Goal: Information Seeking & Learning: Check status

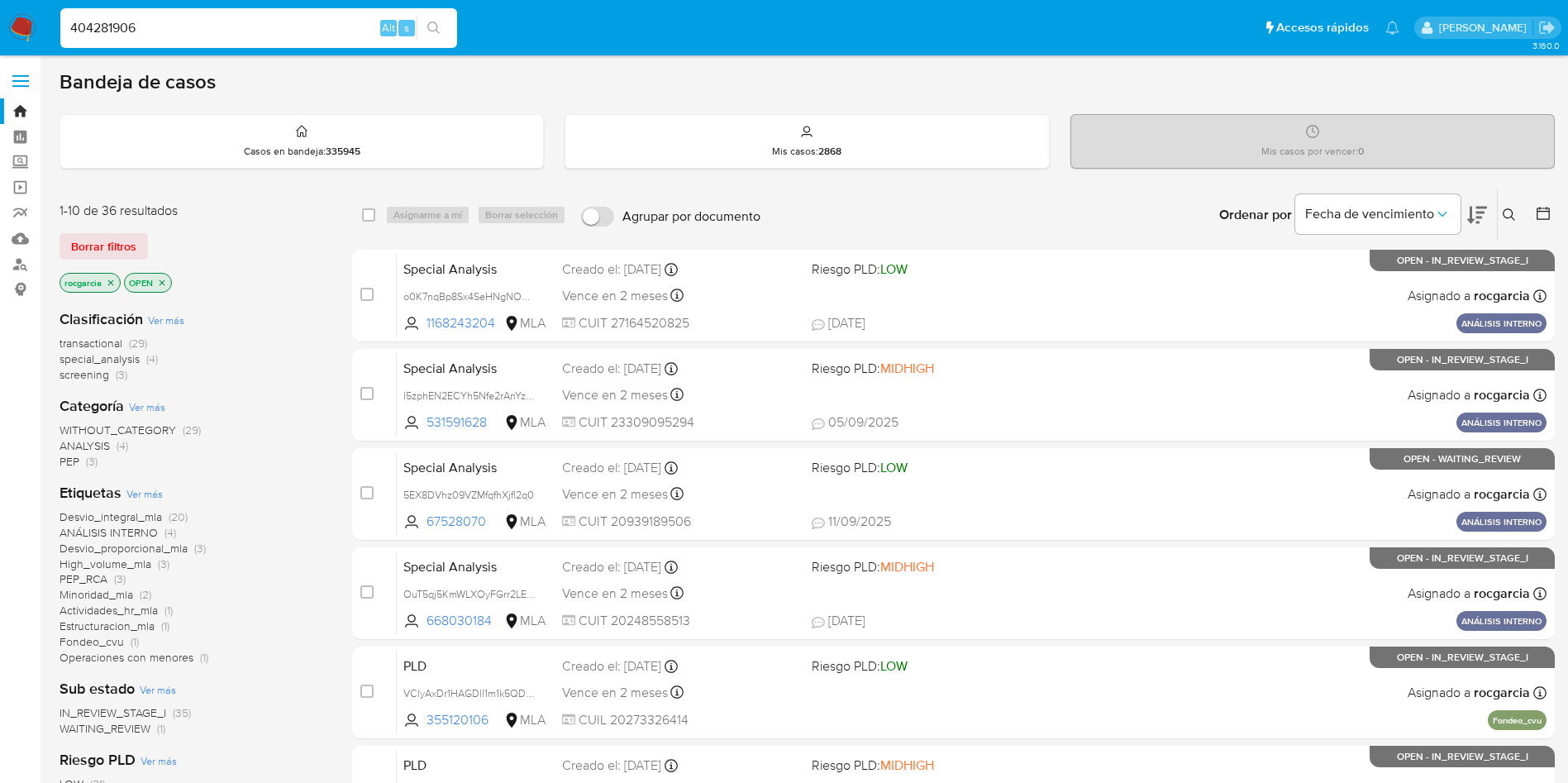
type input "404281906"
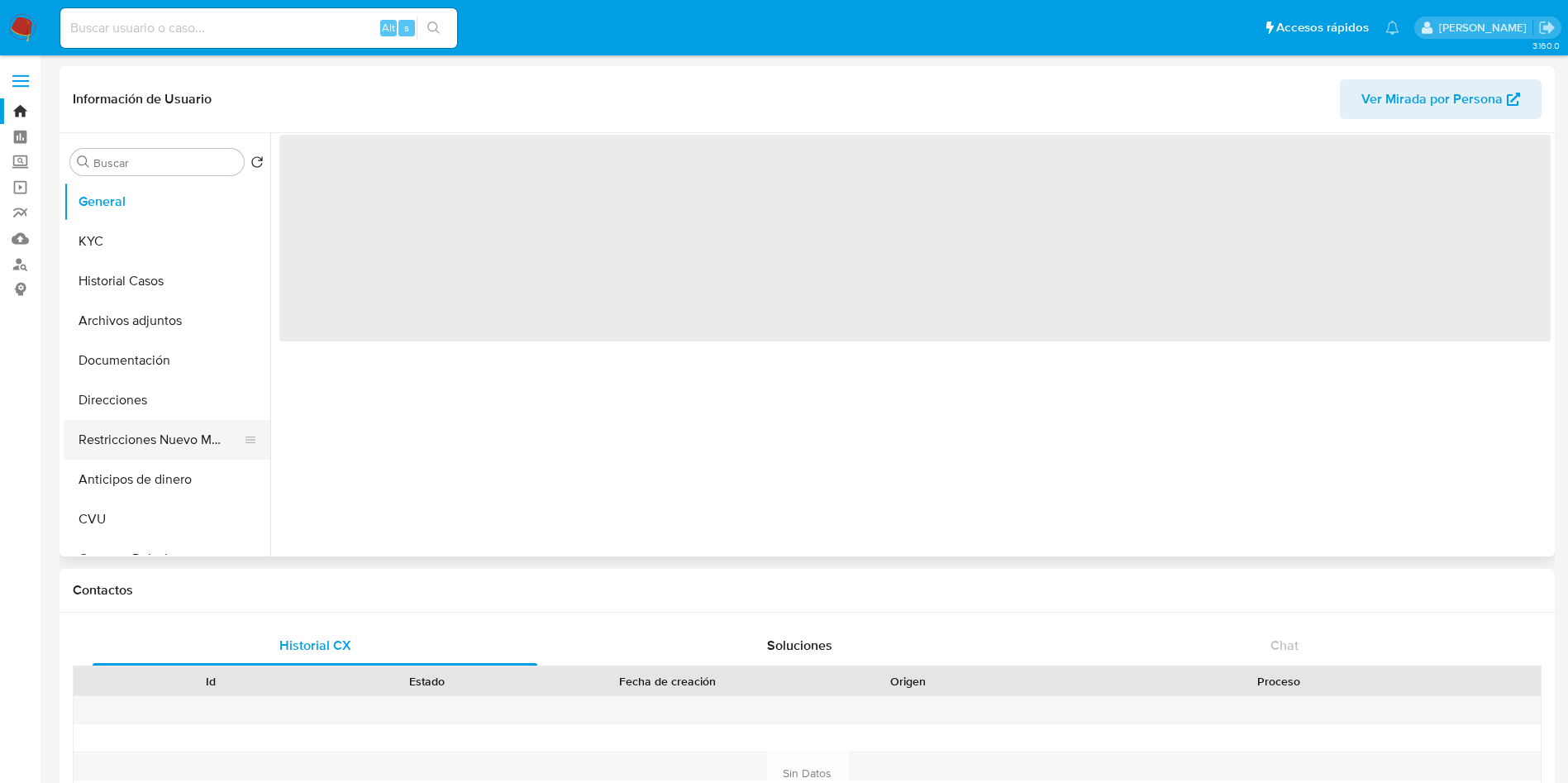
click at [116, 444] on button "Restricciones Nuevo Mundo" at bounding box center [160, 440] width 193 height 40
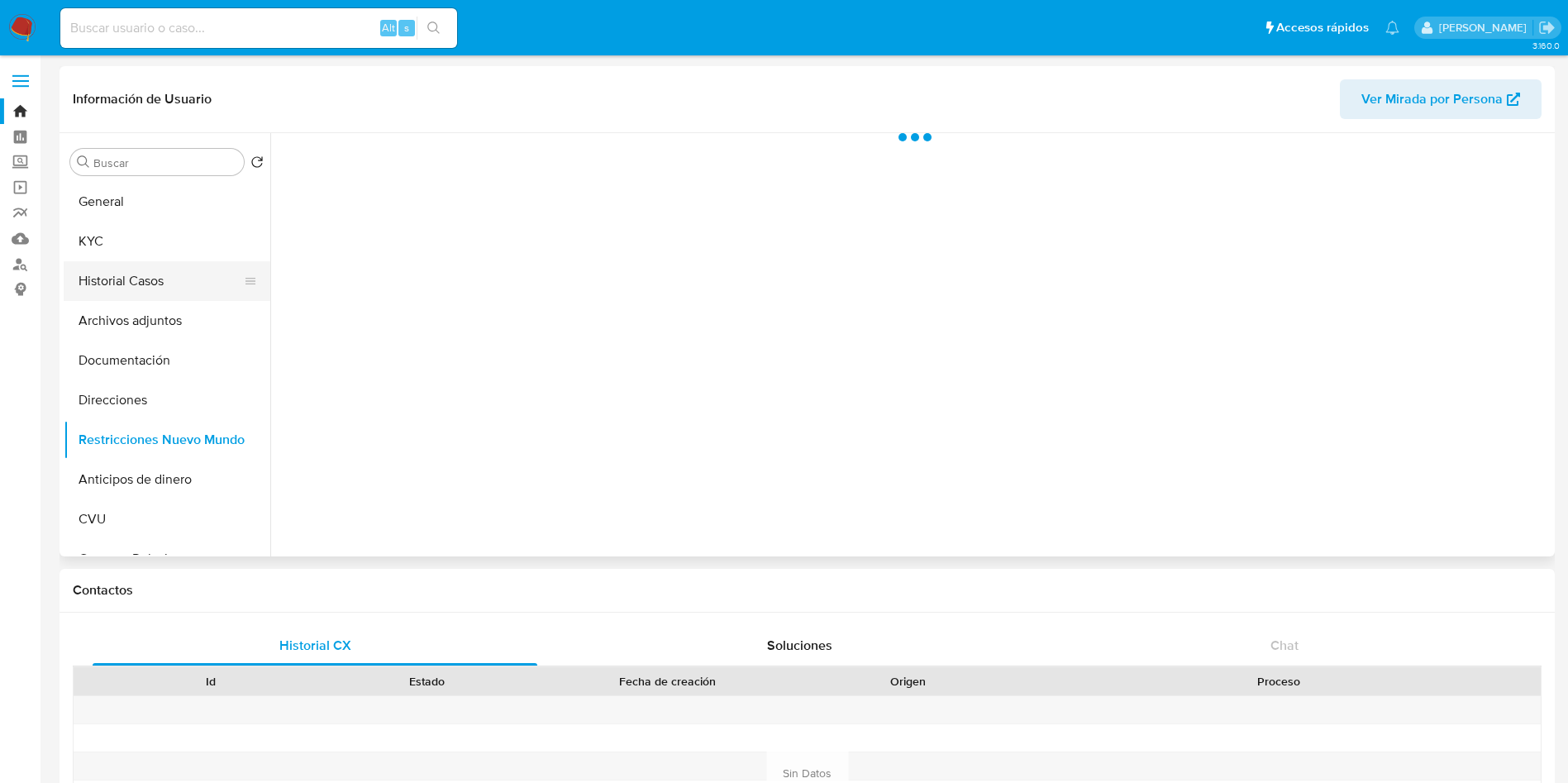
select select "10"
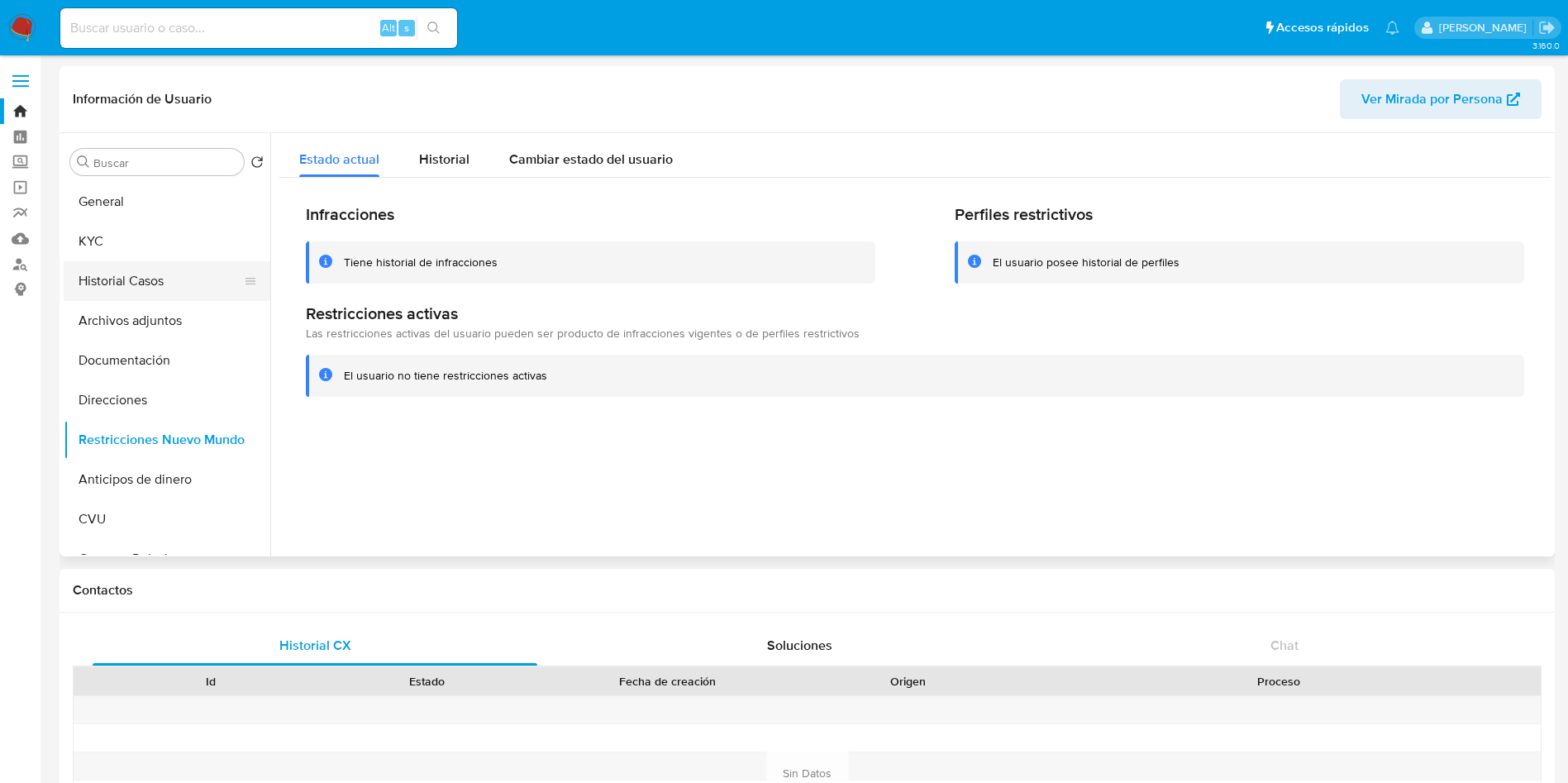
click at [160, 280] on button "Historial Casos" at bounding box center [160, 281] width 193 height 40
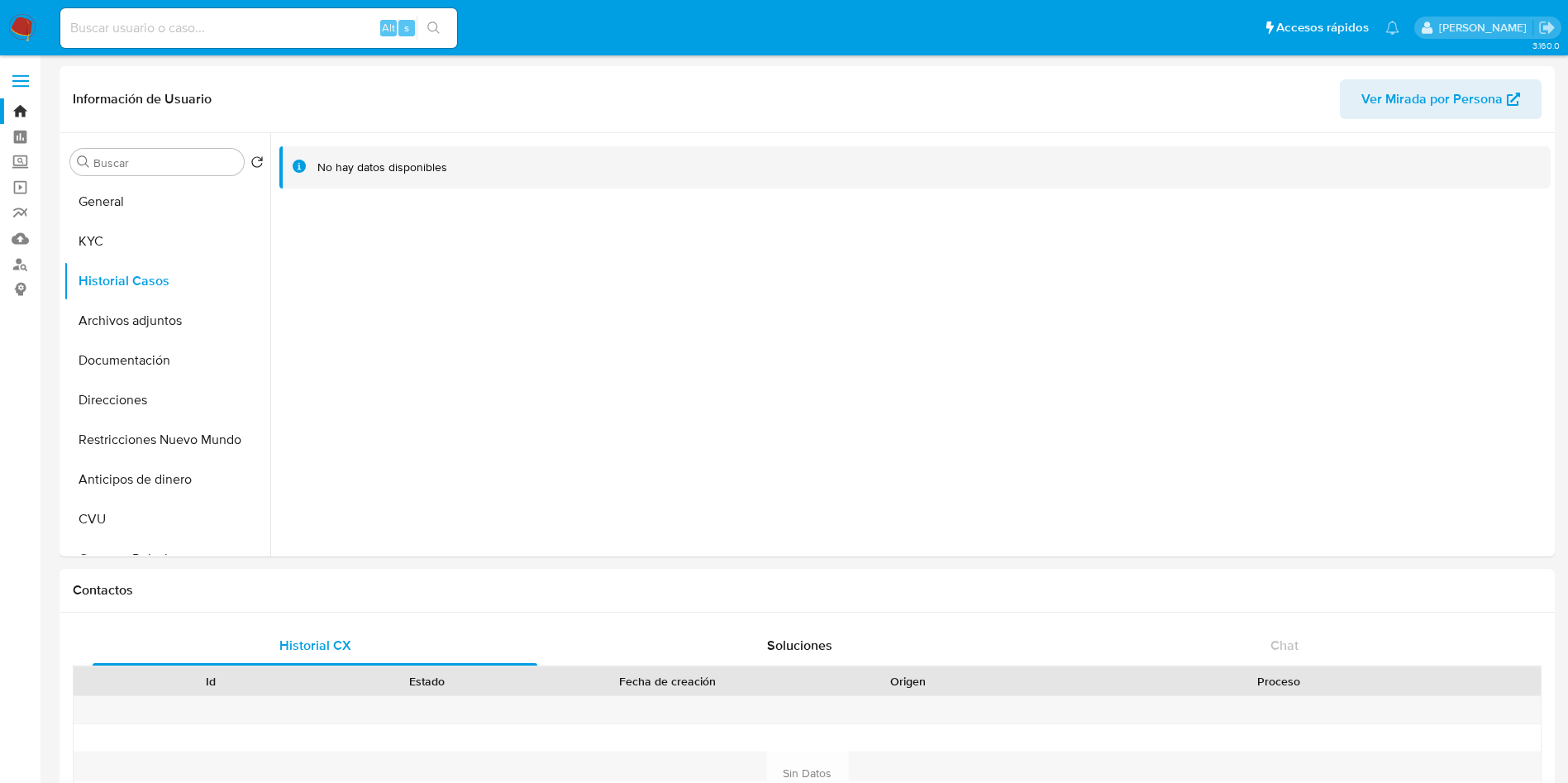
click at [140, 30] on input at bounding box center [258, 28] width 396 height 22
paste input "202412797"
type input "202412797"
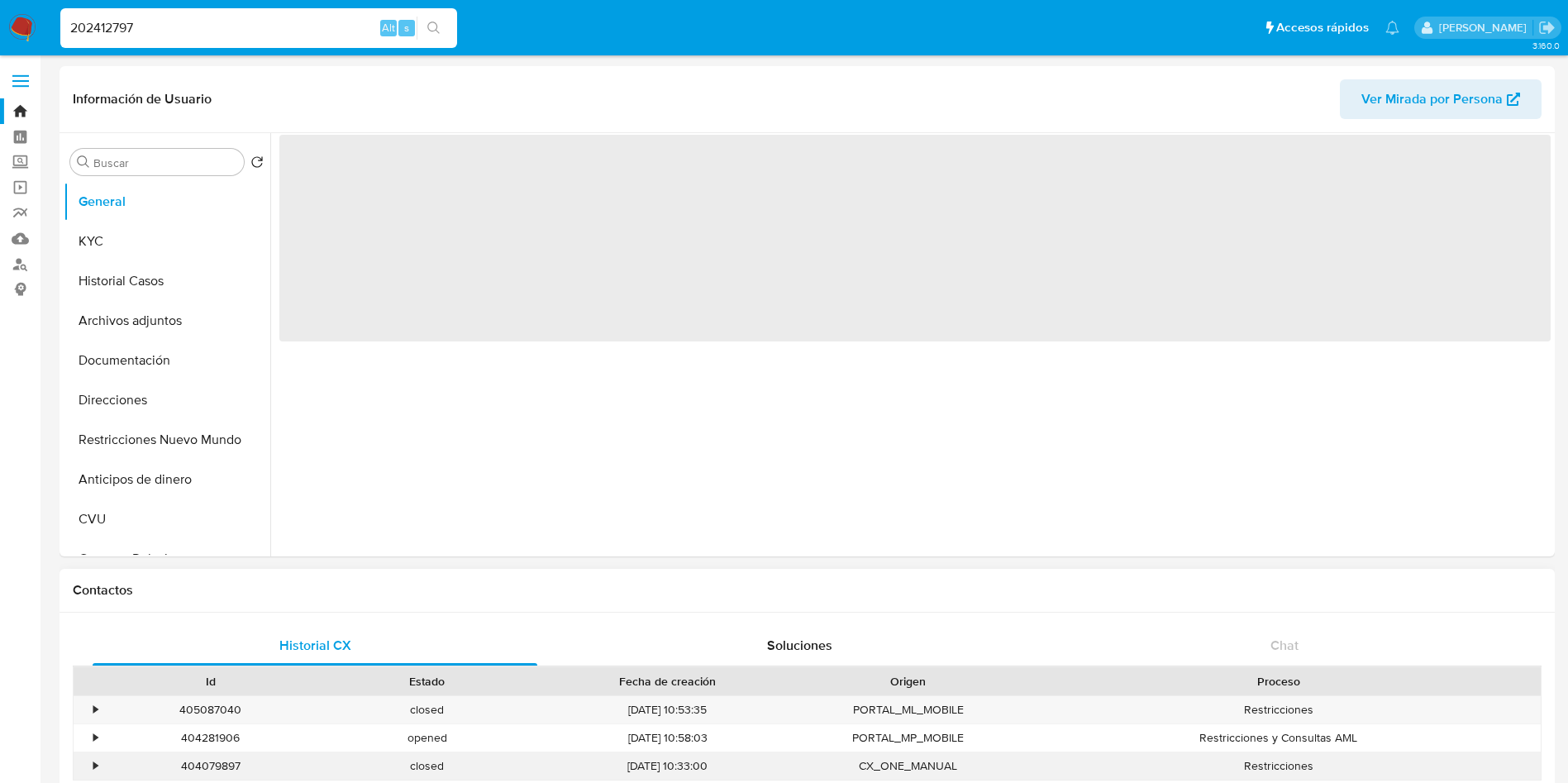
select select "10"
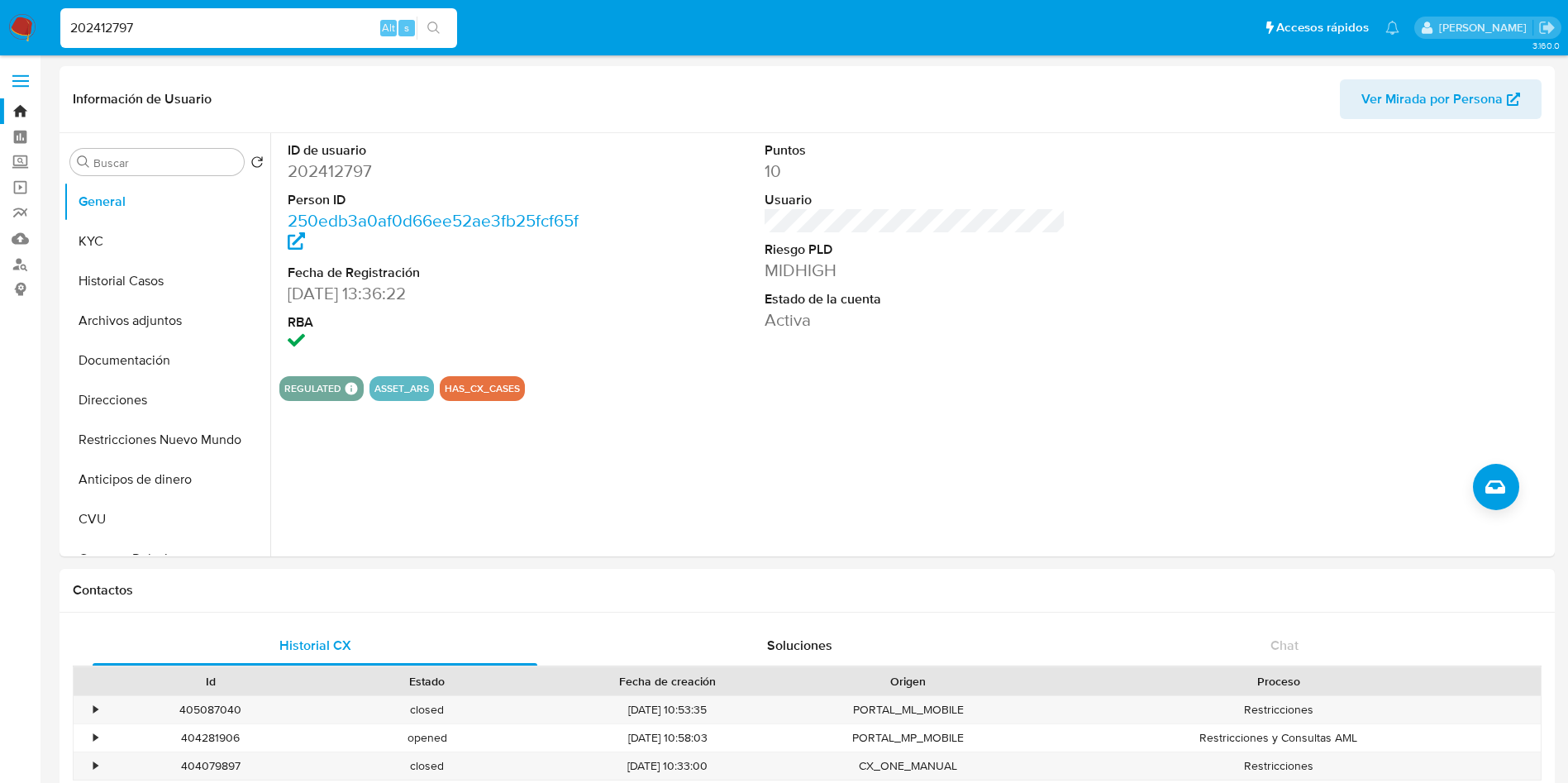
click at [184, 433] on button "Restricciones Nuevo Mundo" at bounding box center [160, 440] width 193 height 40
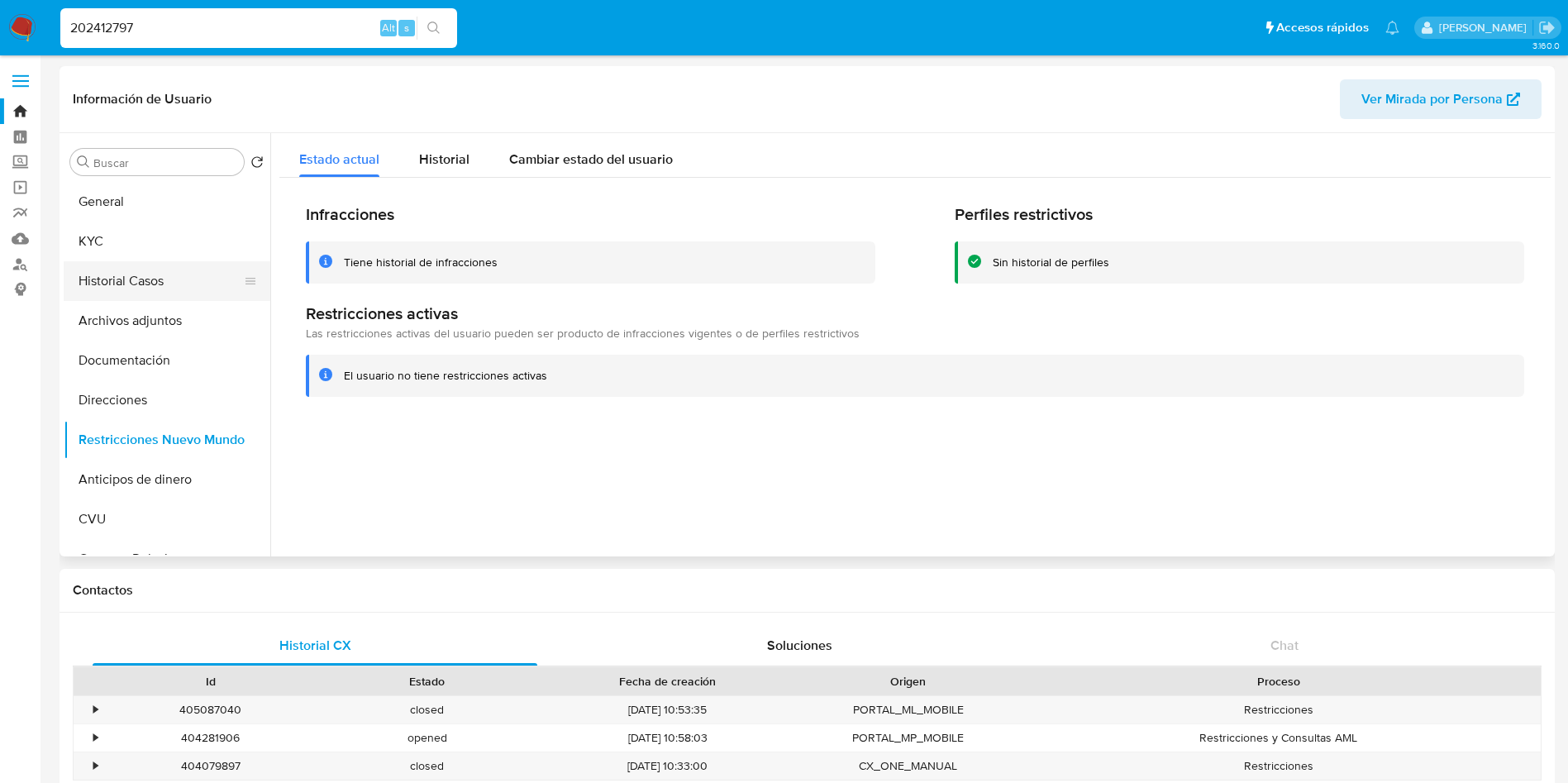
click at [162, 295] on button "Historial Casos" at bounding box center [160, 281] width 193 height 40
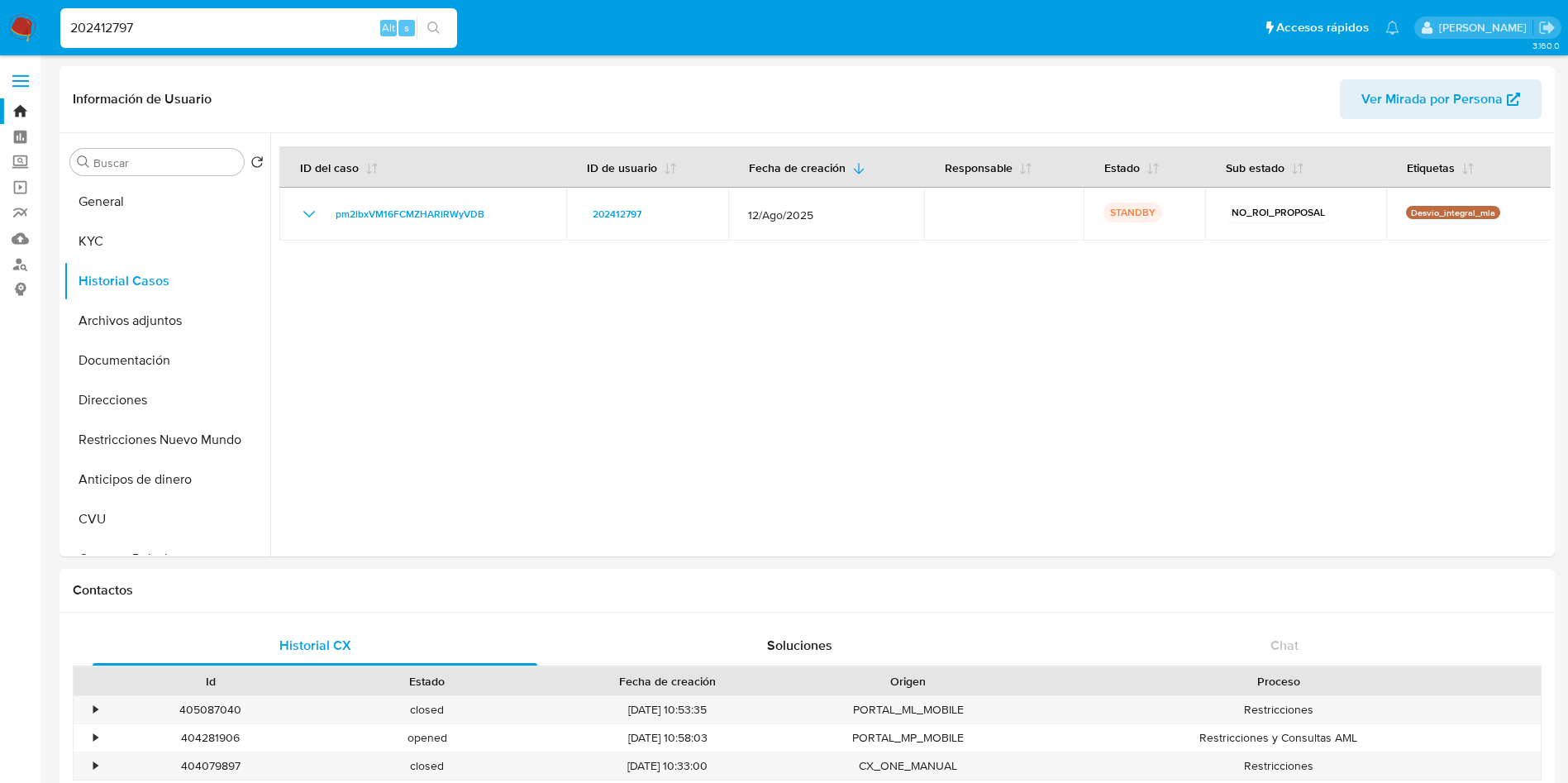
click at [209, 17] on input "202412797" at bounding box center [258, 28] width 396 height 22
paste input "404281906"
click at [106, 443] on button "Restricciones Nuevo Mundo" at bounding box center [160, 440] width 193 height 40
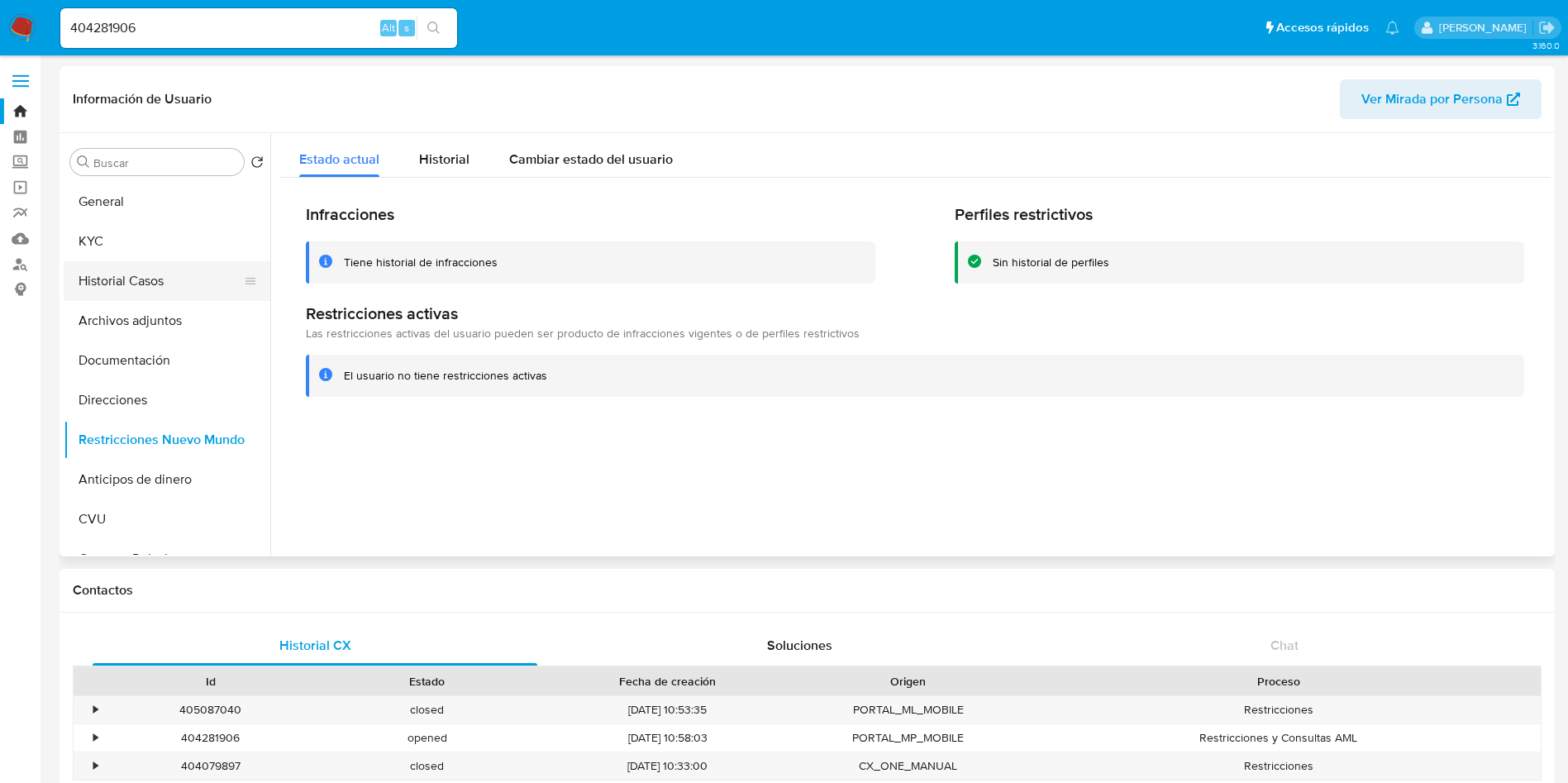
click at [148, 283] on button "Historial Casos" at bounding box center [160, 281] width 193 height 40
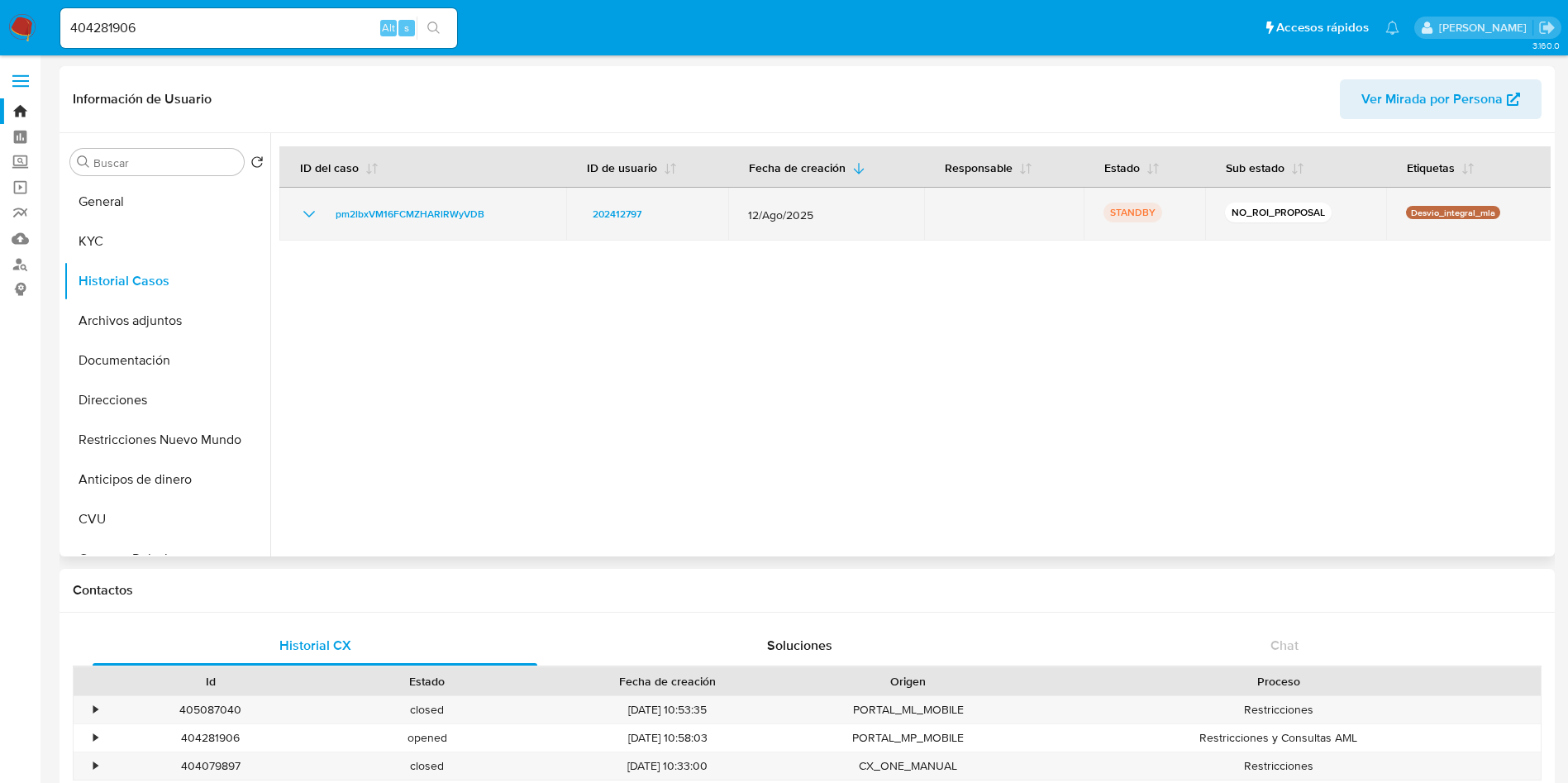
click at [310, 212] on icon "Mostrar/Ocultar" at bounding box center [309, 214] width 20 height 20
click at [310, 212] on icon "Mostrar/Ocultar" at bounding box center [308, 213] width 12 height 6
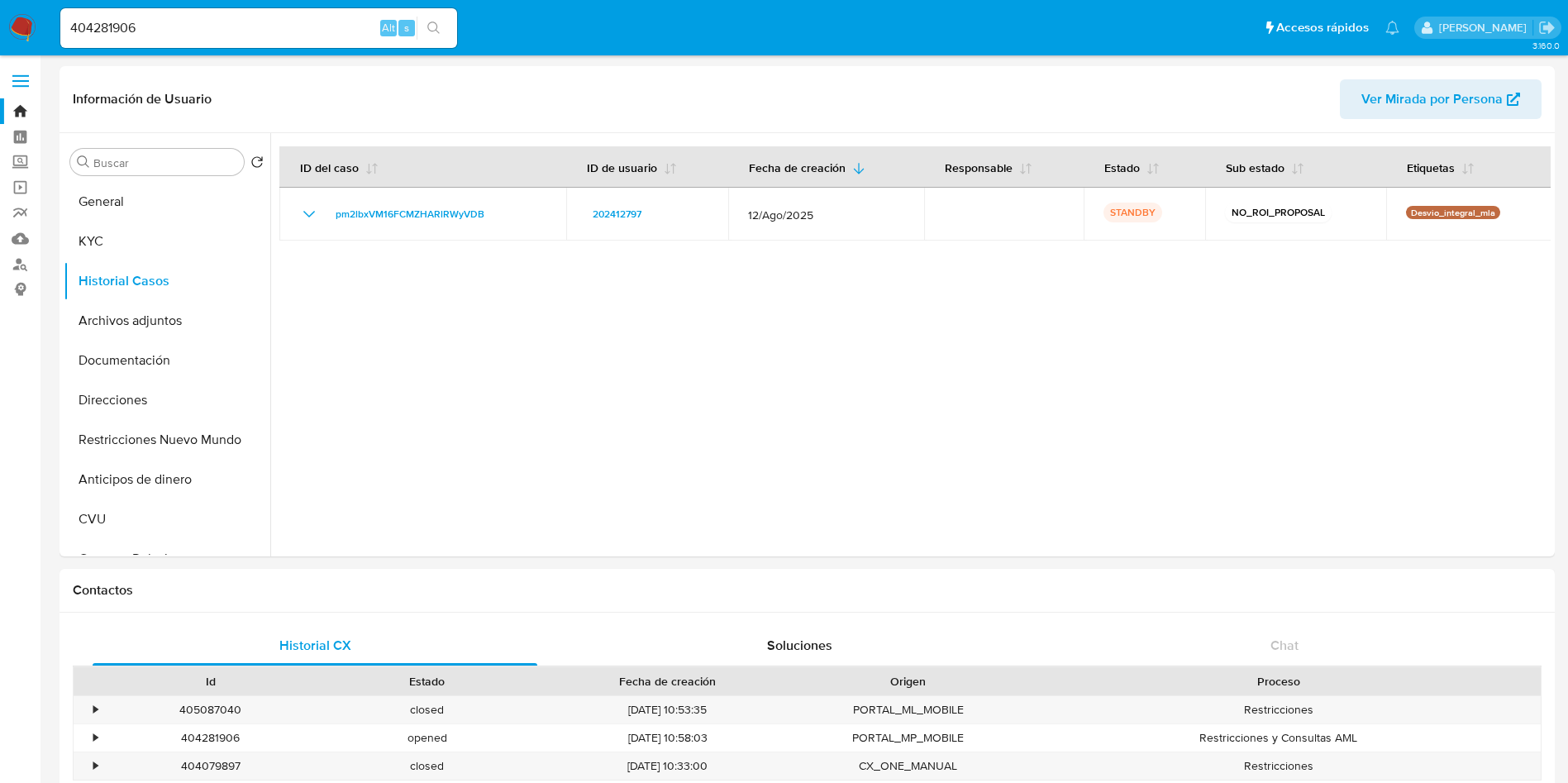
click at [125, 20] on input "404281906" at bounding box center [258, 28] width 396 height 22
click at [125, 21] on input "404281906" at bounding box center [258, 28] width 396 height 22
paste input "202412797"
type input "202412797"
drag, startPoint x: 0, startPoint y: 620, endPoint x: 9, endPoint y: 612, distance: 12.0
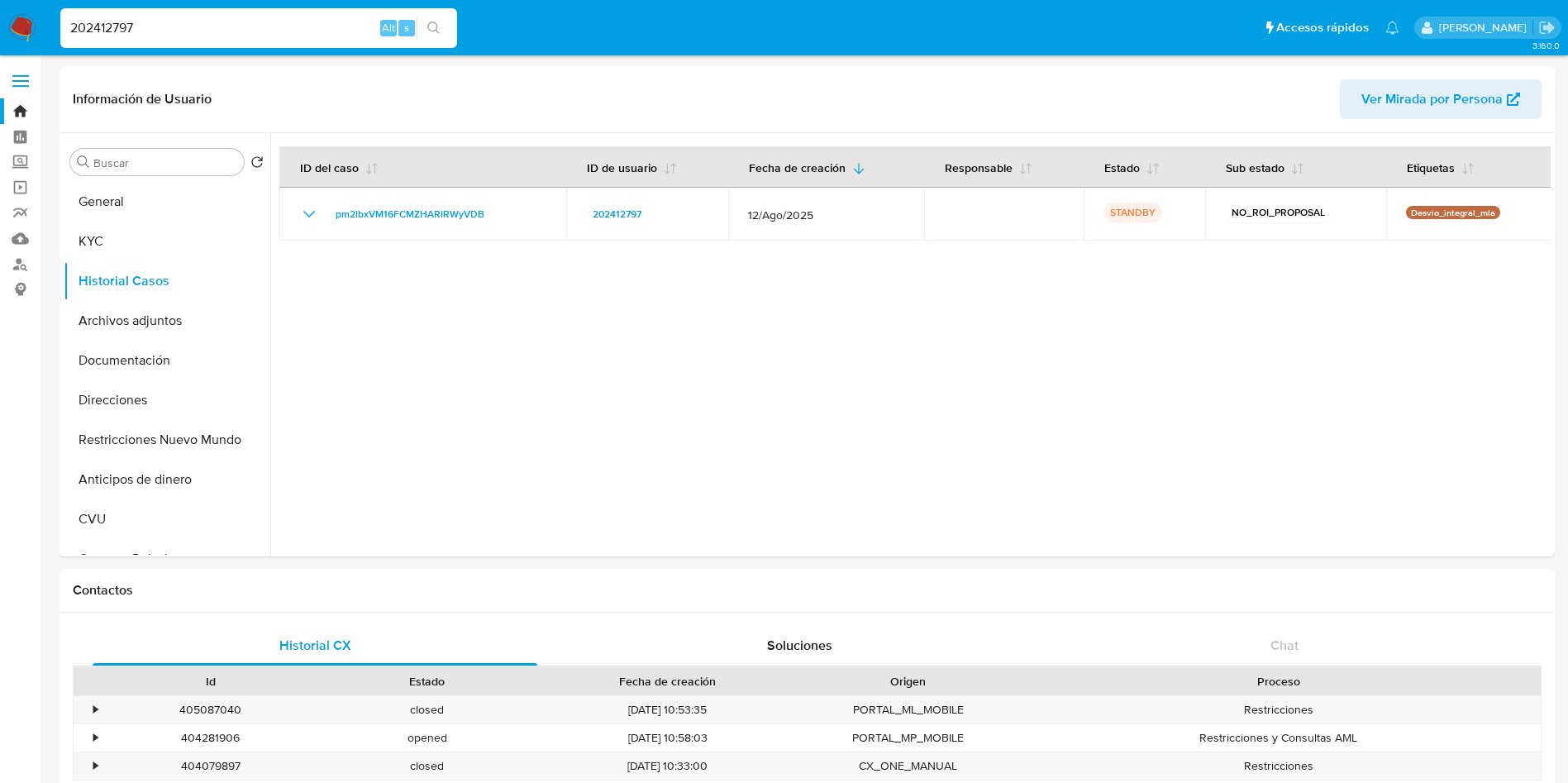
click at [145, 328] on button "Archivos adjuntos" at bounding box center [160, 321] width 193 height 40
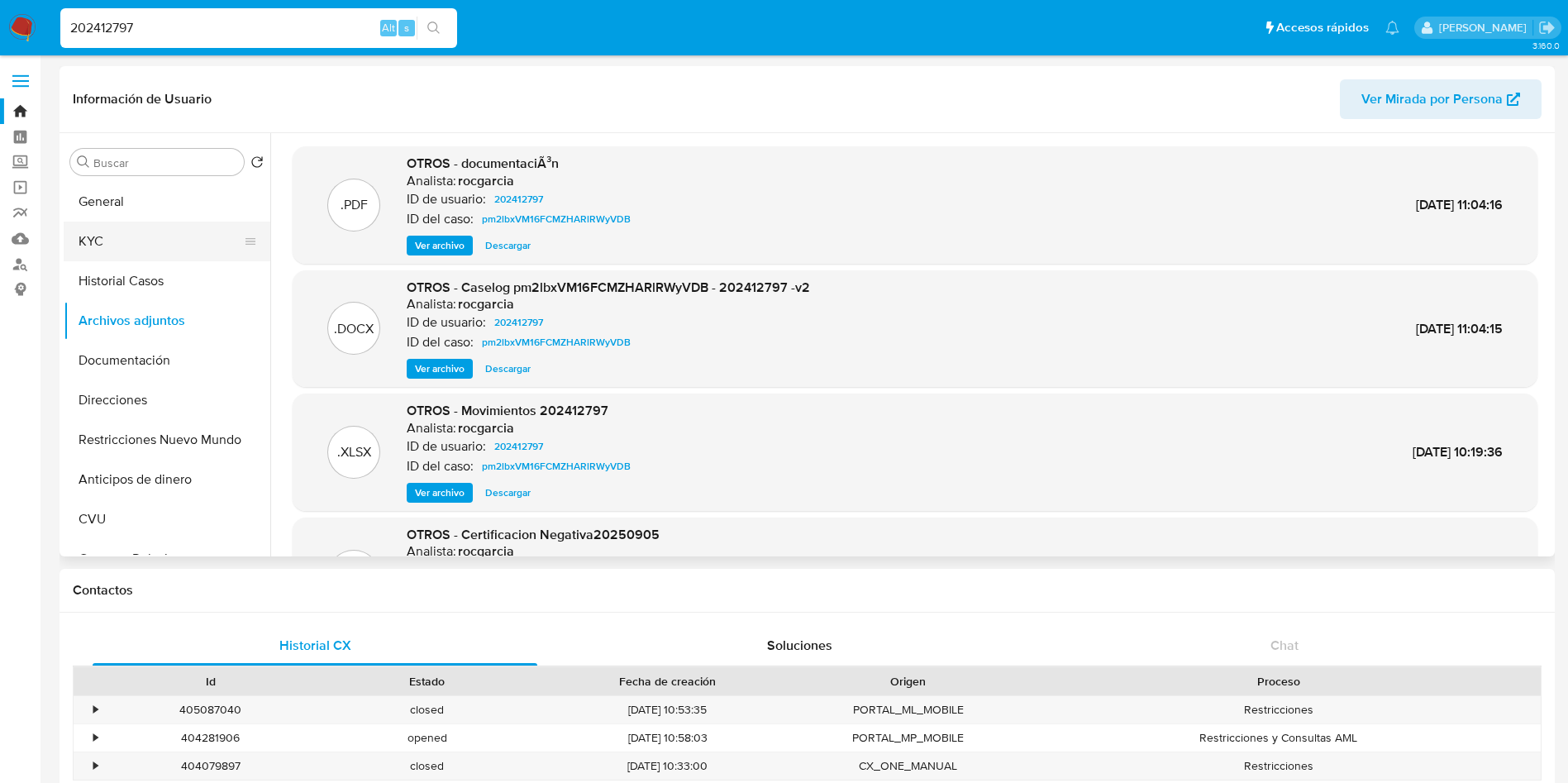
click at [129, 248] on button "KYC" at bounding box center [160, 241] width 193 height 40
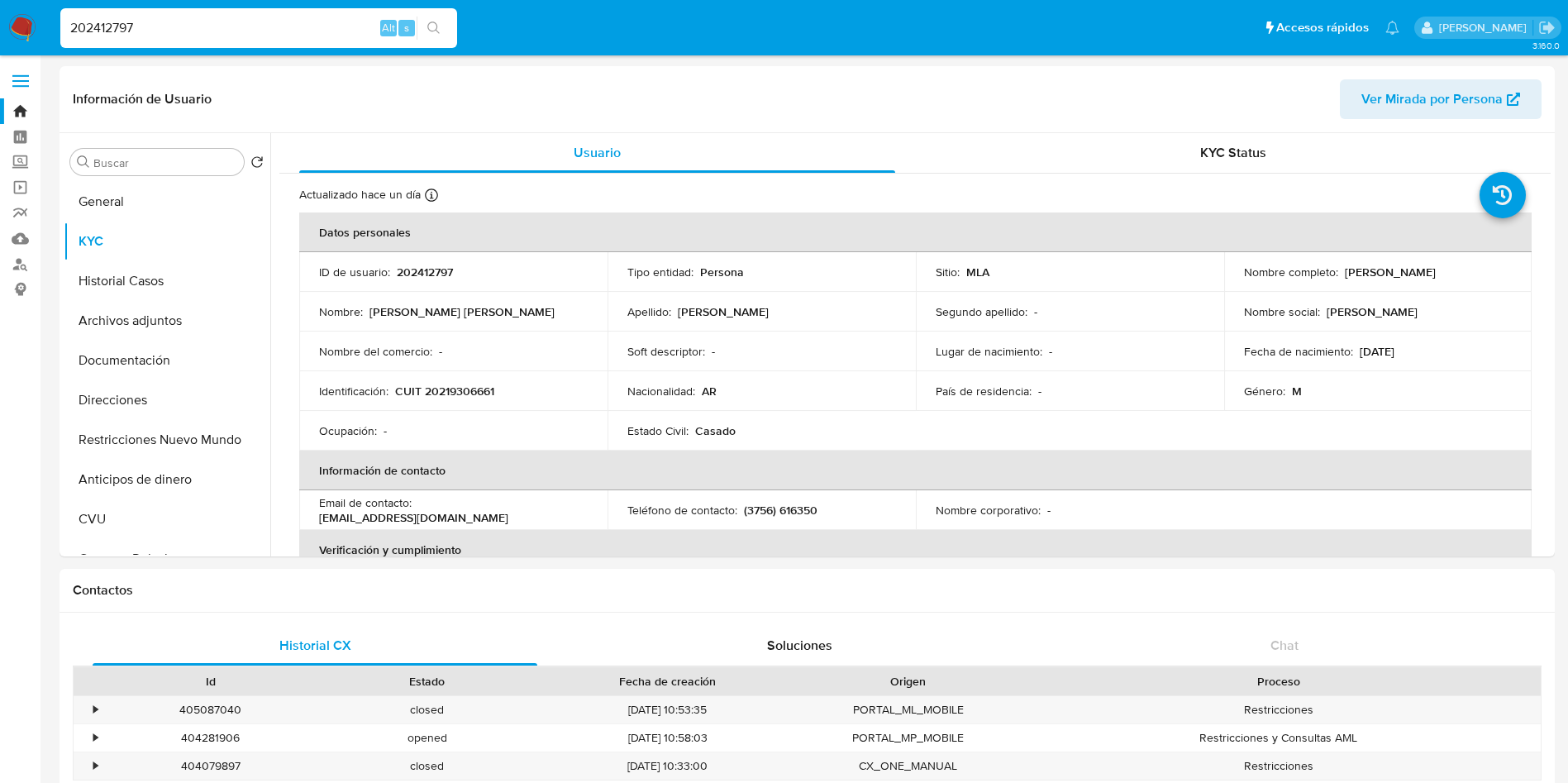
click at [26, 33] on img at bounding box center [22, 27] width 28 height 28
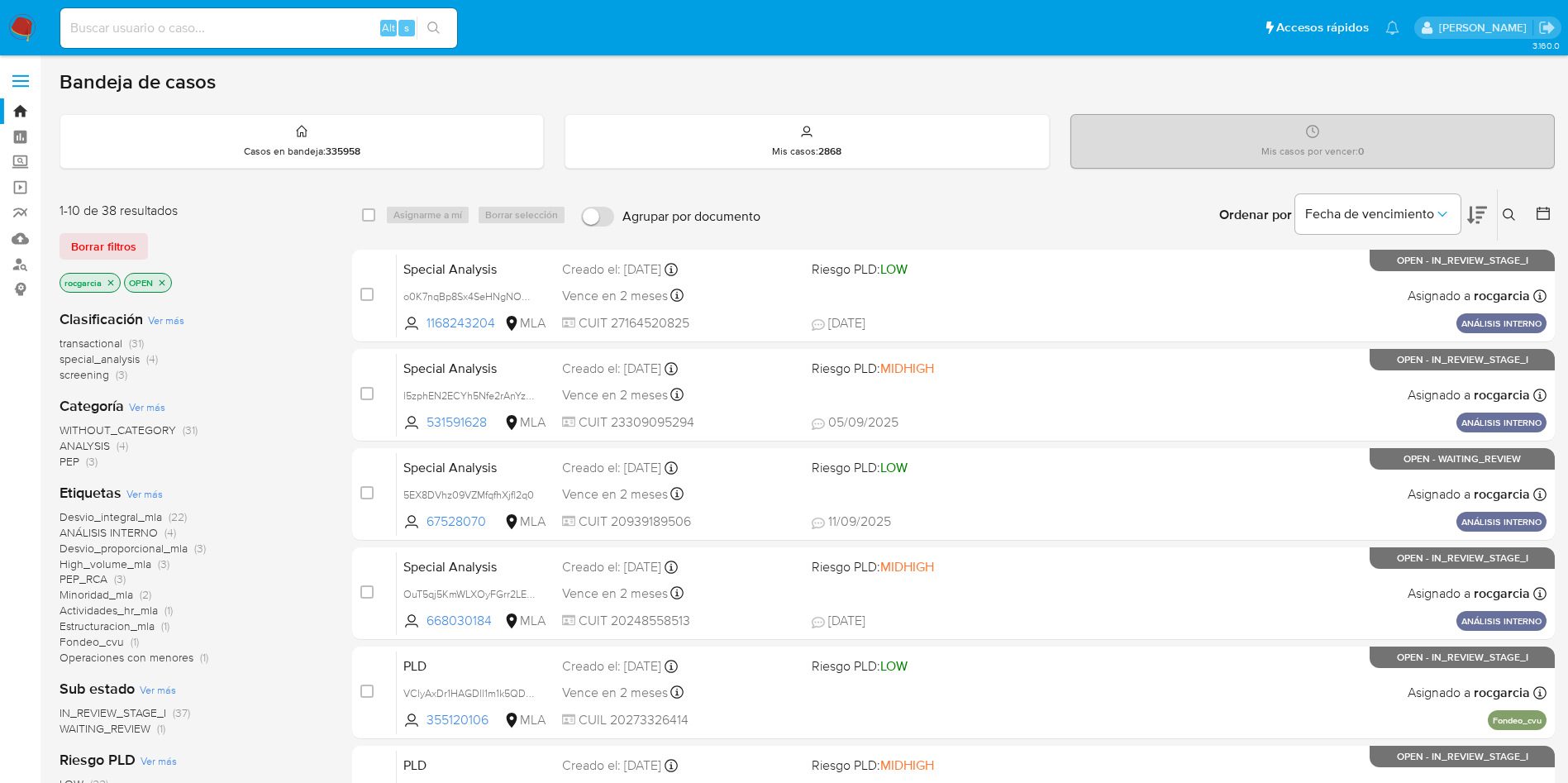
click at [1511, 214] on icon at bounding box center [1509, 215] width 14 height 14
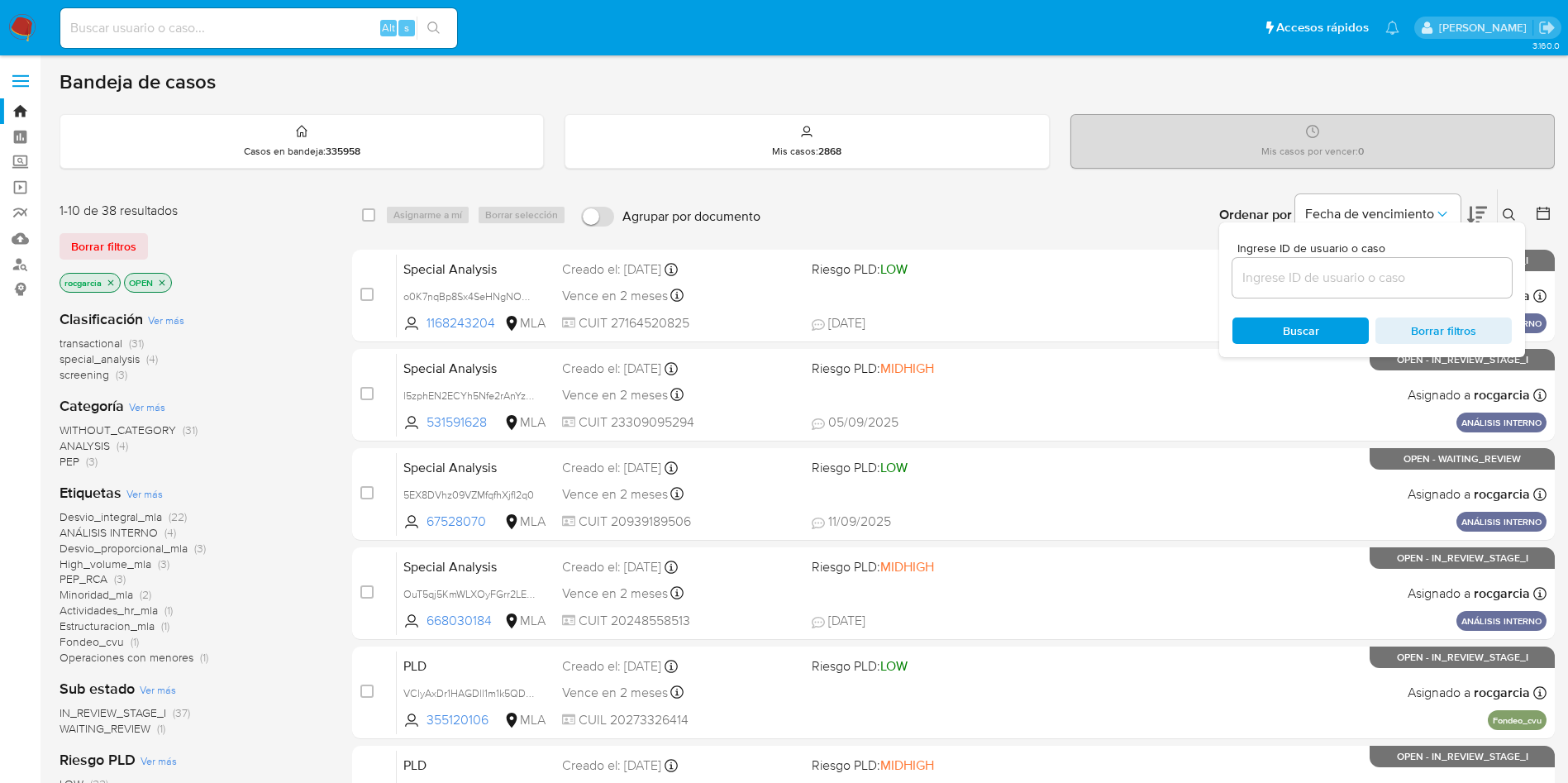
click at [1299, 279] on input at bounding box center [1372, 278] width 279 height 22
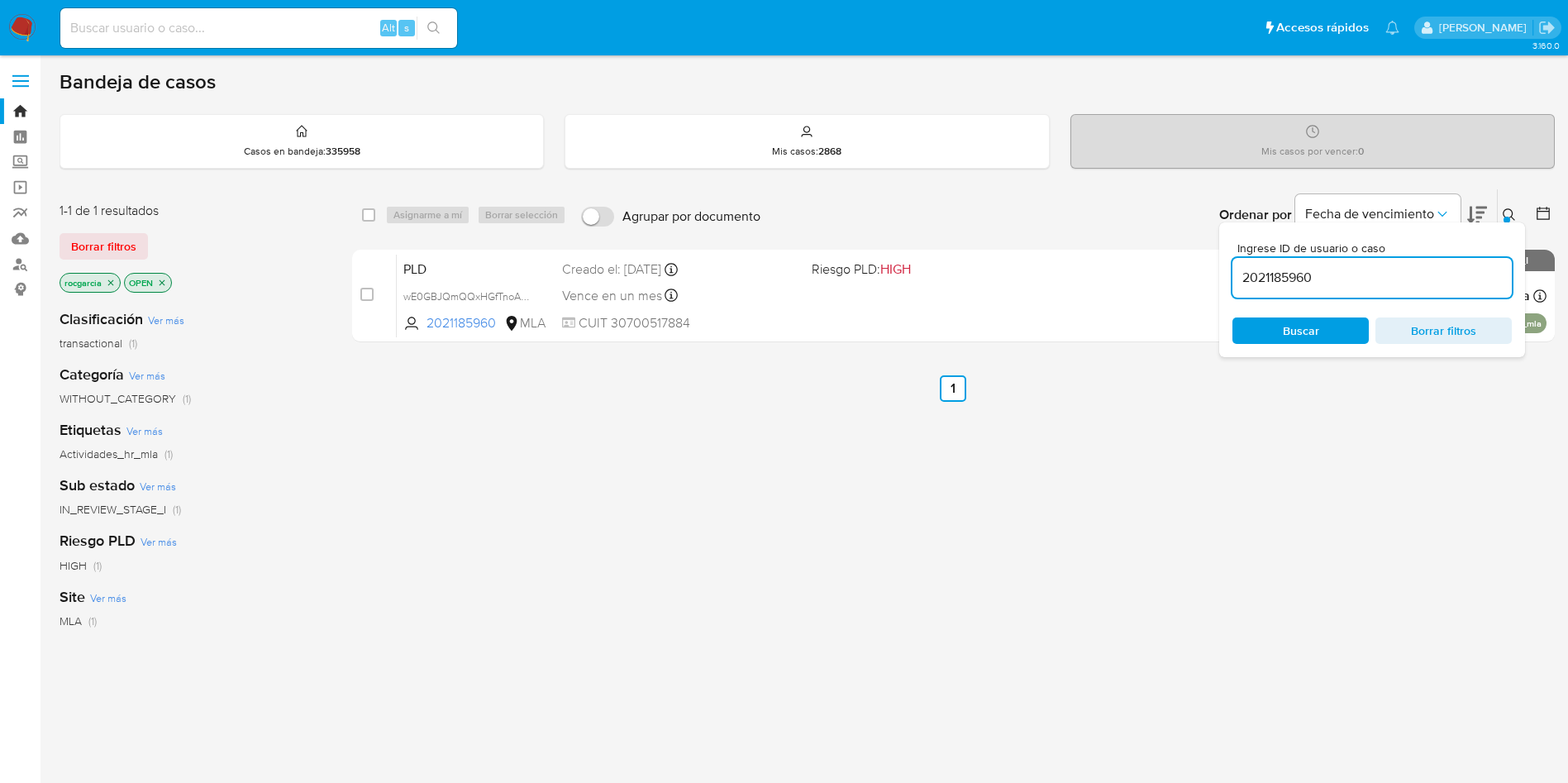
click at [1513, 215] on icon at bounding box center [1509, 215] width 14 height 14
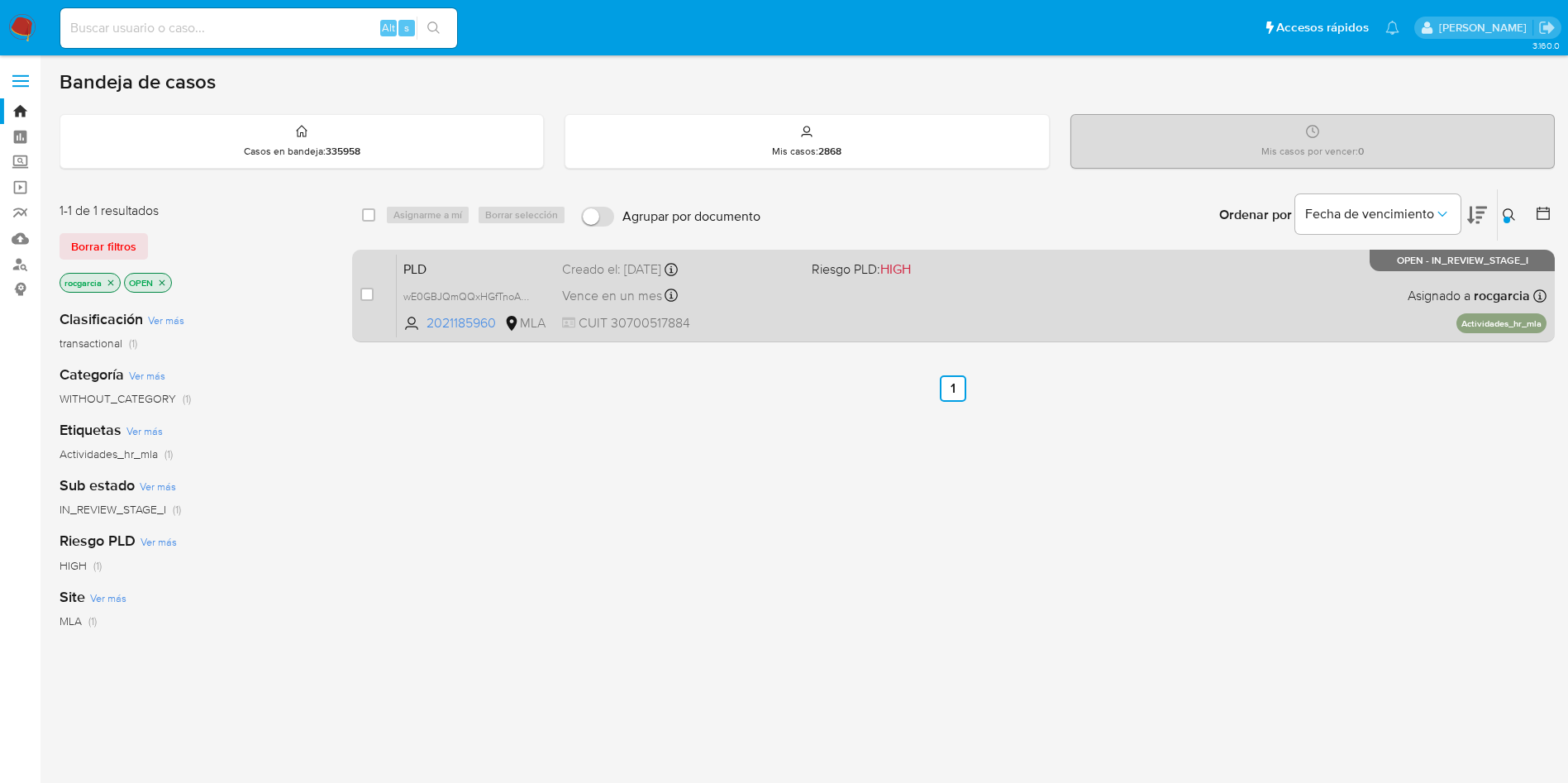
click at [916, 313] on div "PLD wE0GBJQmQQxHGfTnoAB91f1Q 2021185960 MLA Riesgo PLD: HIGH Creado el: 12/09/2…" at bounding box center [971, 296] width 1150 height 83
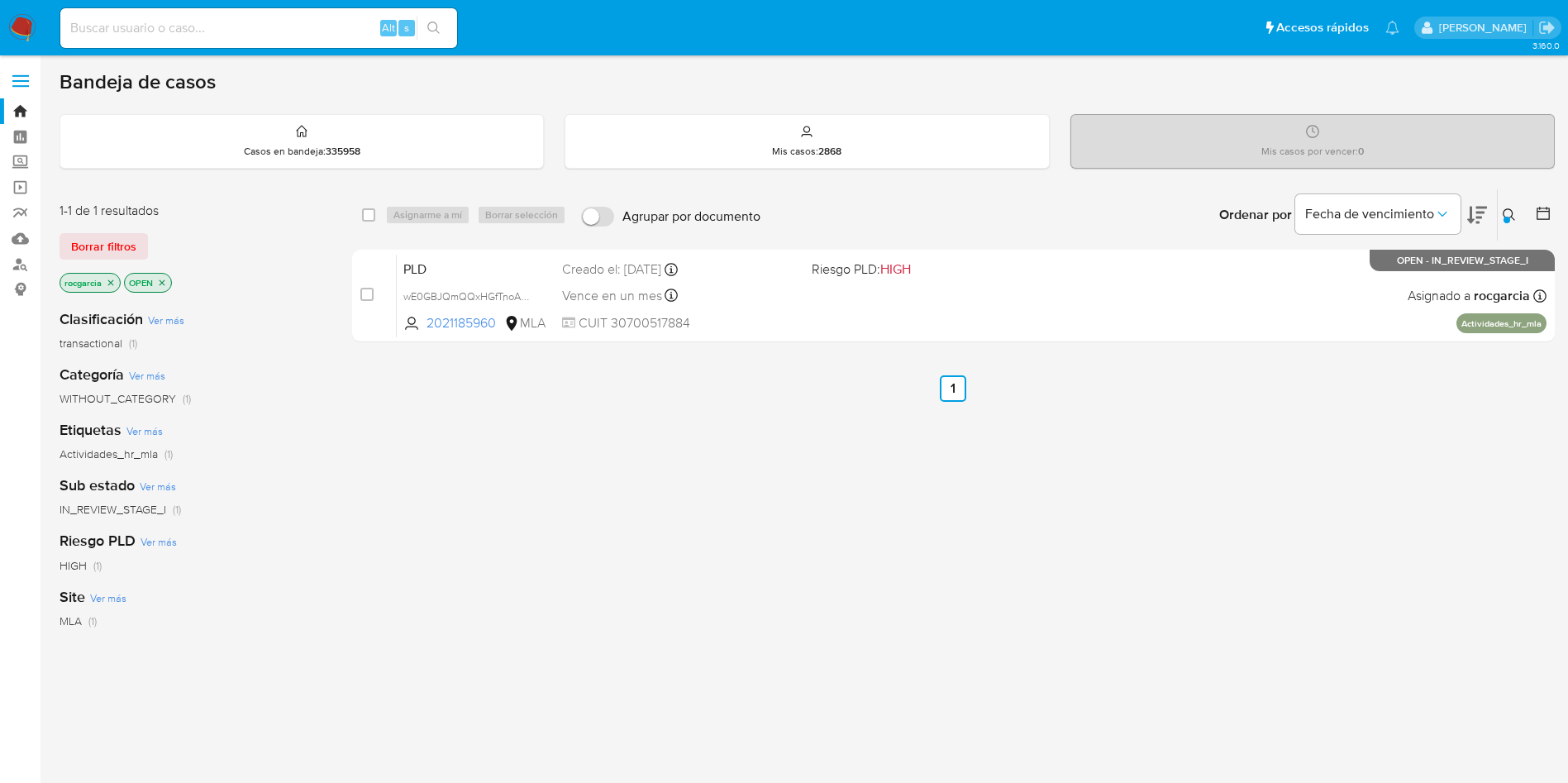
click at [1507, 209] on icon at bounding box center [1509, 215] width 13 height 13
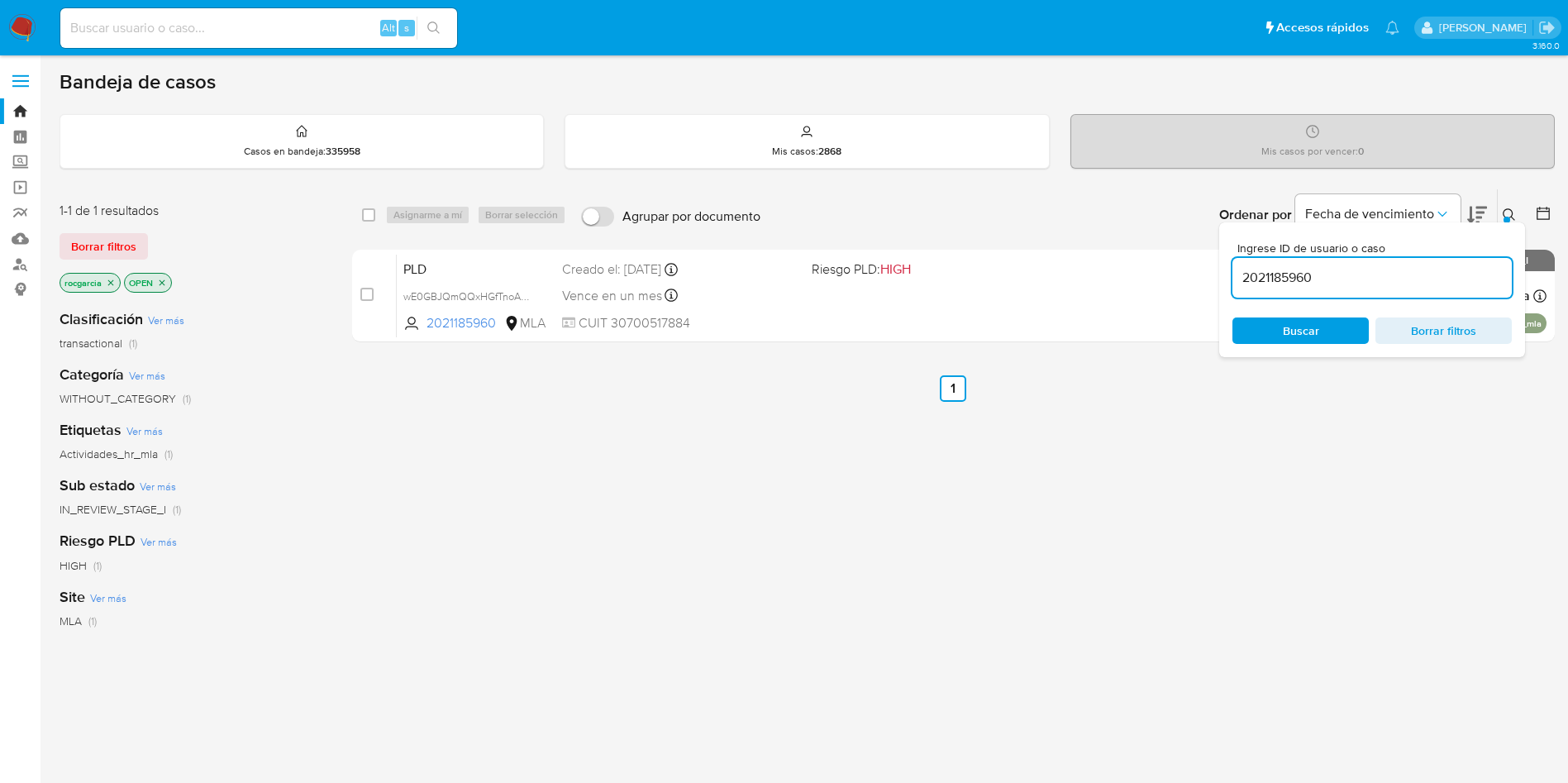
click at [1302, 280] on input "2021185960" at bounding box center [1372, 278] width 279 height 22
click at [1307, 277] on input "2021185960" at bounding box center [1372, 278] width 279 height 22
click at [1292, 282] on input "20211859201006360" at bounding box center [1372, 278] width 279 height 22
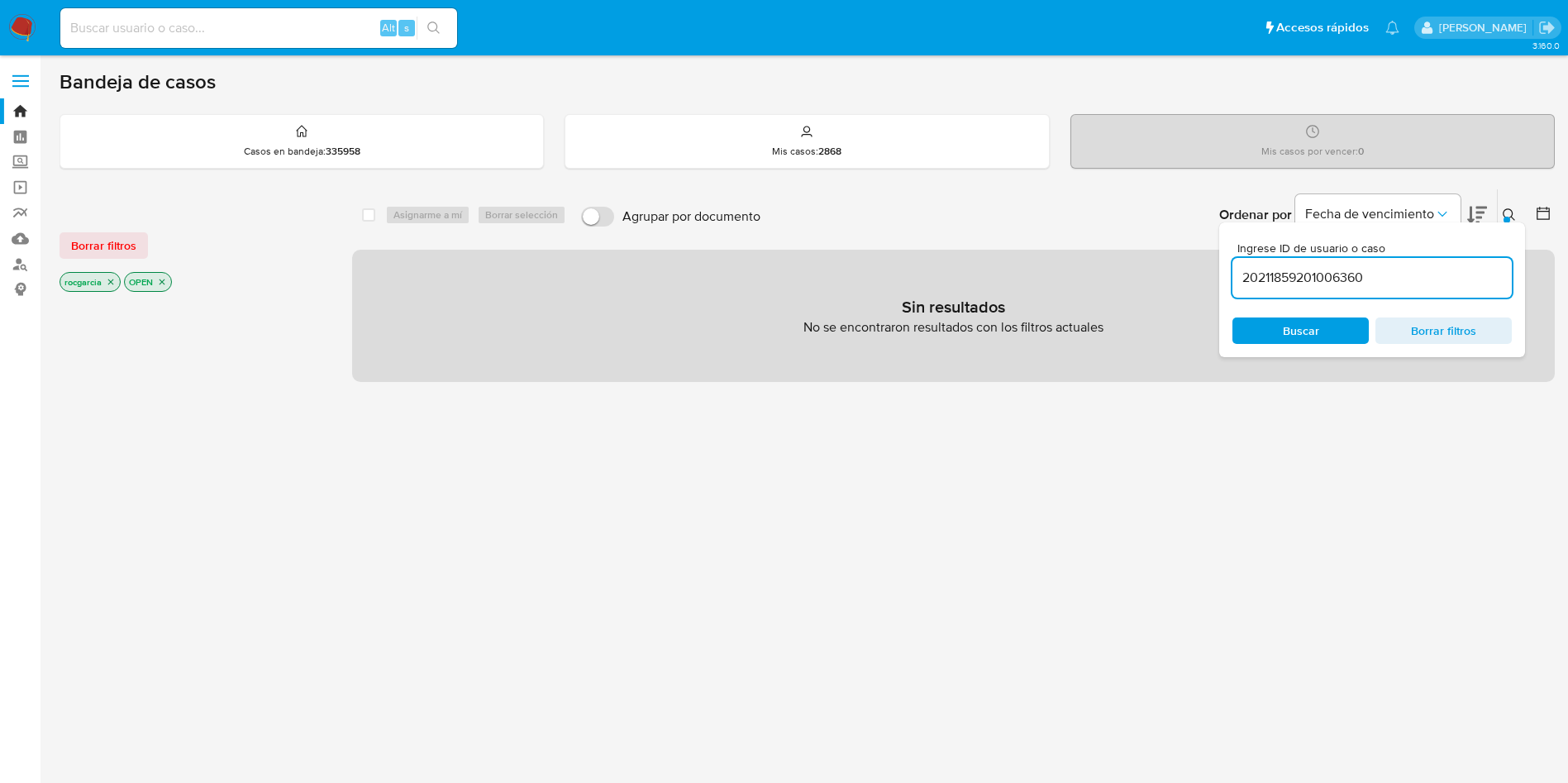
click at [1290, 282] on input "20211859201006360" at bounding box center [1372, 278] width 279 height 22
paste input "100636"
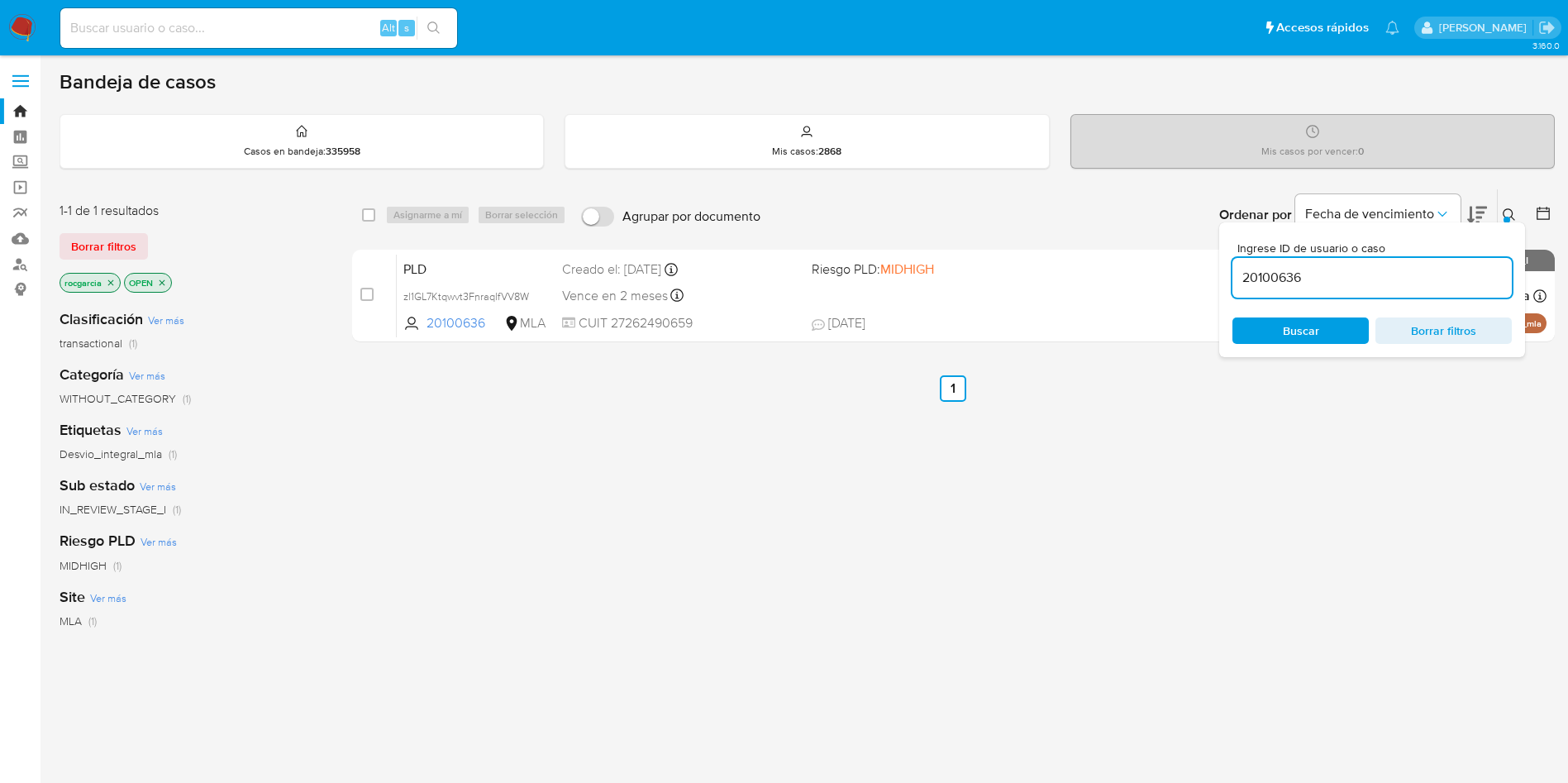
click at [1514, 213] on icon at bounding box center [1509, 215] width 14 height 14
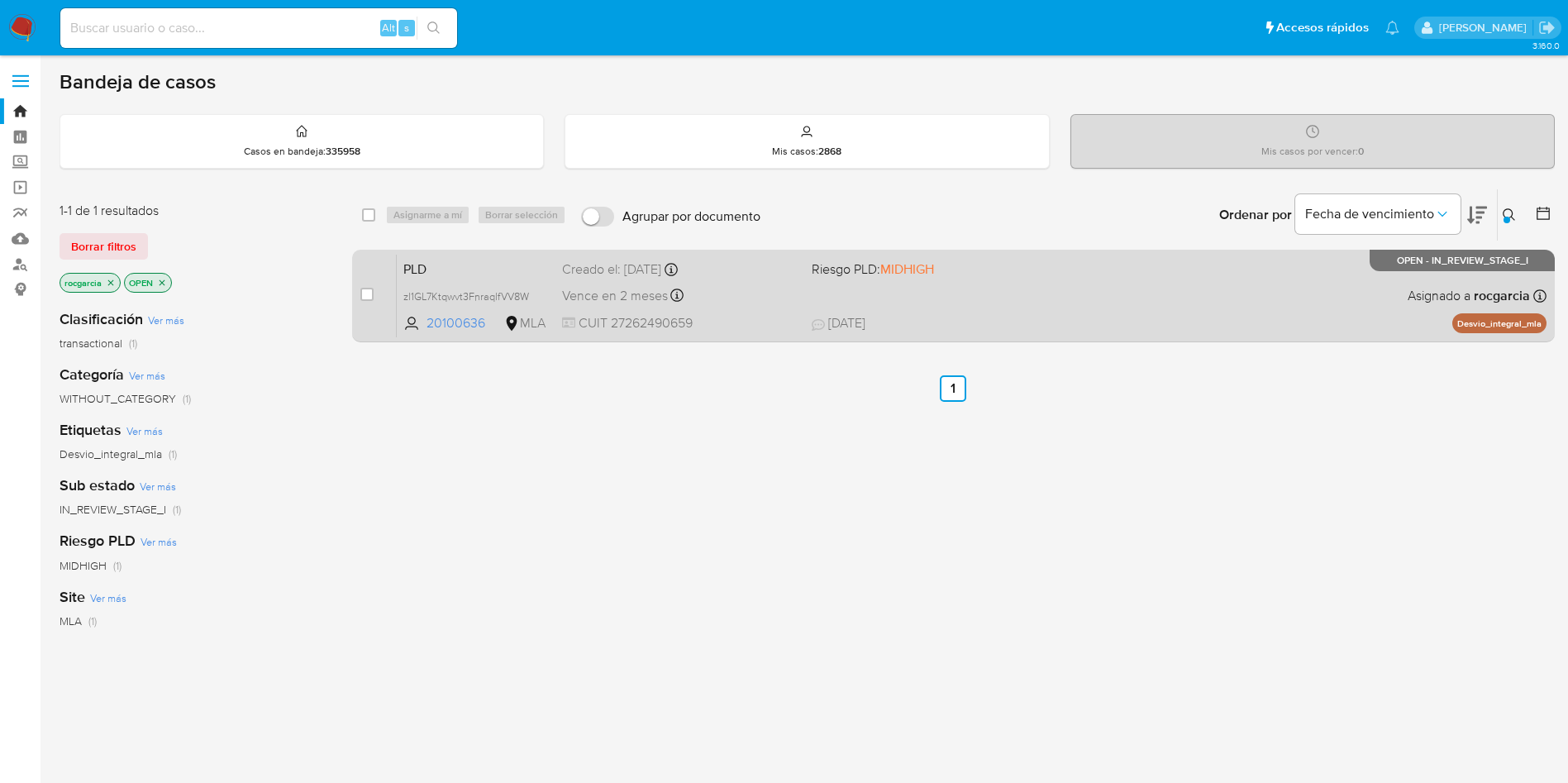
click at [1205, 276] on div "PLD zl1GL7Ktqwvt3FnraqlfVV8W 20100636 MLA Riesgo PLD: MIDHIGH Creado el: 12/09/…" at bounding box center [971, 296] width 1150 height 83
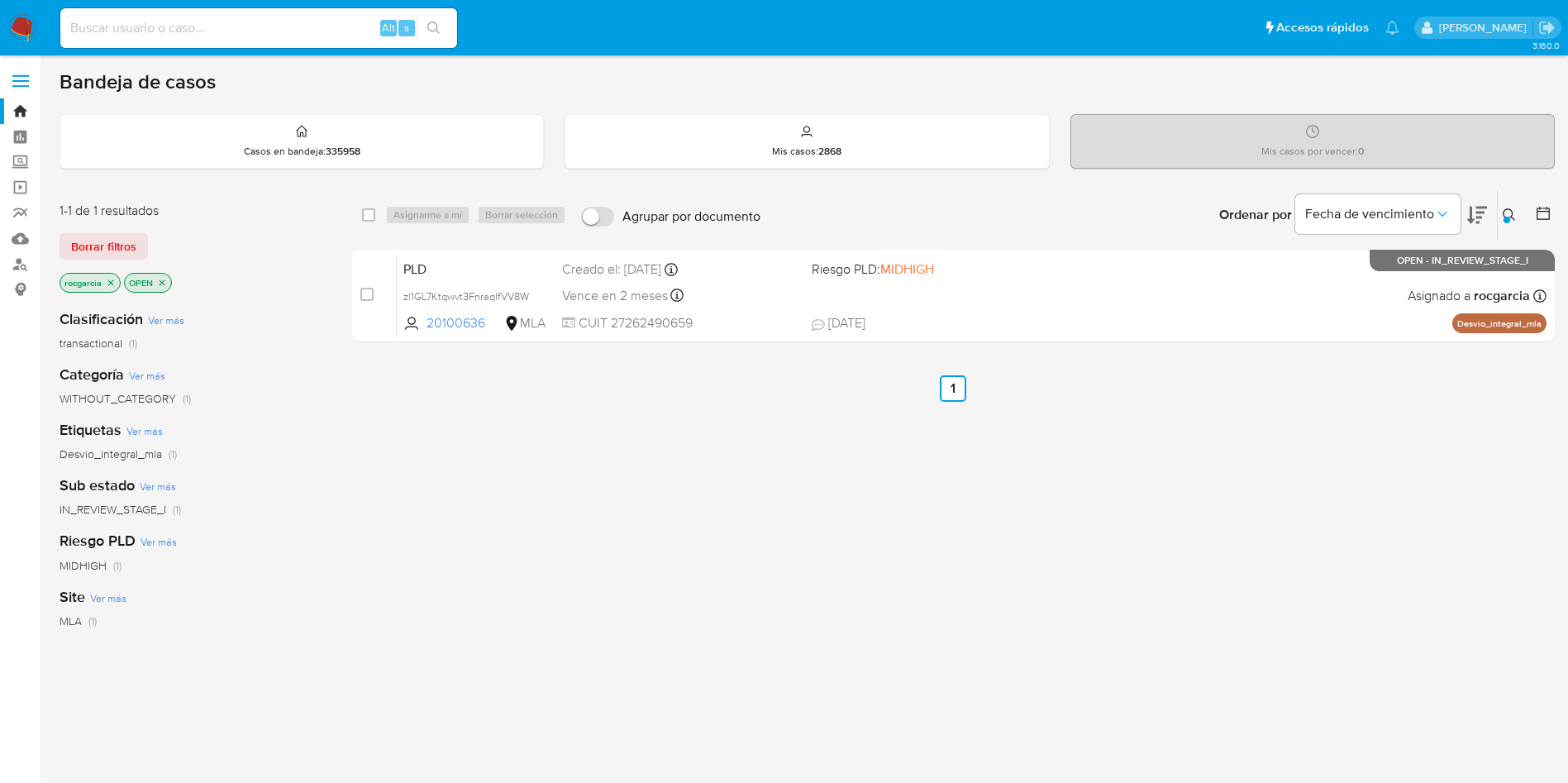
click at [1505, 201] on div "Ingrese ID de usuario o caso 20100636 Buscar Borrar filtros" at bounding box center [1511, 215] width 28 height 52
click at [1504, 223] on button at bounding box center [1512, 215] width 27 height 20
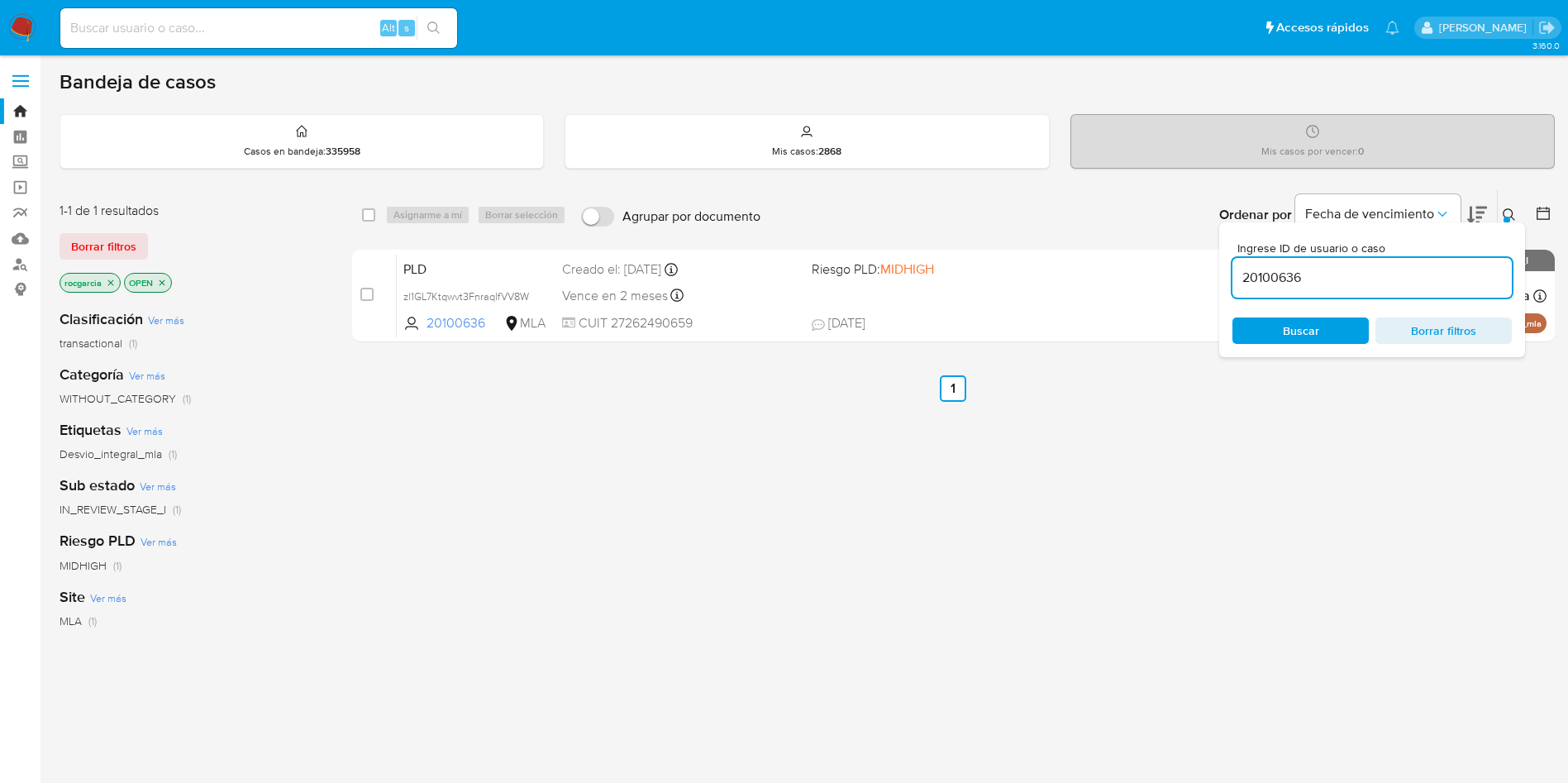
click at [1302, 271] on input "20100636" at bounding box center [1372, 278] width 279 height 22
click at [1518, 206] on button at bounding box center [1512, 215] width 27 height 20
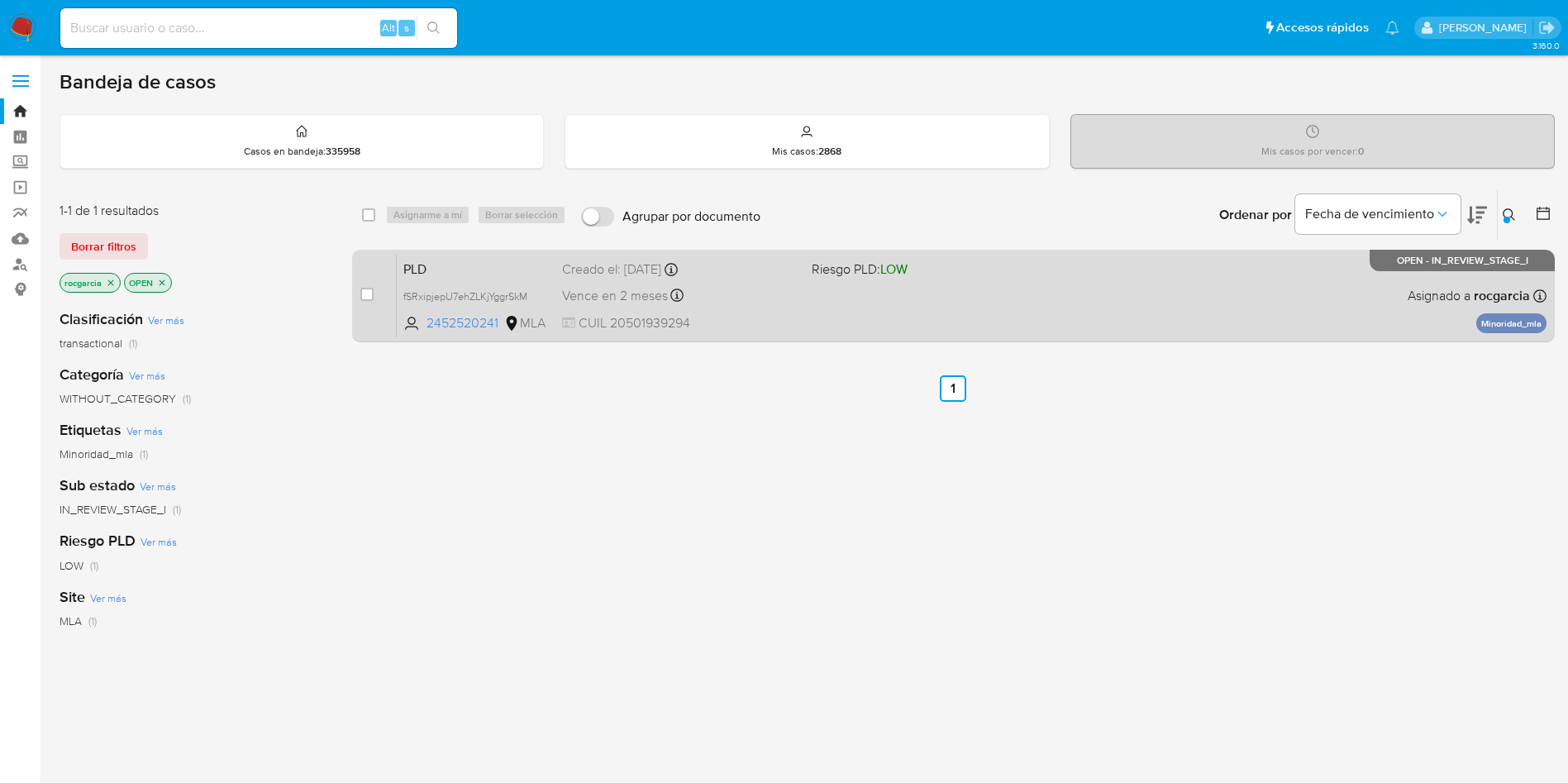
click at [907, 318] on div "PLD fSRxipjepU7ehZLKjYggrSkM 2452520241 MLA Riesgo PLD: LOW Creado el: 12/09/20…" at bounding box center [971, 296] width 1150 height 83
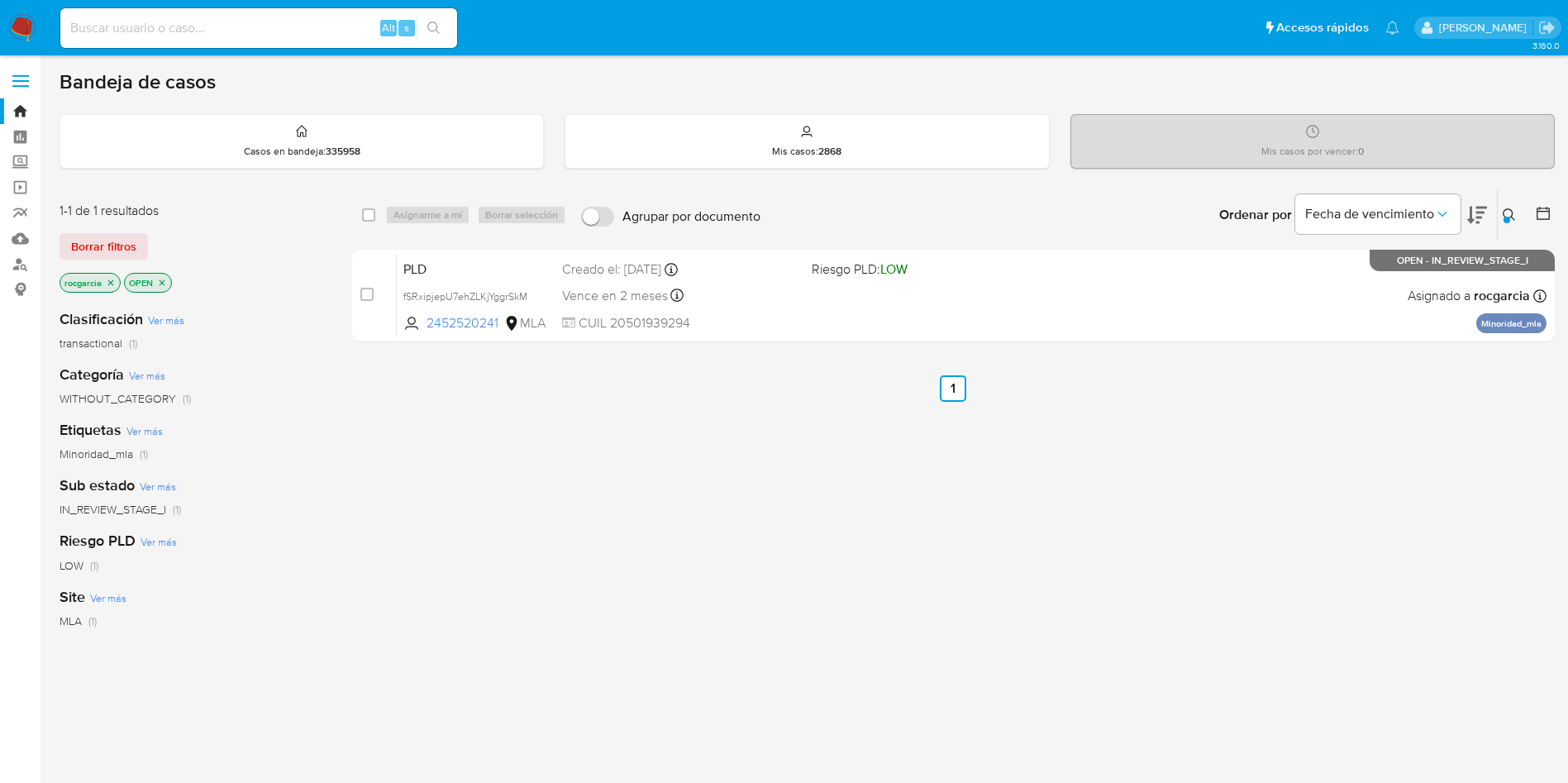
click at [1503, 220] on icon at bounding box center [1509, 215] width 14 height 14
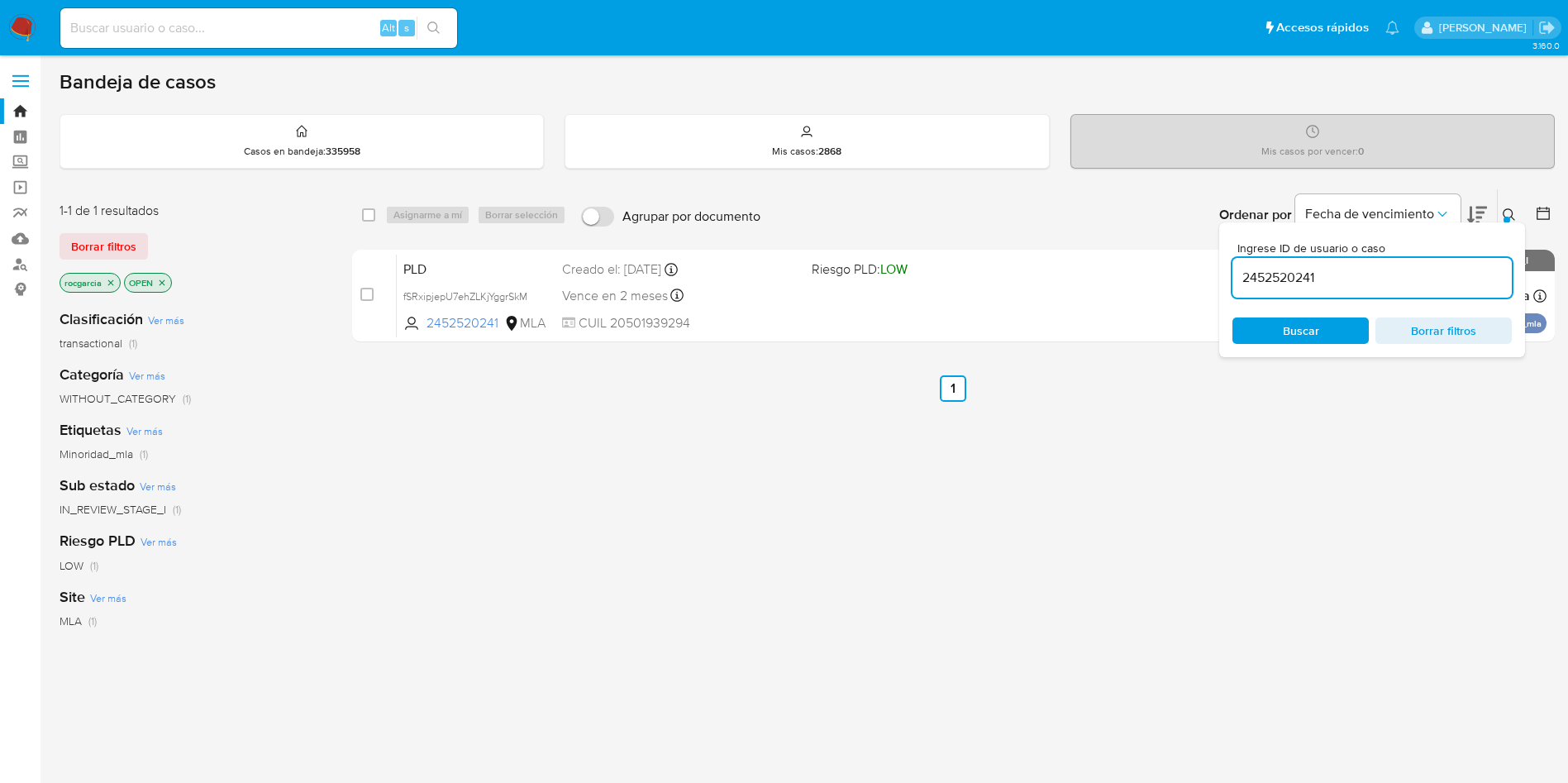
click at [1264, 275] on input "2452520241" at bounding box center [1372, 278] width 279 height 22
click at [1509, 213] on icon at bounding box center [1509, 215] width 14 height 14
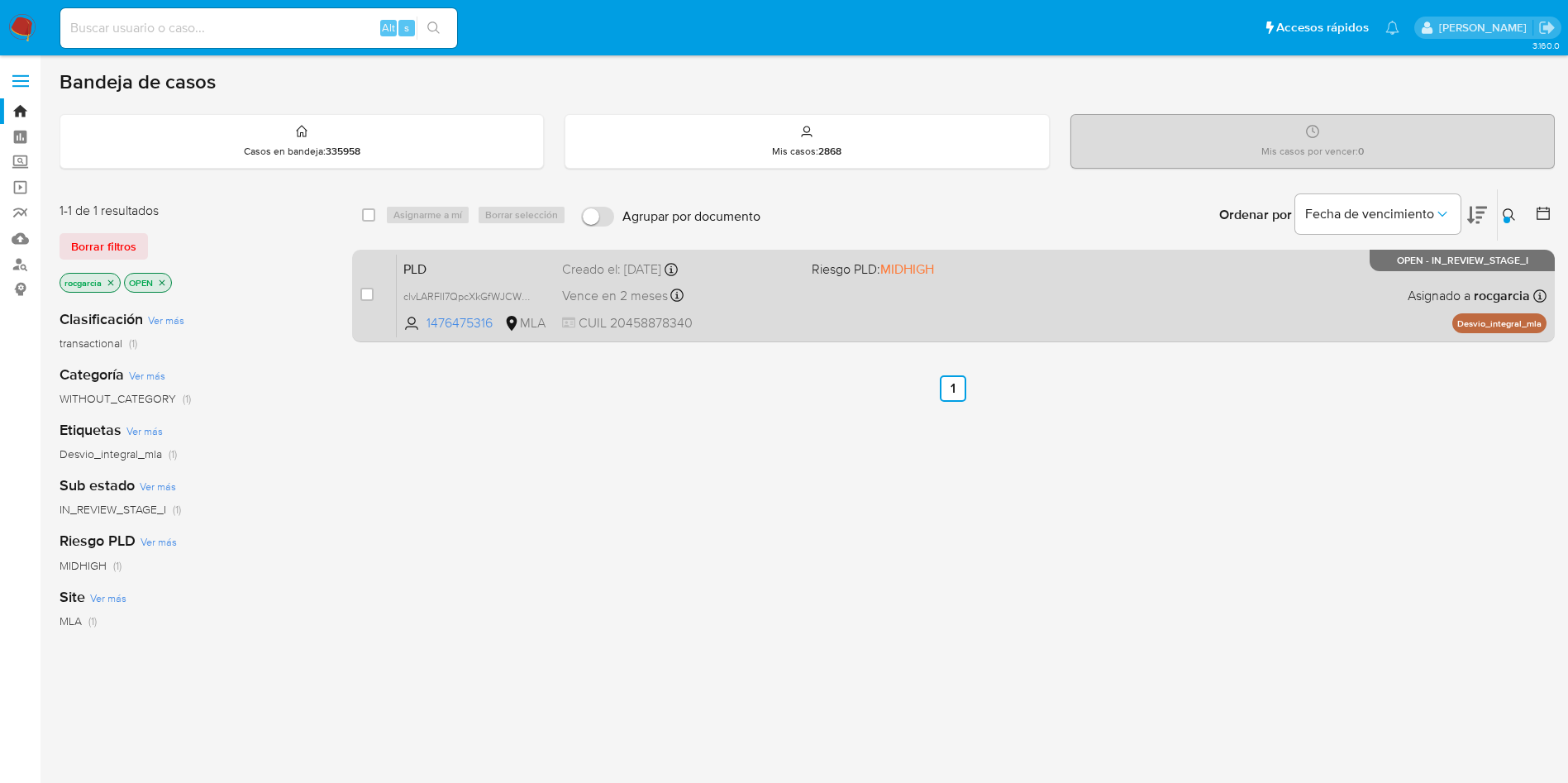
click at [1157, 297] on div "PLD clvLARFIl7QpcXkGfWJCWMBD 1476475316 MLA Riesgo PLD: MIDHIGH Creado el: 12/0…" at bounding box center [971, 296] width 1150 height 83
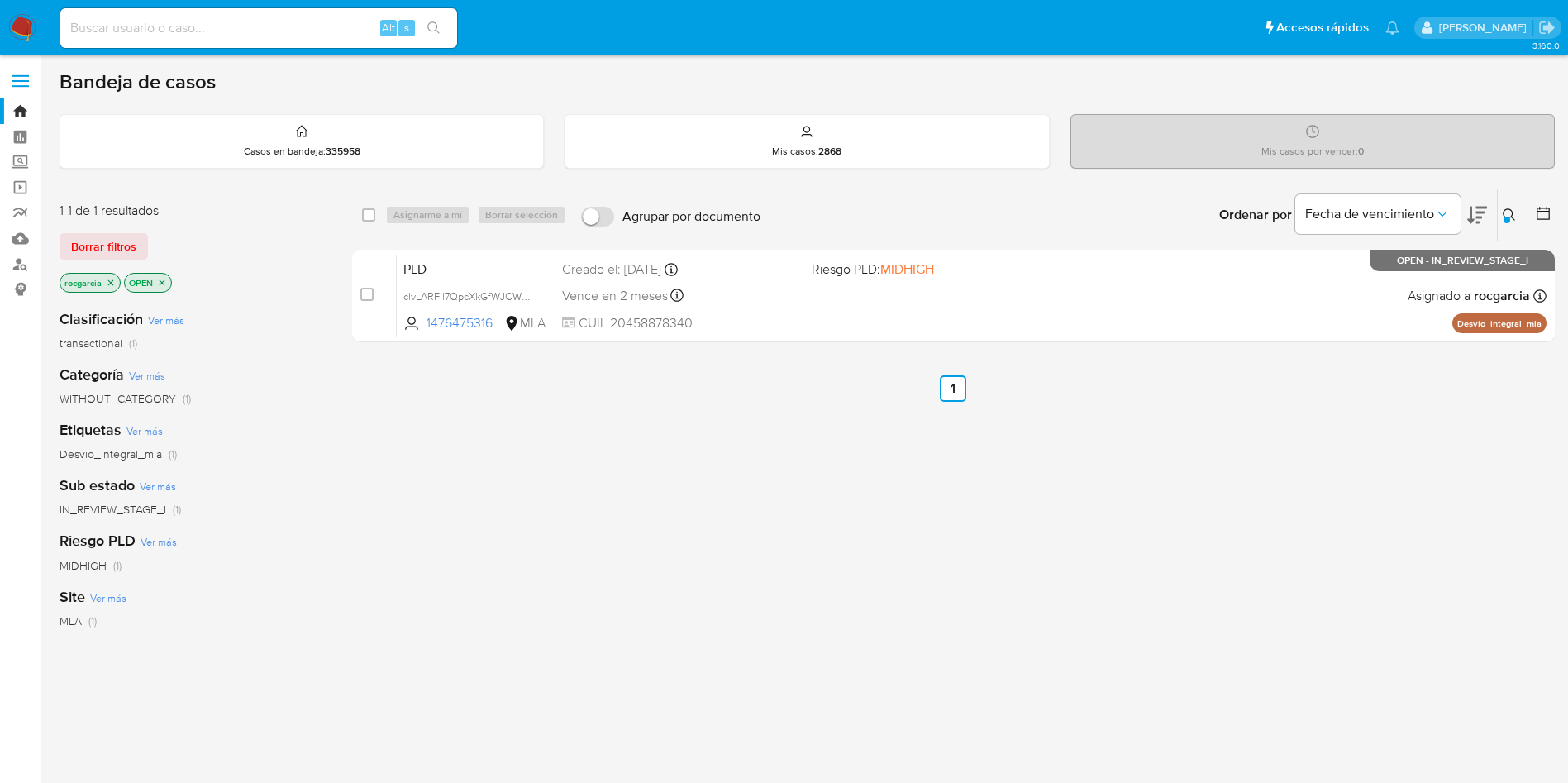
click at [1511, 216] on icon at bounding box center [1509, 215] width 14 height 14
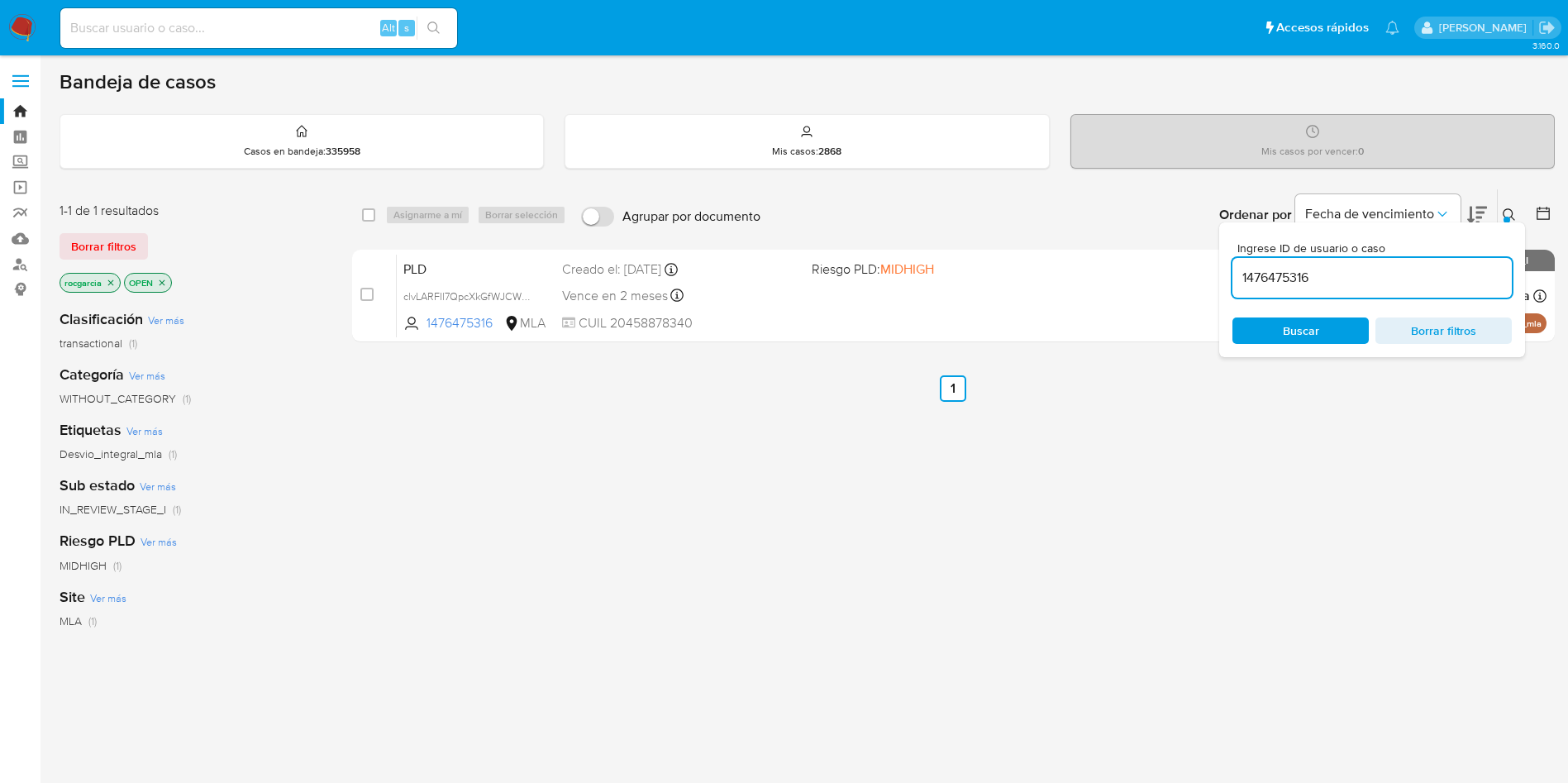
click at [1276, 267] on input "1476475316" at bounding box center [1372, 278] width 279 height 22
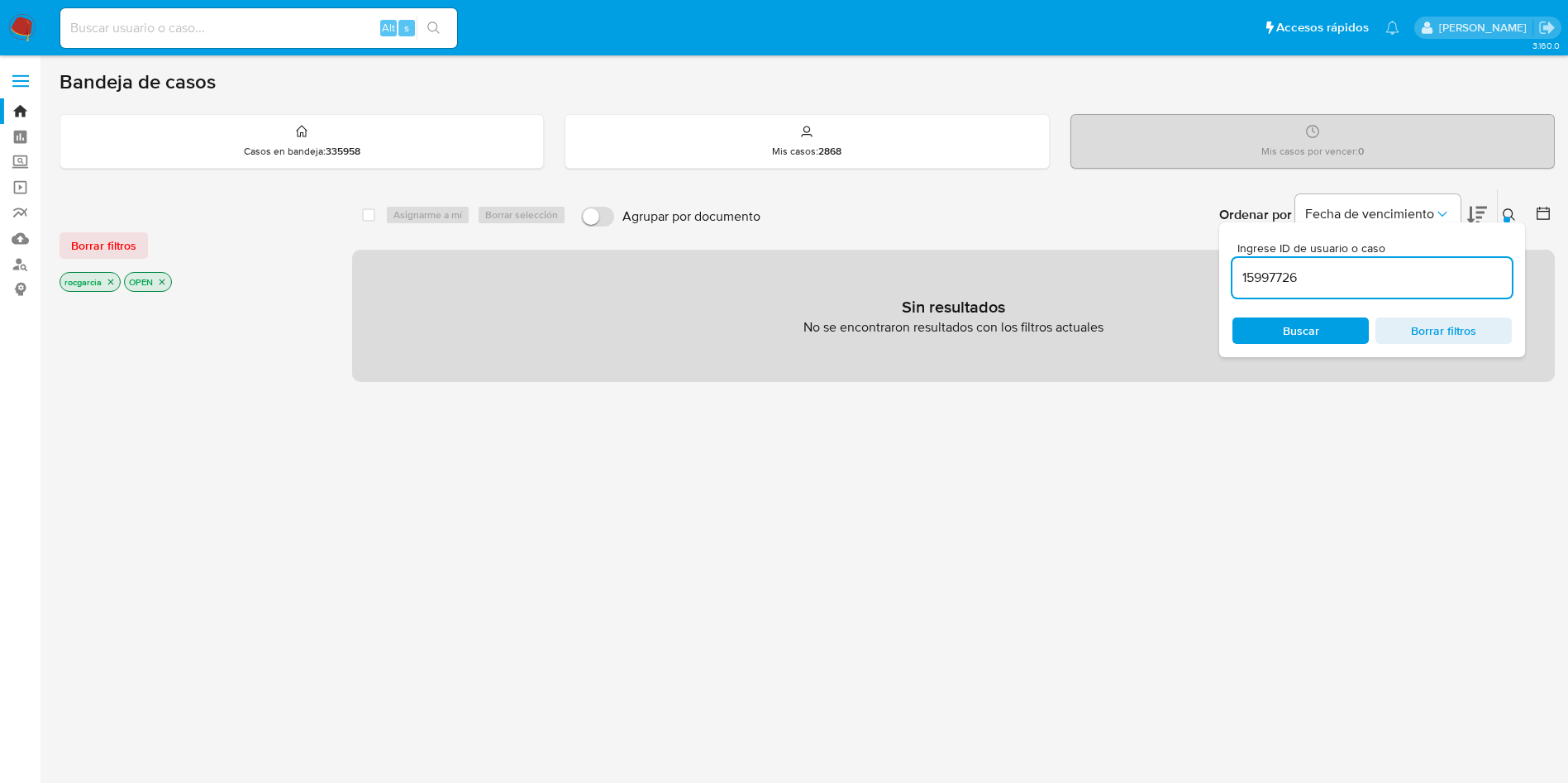
click at [161, 284] on icon "close-filter" at bounding box center [162, 282] width 5 height 5
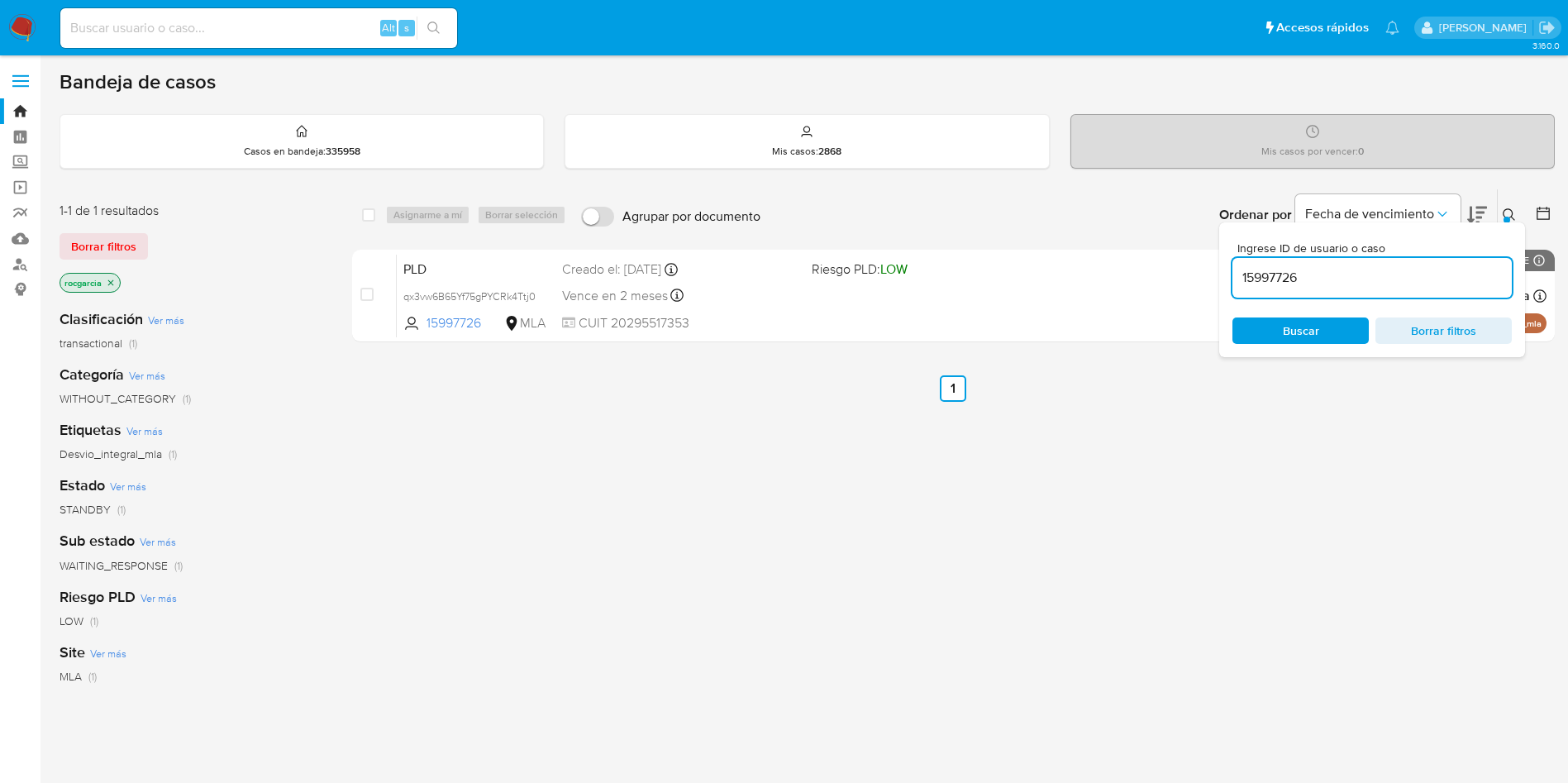
click at [1511, 210] on icon at bounding box center [1509, 215] width 14 height 14
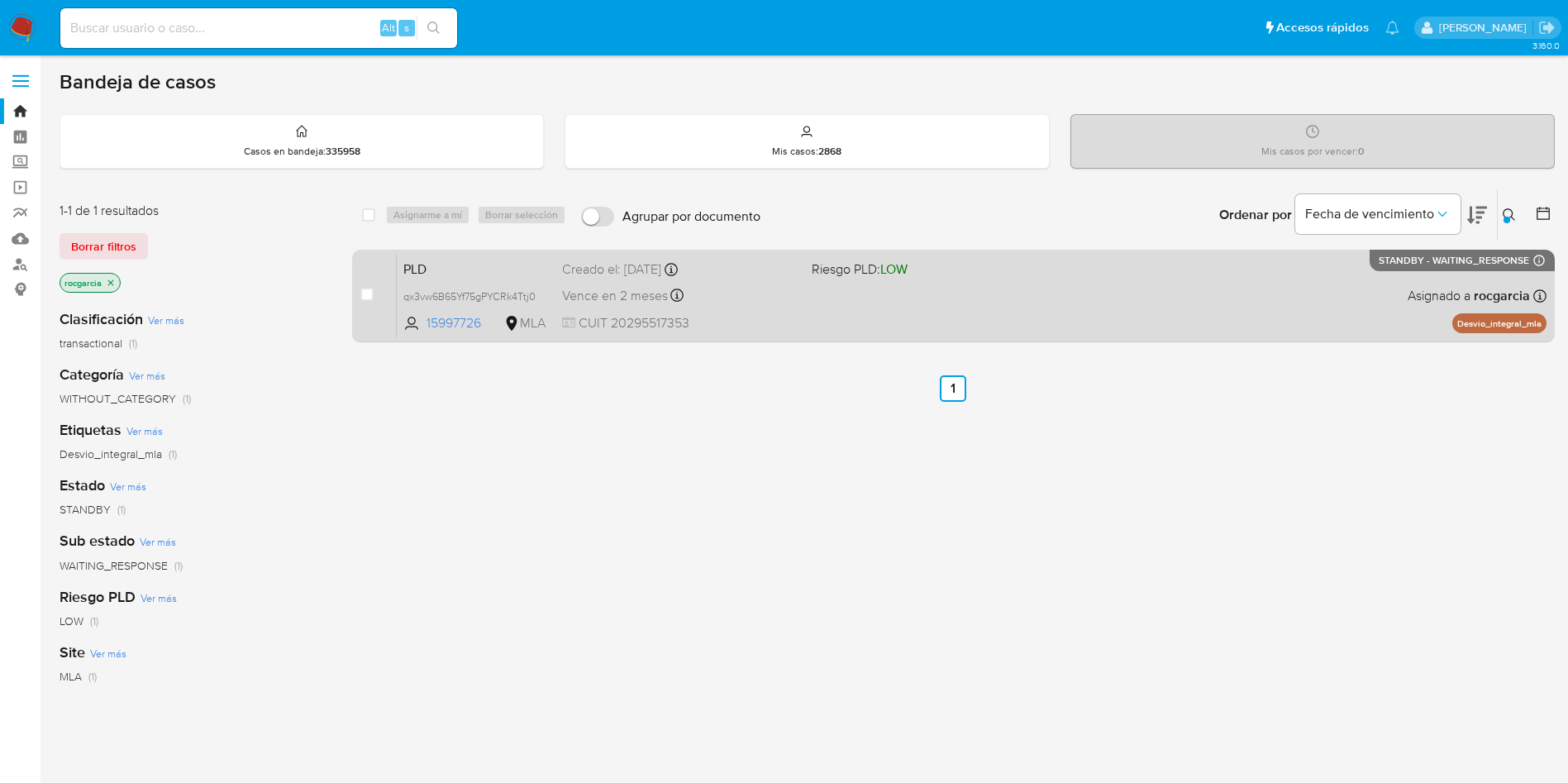
click at [949, 301] on div "PLD qx3vw6B65Yf75gPYCRk4Ttj0 15997726 MLA Riesgo PLD: LOW Creado el: 12/09/2025…" at bounding box center [971, 296] width 1150 height 83
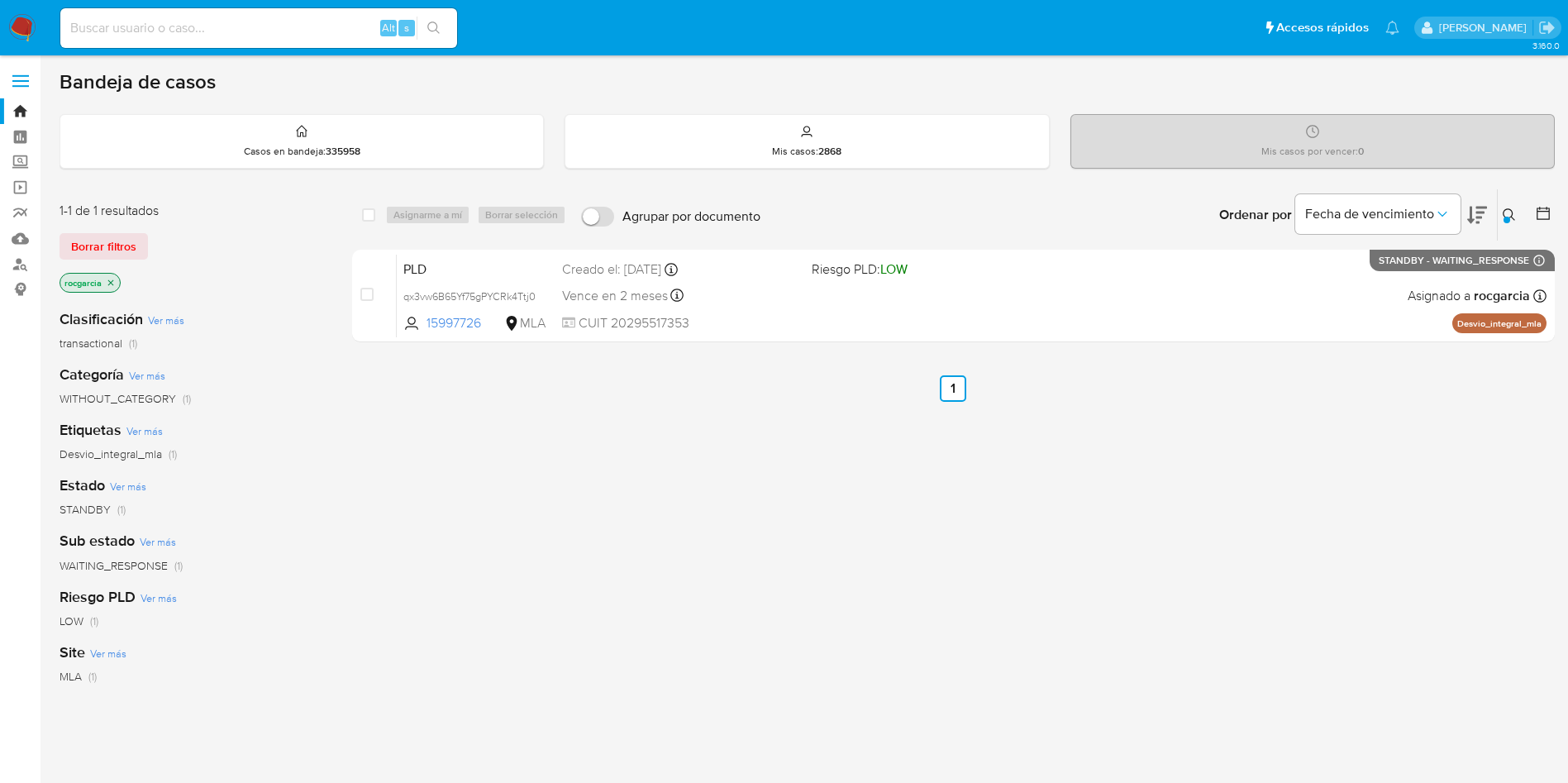
click at [1512, 220] on icon at bounding box center [1509, 215] width 14 height 14
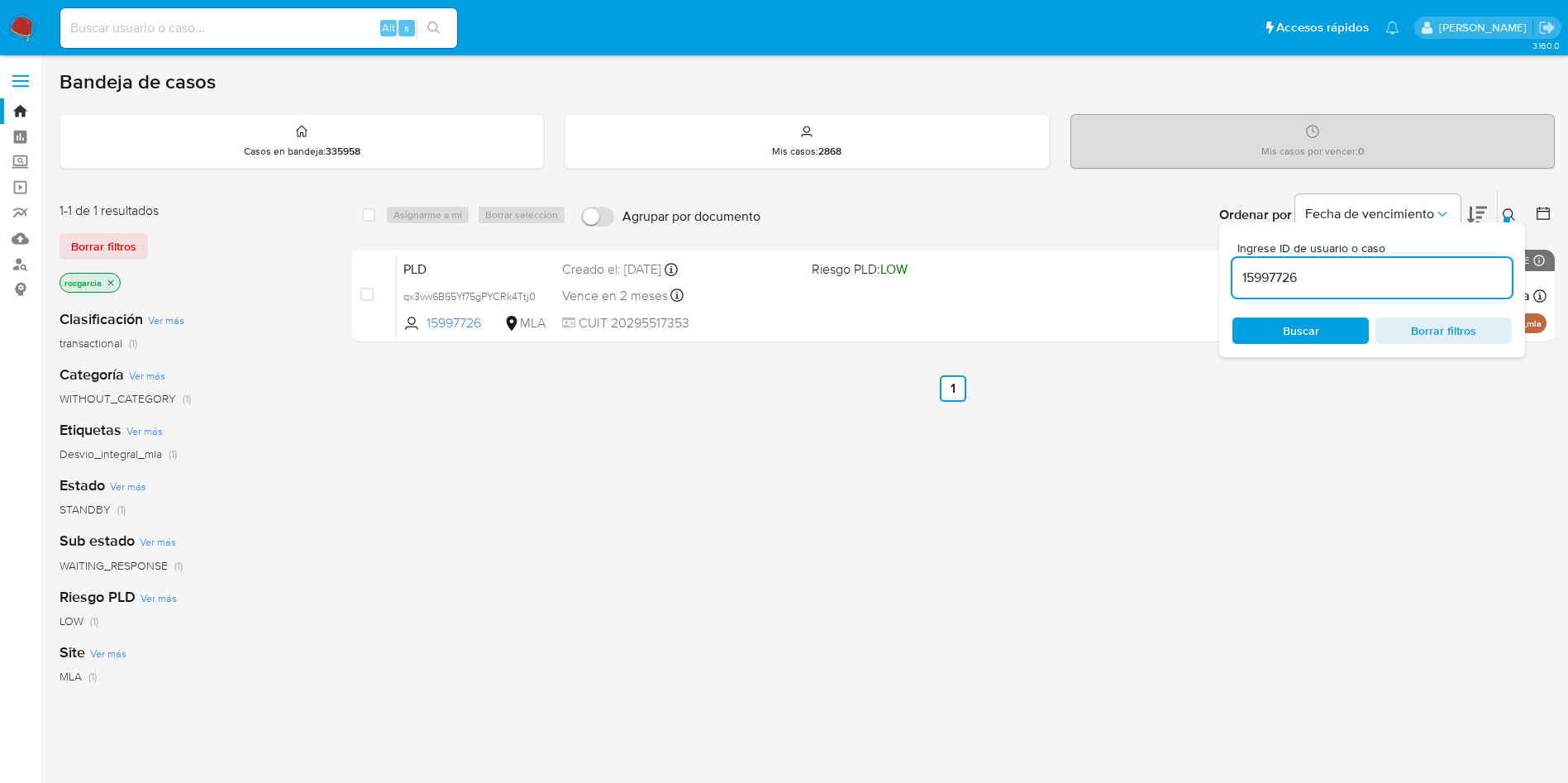
click at [1254, 285] on input "15997726" at bounding box center [1372, 278] width 279 height 22
click at [1509, 219] on div at bounding box center [1506, 220] width 6 height 6
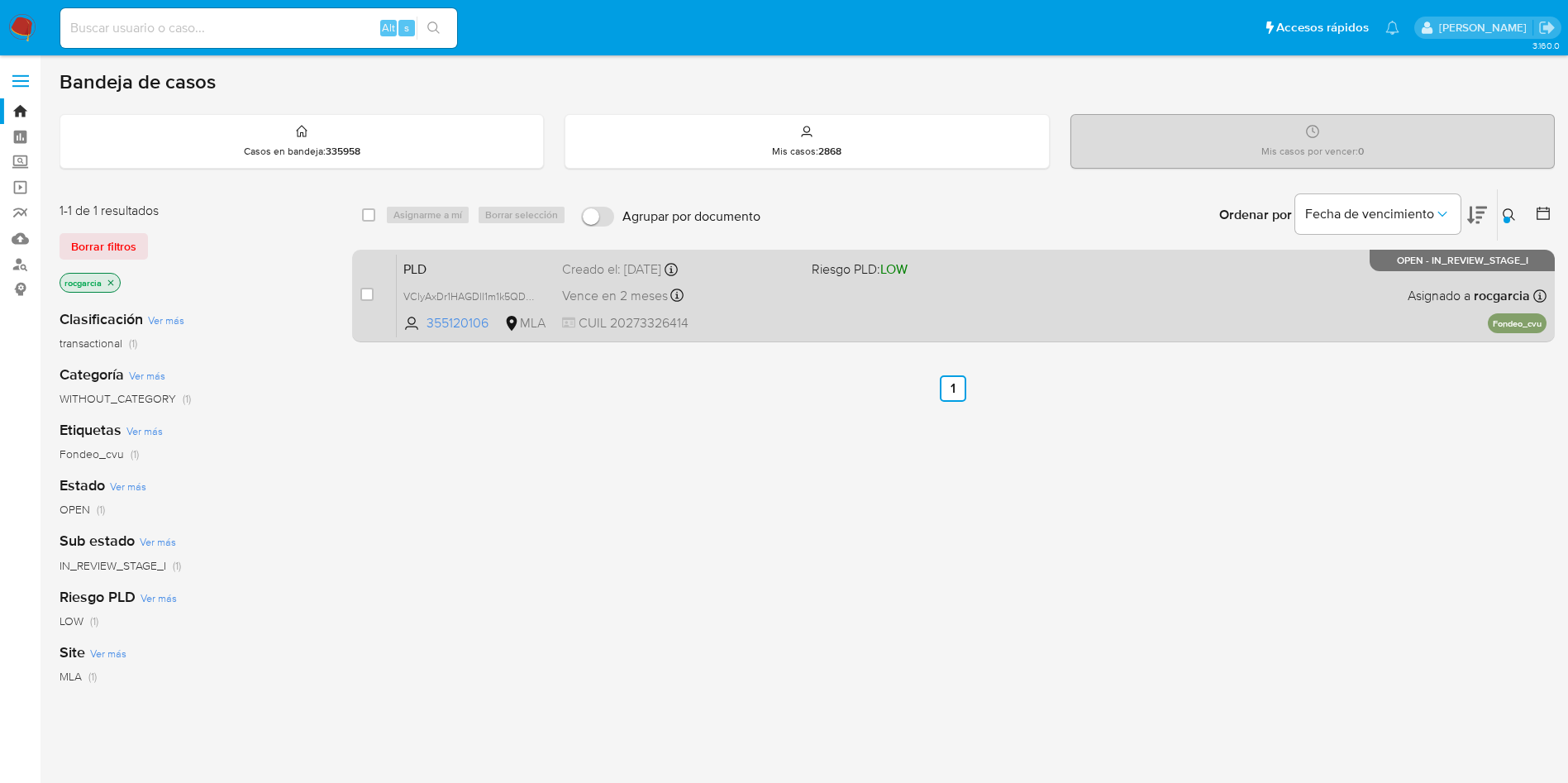
click at [803, 313] on div "PLD VClyAxDr1HAGDll1m1k5QDU3 355120106 MLA Riesgo PLD: LOW Creado el: 12/09/202…" at bounding box center [971, 296] width 1150 height 83
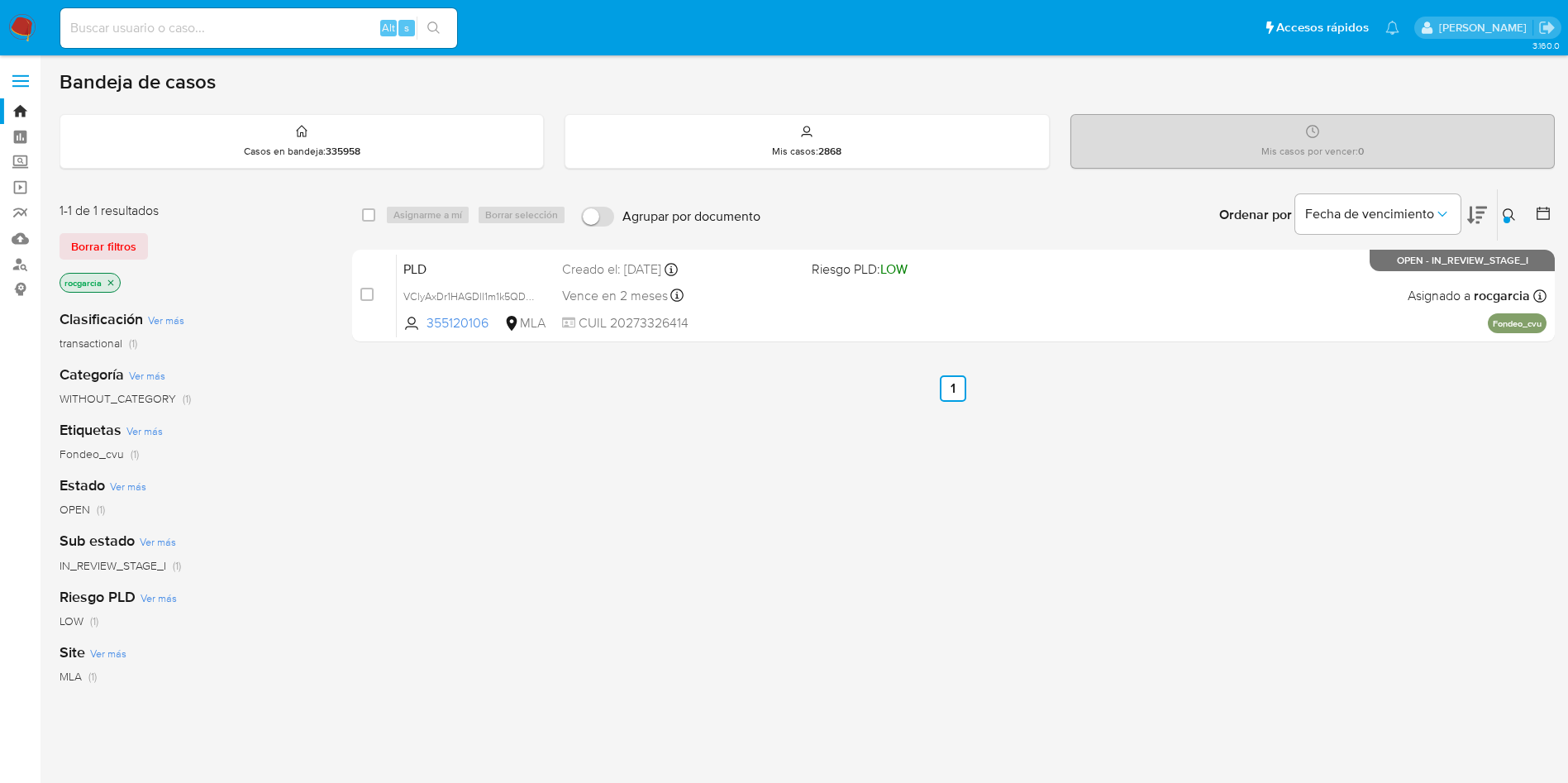
click at [1515, 219] on icon at bounding box center [1509, 215] width 14 height 14
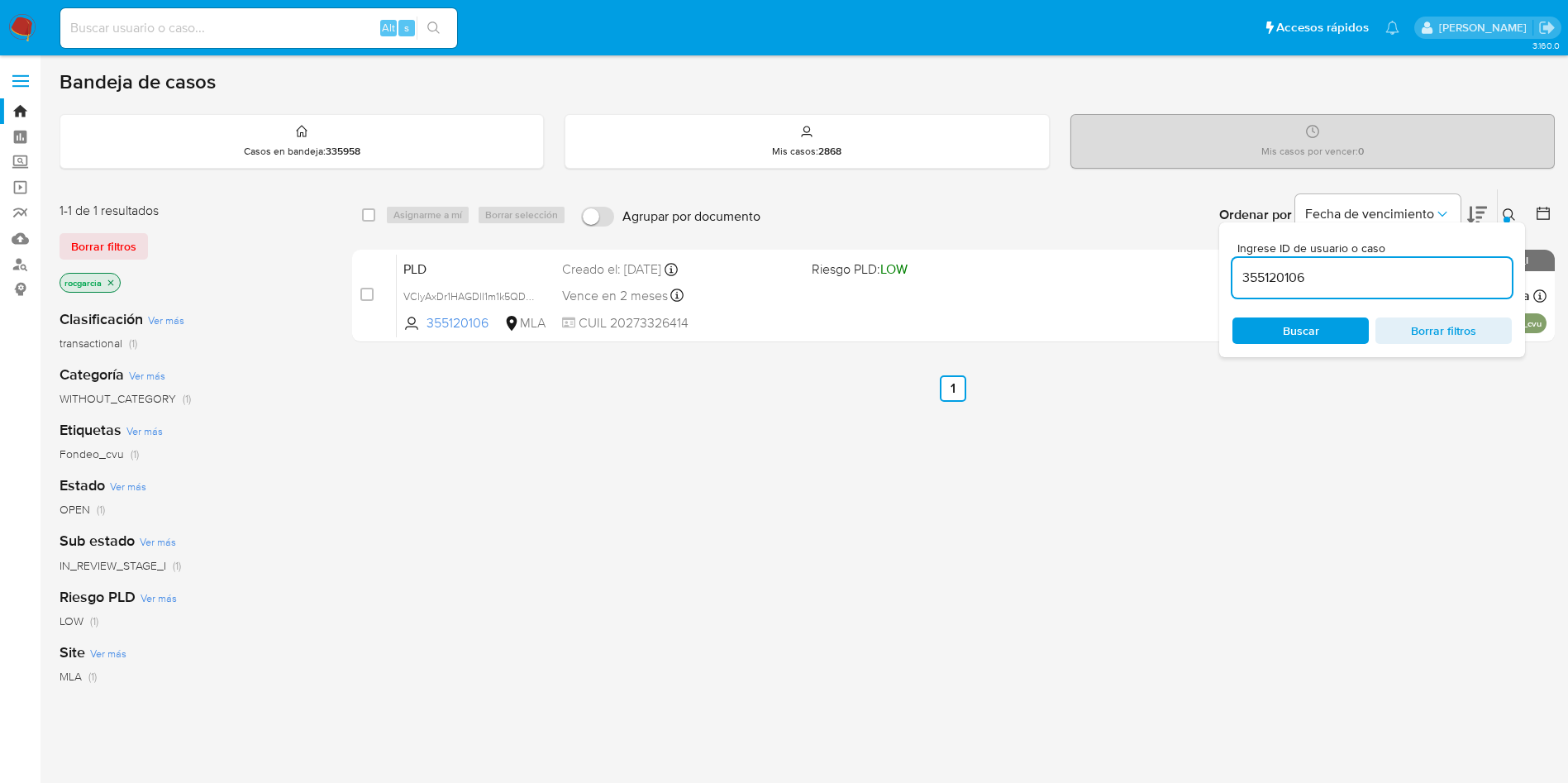
click at [1248, 284] on input "355120106" at bounding box center [1372, 278] width 279 height 22
click at [1512, 211] on icon at bounding box center [1509, 215] width 13 height 13
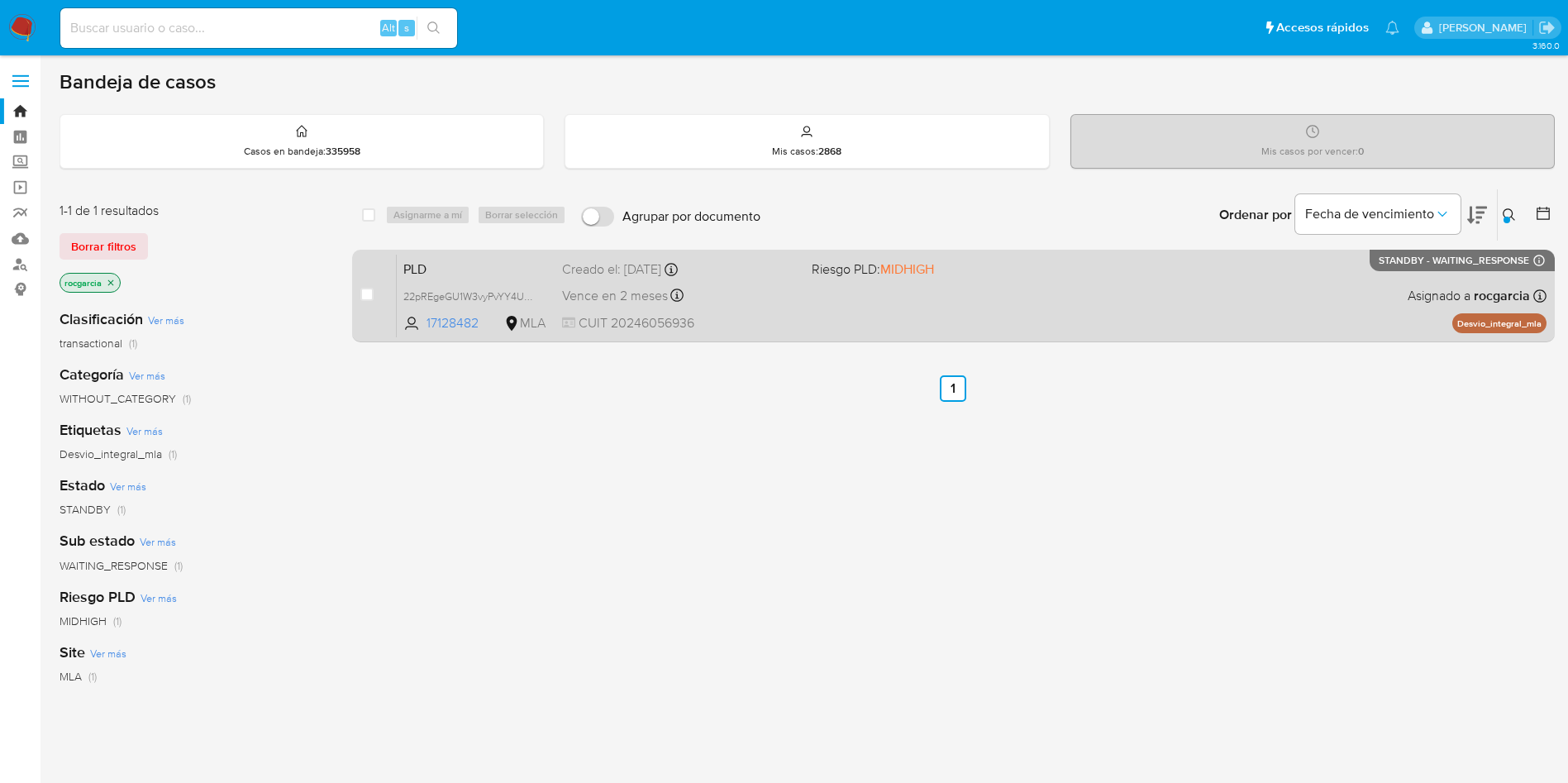
click at [852, 312] on div "PLD 22pREgeGU1W3vyPvYY4UUoQr 17128482 MLA Riesgo PLD: MIDHIGH Creado el: 12/09/…" at bounding box center [971, 296] width 1150 height 83
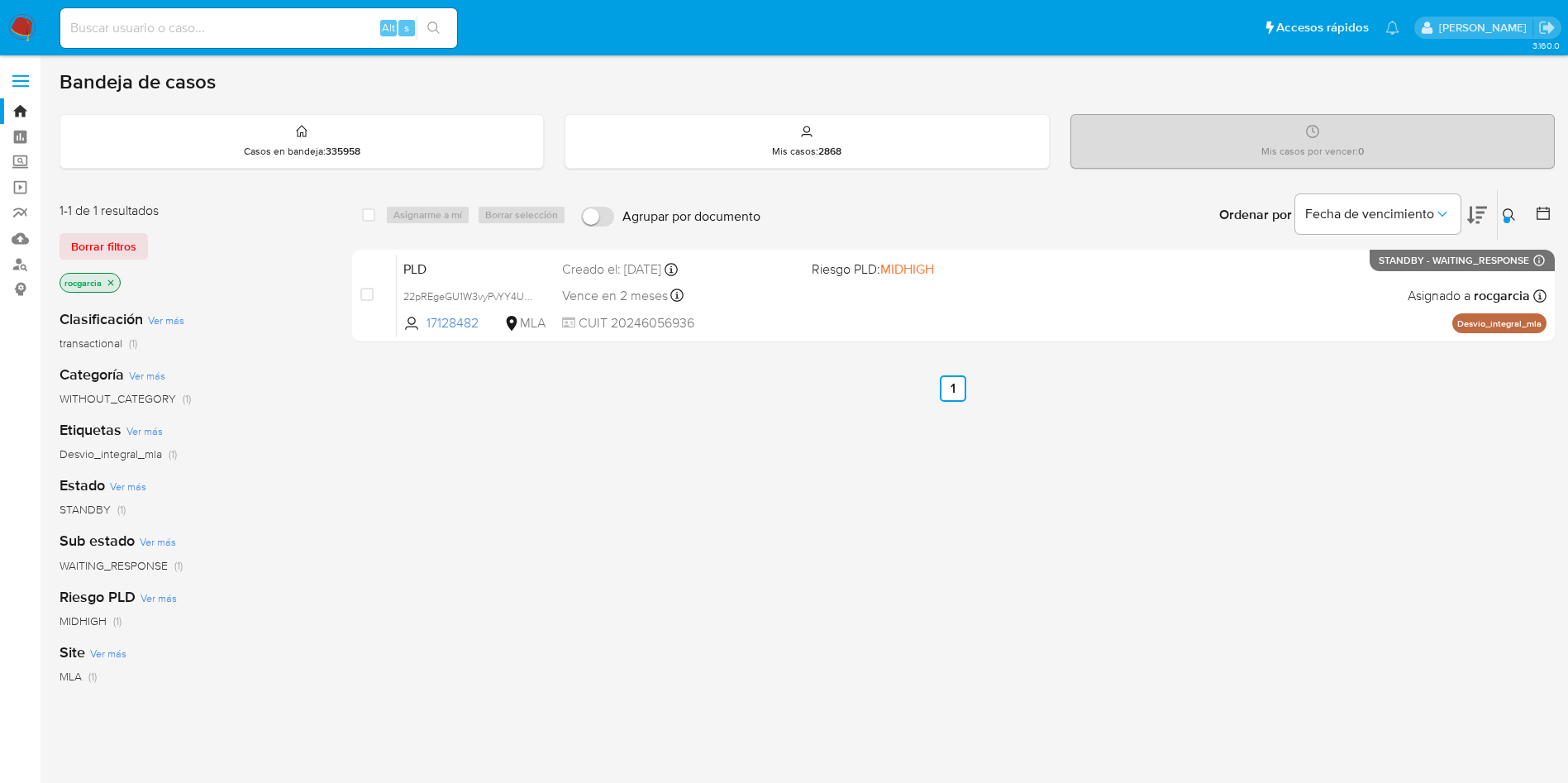
click at [1508, 215] on icon at bounding box center [1509, 215] width 14 height 14
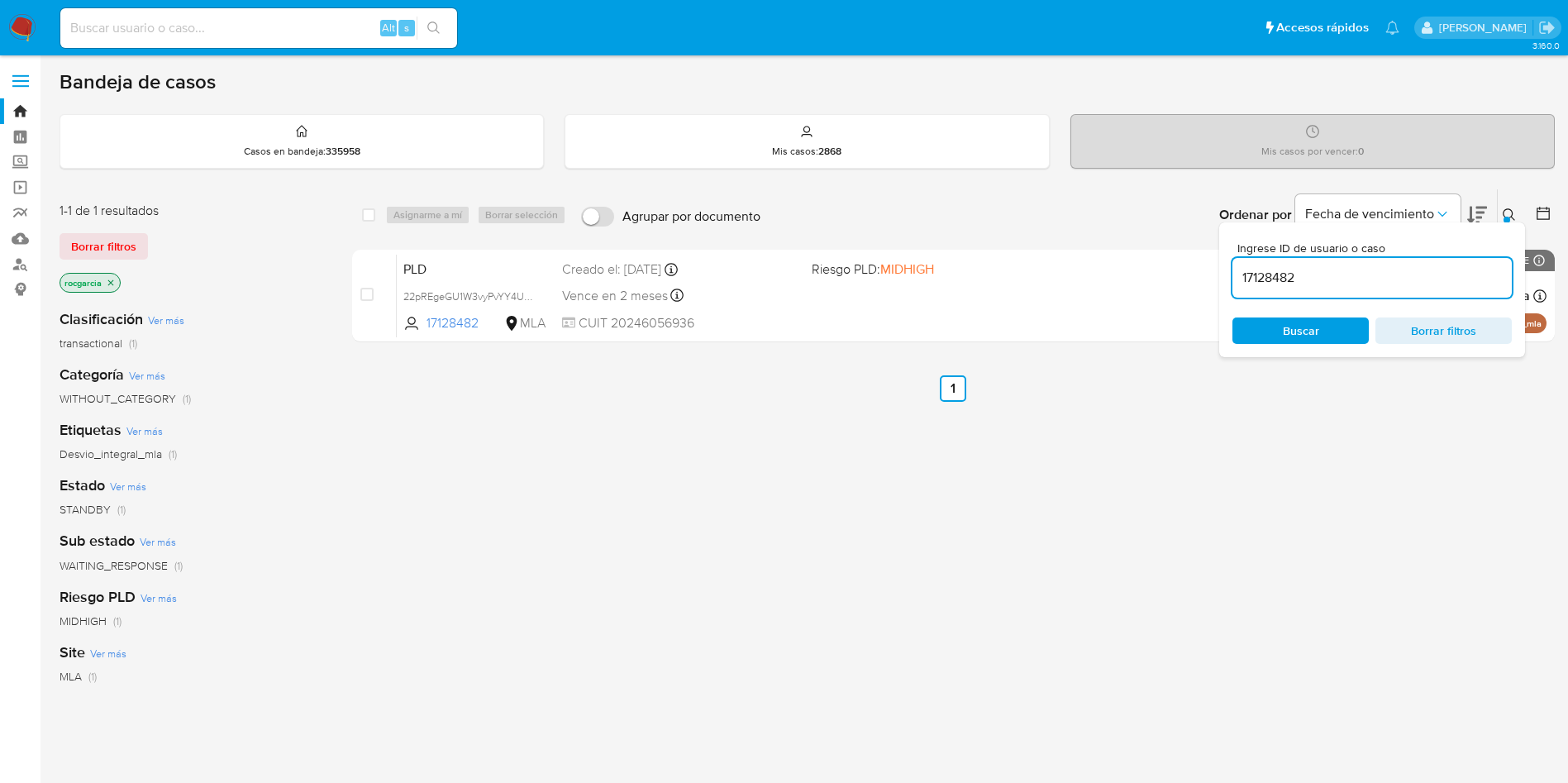
click at [1363, 273] on input "17128482" at bounding box center [1372, 278] width 279 height 22
click at [1497, 207] on div "Ingrese ID de usuario o caso 78850433 Buscar Borrar filtros" at bounding box center [1511, 215] width 28 height 52
click at [1505, 210] on icon at bounding box center [1509, 215] width 14 height 14
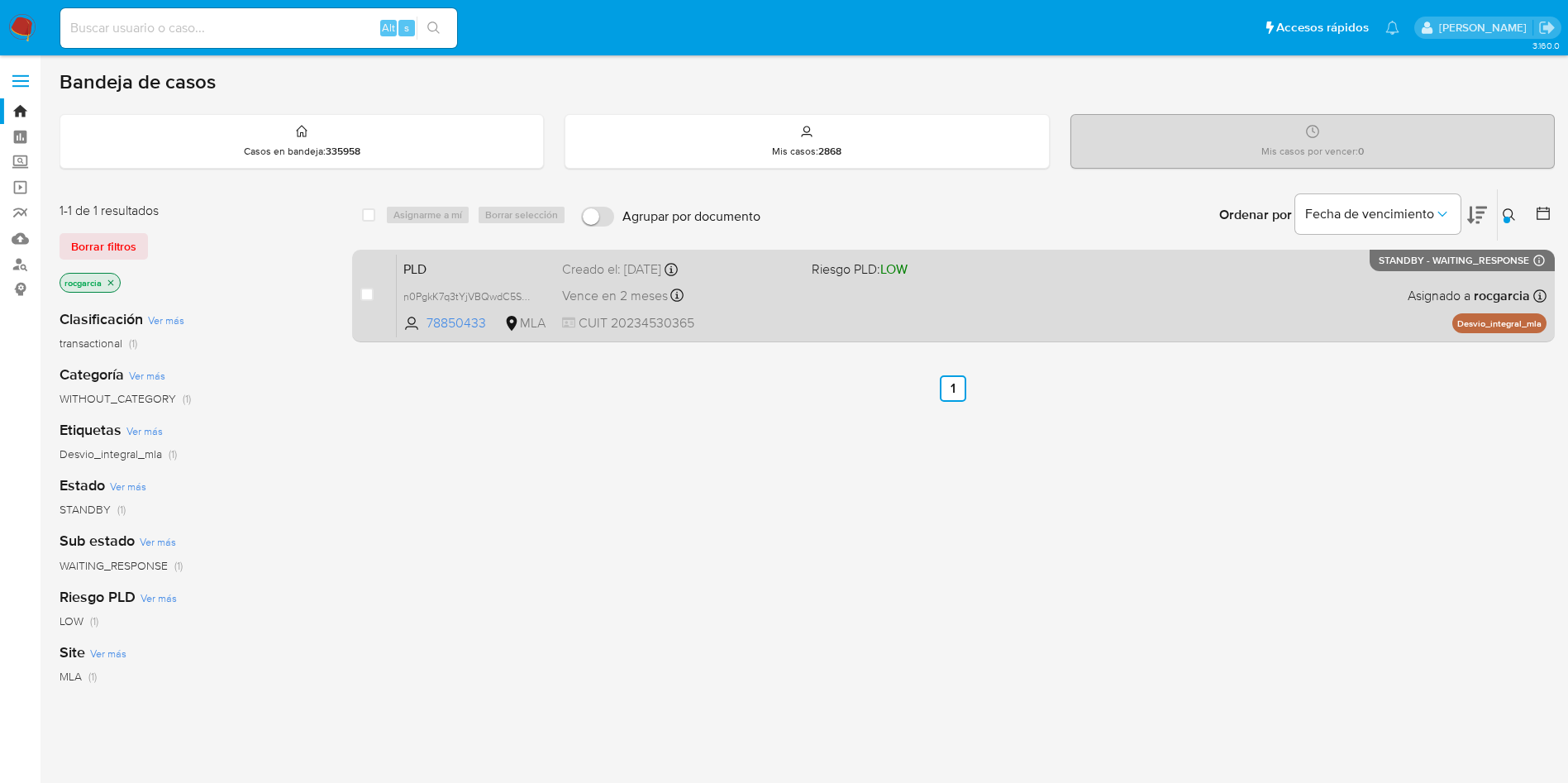
click at [912, 309] on div "PLD n0PgkK7q3tYjVBQwdC5SGPmE 78850433 MLA Riesgo PLD: LOW Creado el: 12/09/2025…" at bounding box center [971, 296] width 1150 height 83
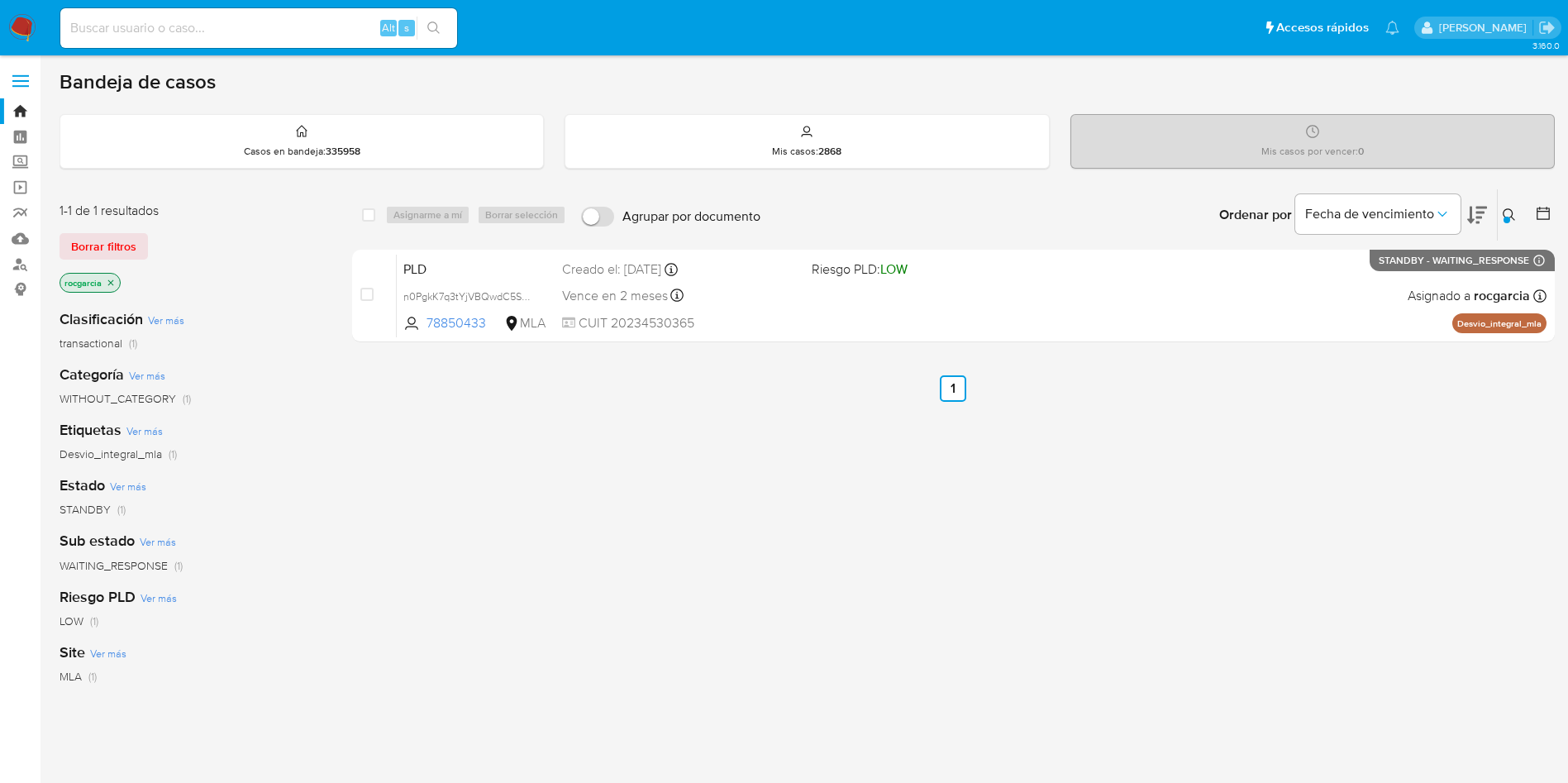
click at [1504, 212] on icon at bounding box center [1509, 215] width 13 height 13
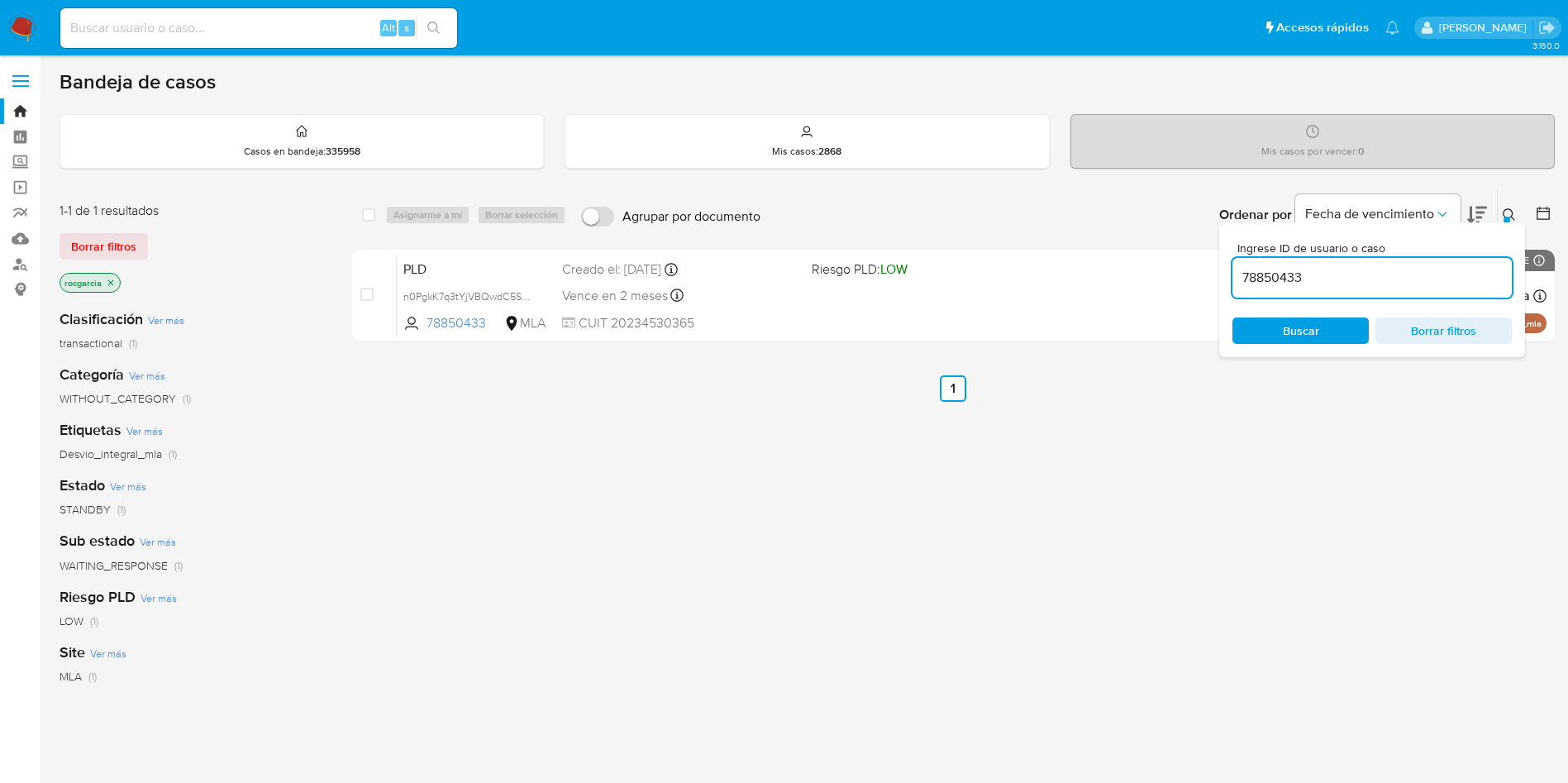
click at [1267, 282] on input "78850433" at bounding box center [1372, 278] width 279 height 22
type input "177393762"
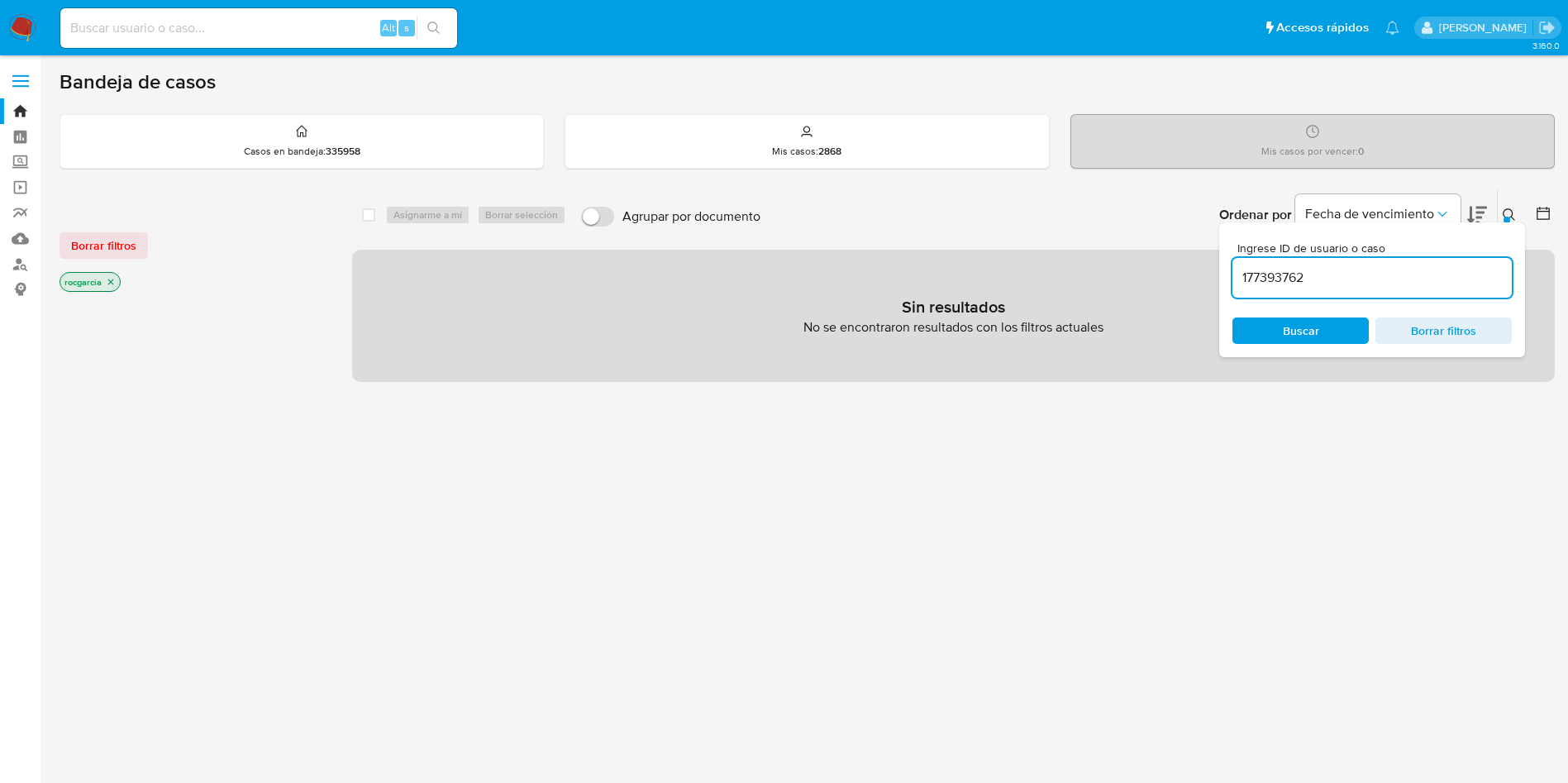
click at [1507, 205] on button at bounding box center [1512, 215] width 27 height 20
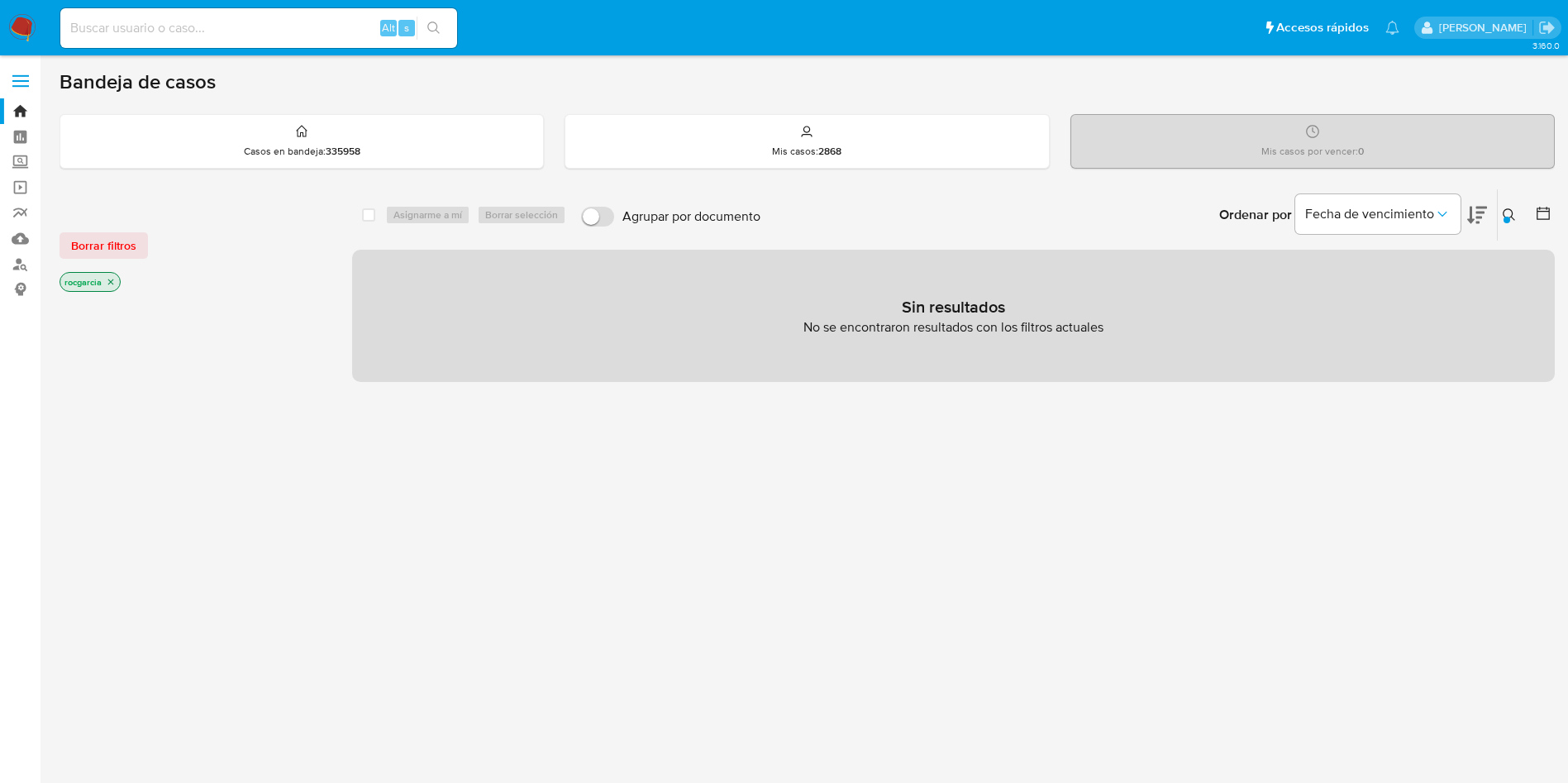
click at [145, 24] on input at bounding box center [258, 28] width 396 height 22
paste input "177393762"
type input "177393762"
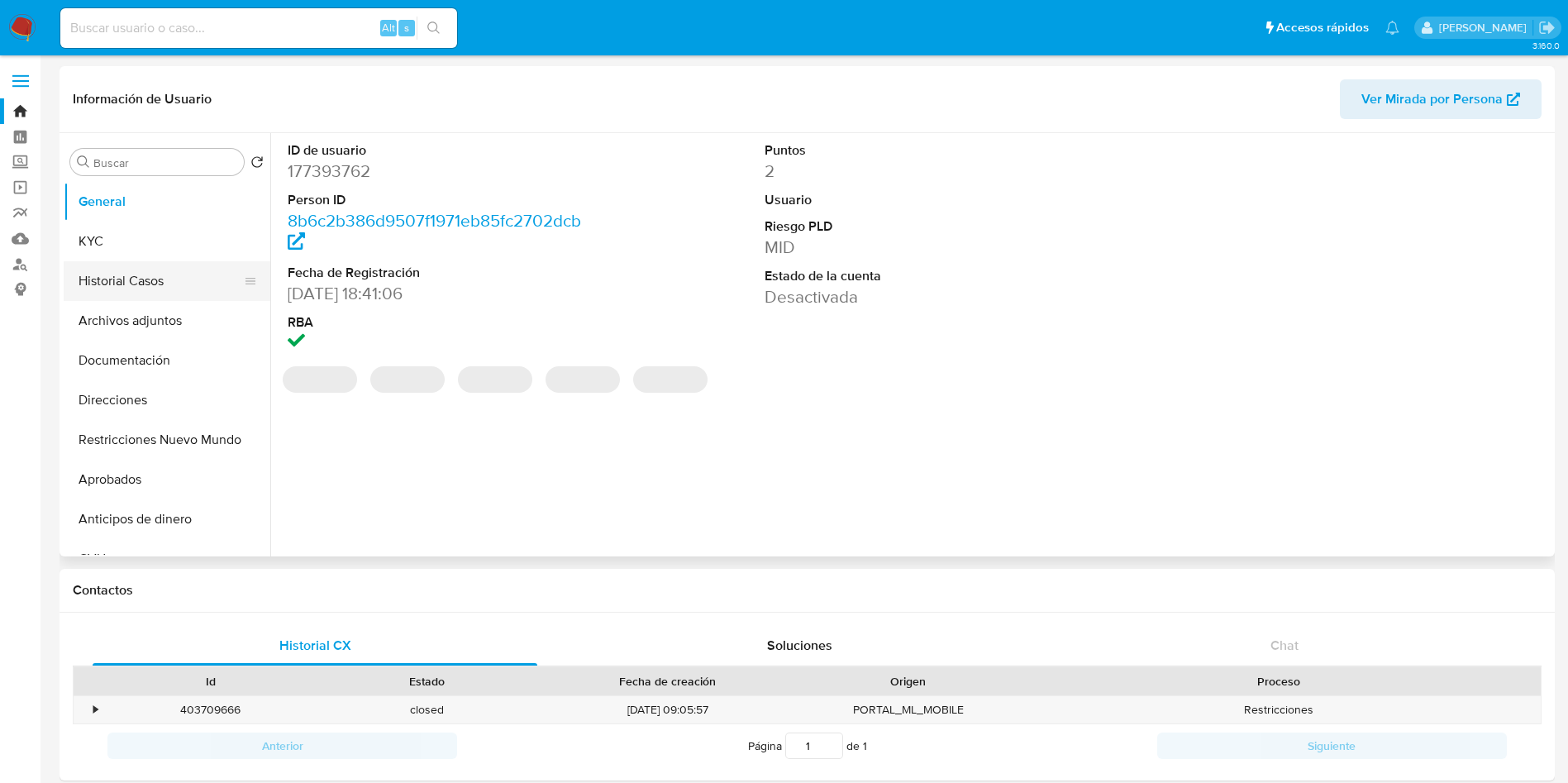
click at [103, 290] on button "Historial Casos" at bounding box center [160, 281] width 193 height 40
select select "10"
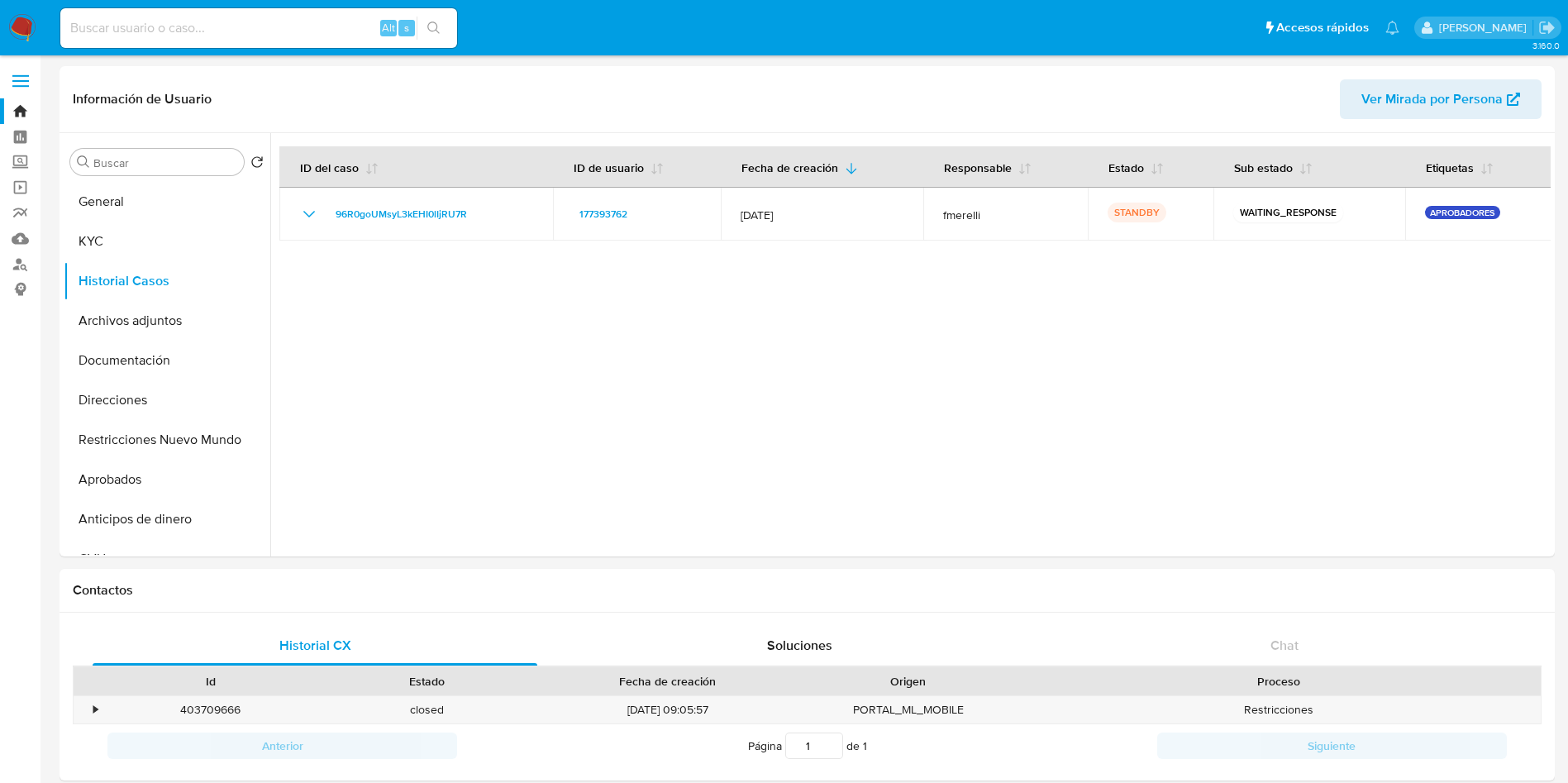
click at [135, 481] on button "Aprobados" at bounding box center [160, 480] width 193 height 40
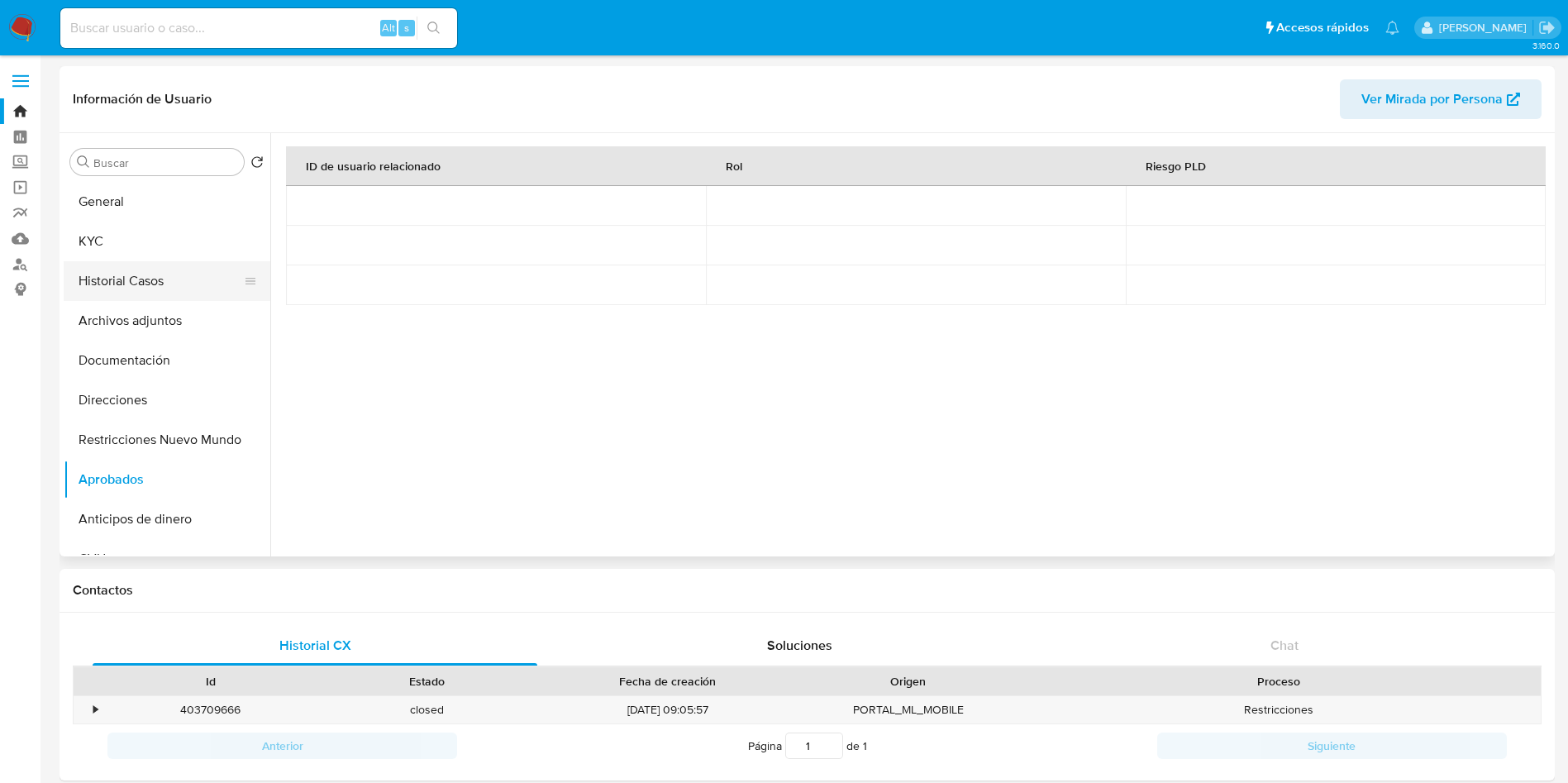
click at [133, 276] on button "Historial Casos" at bounding box center [160, 281] width 193 height 40
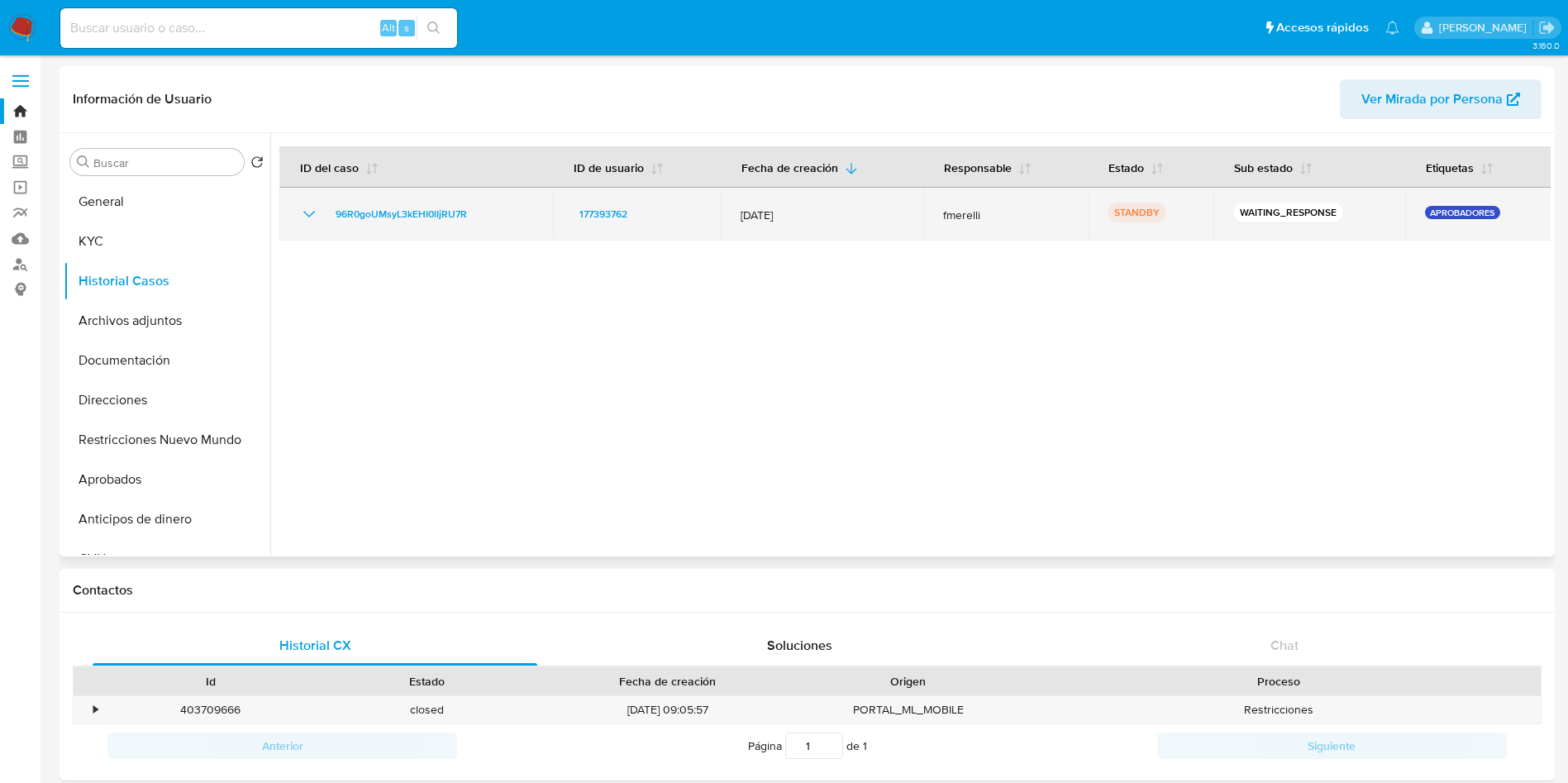
drag, startPoint x: 511, startPoint y: 220, endPoint x: 290, endPoint y: 214, distance: 221.1
click at [290, 214] on td "96R0goUMsyL3kEHI0lIjRU7R" at bounding box center [416, 214] width 274 height 53
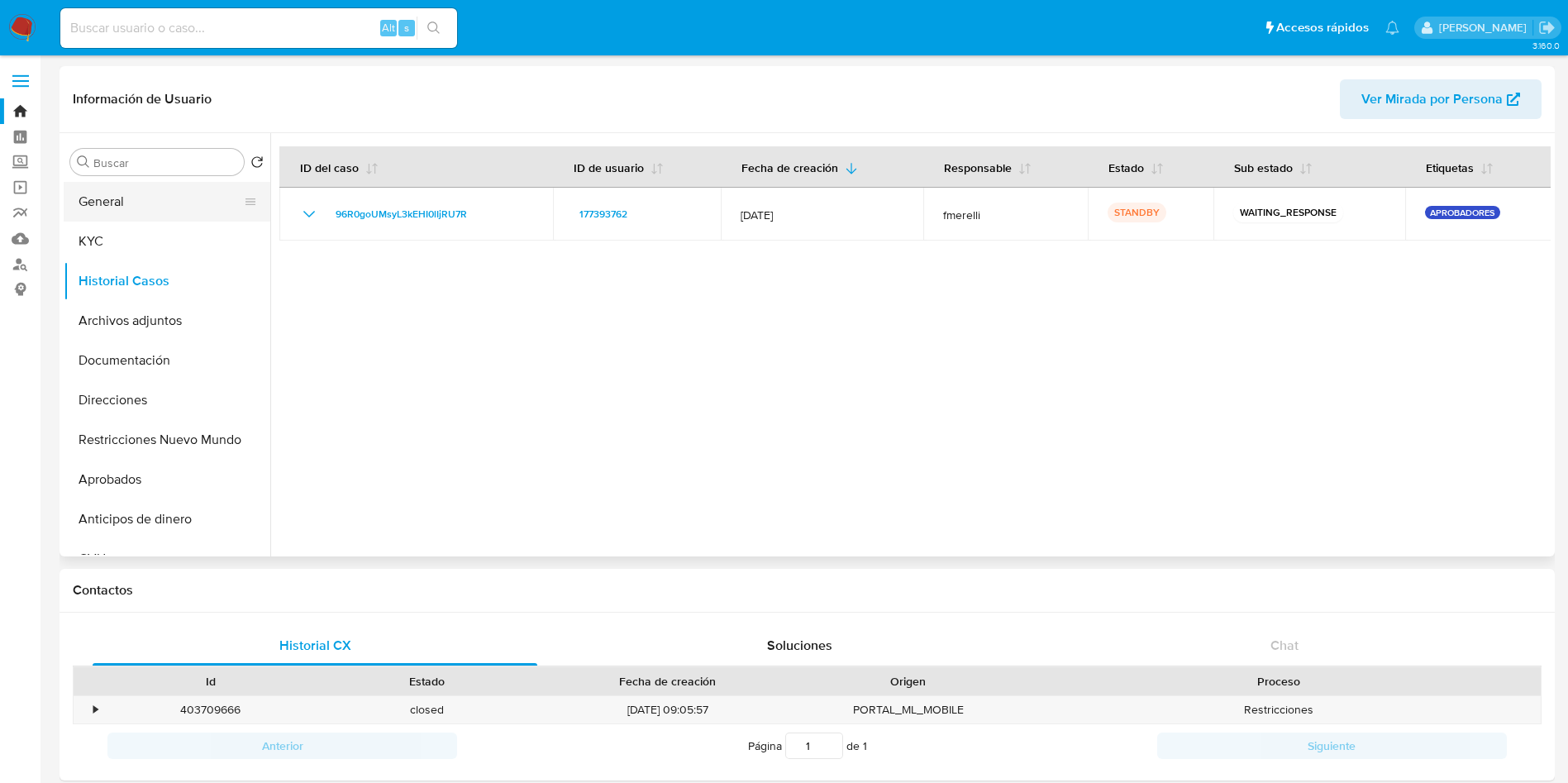
drag, startPoint x: 0, startPoint y: 531, endPoint x: 198, endPoint y: 189, distance: 395.2
click at [82, 500] on button "Anticipos de dinero" at bounding box center [160, 520] width 193 height 40
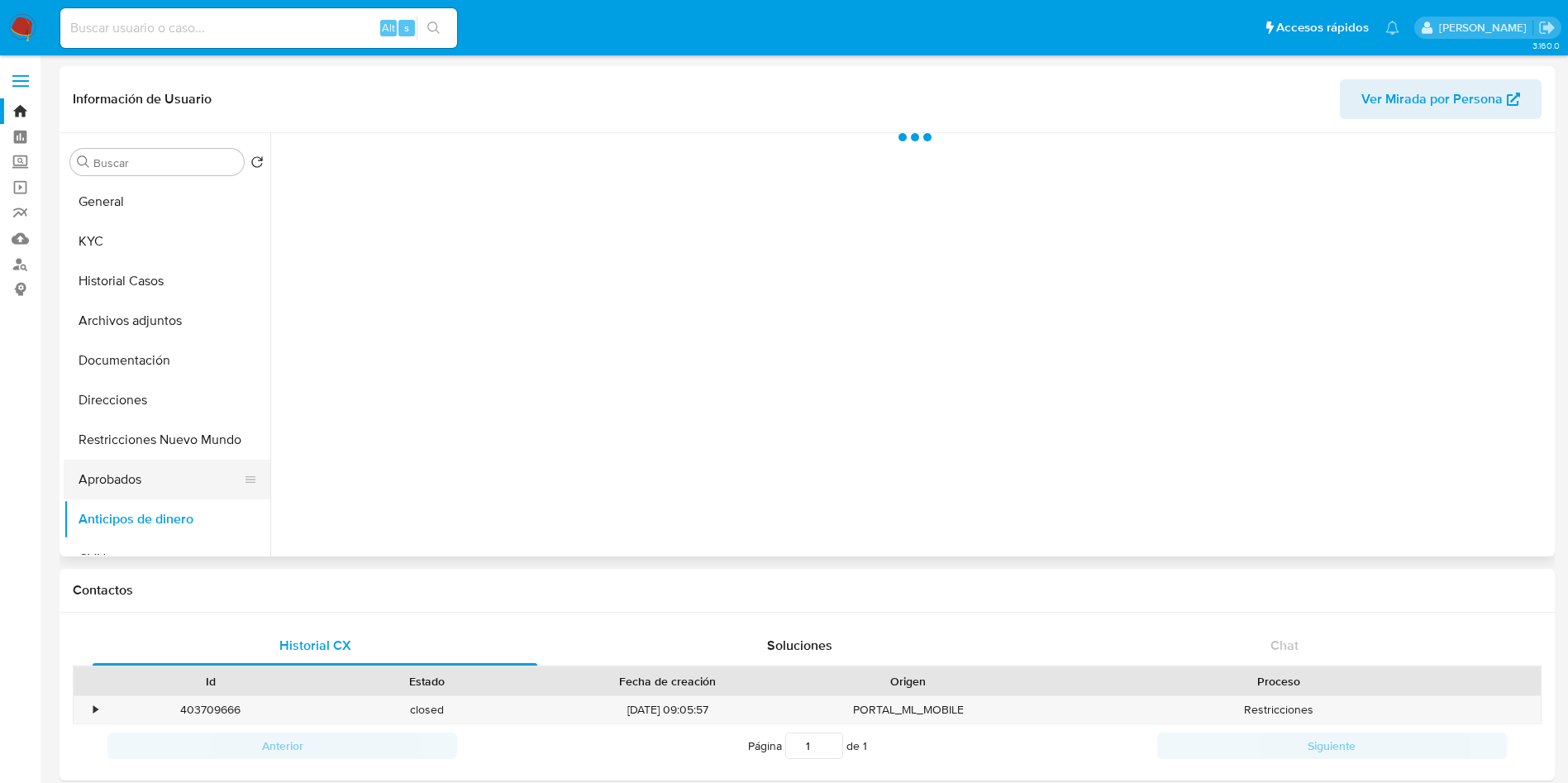
click at [86, 482] on button "Aprobados" at bounding box center [160, 480] width 193 height 40
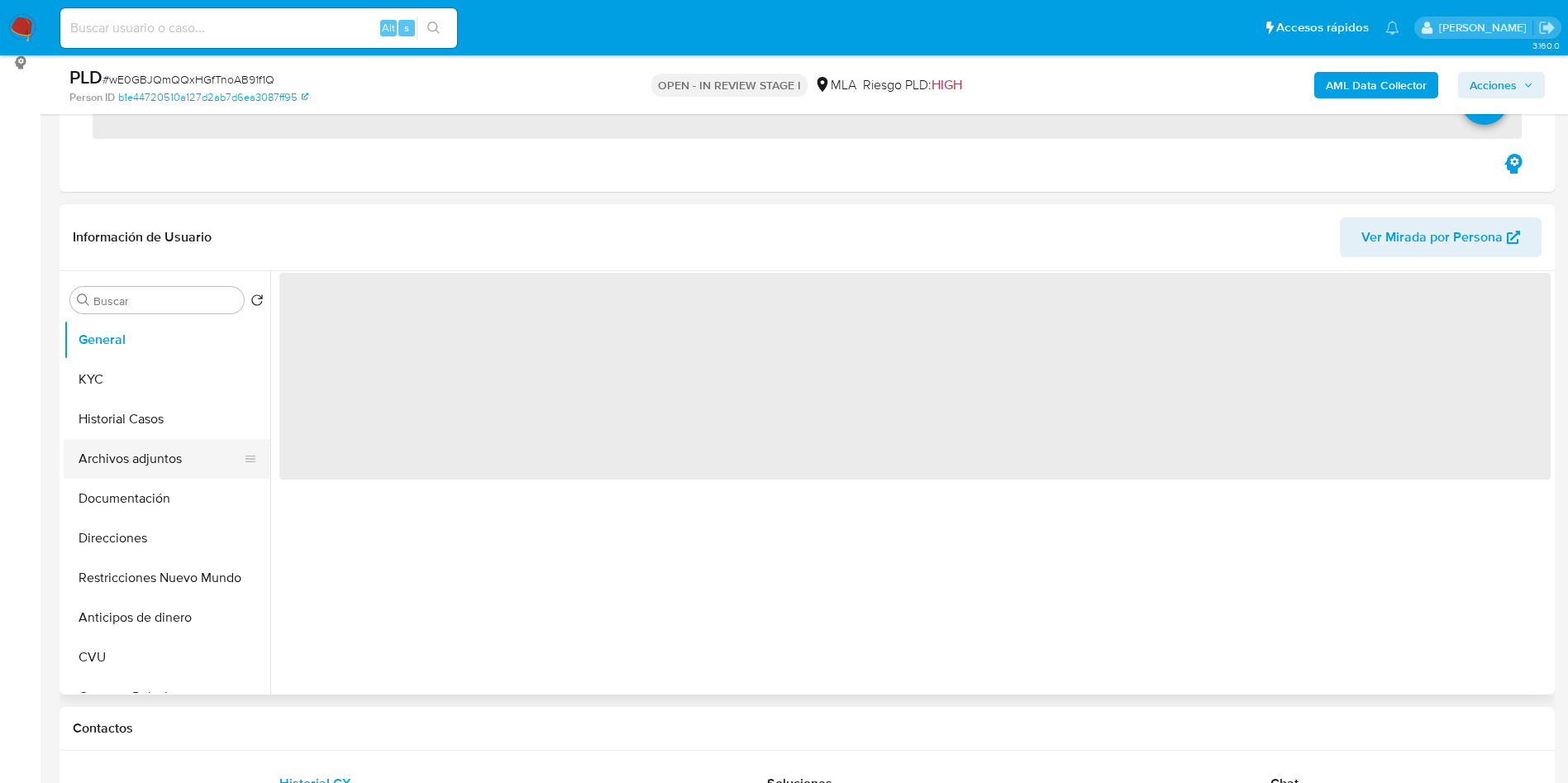
scroll to position [248, 0]
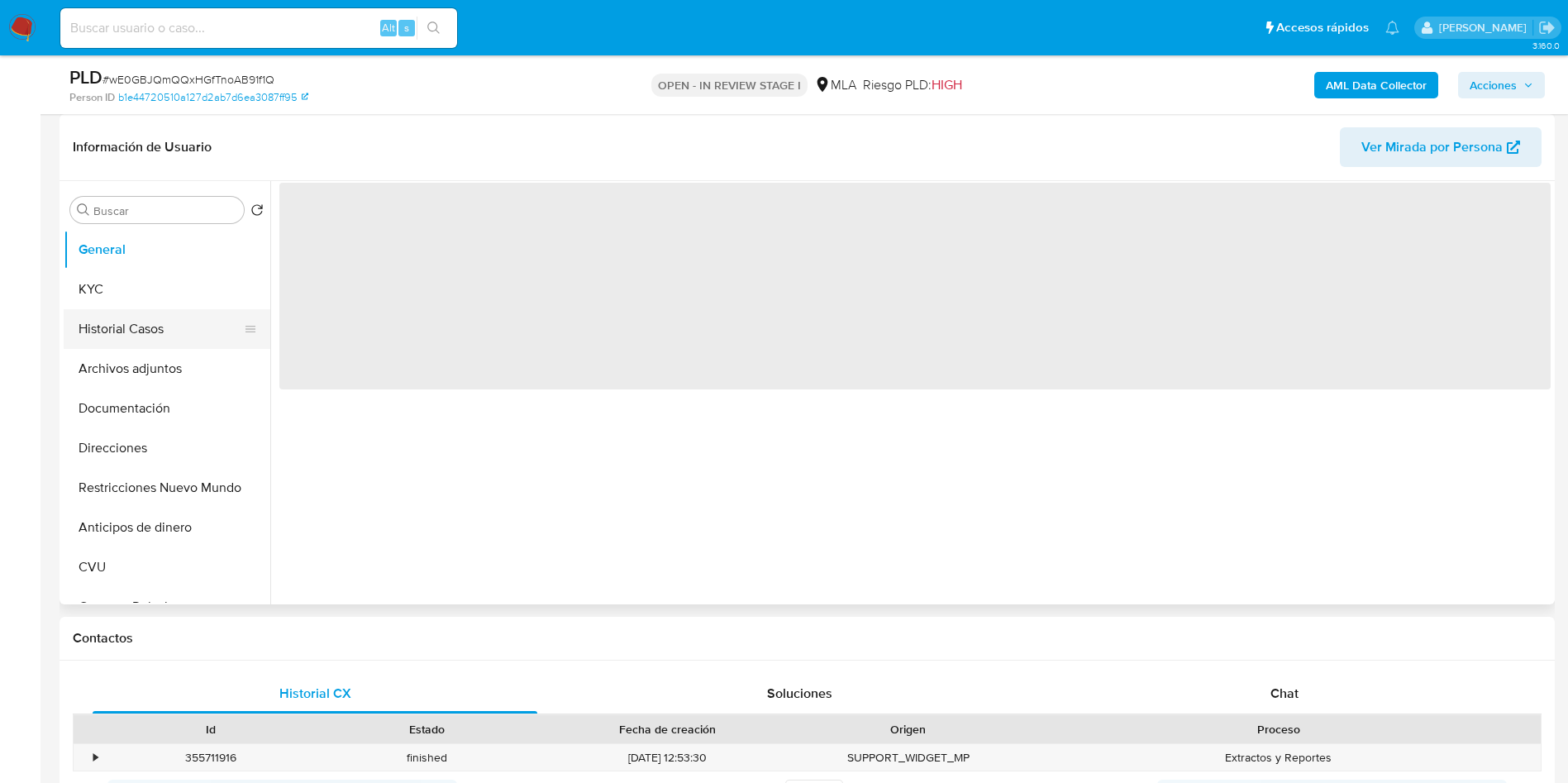
click at [104, 329] on button "Historial Casos" at bounding box center [160, 329] width 193 height 40
select select "10"
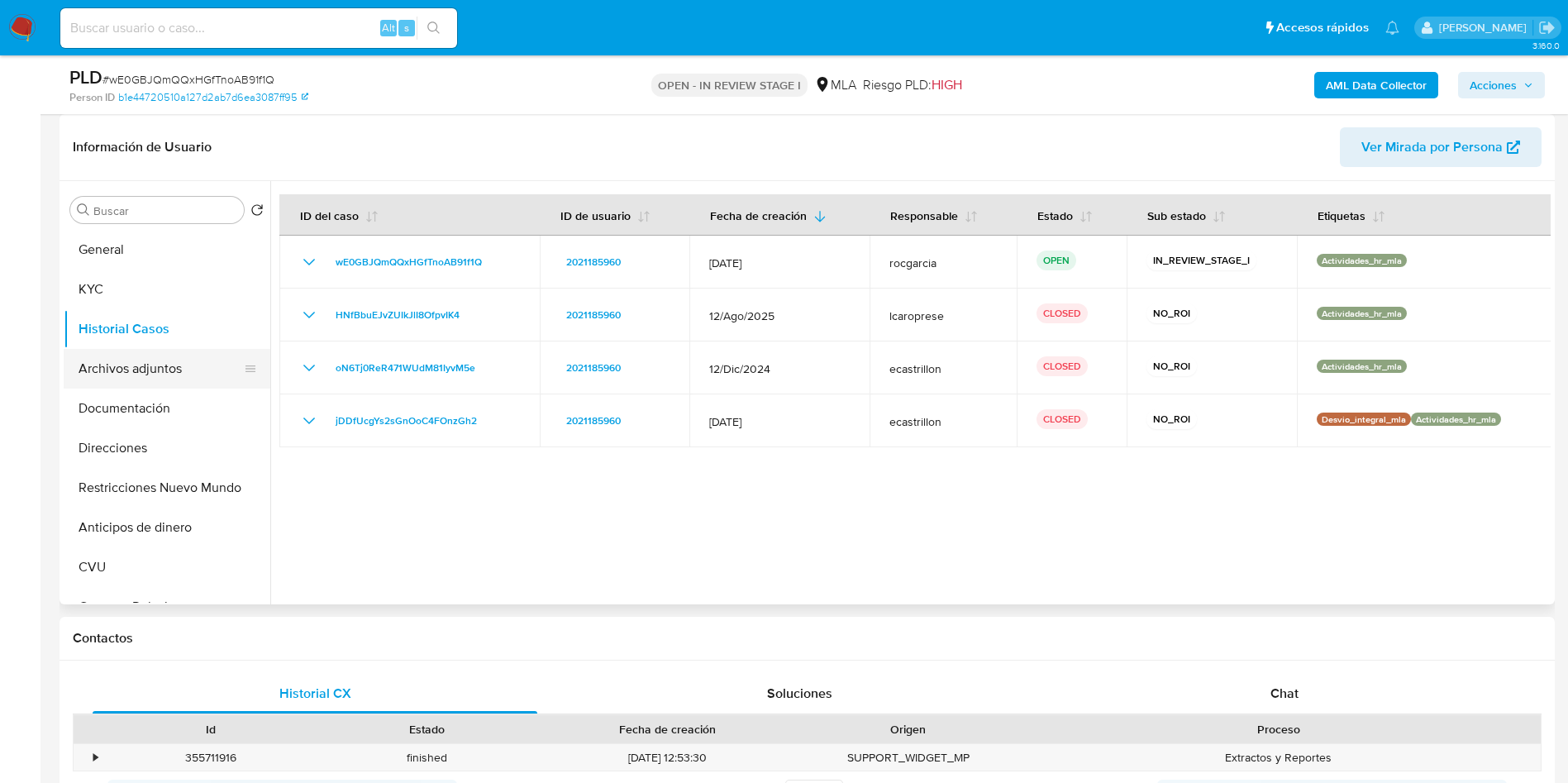
click at [145, 363] on button "Archivos adjuntos" at bounding box center [160, 369] width 193 height 40
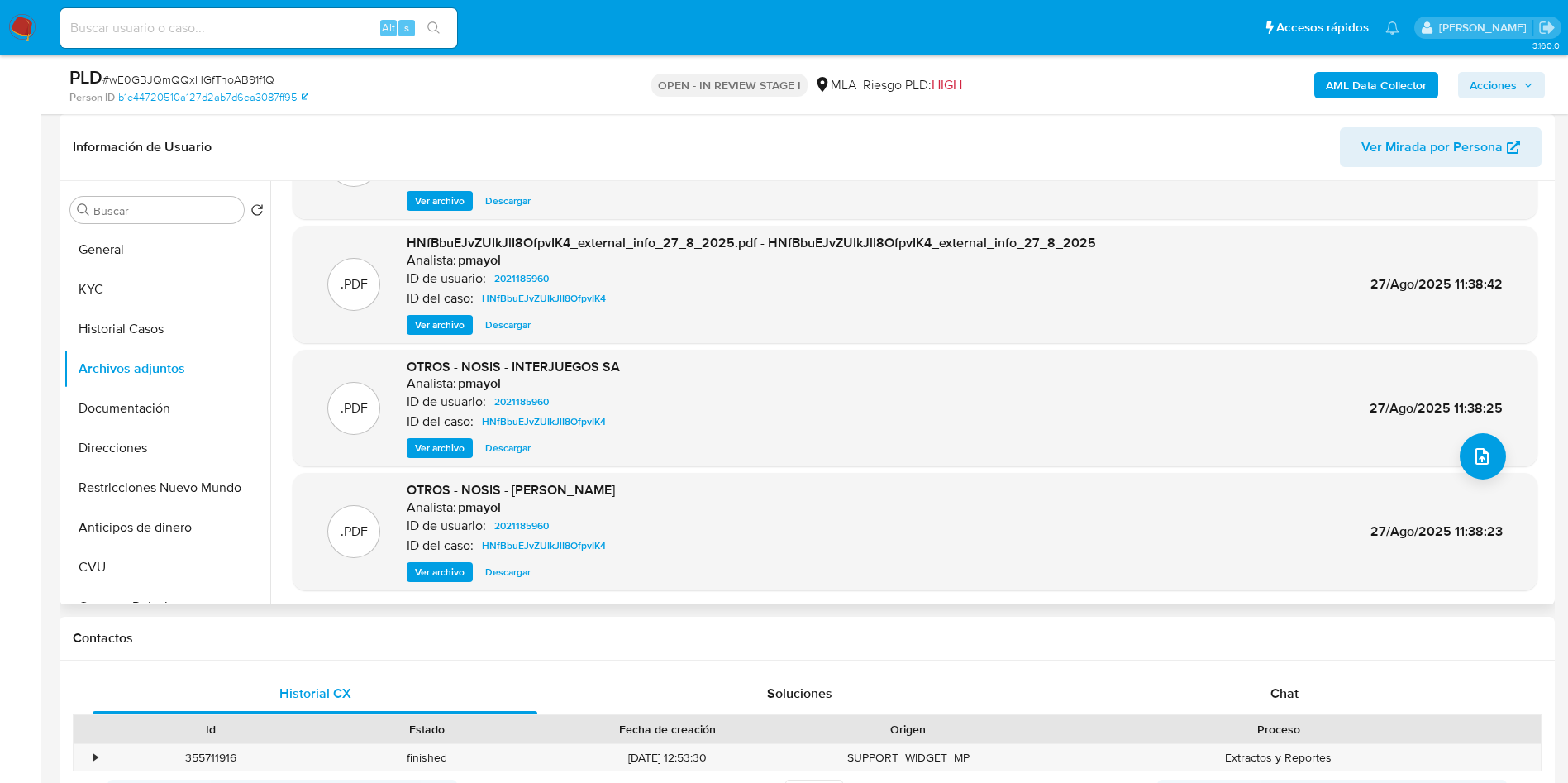
scroll to position [124, 0]
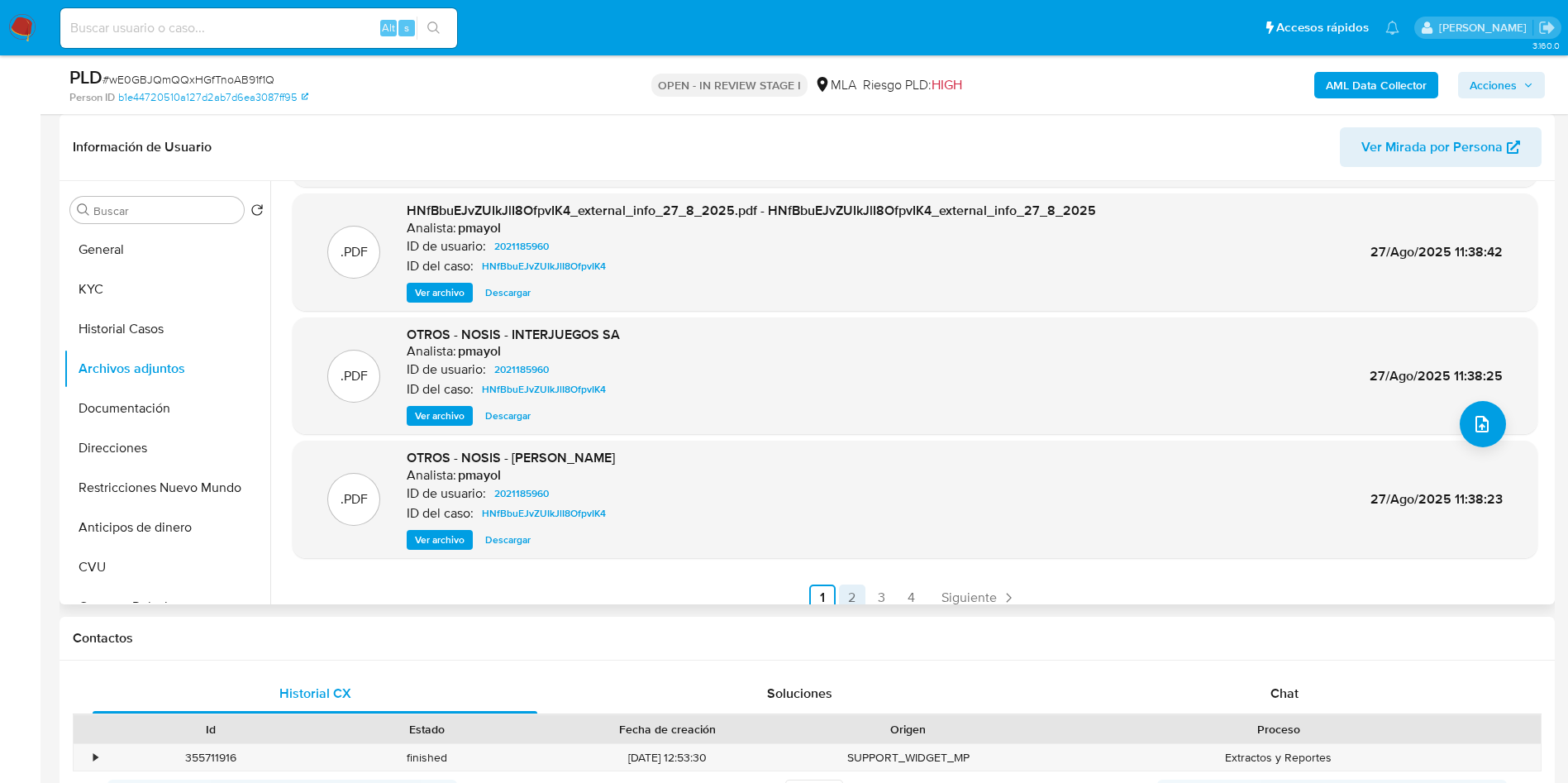
click at [839, 587] on link "2" at bounding box center [852, 597] width 26 height 26
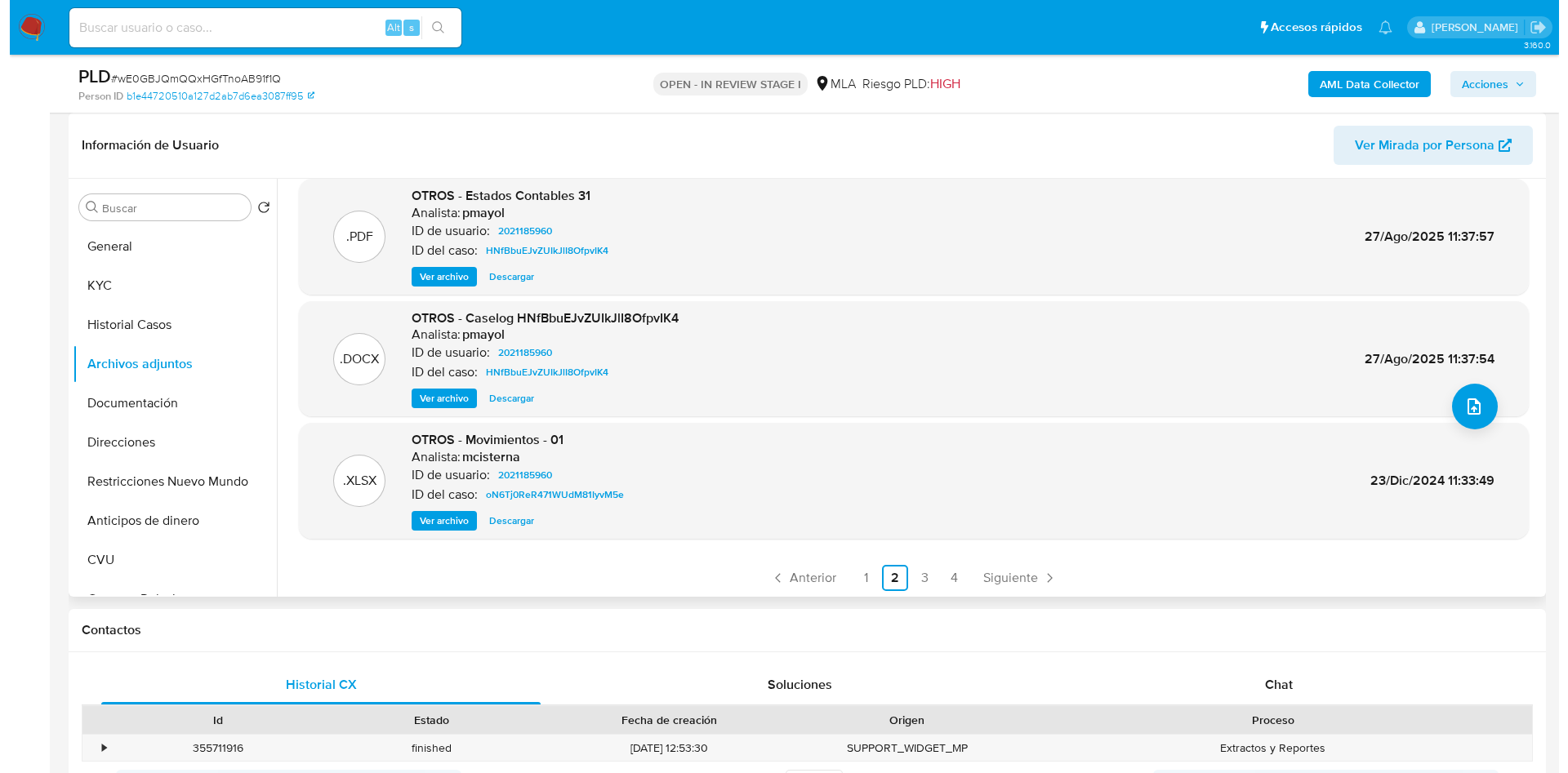
scroll to position [137, 0]
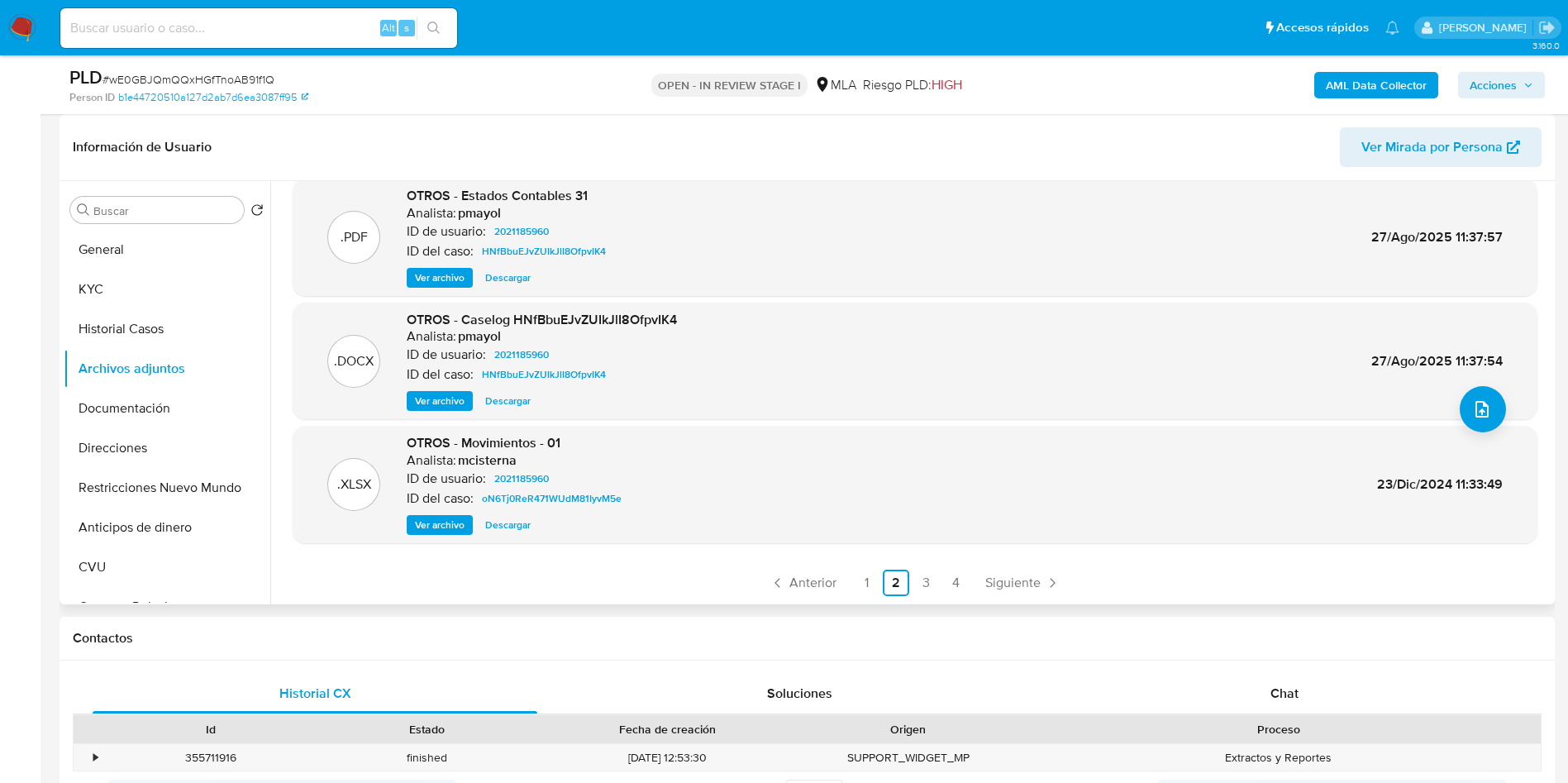
click at [435, 406] on span "Ver archivo" at bounding box center [440, 401] width 50 height 16
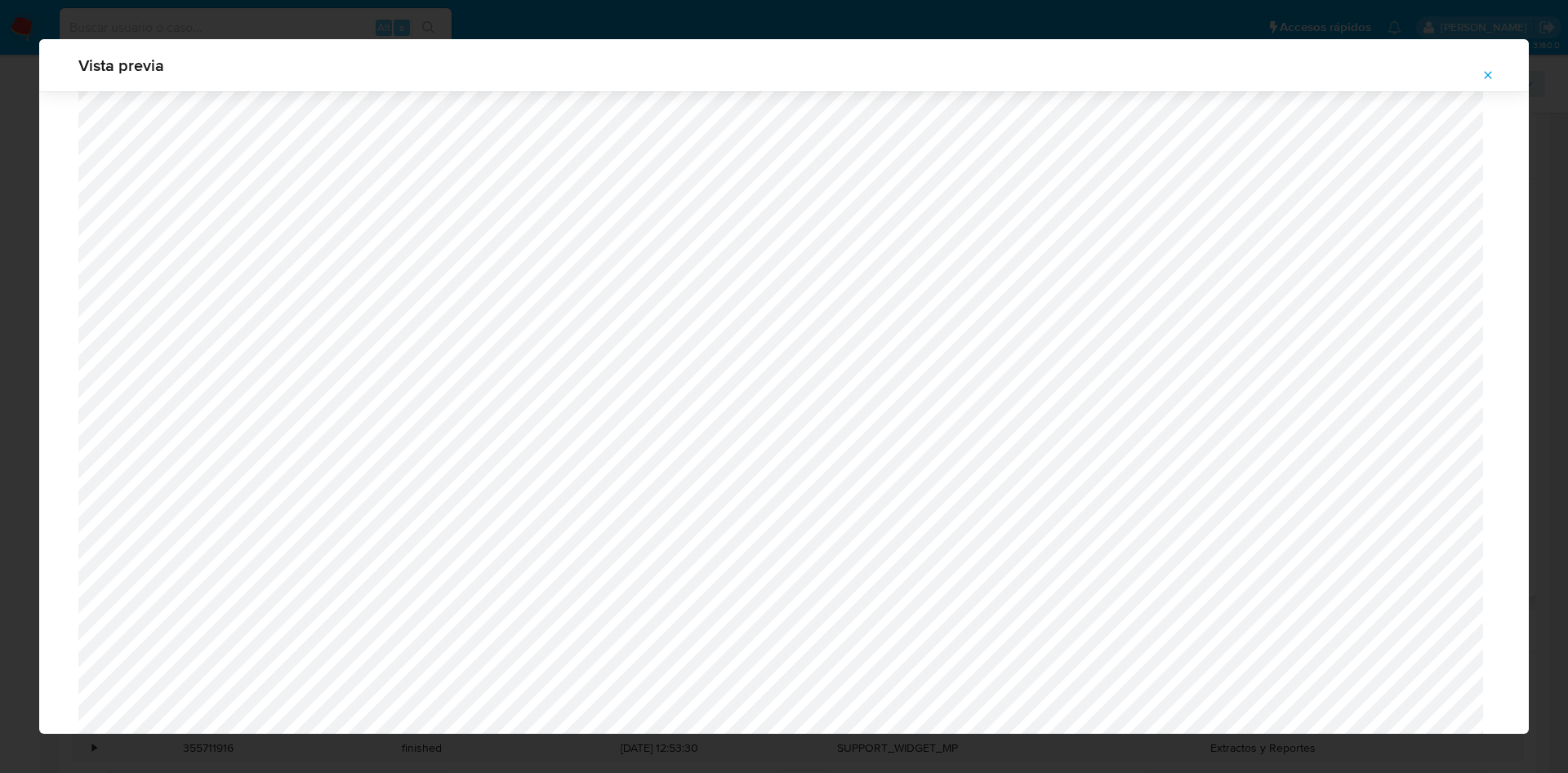
scroll to position [335, 0]
click at [1497, 63] on button "Attachment preview" at bounding box center [1488, 74] width 36 height 26
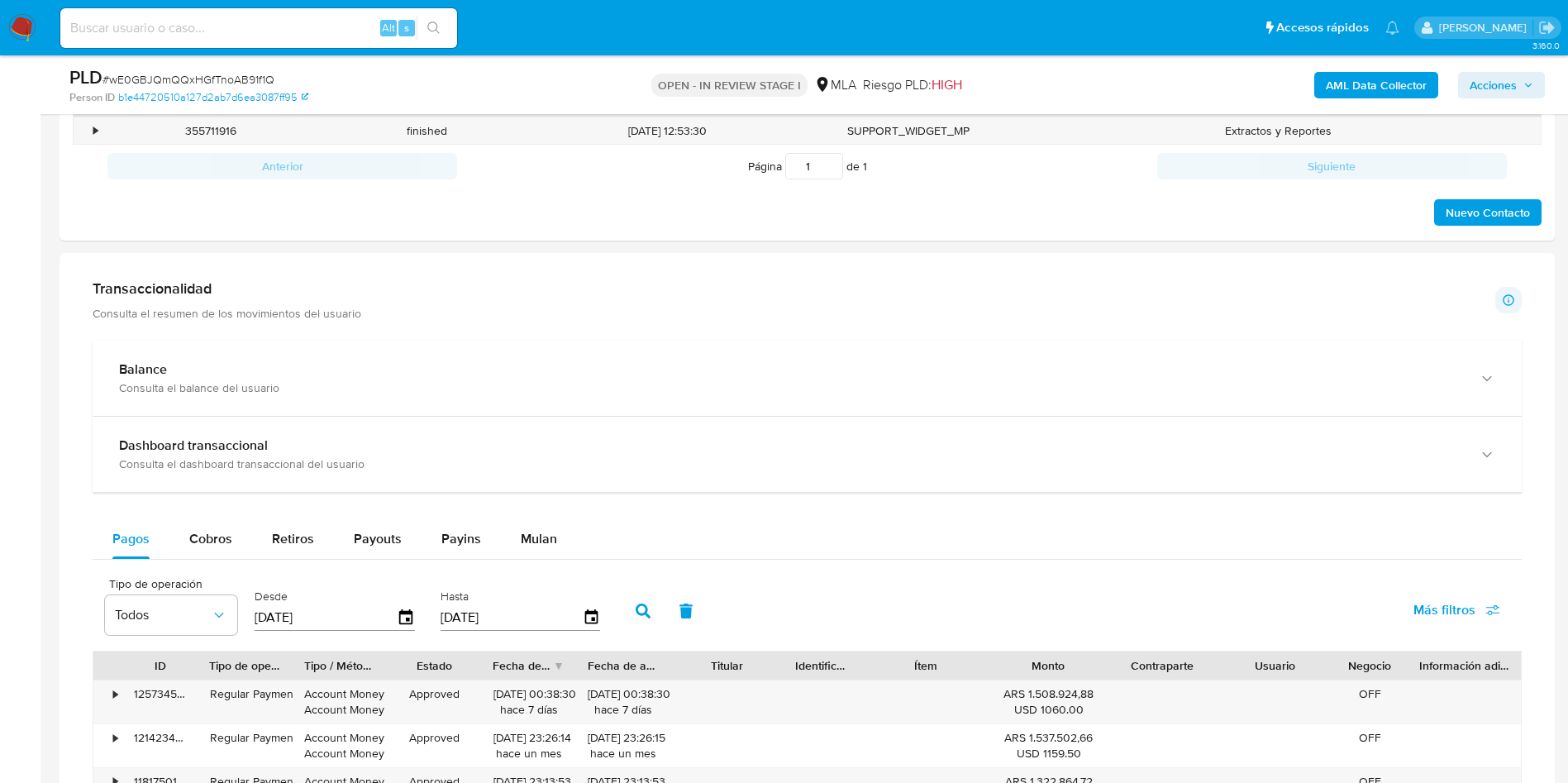
scroll to position [744, 0]
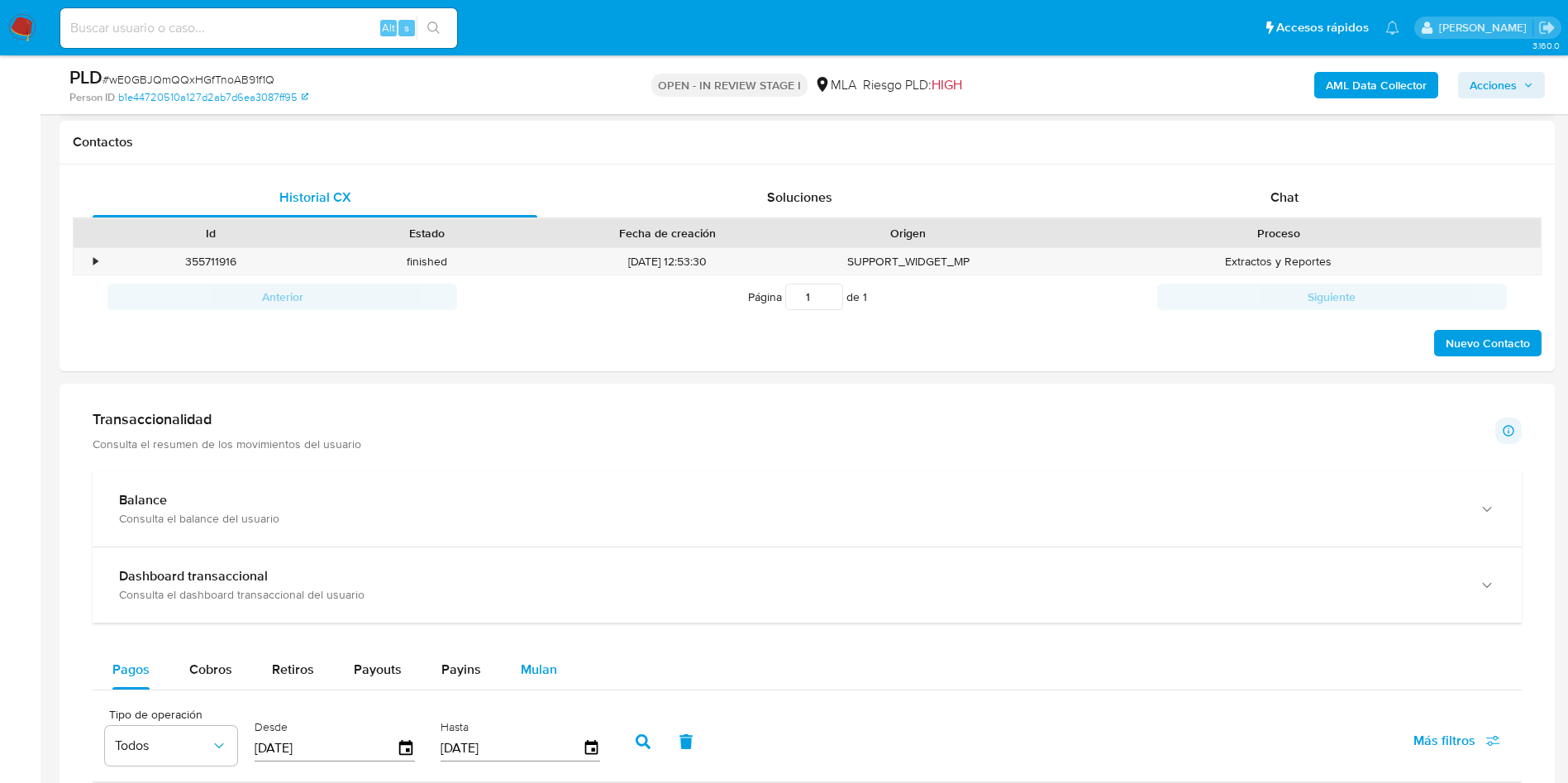
click at [548, 663] on span "Mulan" at bounding box center [539, 669] width 36 height 19
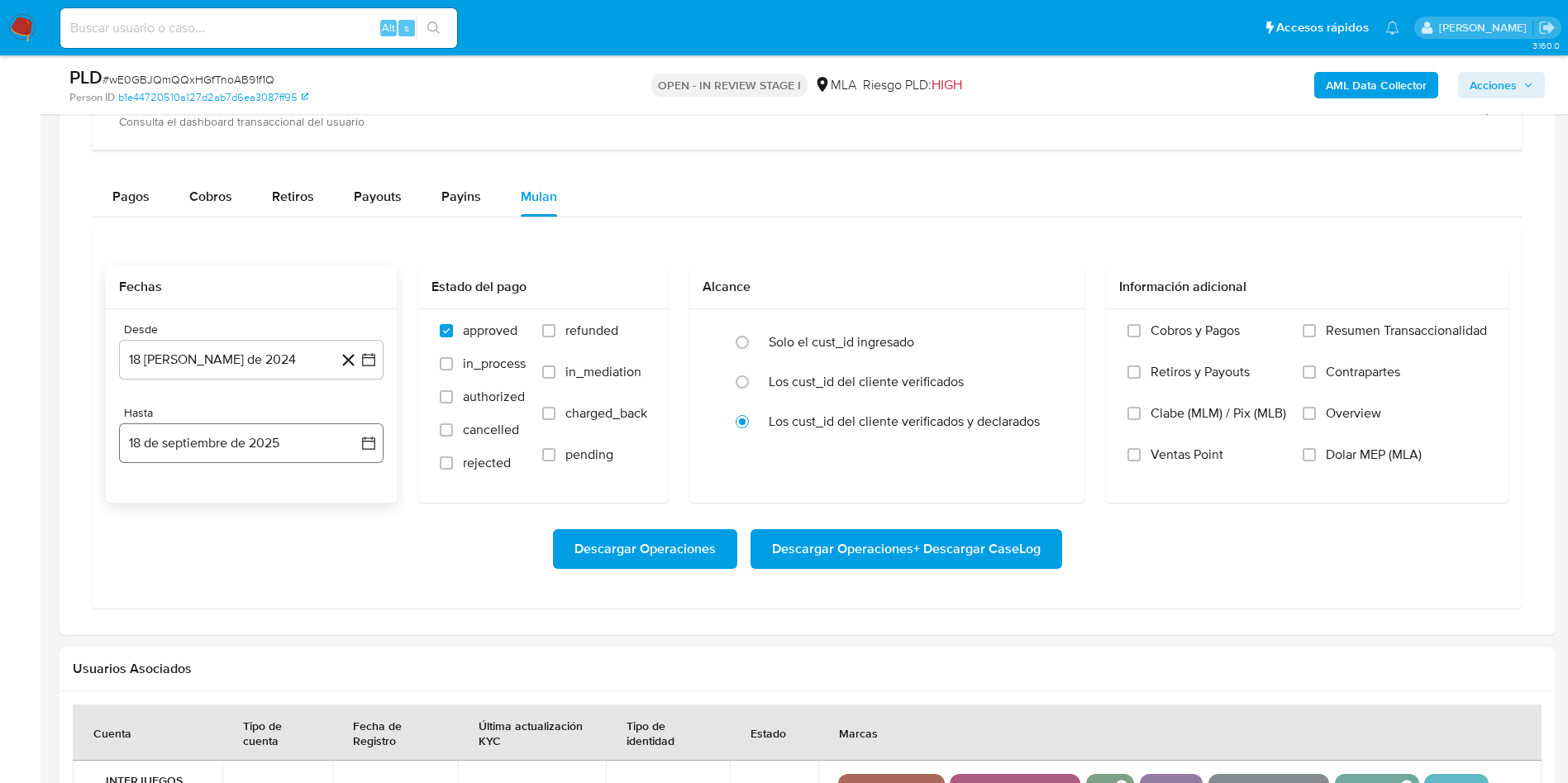
scroll to position [1240, 0]
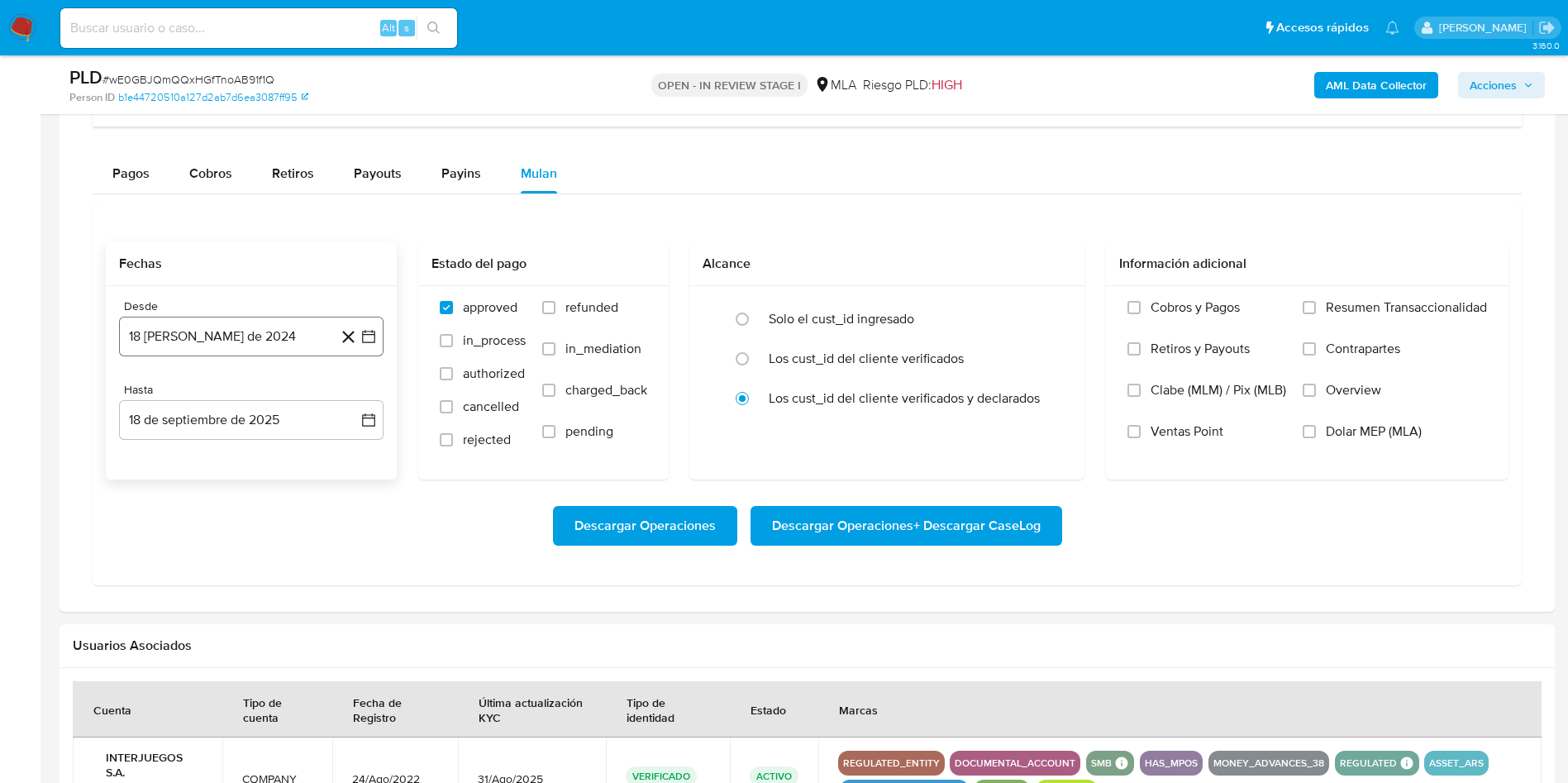
click at [368, 331] on icon "button" at bounding box center [368, 338] width 14 height 14
click at [280, 398] on span "agosto 2024" at bounding box center [243, 396] width 75 height 16
click at [350, 392] on icon "Año siguiente" at bounding box center [351, 396] width 20 height 20
click at [246, 557] on button "ago" at bounding box center [249, 549] width 46 height 26
click at [284, 455] on button "1" at bounding box center [284, 456] width 26 height 26
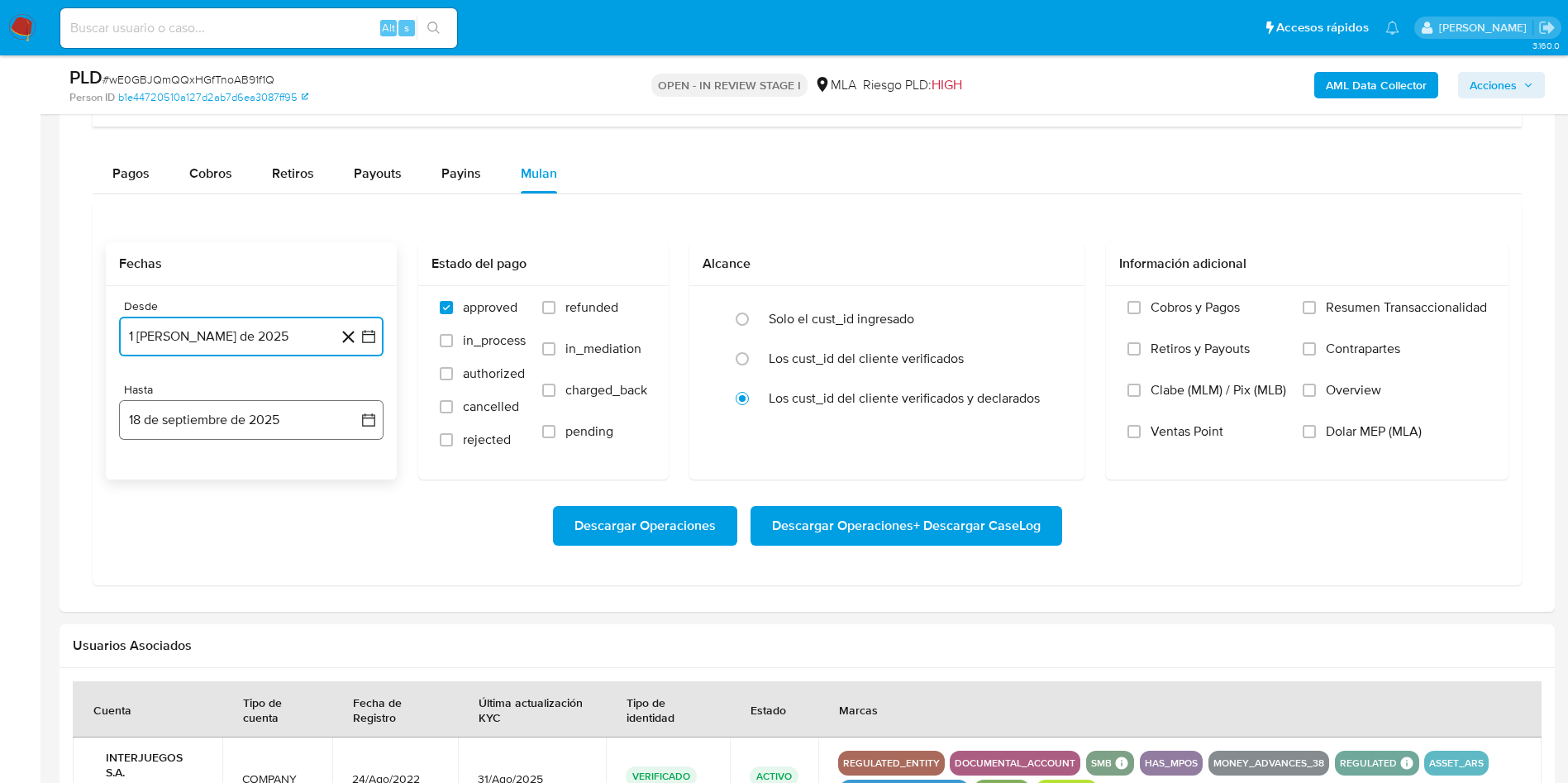
click at [365, 425] on icon "button" at bounding box center [368, 420] width 16 height 16
click at [154, 484] on icon "Mes anterior" at bounding box center [149, 480] width 20 height 20
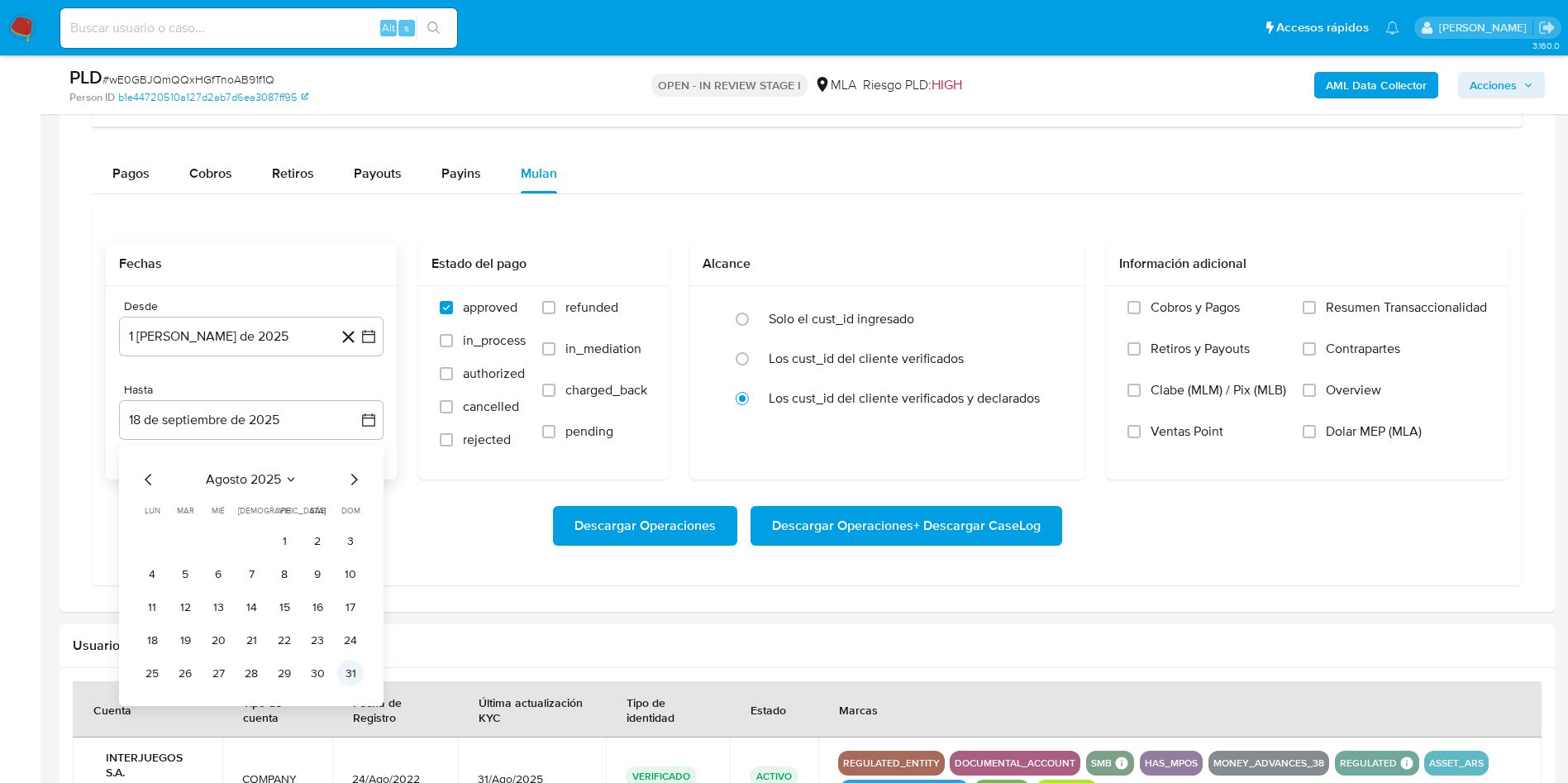
drag, startPoint x: 365, startPoint y: 676, endPoint x: 351, endPoint y: 678, distance: 14.1
click at [364, 676] on div "agosto 2025 agosto 2025 lun lunes mar martes mié miércoles jue jueves vie viern…" at bounding box center [251, 575] width 265 height 261
click at [348, 678] on button "31" at bounding box center [350, 672] width 26 height 26
click at [545, 313] on label "refunded" at bounding box center [595, 320] width 105 height 42
click at [545, 313] on input "refunded" at bounding box center [549, 308] width 14 height 14
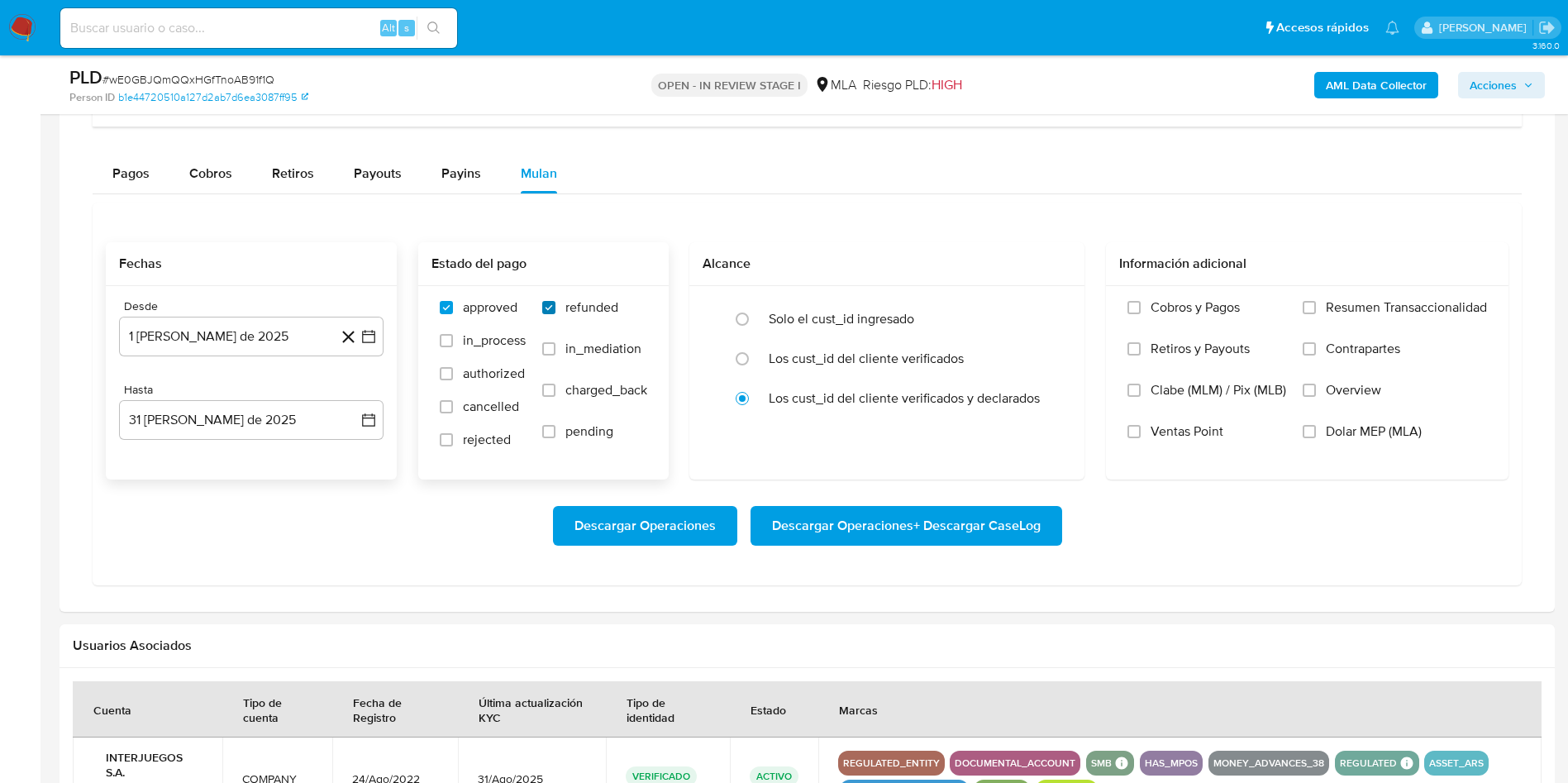
checkbox input "true"
click at [1310, 430] on input "Dolar MEP (MLA)" at bounding box center [1309, 431] width 14 height 14
click at [1307, 433] on input "Dolar MEP (MLA)" at bounding box center [1309, 431] width 14 height 14
click at [868, 530] on span "Descargar Operaciones + Descargar CaseLog" at bounding box center [906, 526] width 268 height 36
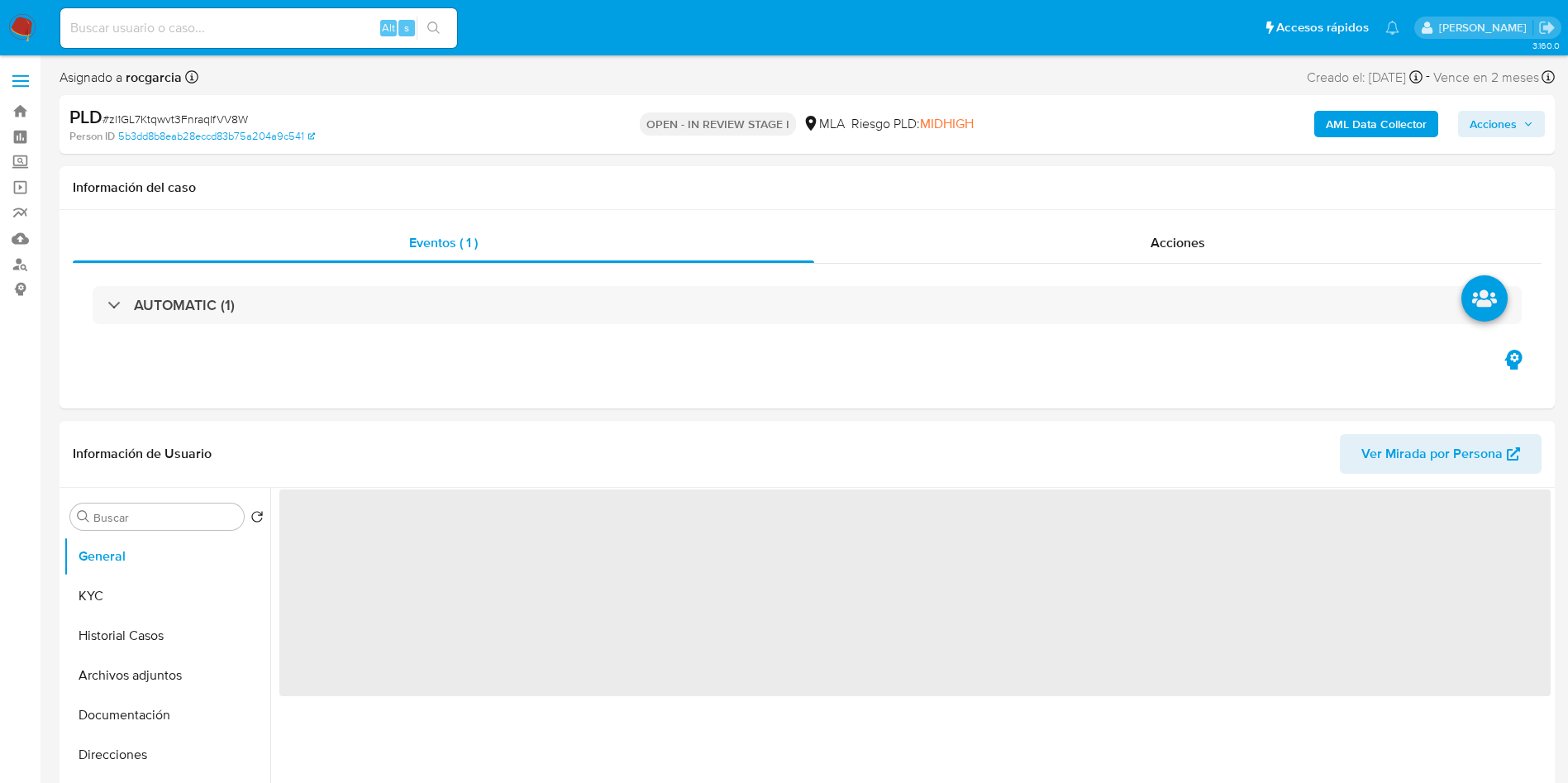
select select "10"
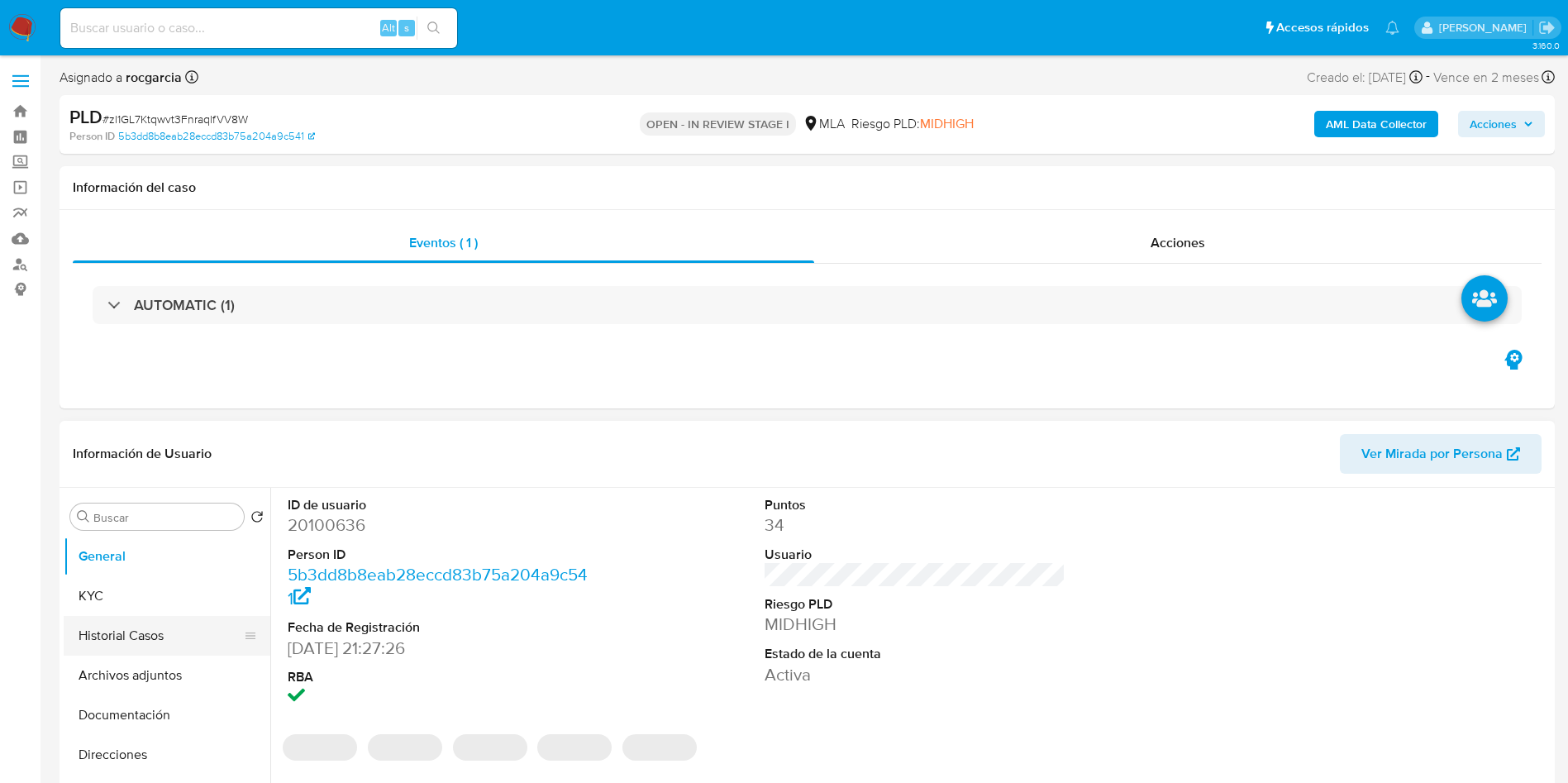
click at [145, 636] on button "Historial Casos" at bounding box center [160, 636] width 193 height 40
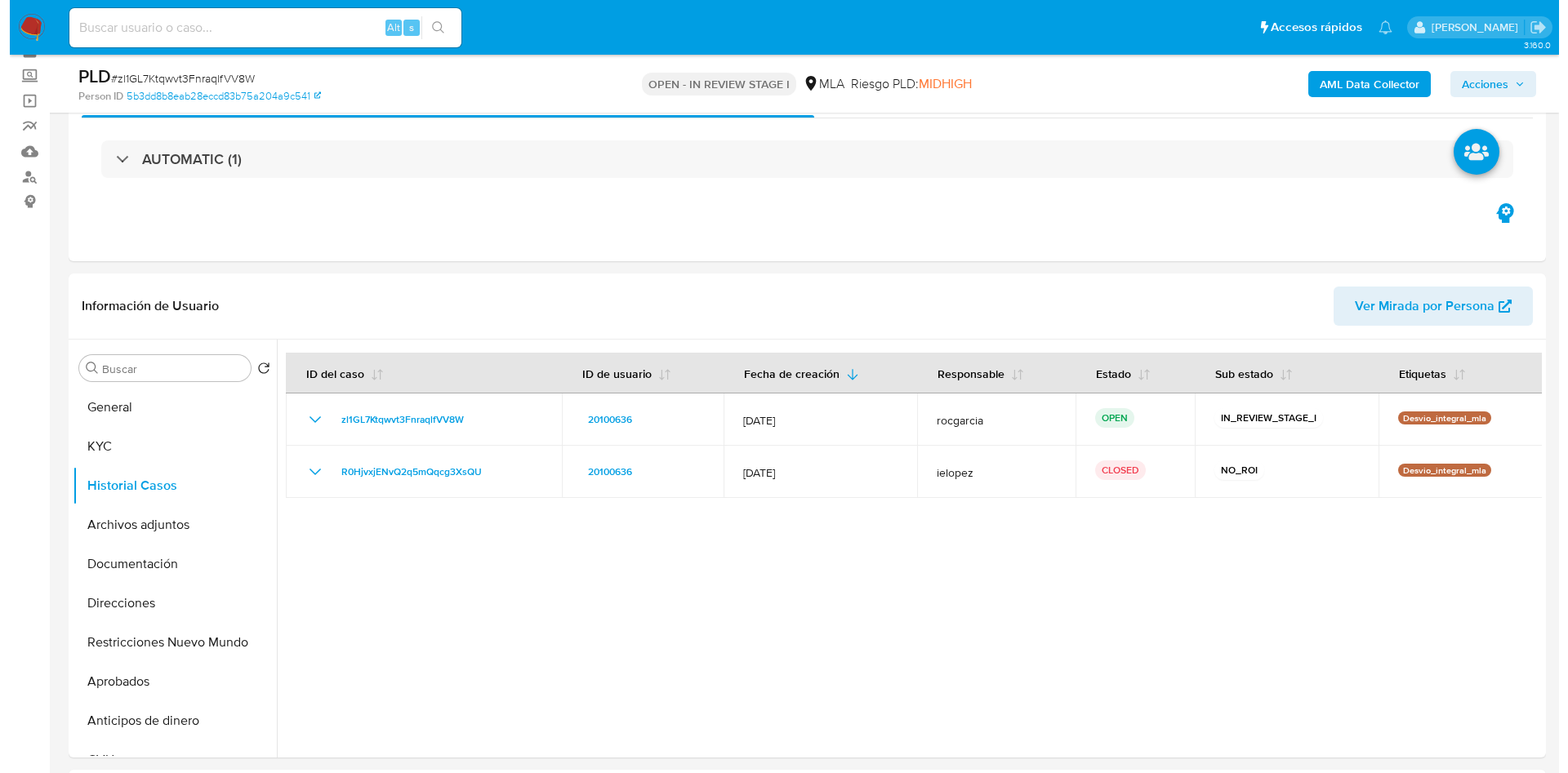
scroll to position [123, 0]
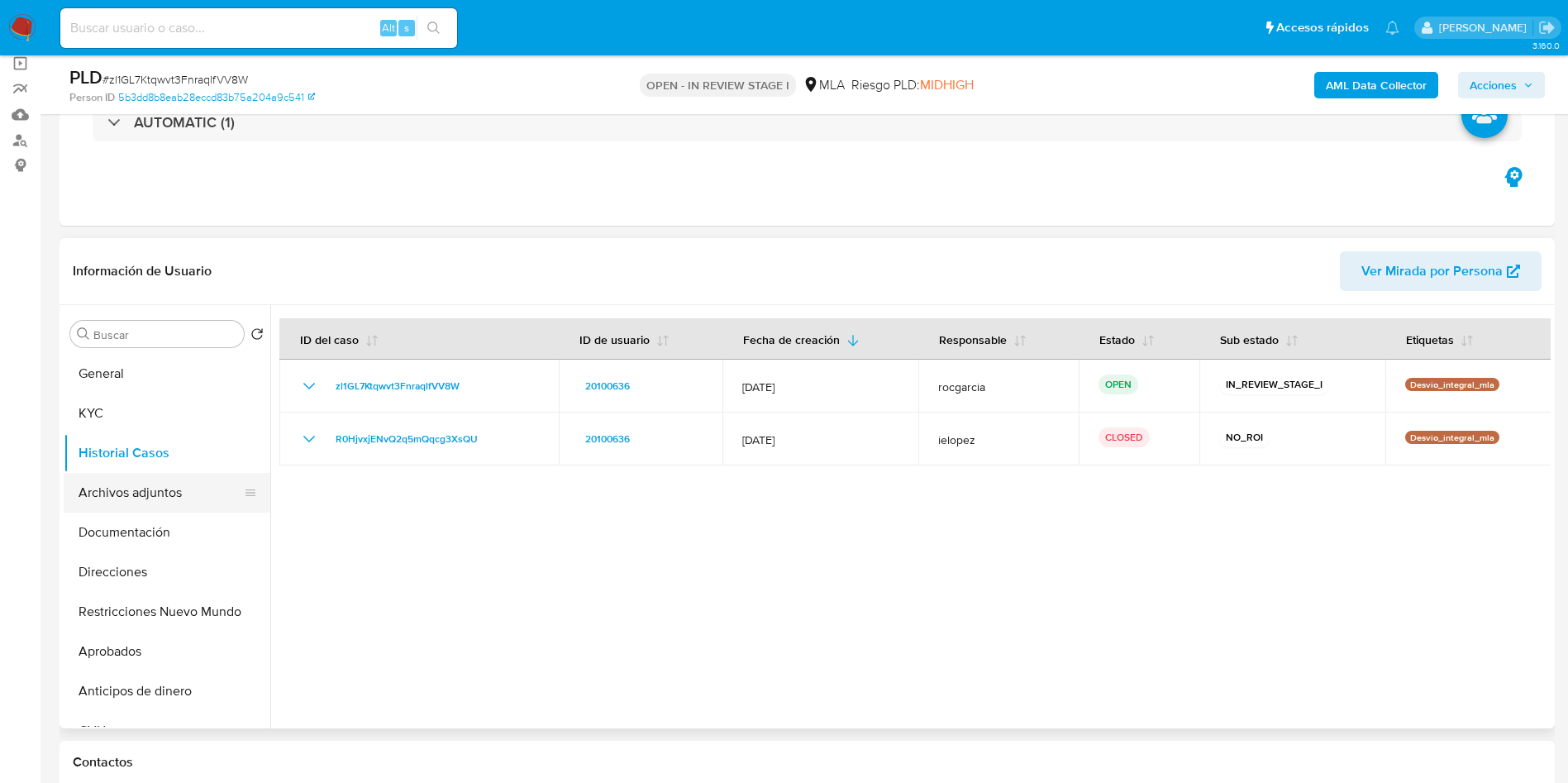
click at [113, 495] on button "Archivos adjuntos" at bounding box center [160, 493] width 193 height 40
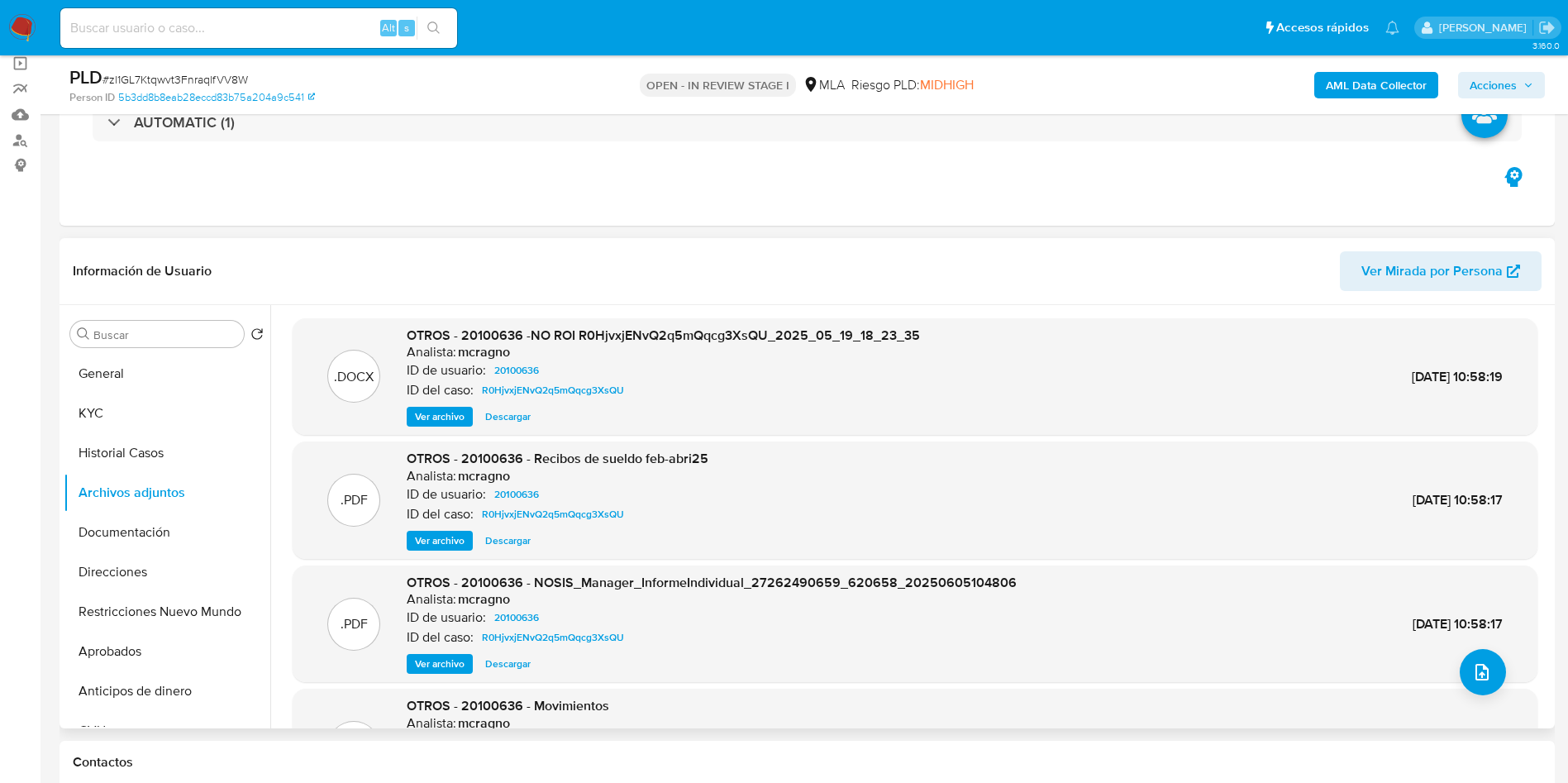
click at [444, 411] on span "Ver archivo" at bounding box center [440, 416] width 50 height 16
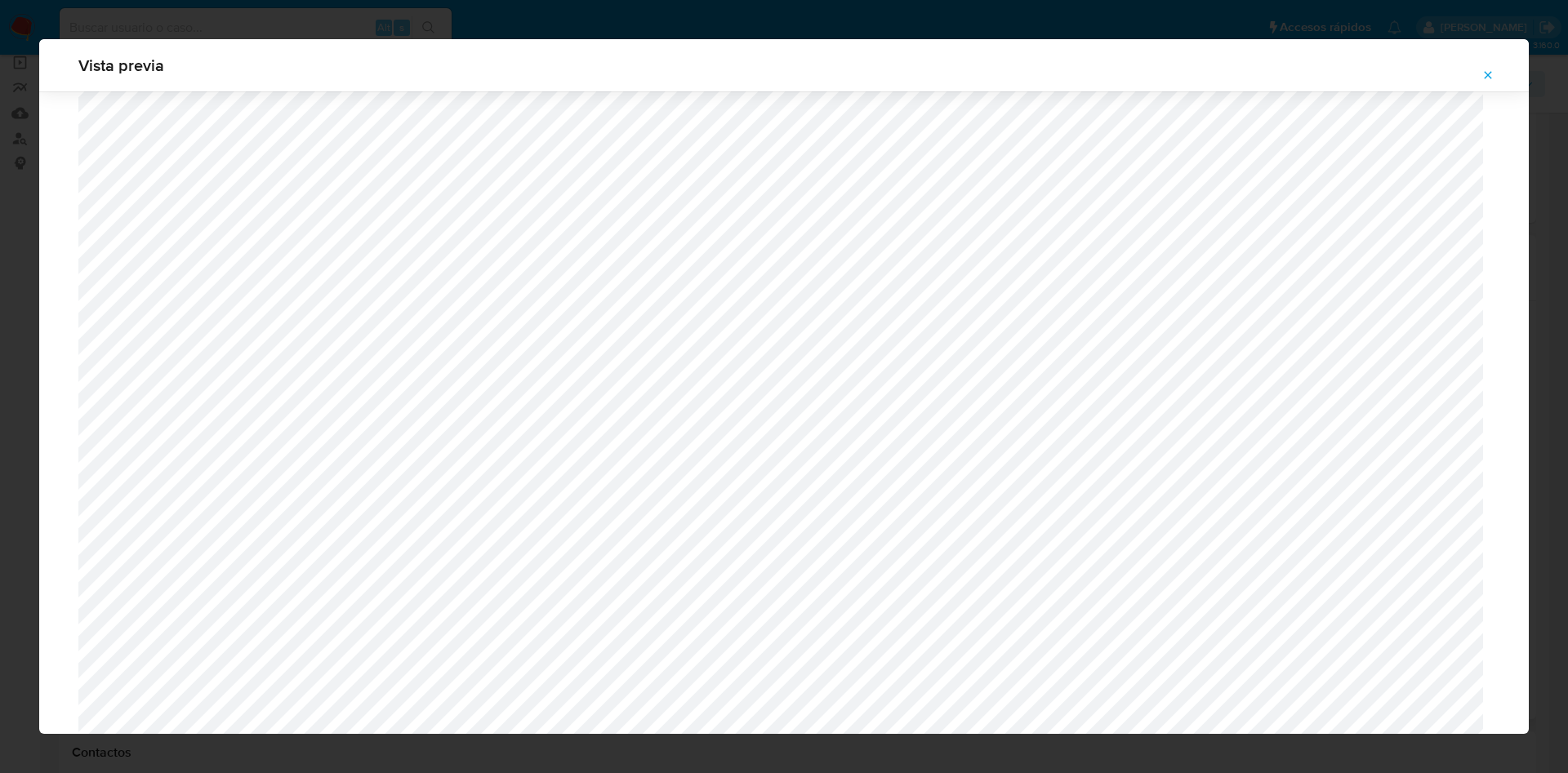
scroll to position [335, 0]
click at [1493, 71] on icon "Attachment preview" at bounding box center [1487, 75] width 13 height 13
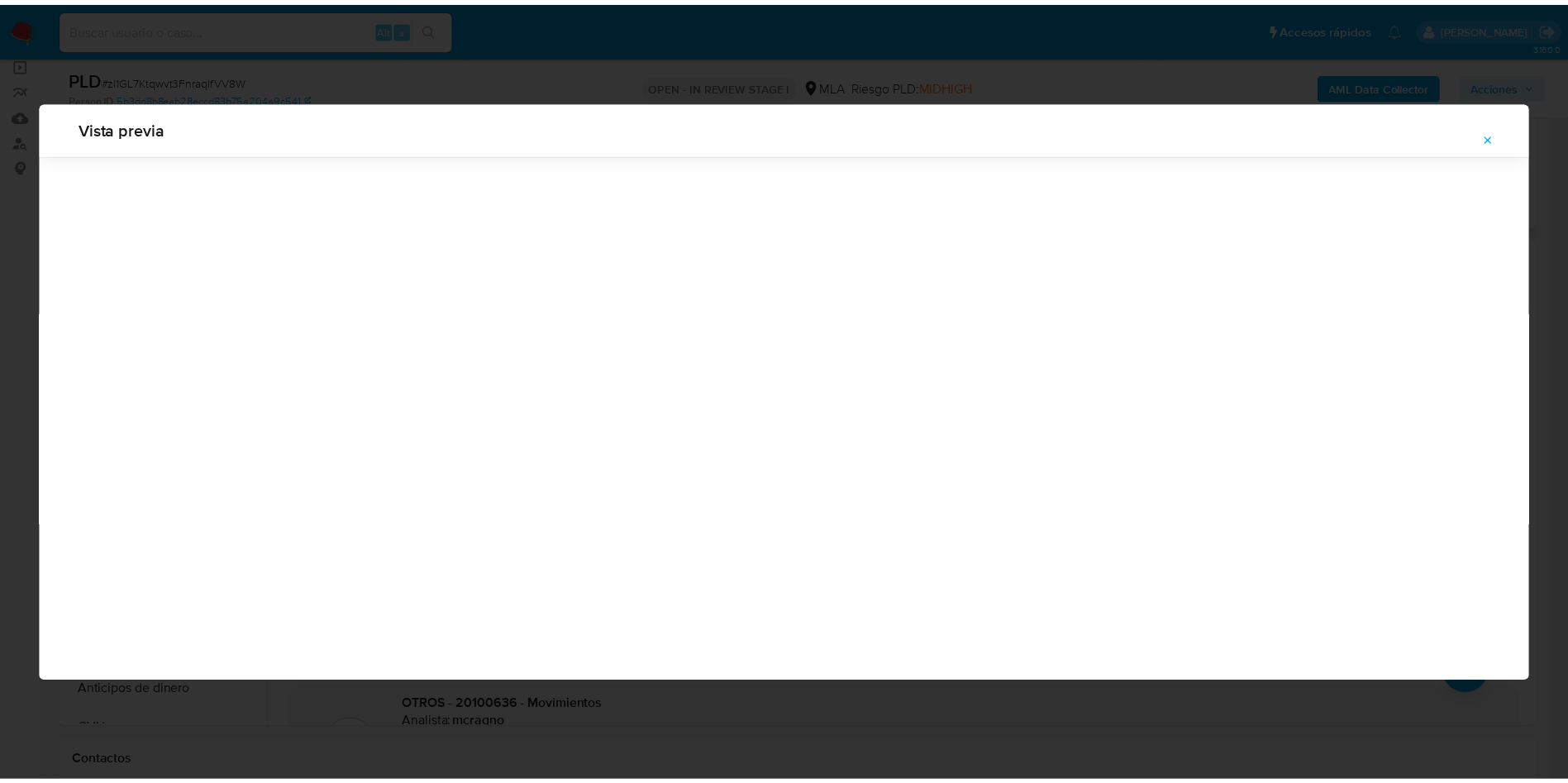
scroll to position [0, 0]
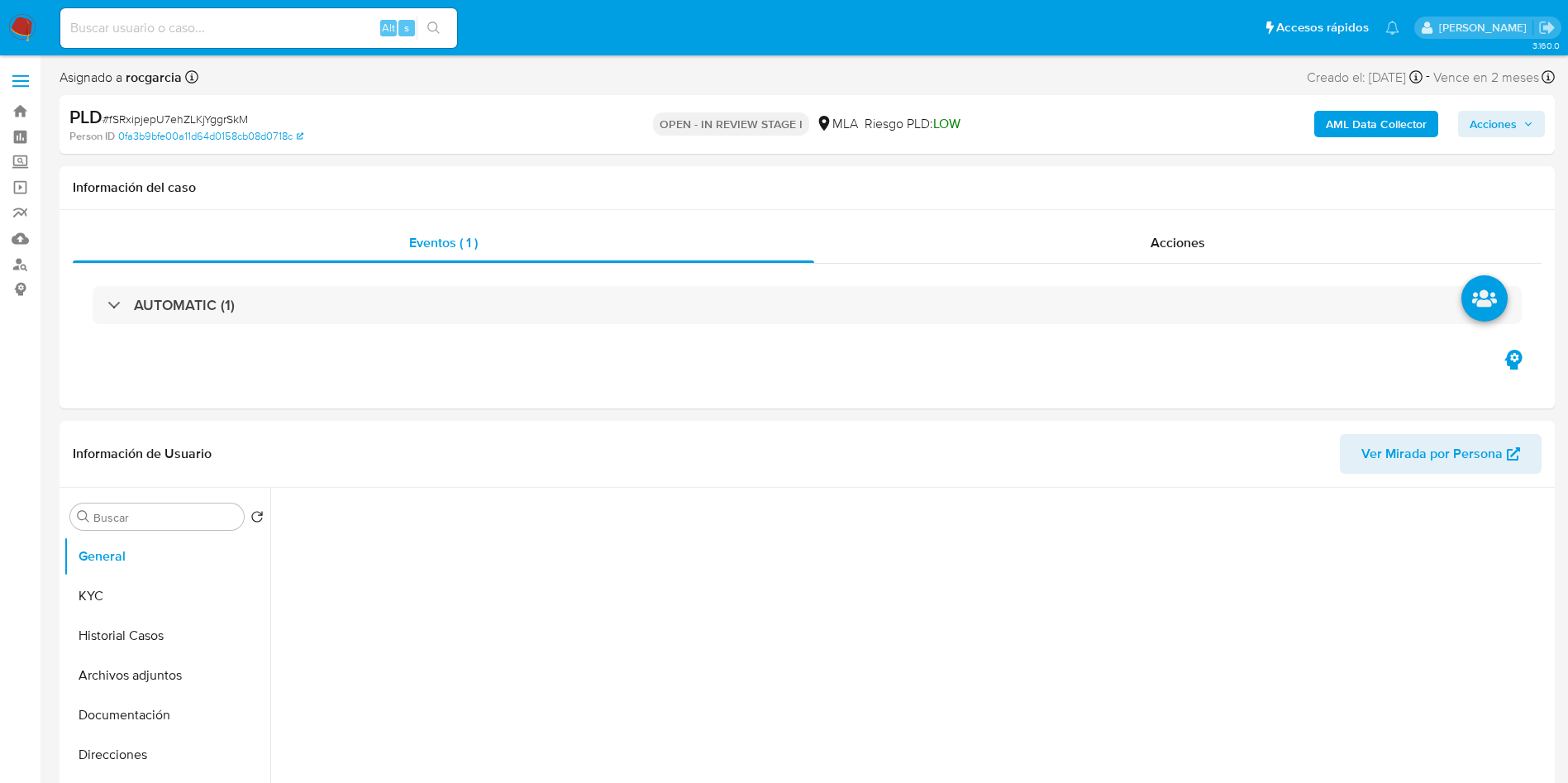
select select "10"
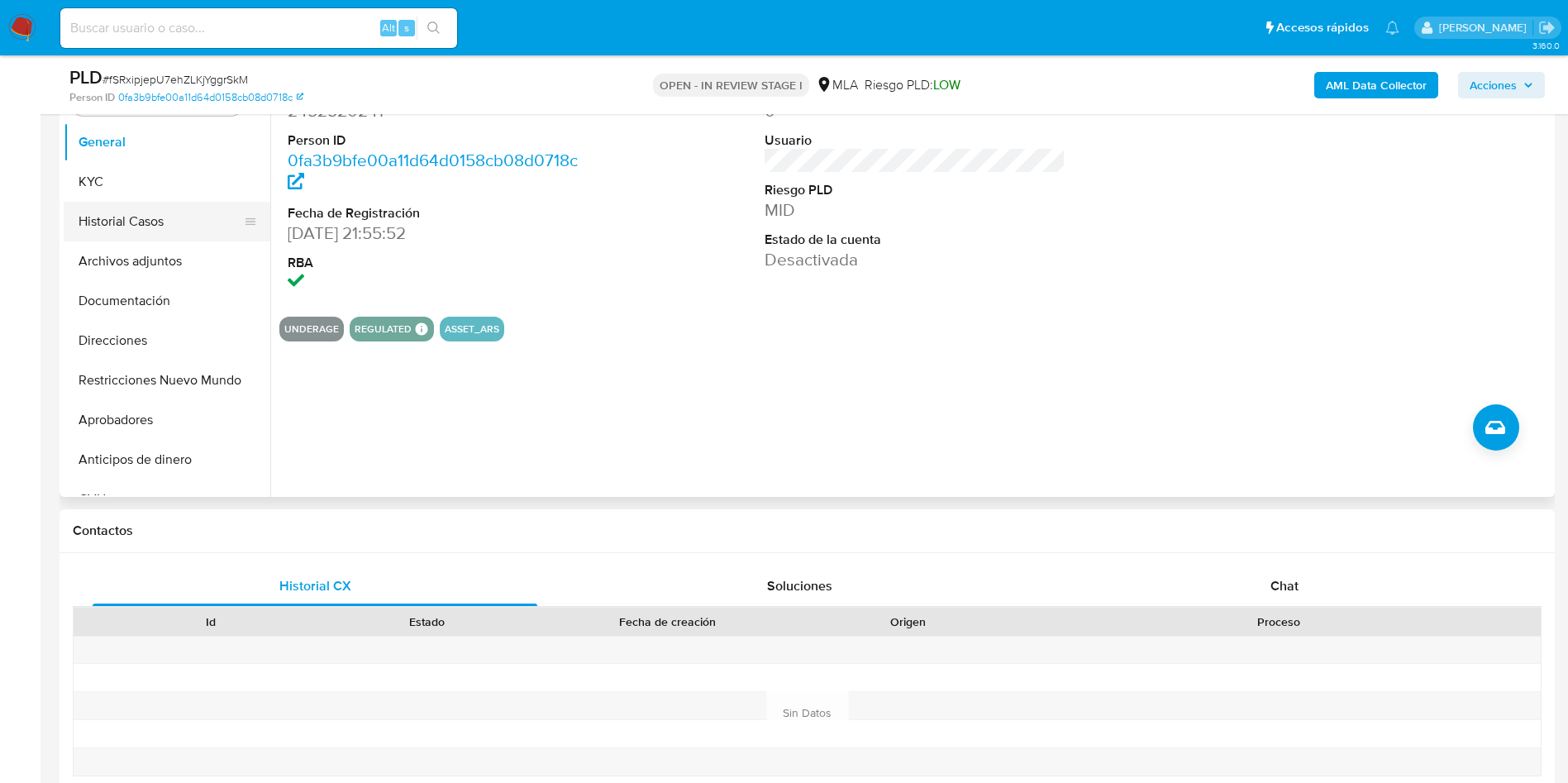
scroll to position [248, 0]
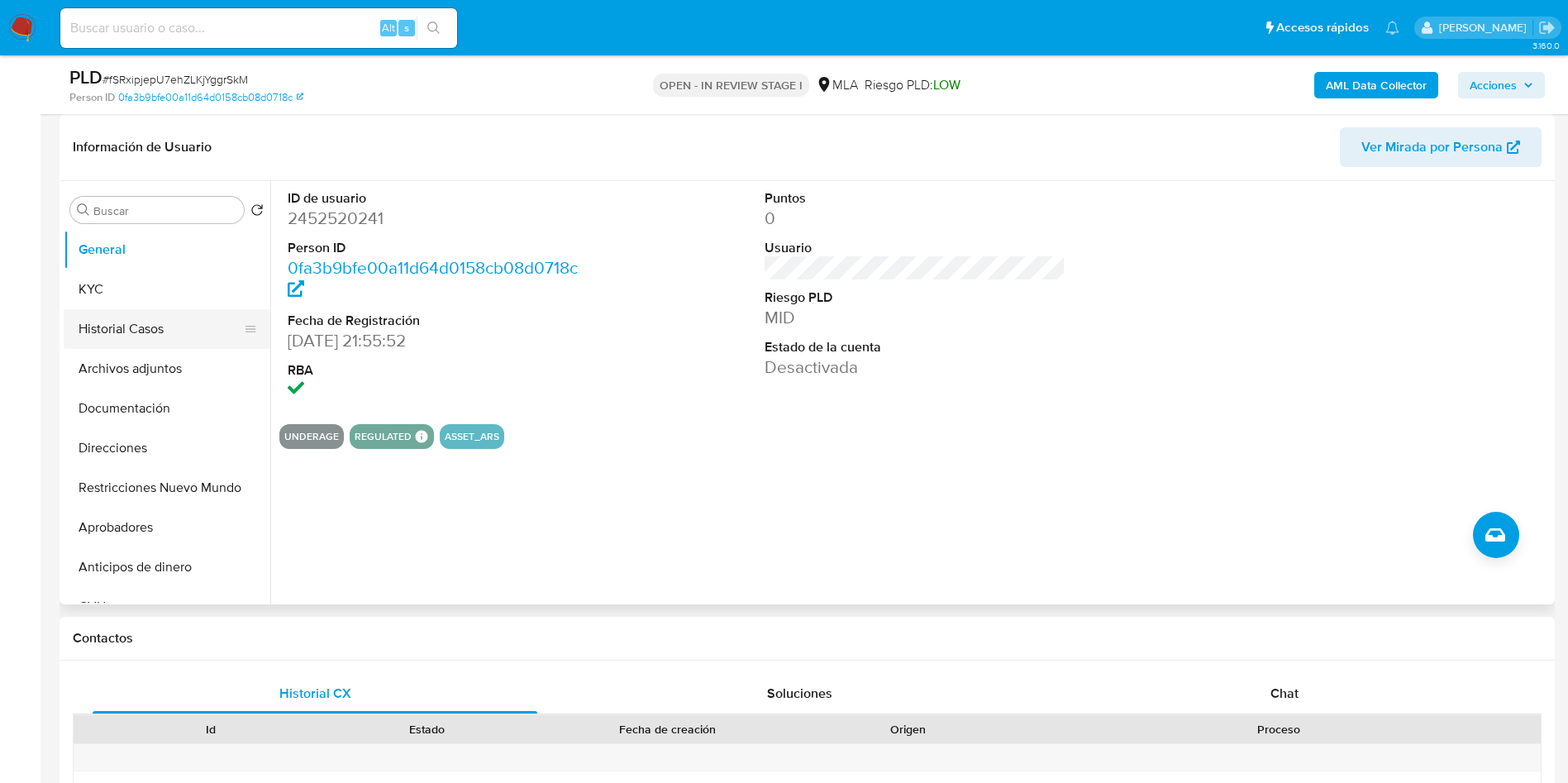
click at [115, 322] on button "Historial Casos" at bounding box center [160, 329] width 193 height 40
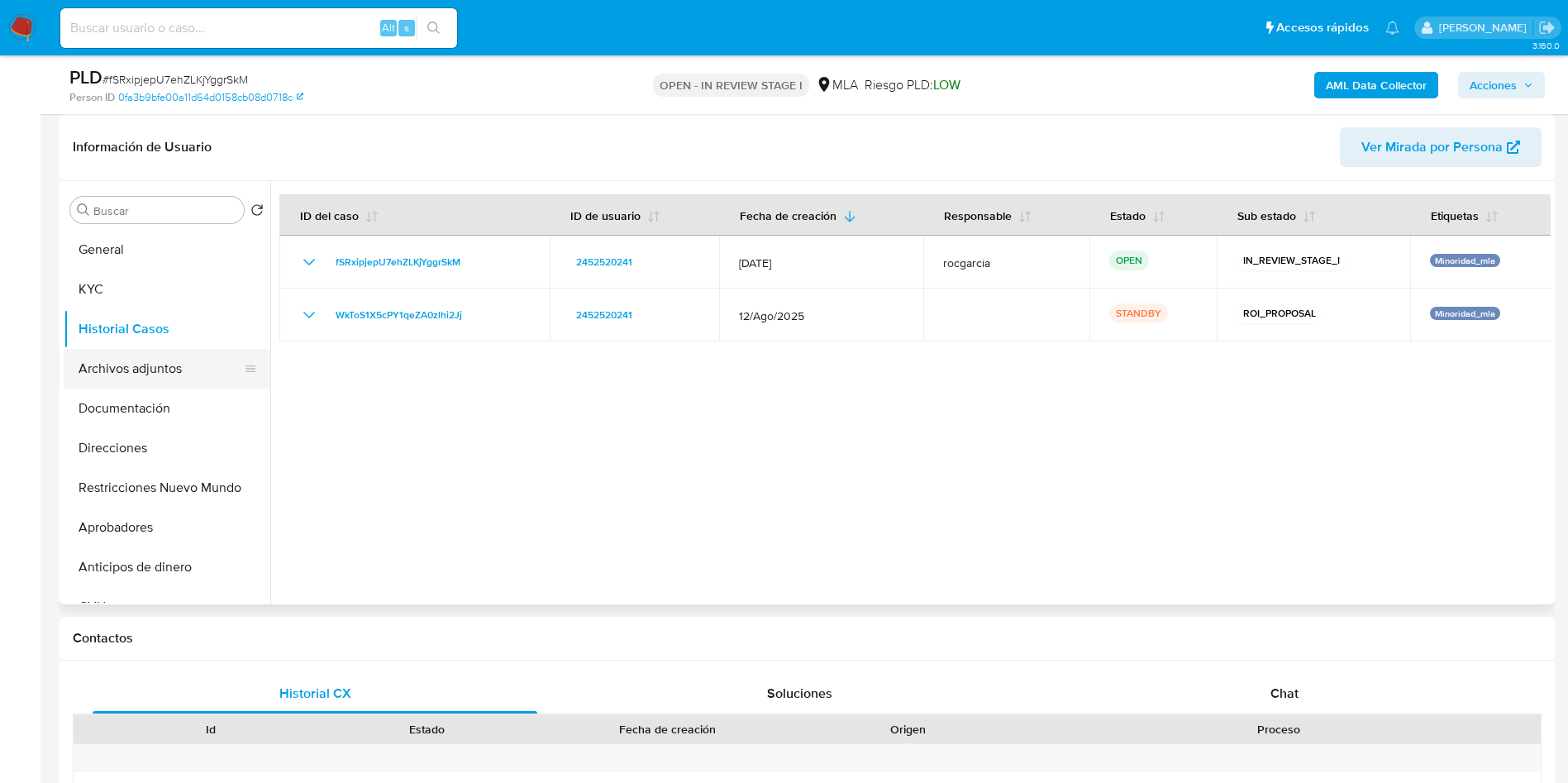
click at [135, 370] on button "Archivos adjuntos" at bounding box center [160, 369] width 193 height 40
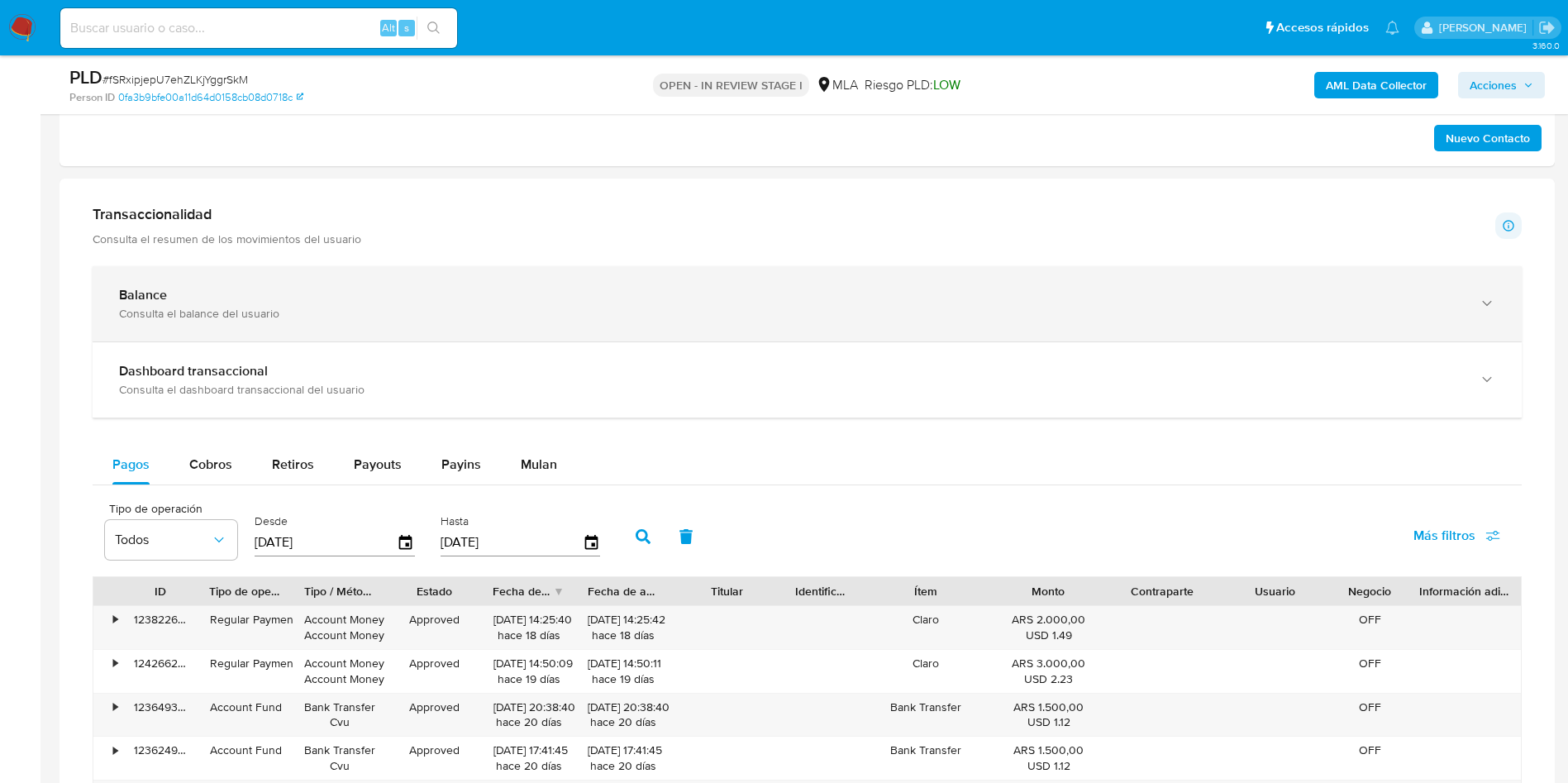
scroll to position [1240, 0]
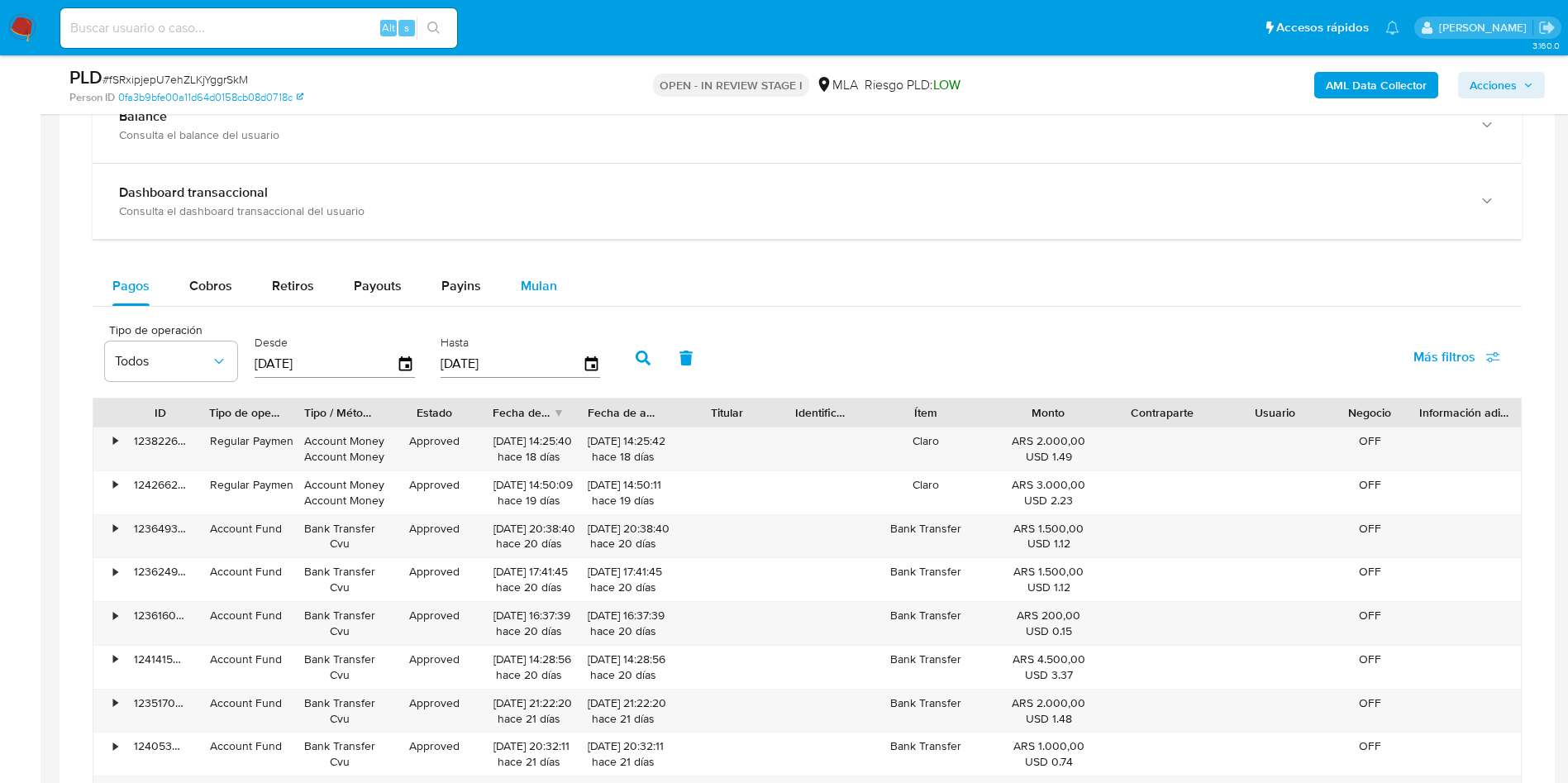
click at [538, 284] on span "Mulan" at bounding box center [539, 285] width 36 height 19
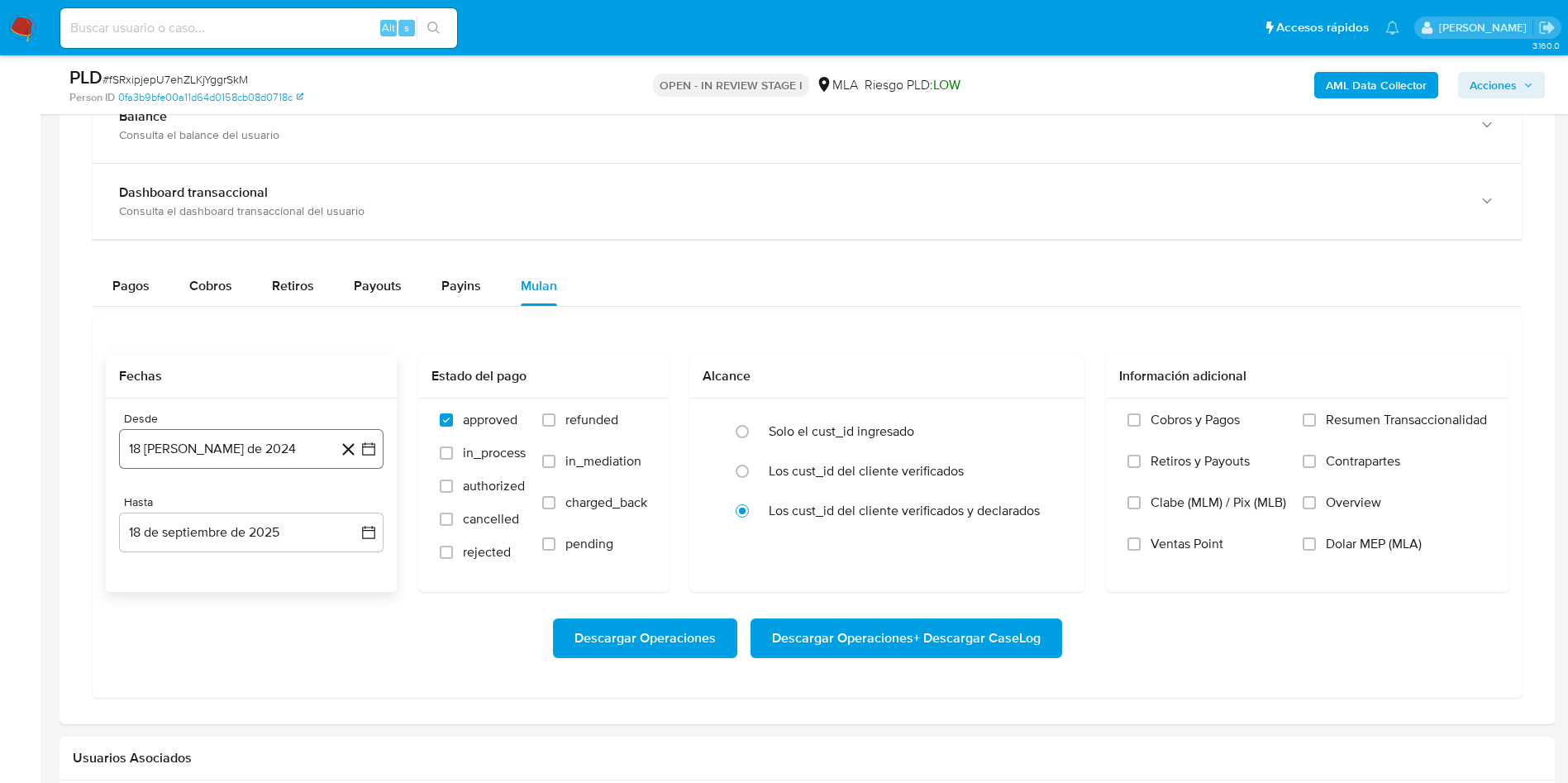
click at [371, 457] on button "18 [PERSON_NAME] de 2024" at bounding box center [251, 449] width 265 height 40
click at [294, 510] on icon "Seleccionar mes y año" at bounding box center [291, 508] width 14 height 14
drag, startPoint x: 368, startPoint y: 500, endPoint x: 359, endPoint y: 504, distance: 9.8
click at [368, 502] on div "2024 2024 ene feb mar abr may jun jul ago sep oct nov dic" at bounding box center [249, 613] width 261 height 280
click at [344, 505] on icon "Año siguiente" at bounding box center [351, 509] width 20 height 20
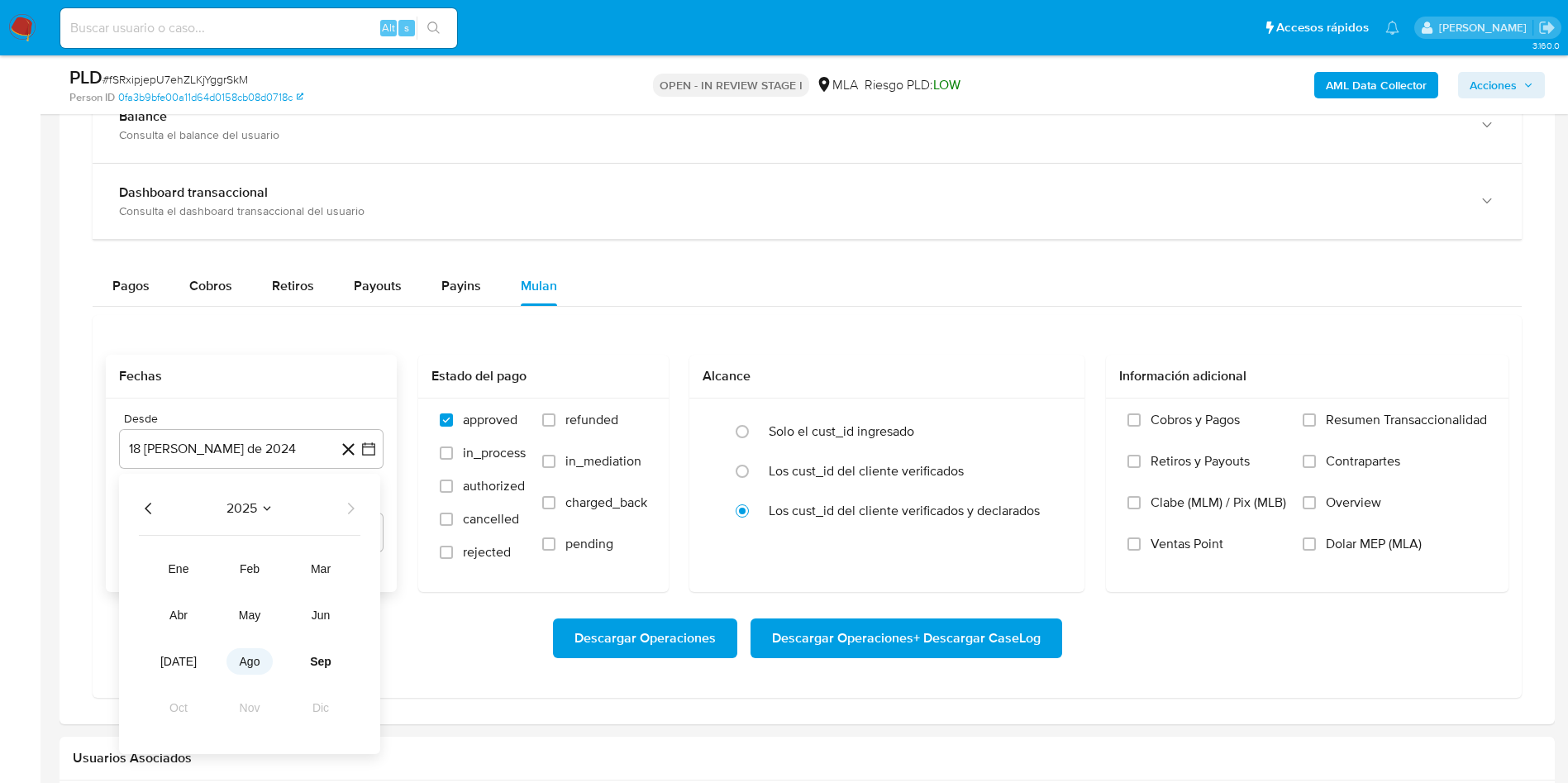
click at [258, 652] on button "ago" at bounding box center [249, 661] width 46 height 26
click at [282, 562] on button "1" at bounding box center [284, 569] width 26 height 26
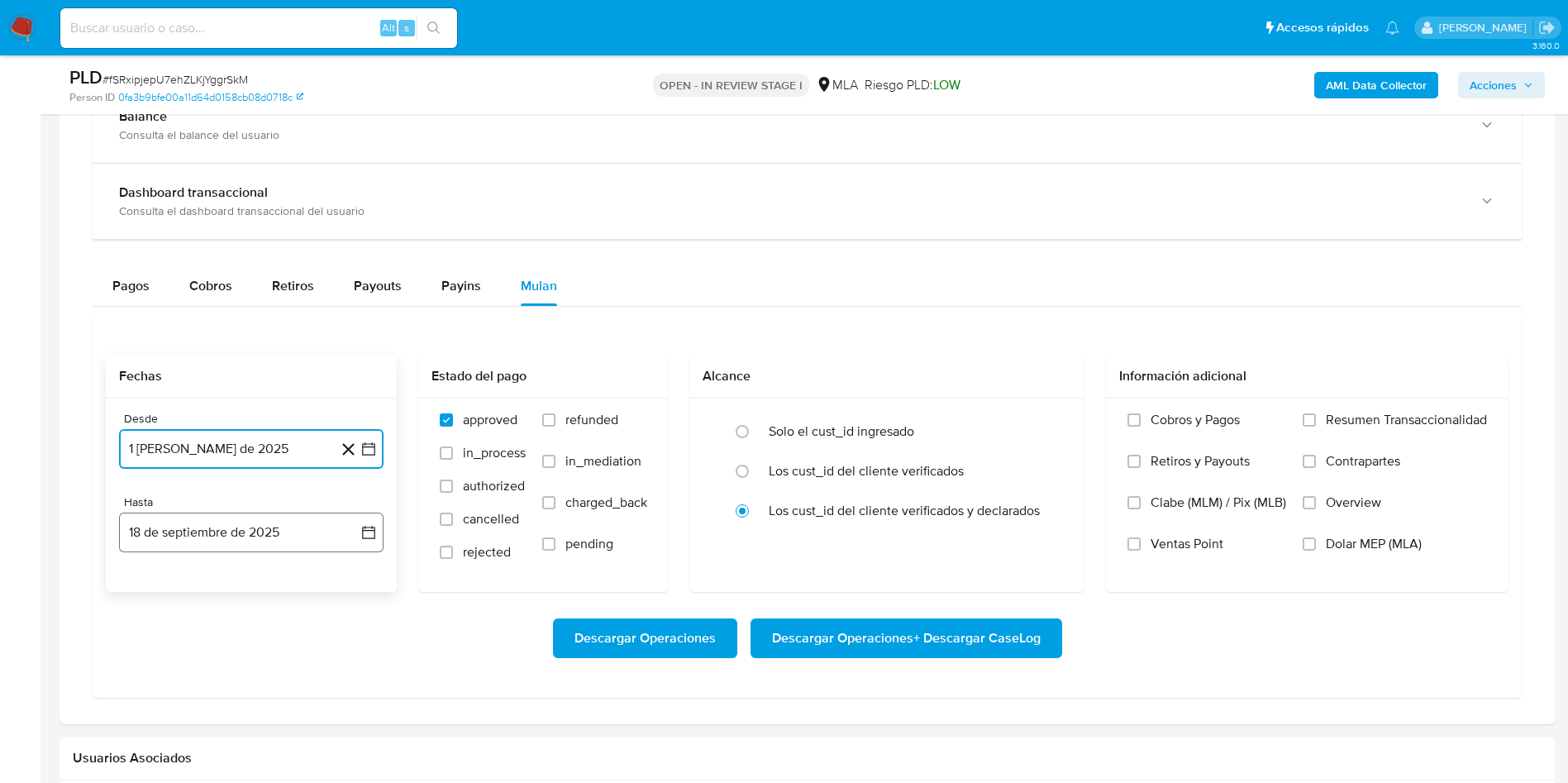
click at [337, 528] on button "18 de septiembre de 2025" at bounding box center [251, 533] width 265 height 40
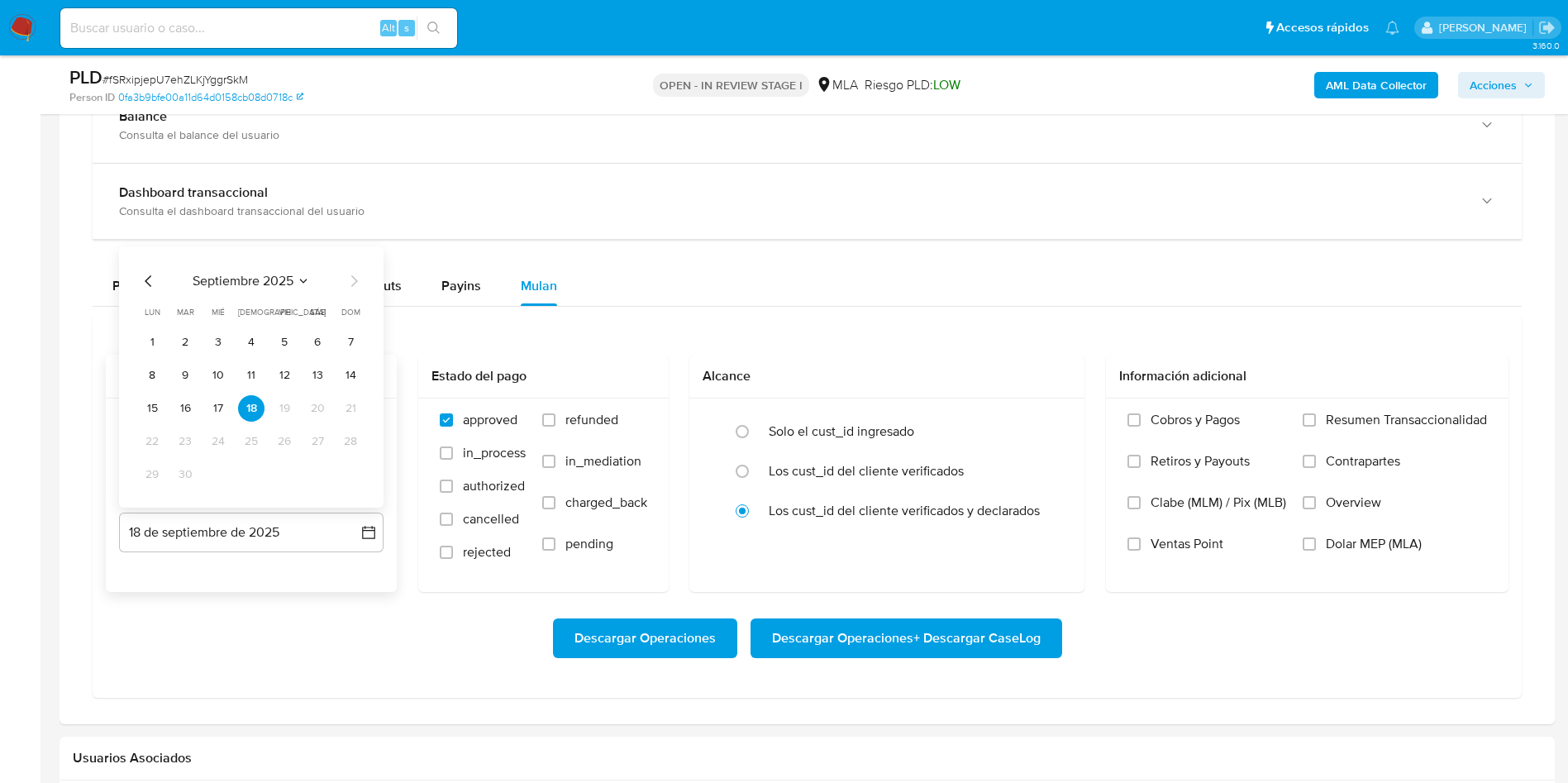
click at [151, 273] on icon "Mes anterior" at bounding box center [149, 281] width 20 height 20
click at [351, 475] on button "31" at bounding box center [350, 475] width 26 height 26
drag, startPoint x: 550, startPoint y: 426, endPoint x: 570, endPoint y: 418, distance: 21.5
click at [552, 426] on label "refunded" at bounding box center [595, 433] width 105 height 42
click at [552, 426] on input "refunded" at bounding box center [549, 420] width 14 height 14
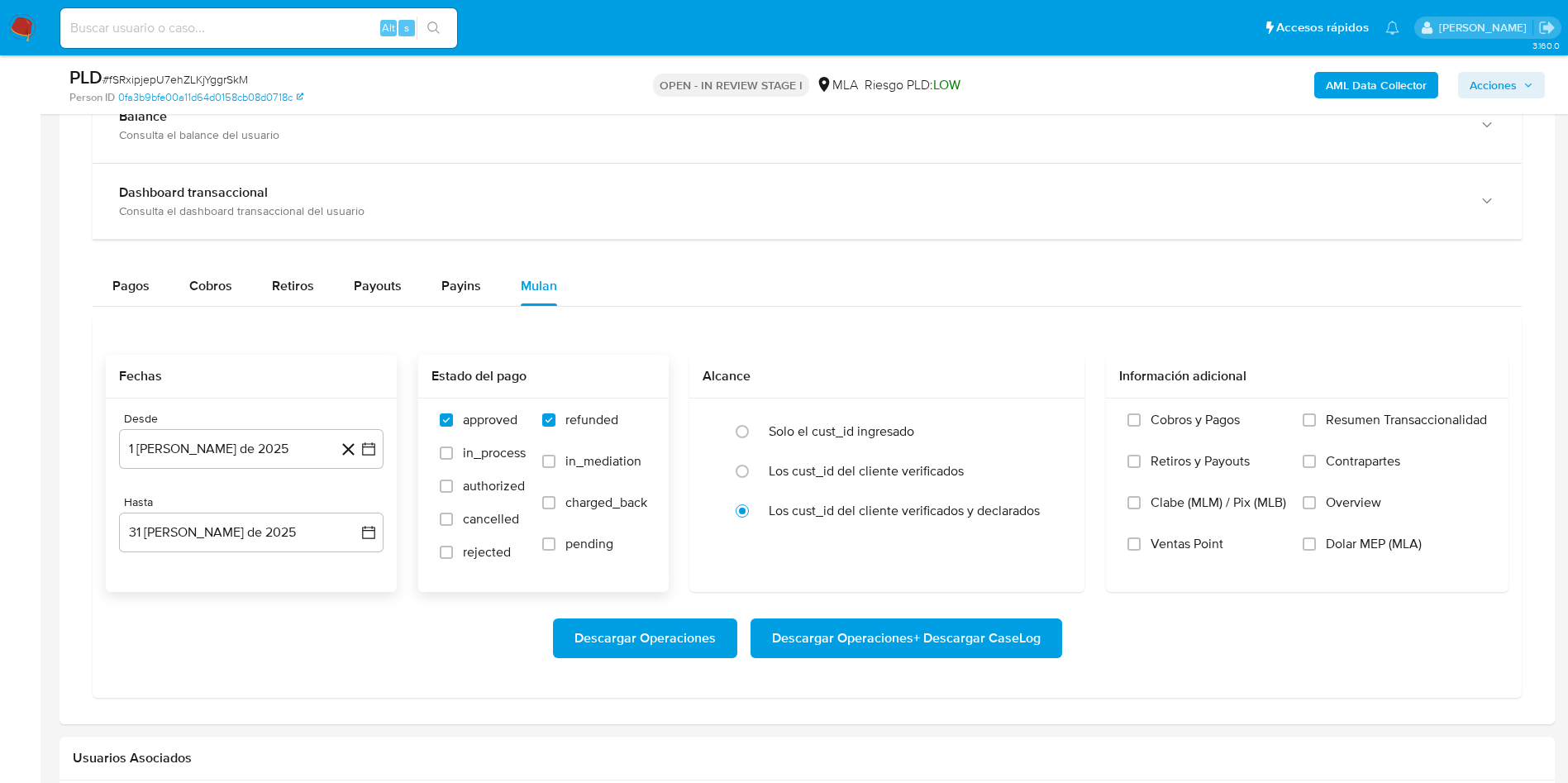
checkbox input "true"
click at [1307, 539] on input "Dolar MEP (MLA)" at bounding box center [1309, 543] width 14 height 14
click at [806, 647] on span "Descargar Operaciones + Descargar CaseLog" at bounding box center [906, 639] width 268 height 36
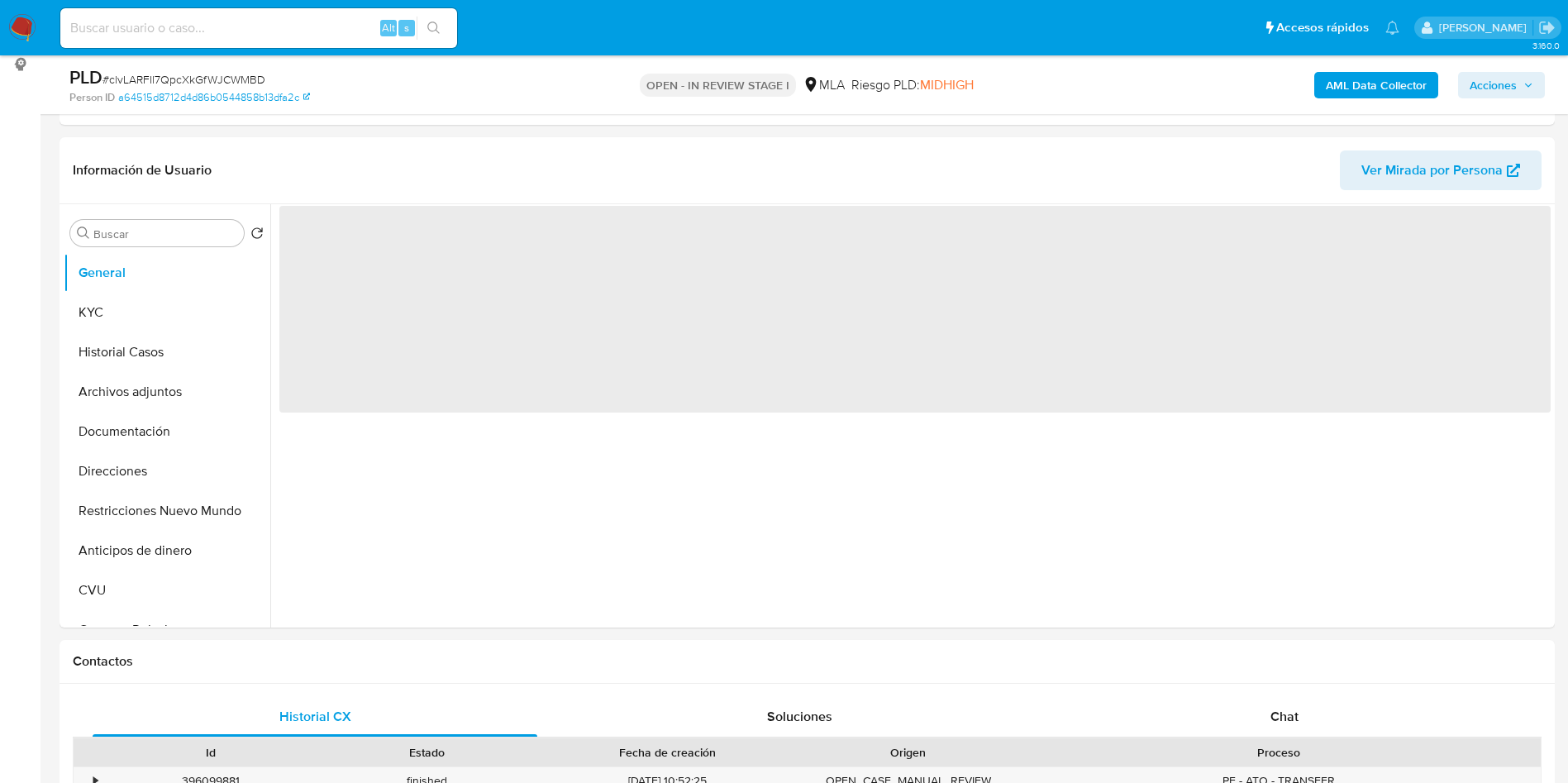
scroll to position [248, 0]
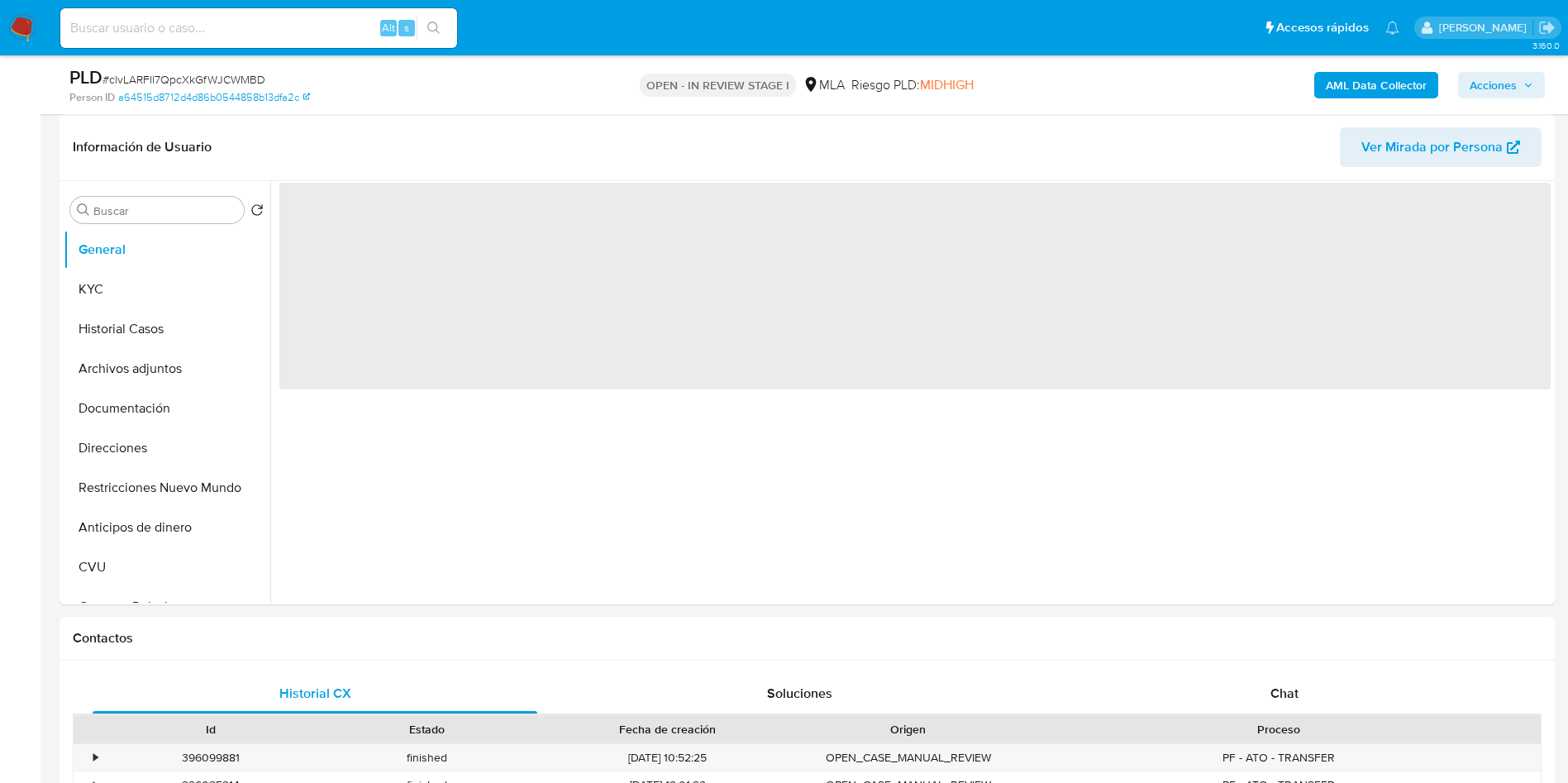
select select "10"
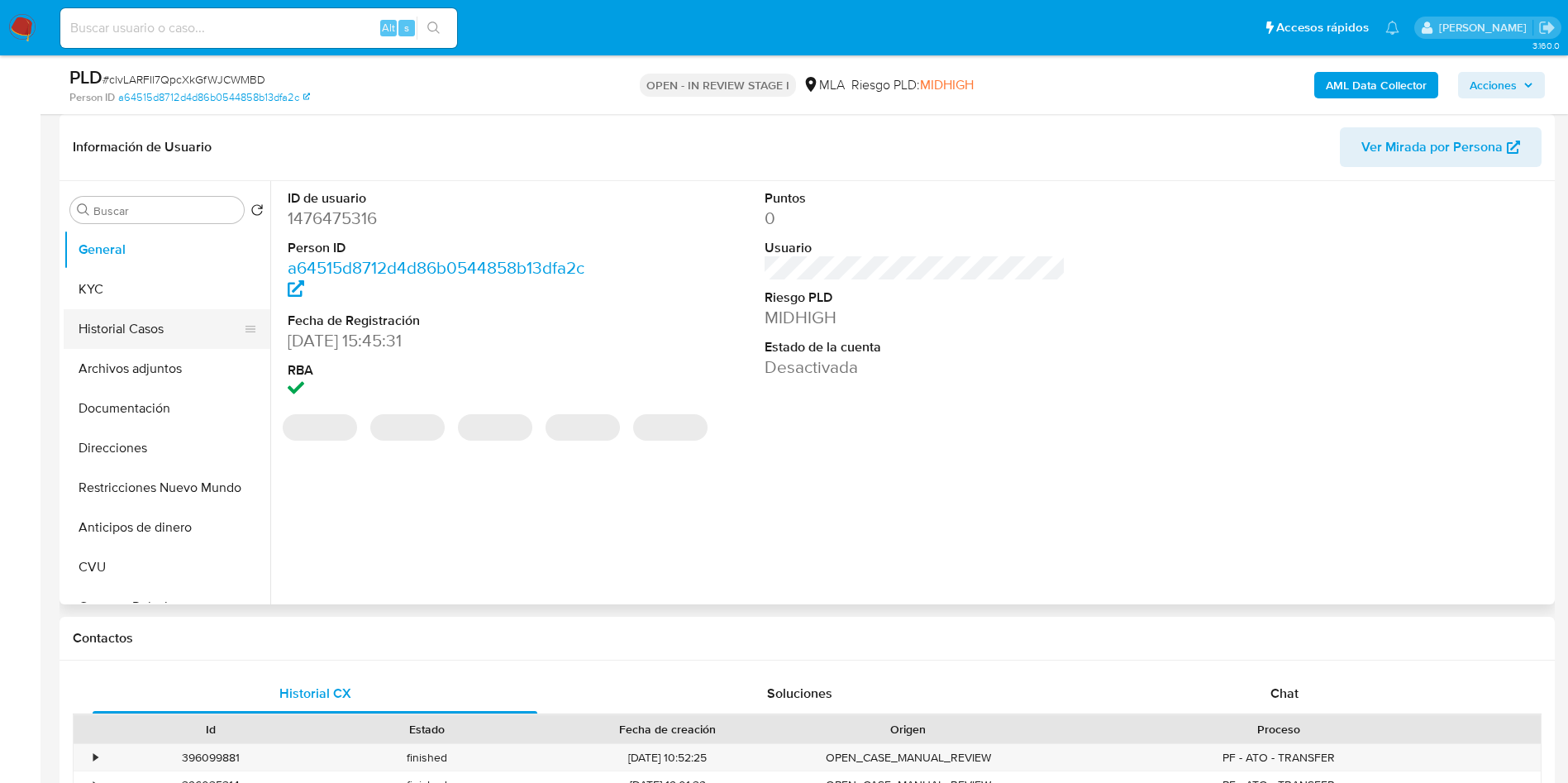
click at [150, 329] on button "Historial Casos" at bounding box center [160, 329] width 193 height 40
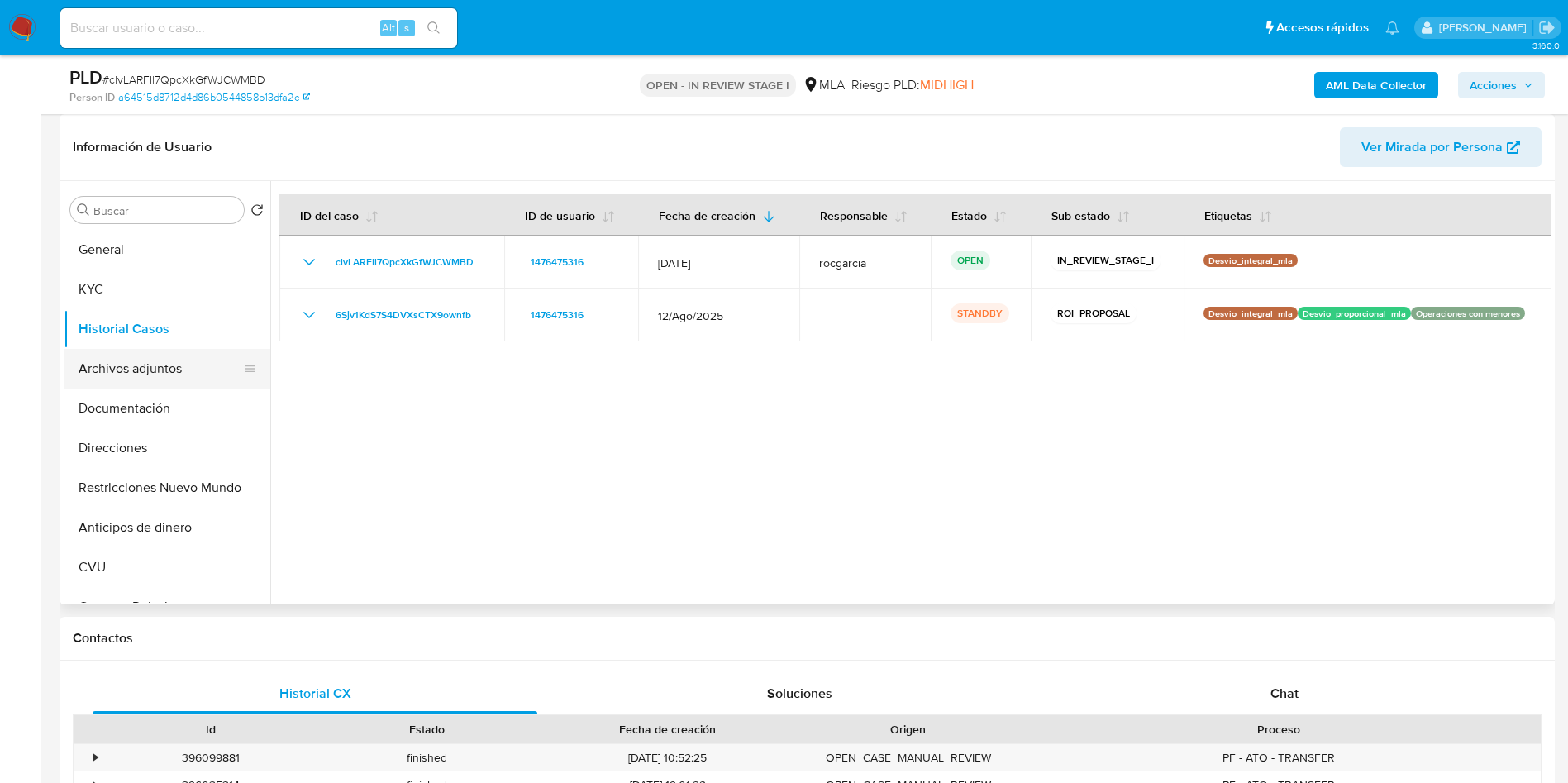
click at [140, 382] on button "Archivos adjuntos" at bounding box center [160, 369] width 193 height 40
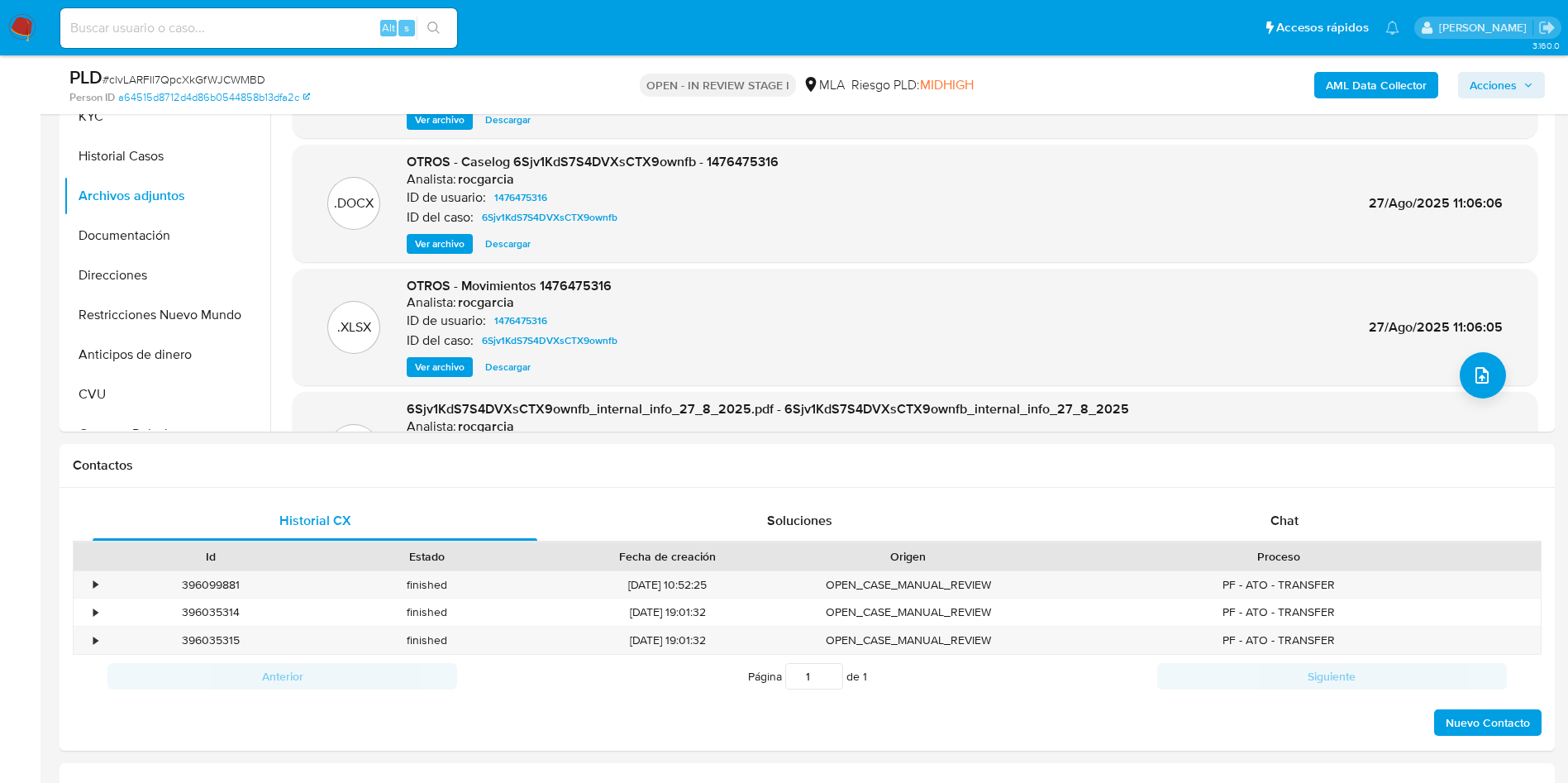
scroll to position [621, 0]
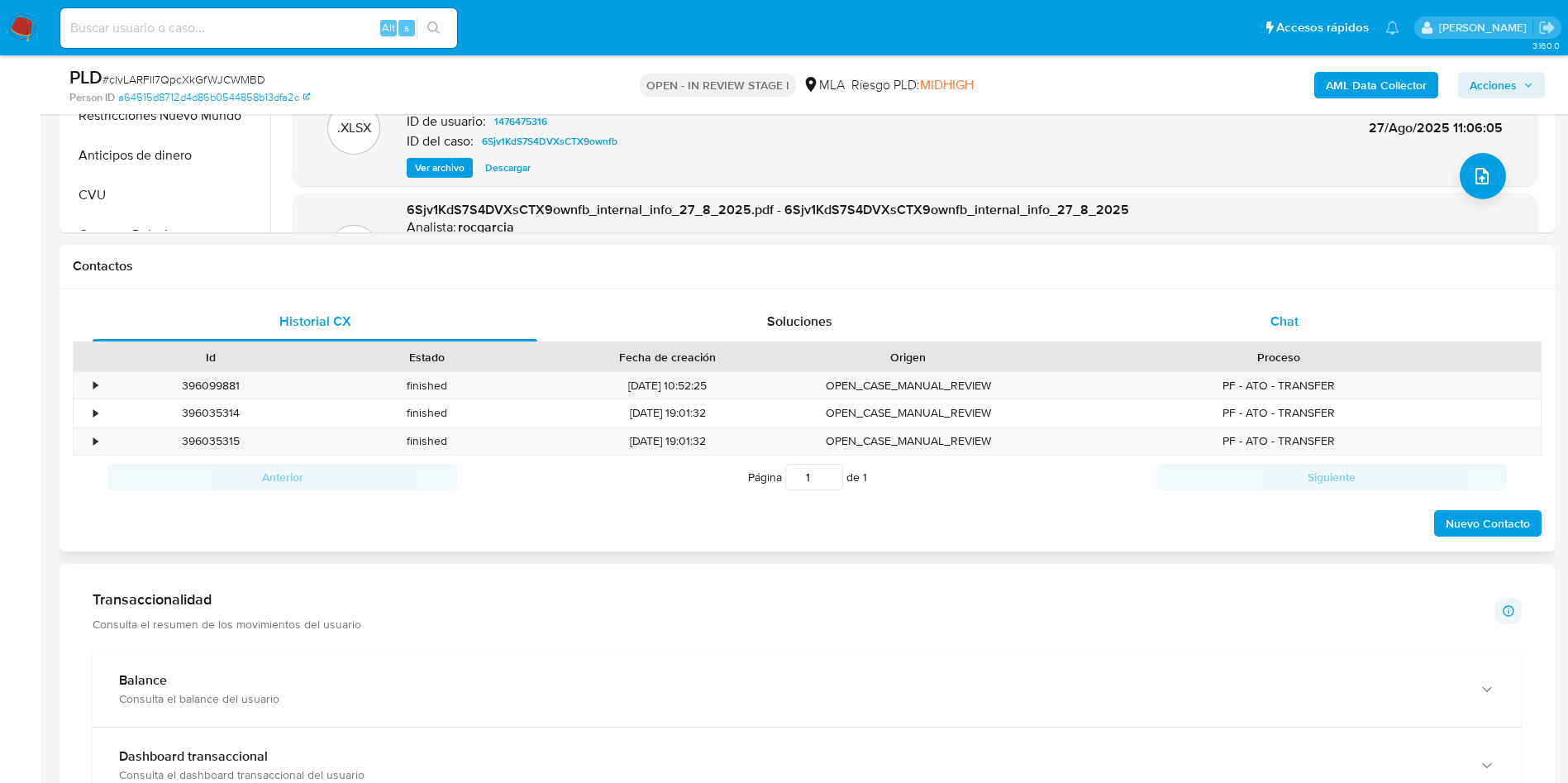
click at [1285, 308] on div "Chat" at bounding box center [1284, 322] width 444 height 40
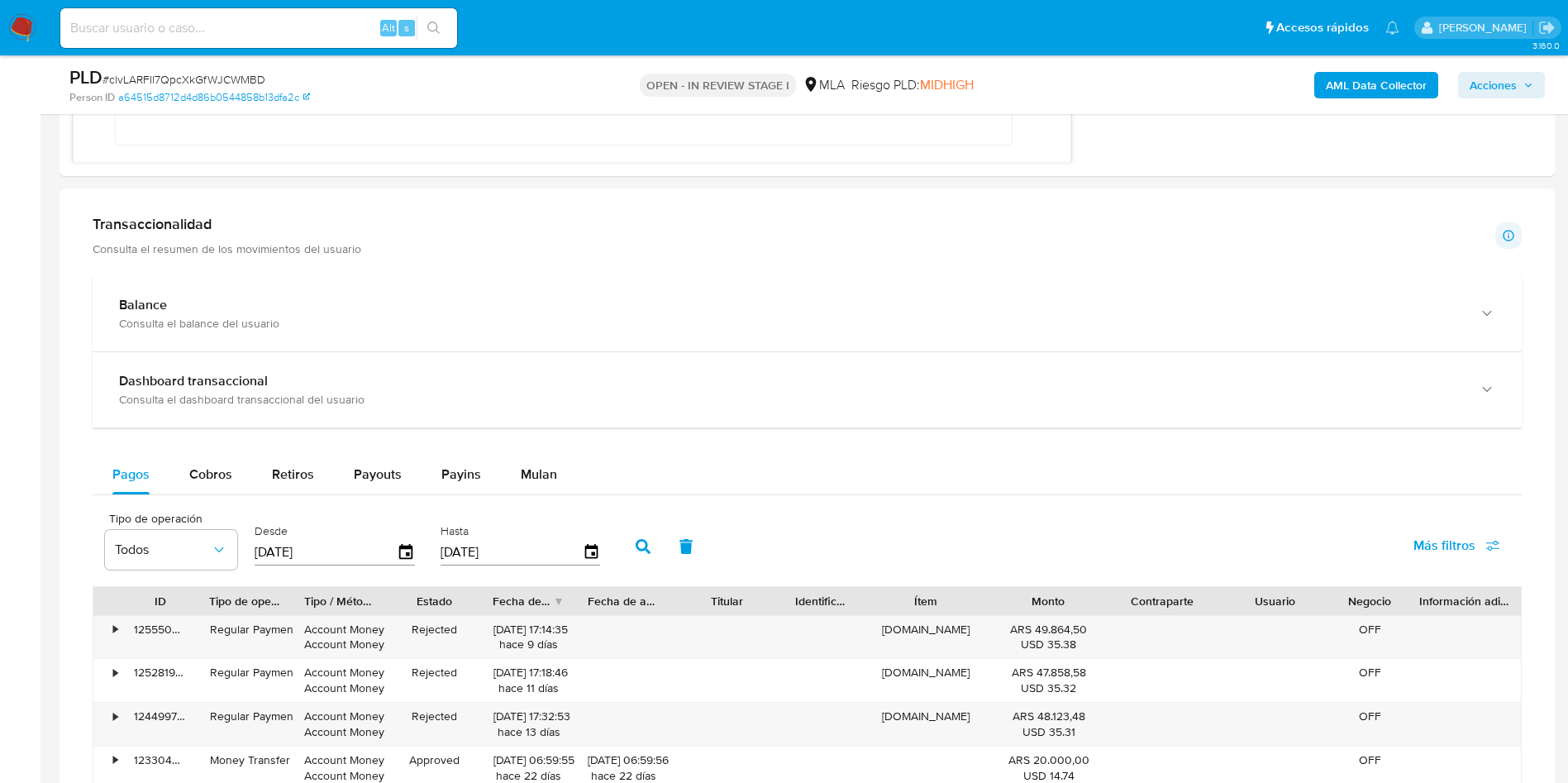
scroll to position [1489, 0]
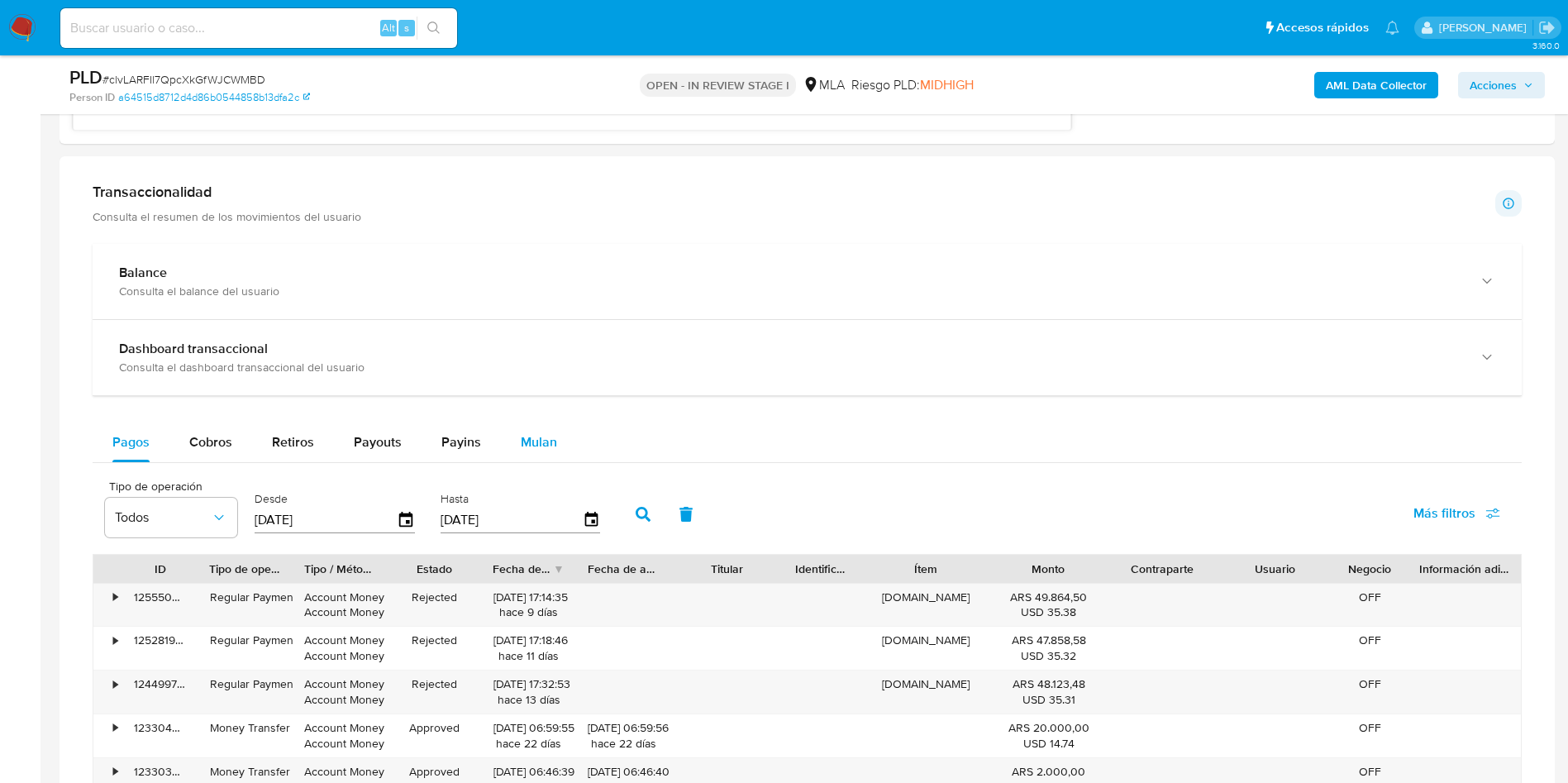
click at [537, 439] on span "Mulan" at bounding box center [539, 442] width 36 height 19
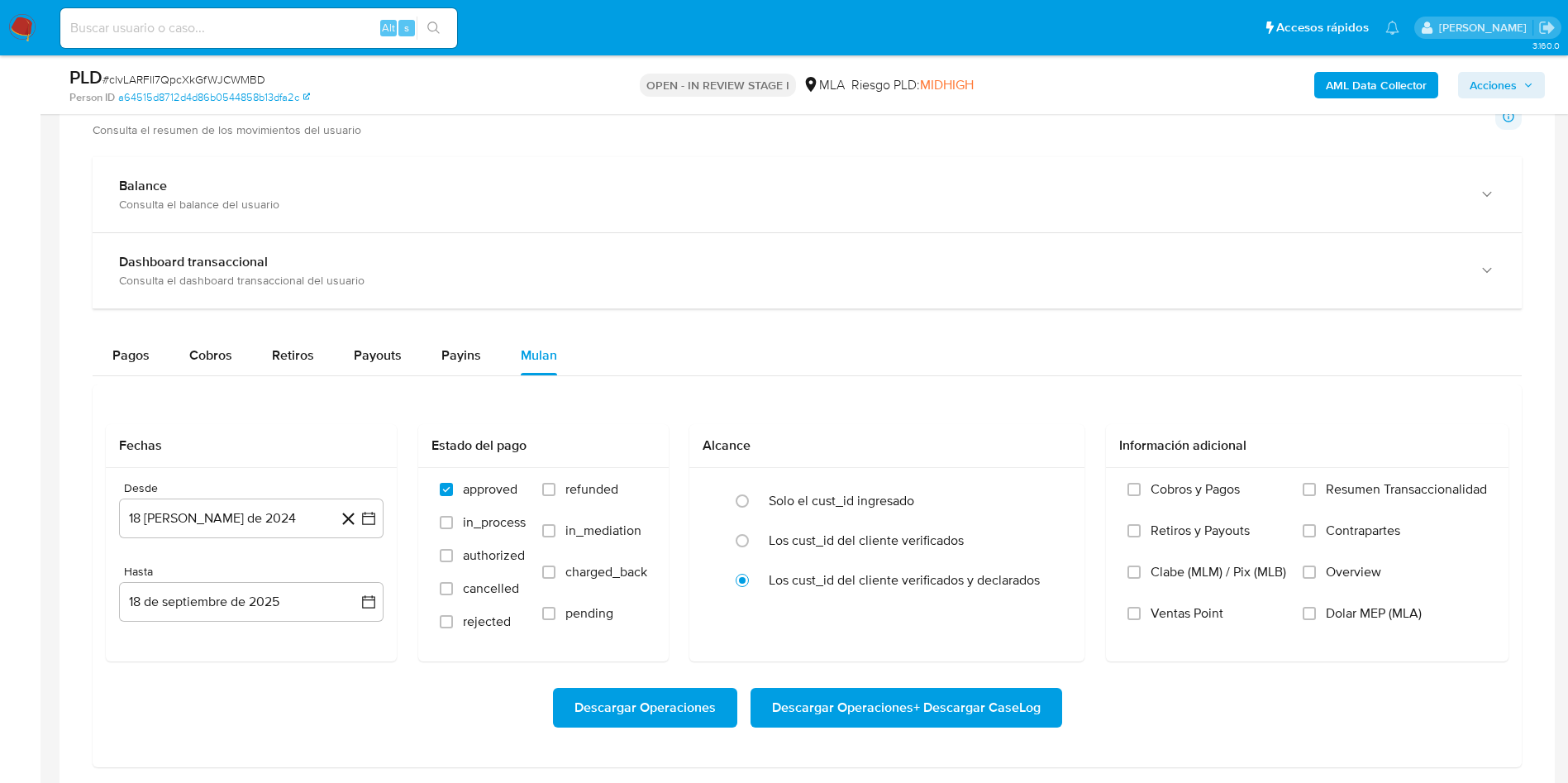
scroll to position [1612, 0]
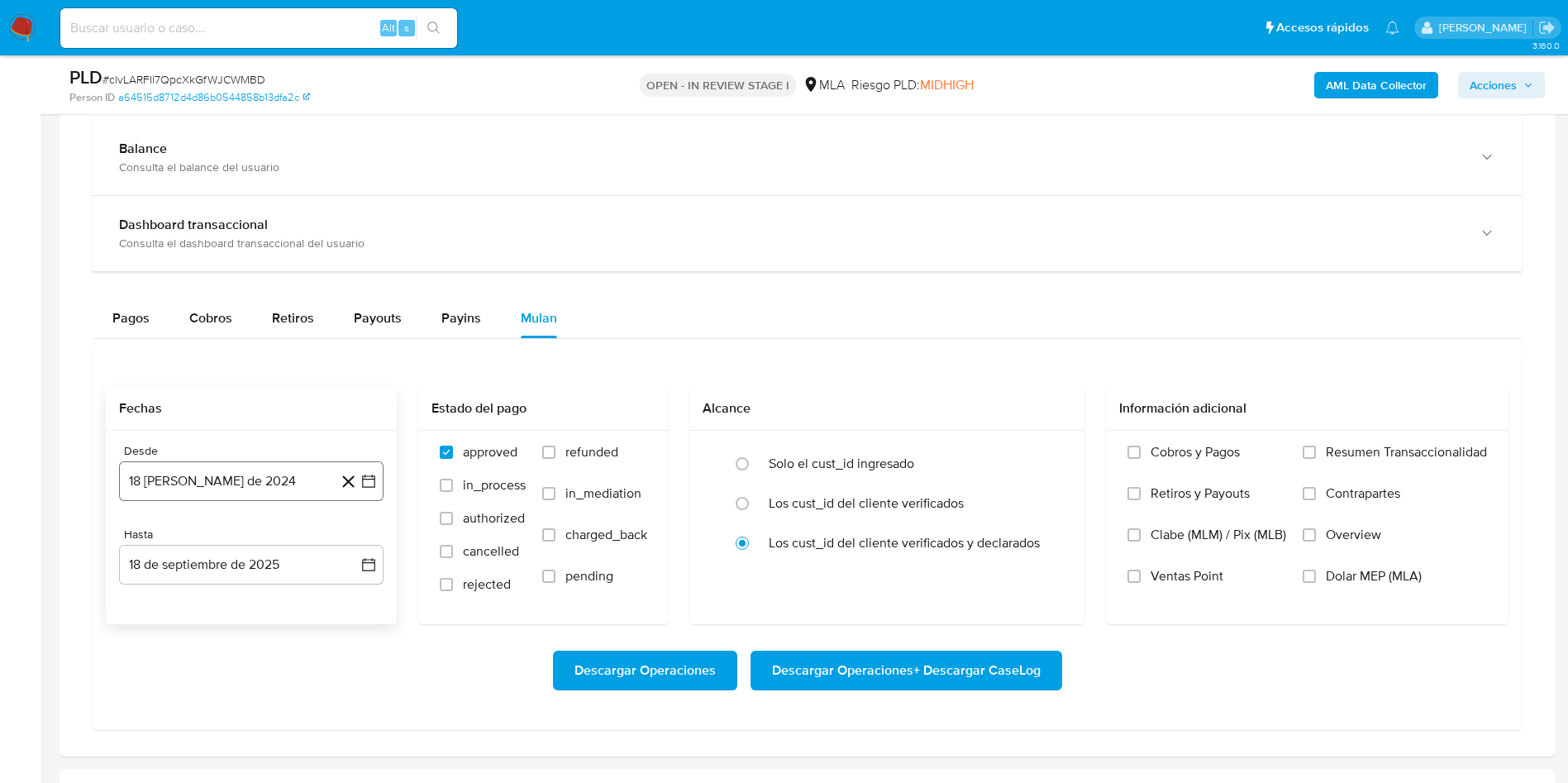
click at [371, 475] on icon "button" at bounding box center [368, 481] width 14 height 14
click at [278, 551] on div "agosto 2024 agosto 2024 lun lunes mar martes mié miércoles jue jueves vie viern…" at bounding box center [251, 639] width 225 height 217
click at [273, 554] on div "agosto 2024 agosto 2024 lun lunes mar martes mié miércoles jue jueves vie viern…" at bounding box center [251, 639] width 225 height 217
click at [285, 536] on icon "Seleccionar mes y año" at bounding box center [291, 541] width 14 height 14
click at [353, 533] on icon "Año siguiente" at bounding box center [351, 541] width 20 height 20
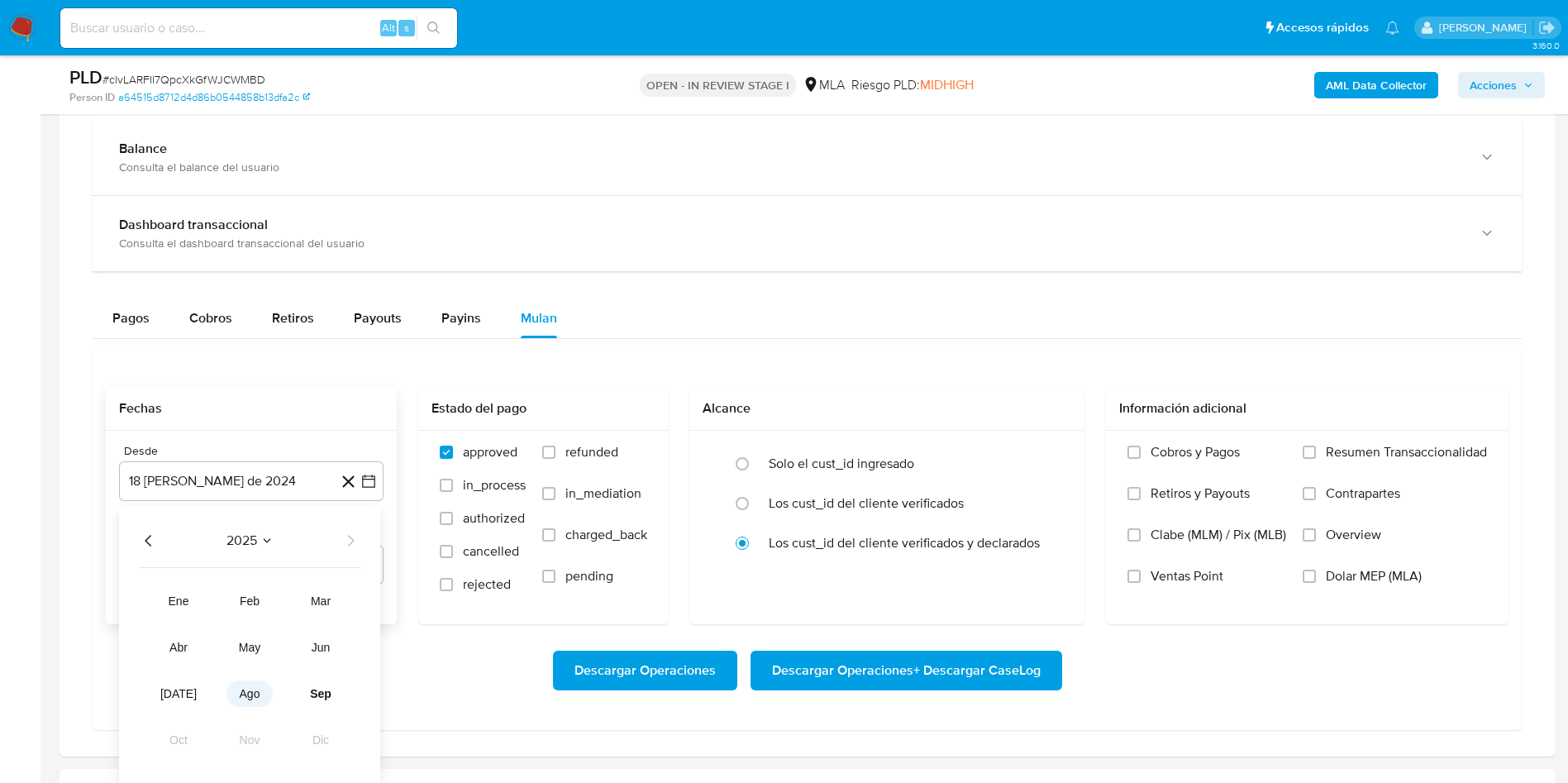
click at [259, 682] on button "ago" at bounding box center [249, 693] width 46 height 26
click at [289, 600] on button "1" at bounding box center [284, 602] width 26 height 26
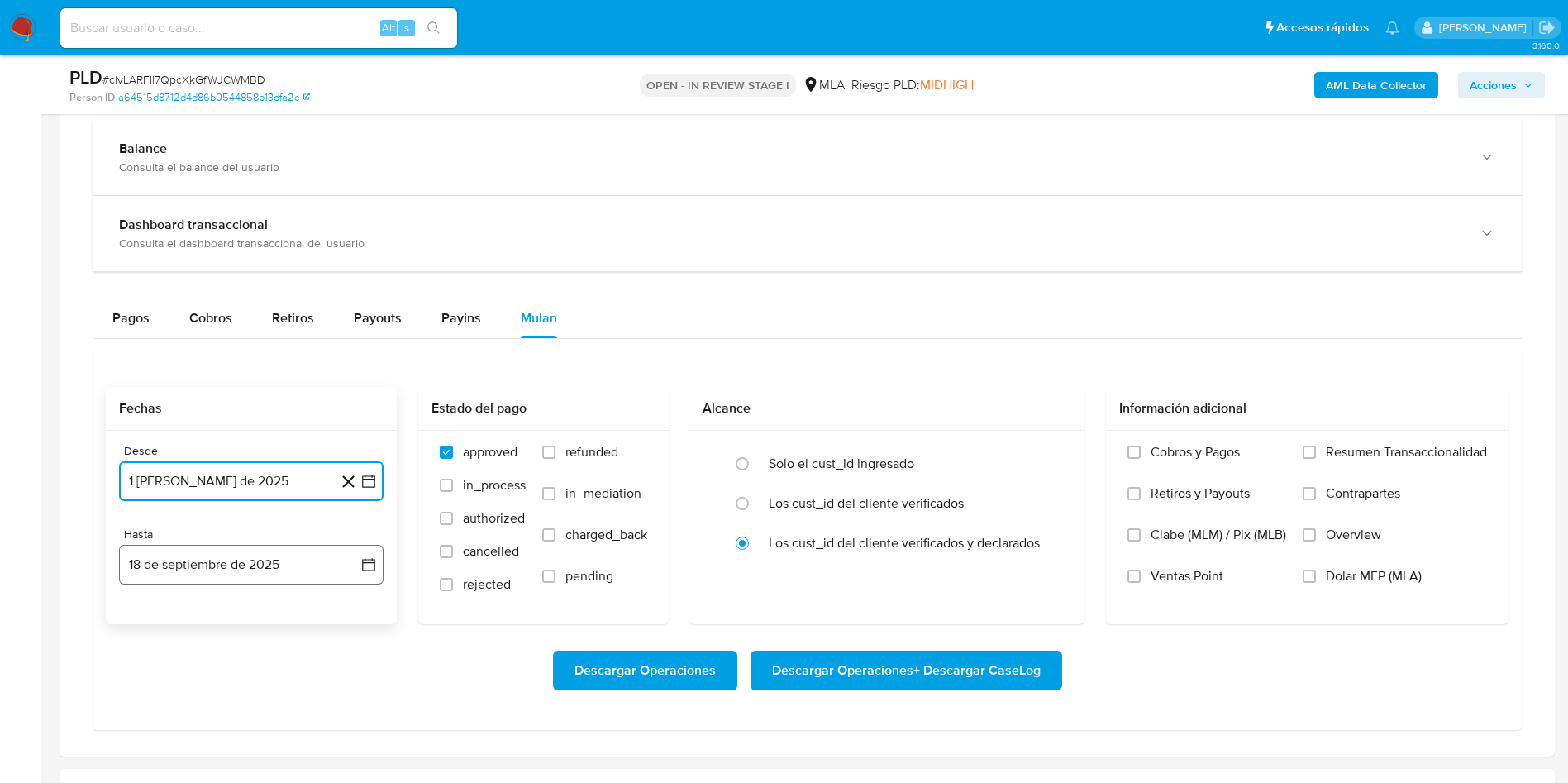
click at [350, 574] on button "18 de septiembre de 2025" at bounding box center [251, 565] width 265 height 40
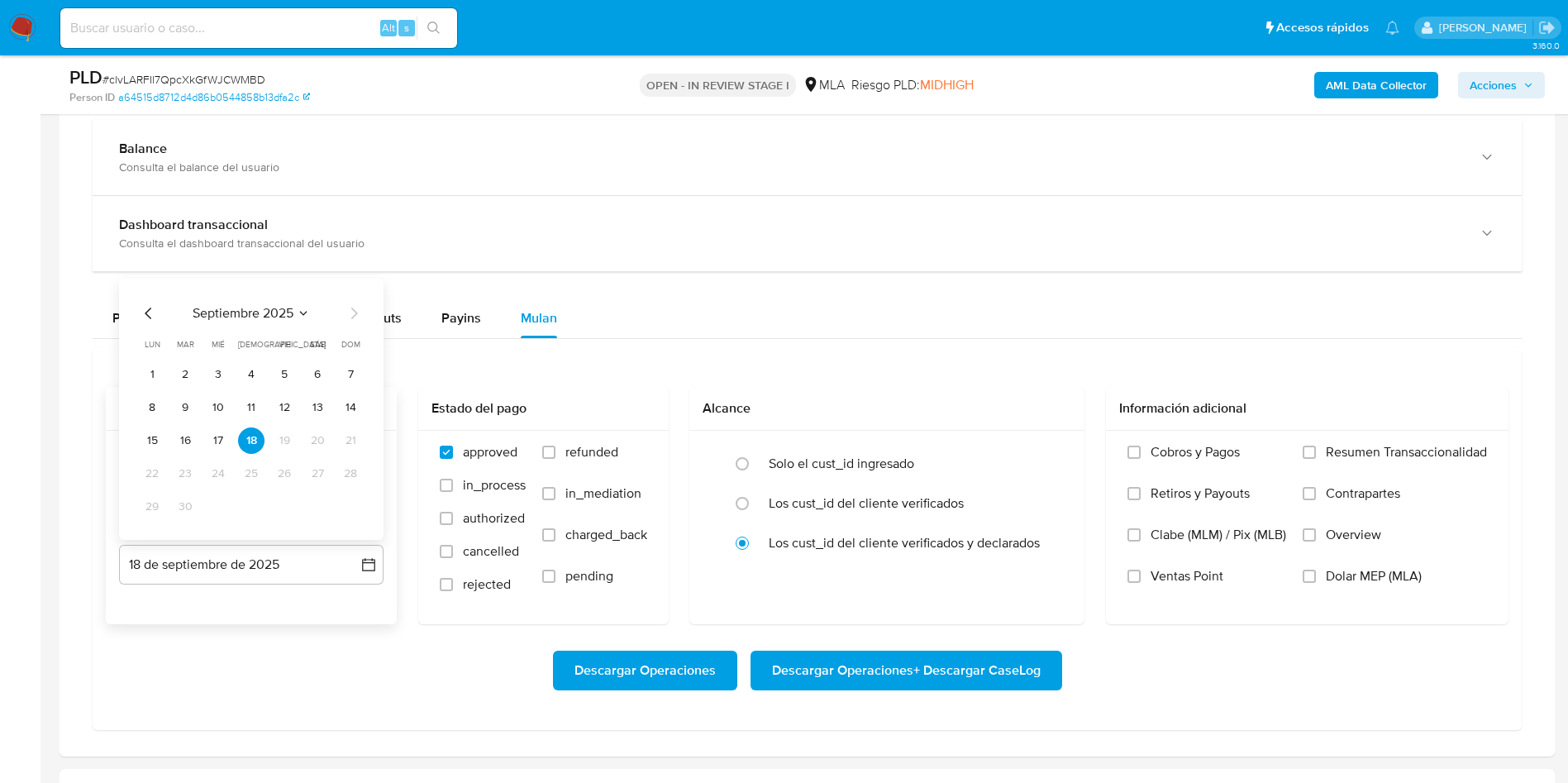
click at [151, 302] on div "septiembre 2025 septiembre 2025 lun lunes mar martes mié miércoles jue jueves v…" at bounding box center [251, 409] width 265 height 261
click at [151, 308] on icon "Mes anterior" at bounding box center [148, 312] width 6 height 12
click at [355, 496] on button "31" at bounding box center [350, 506] width 26 height 26
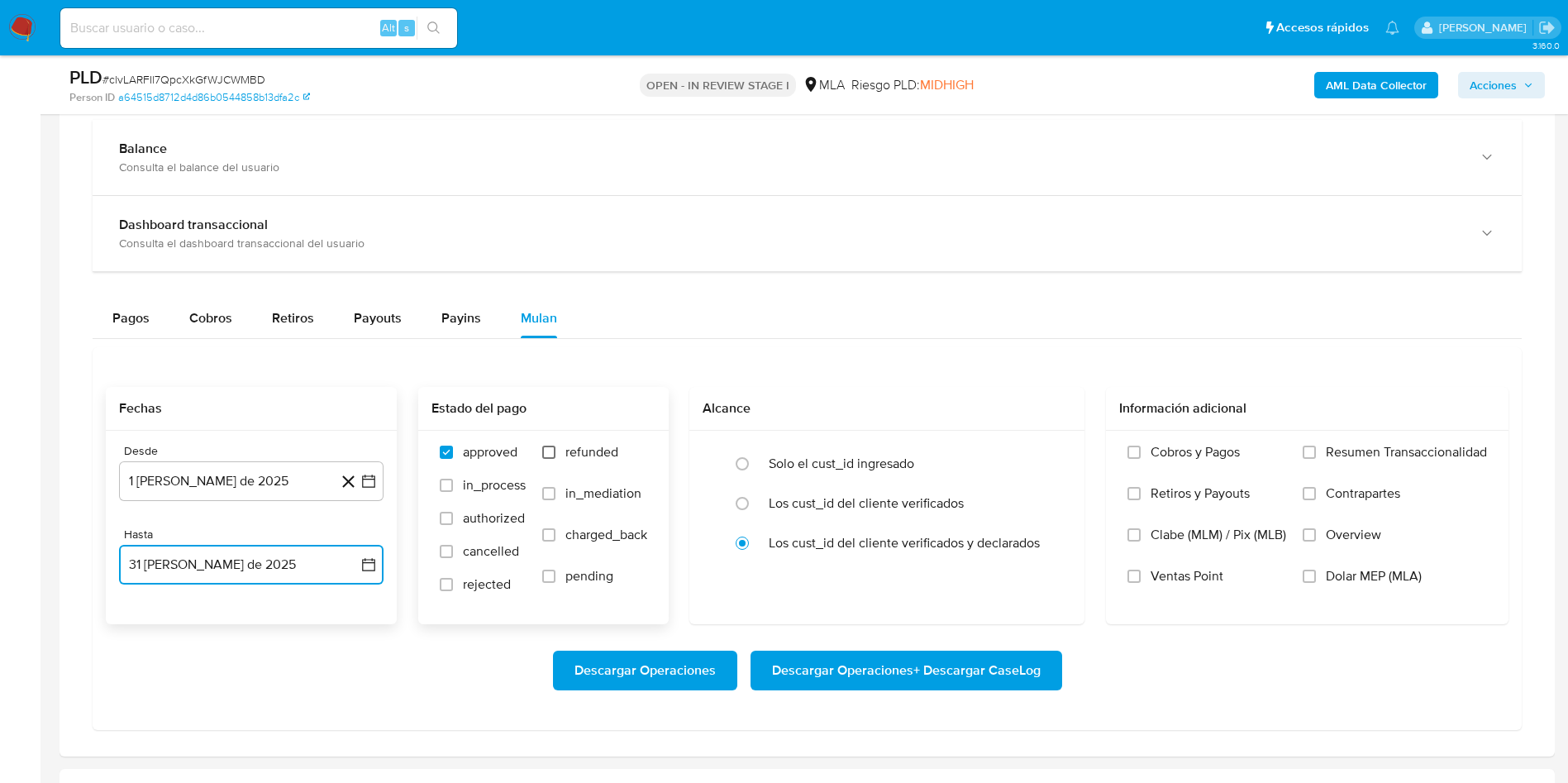
click at [546, 448] on input "refunded" at bounding box center [549, 452] width 14 height 14
checkbox input "true"
click at [1303, 580] on input "Dolar MEP (MLA)" at bounding box center [1309, 576] width 14 height 14
click at [973, 680] on span "Descargar Operaciones + Descargar CaseLog" at bounding box center [906, 670] width 268 height 36
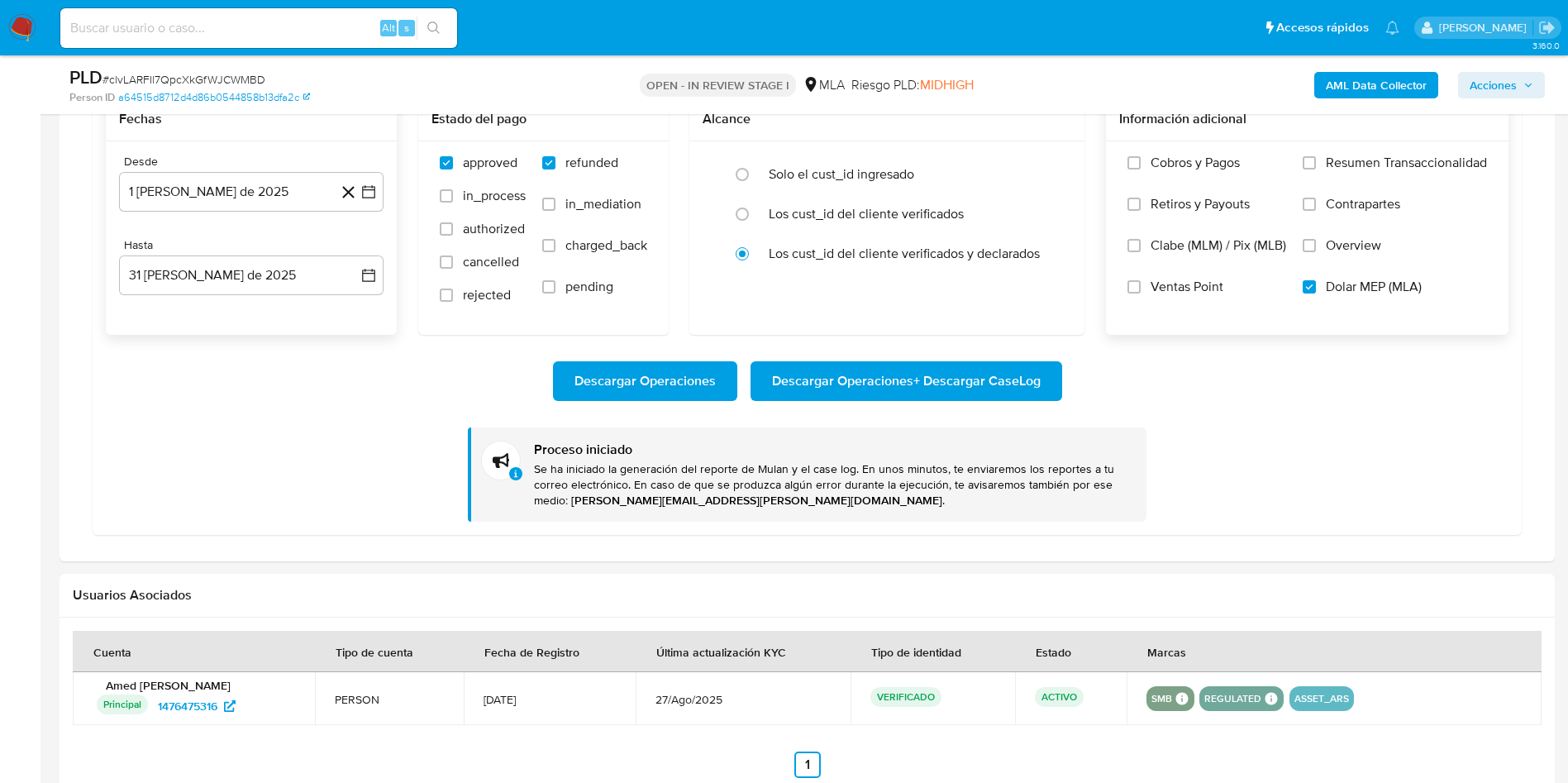
scroll to position [1984, 0]
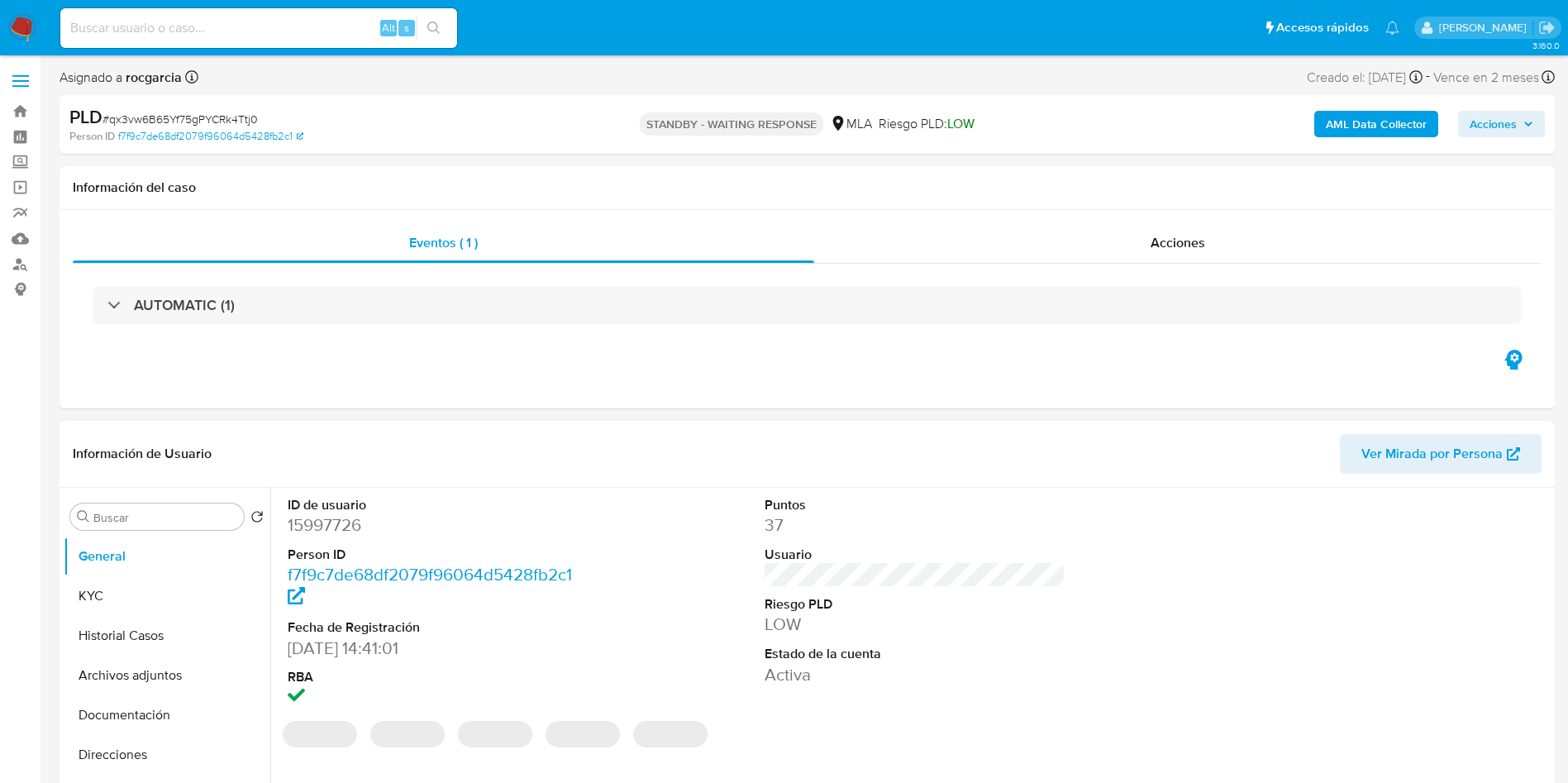
select select "10"
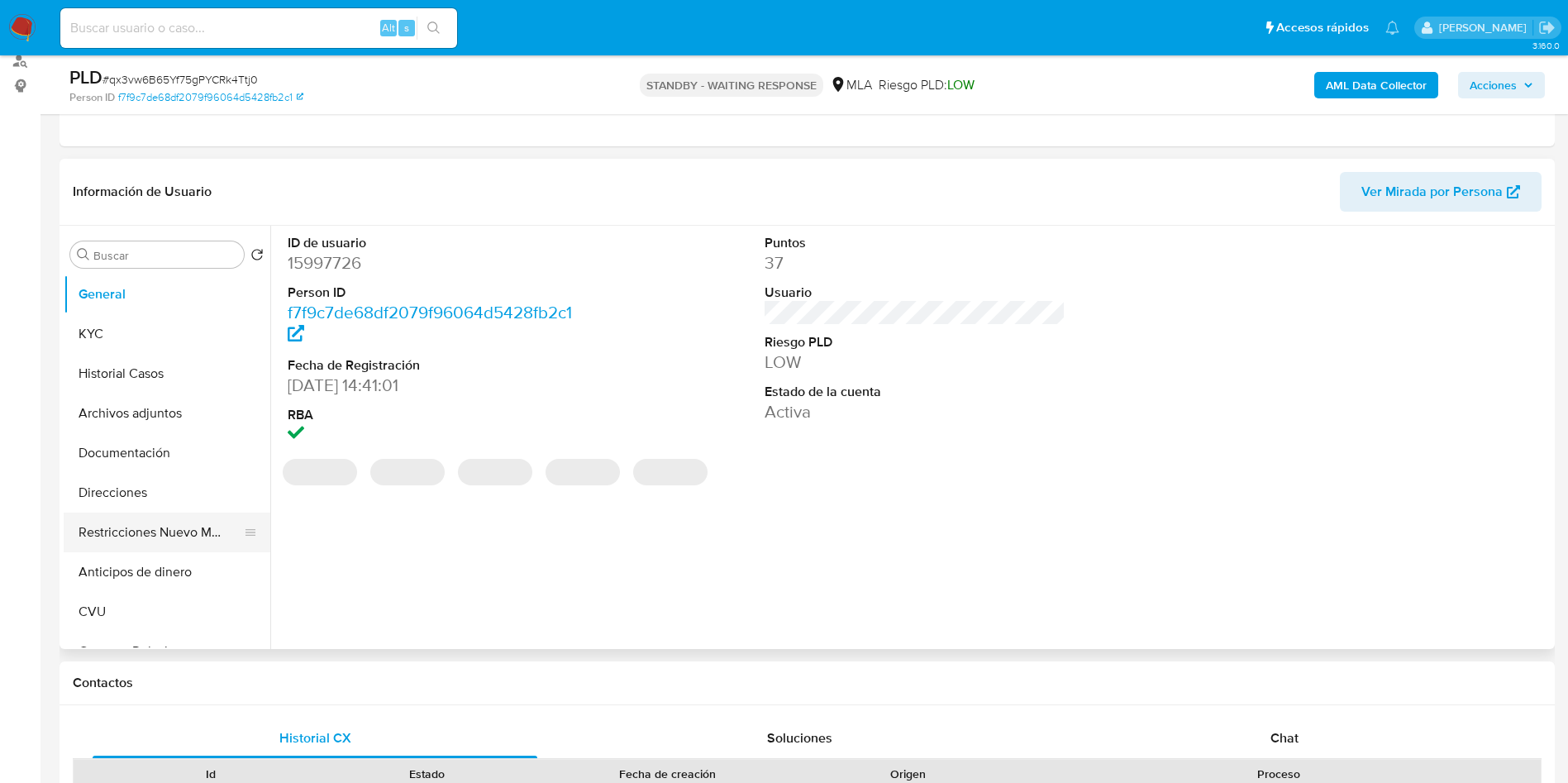
scroll to position [248, 0]
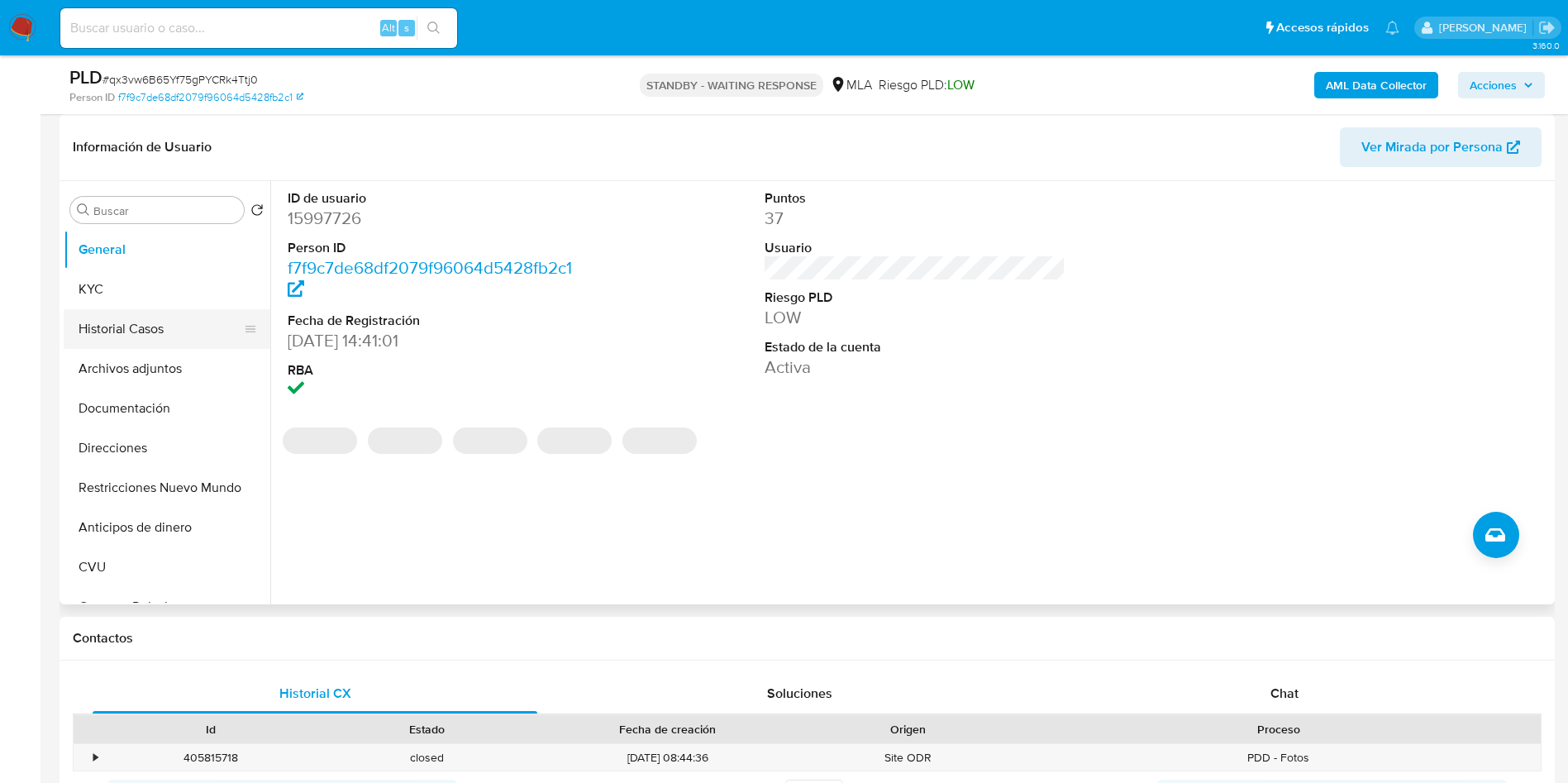
click at [131, 338] on button "Historial Casos" at bounding box center [160, 329] width 193 height 40
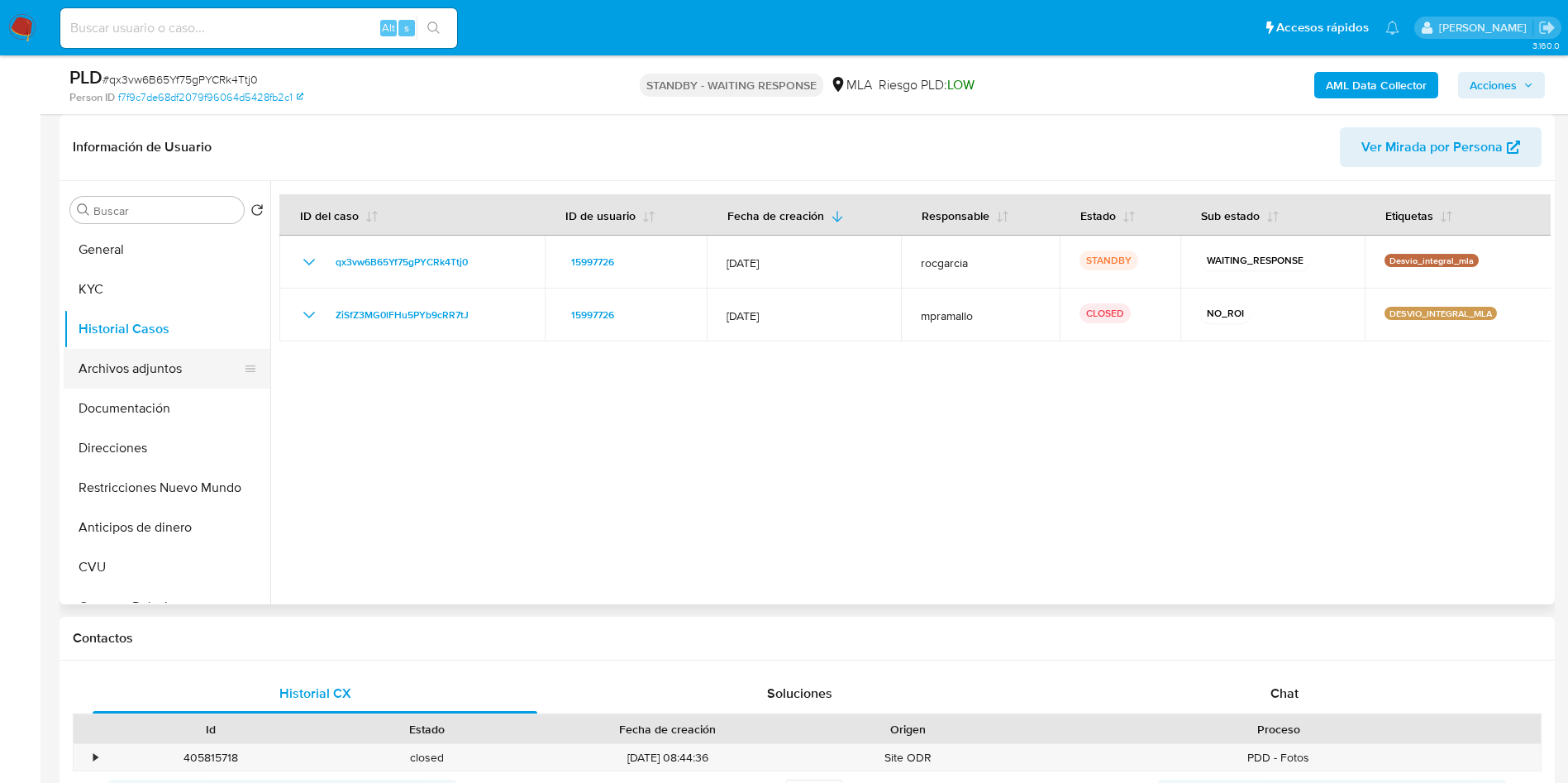
click at [93, 380] on button "Archivos adjuntos" at bounding box center [160, 369] width 193 height 40
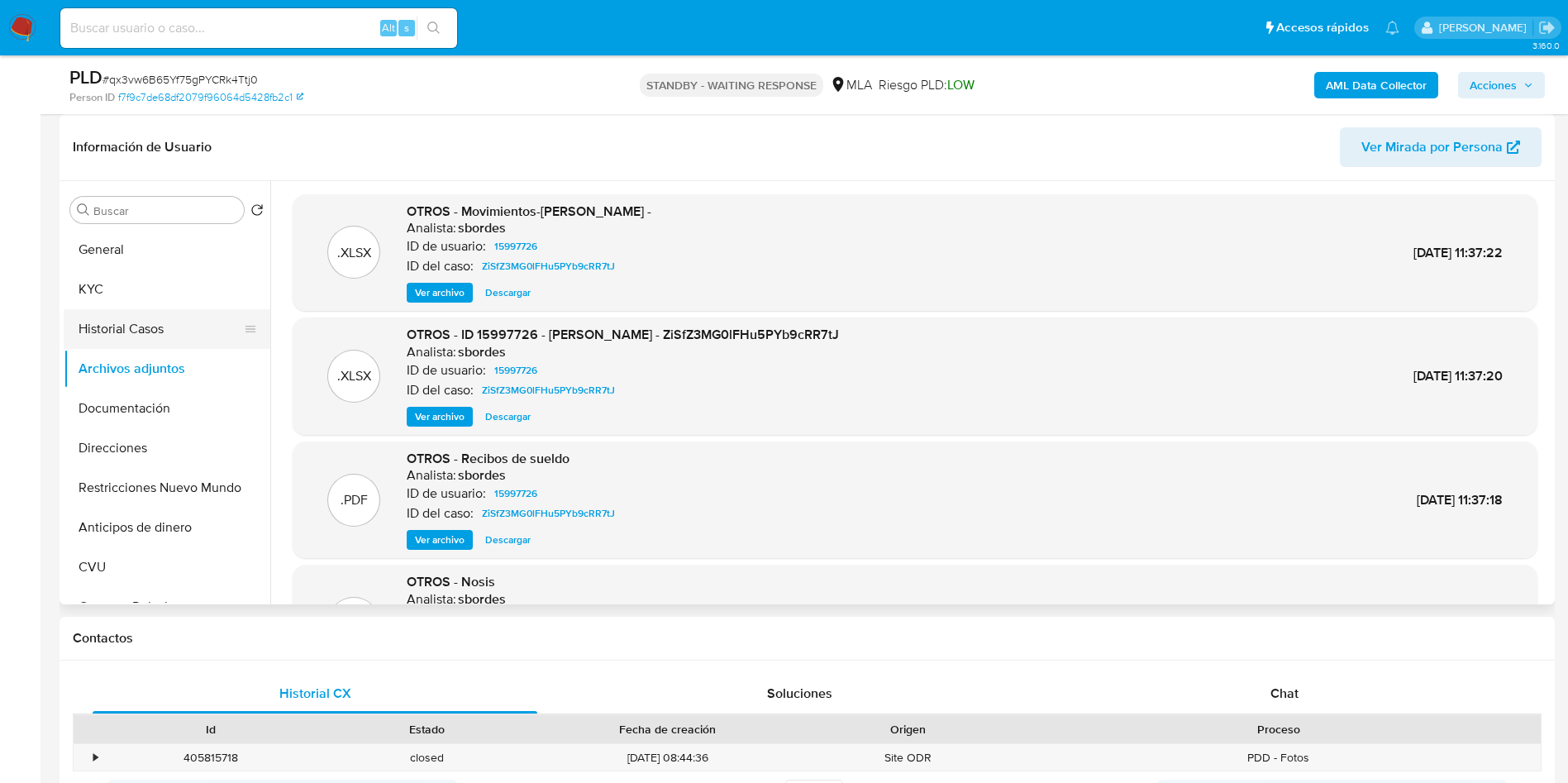
click at [132, 325] on button "Historial Casos" at bounding box center [160, 329] width 193 height 40
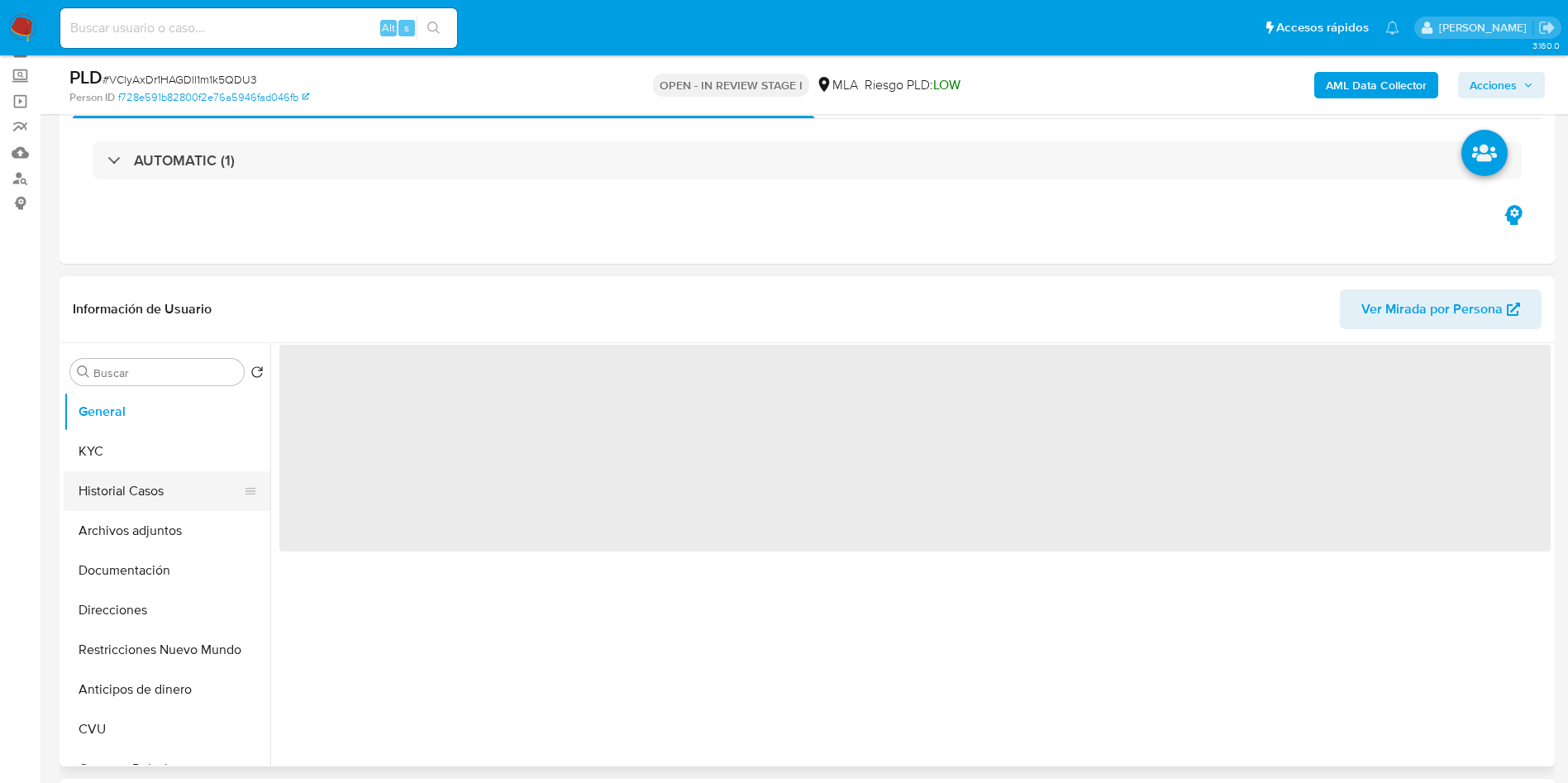
scroll to position [124, 0]
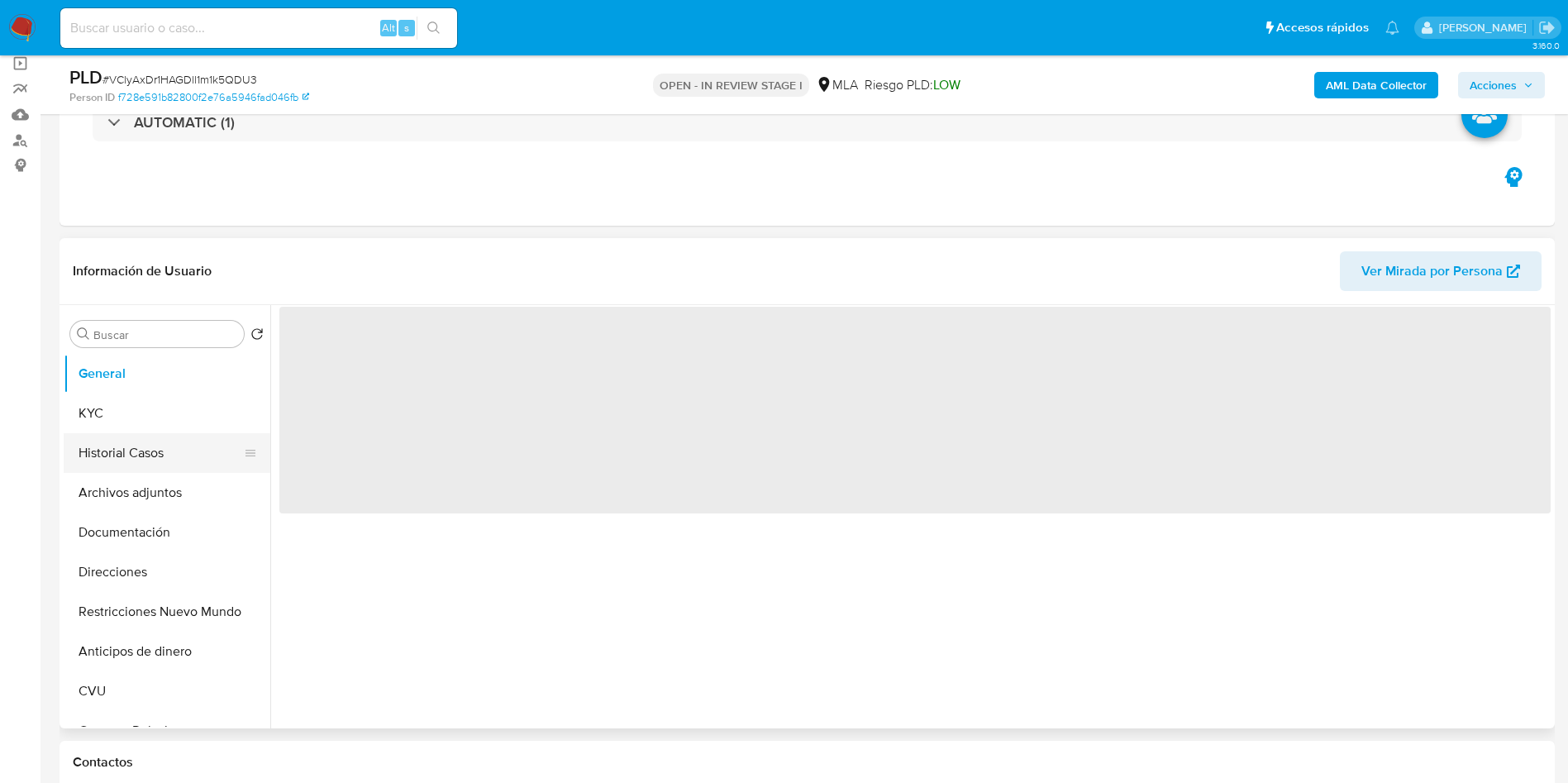
select select "10"
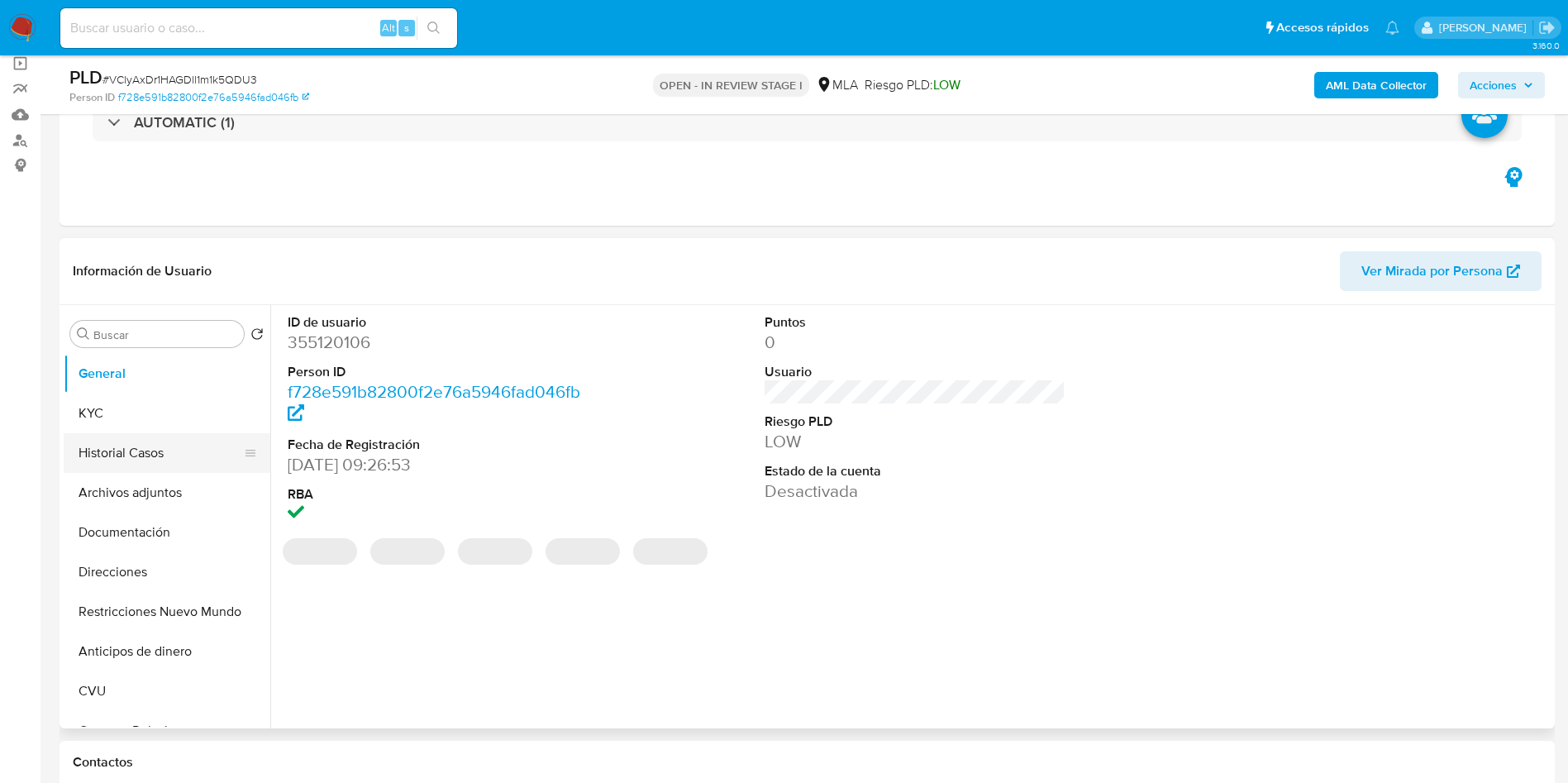
click at [104, 435] on button "Historial Casos" at bounding box center [160, 454] width 193 height 40
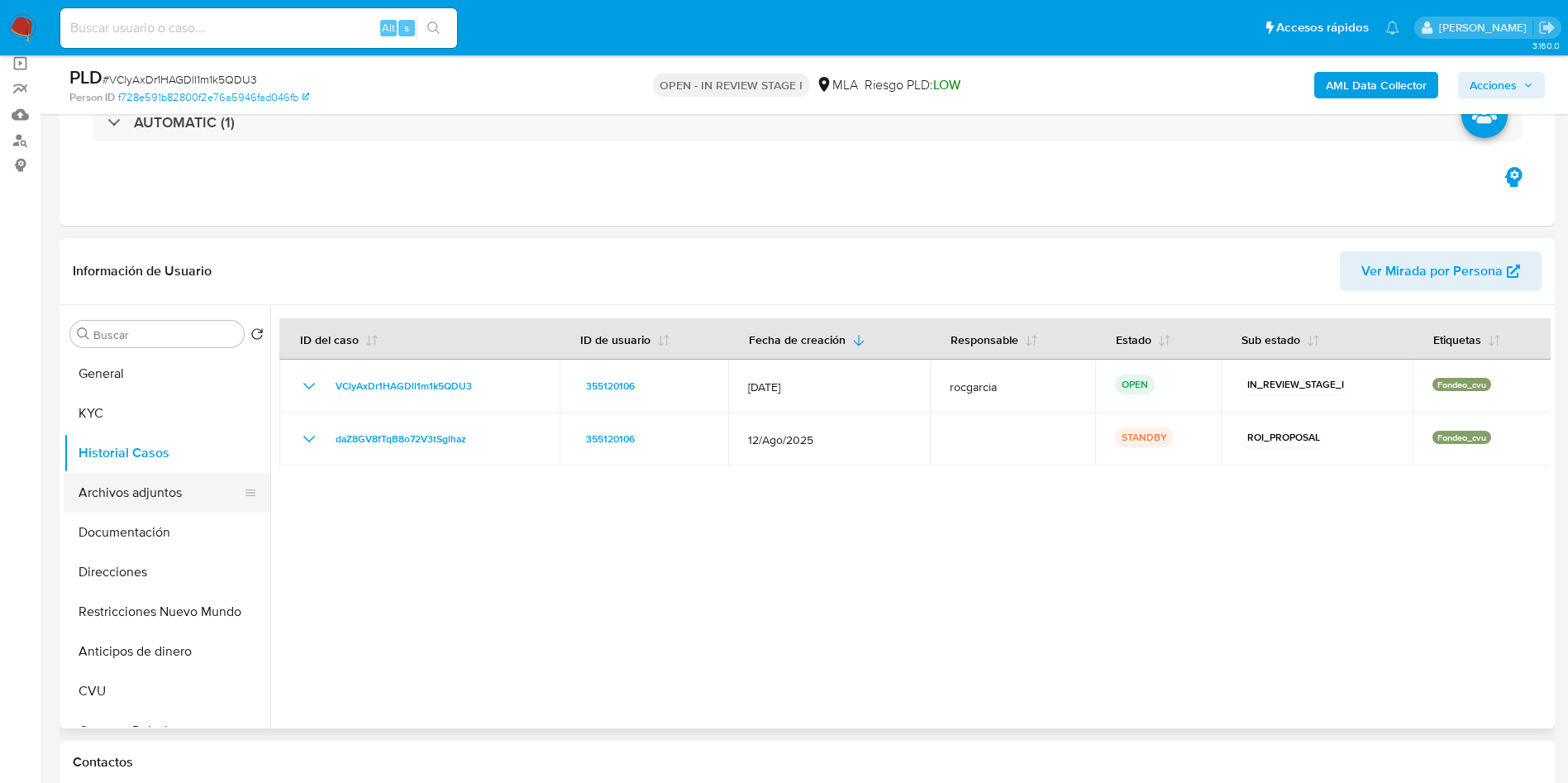
click at [100, 500] on button "Archivos adjuntos" at bounding box center [160, 493] width 193 height 40
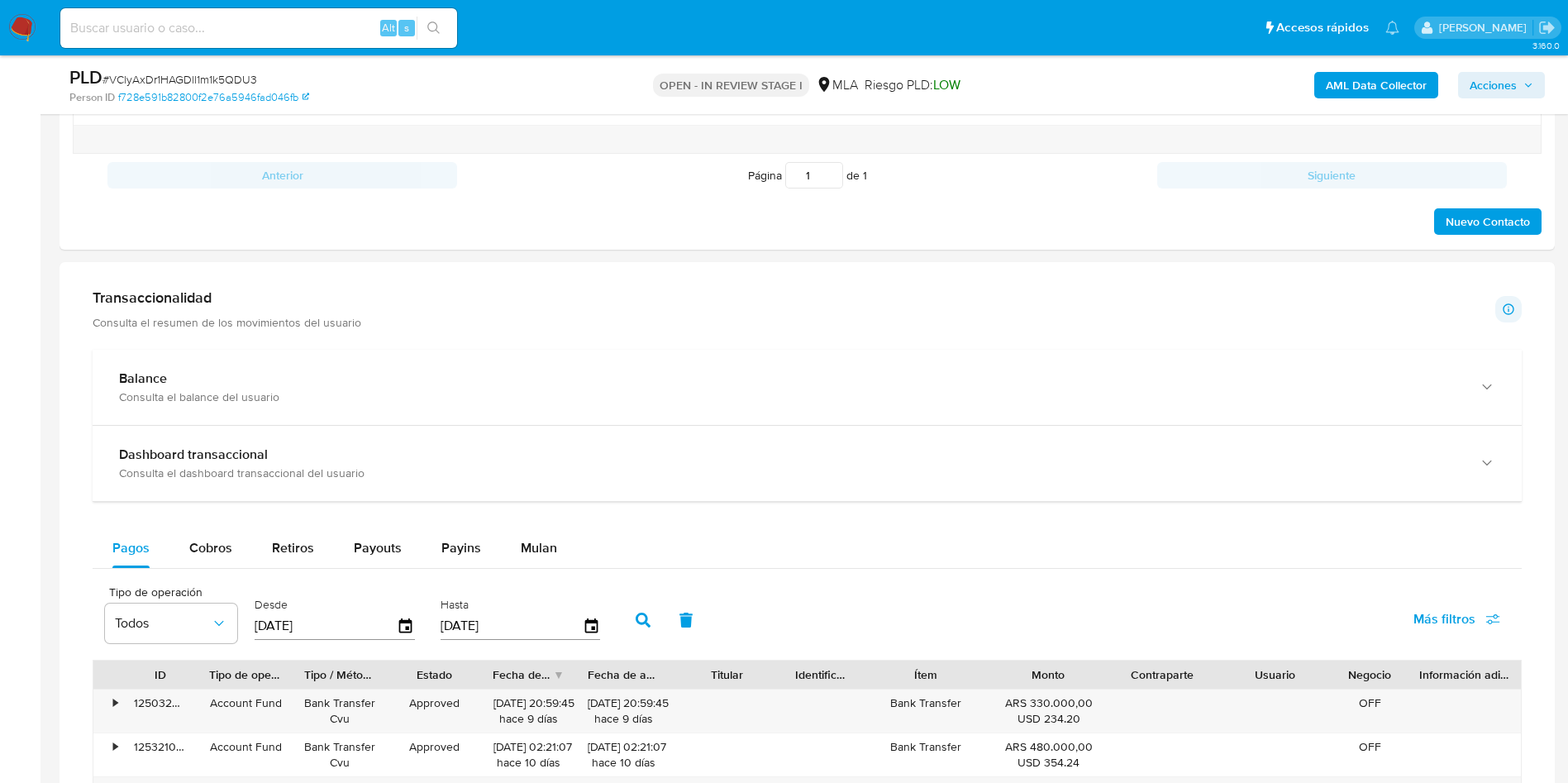
scroll to position [1240, 0]
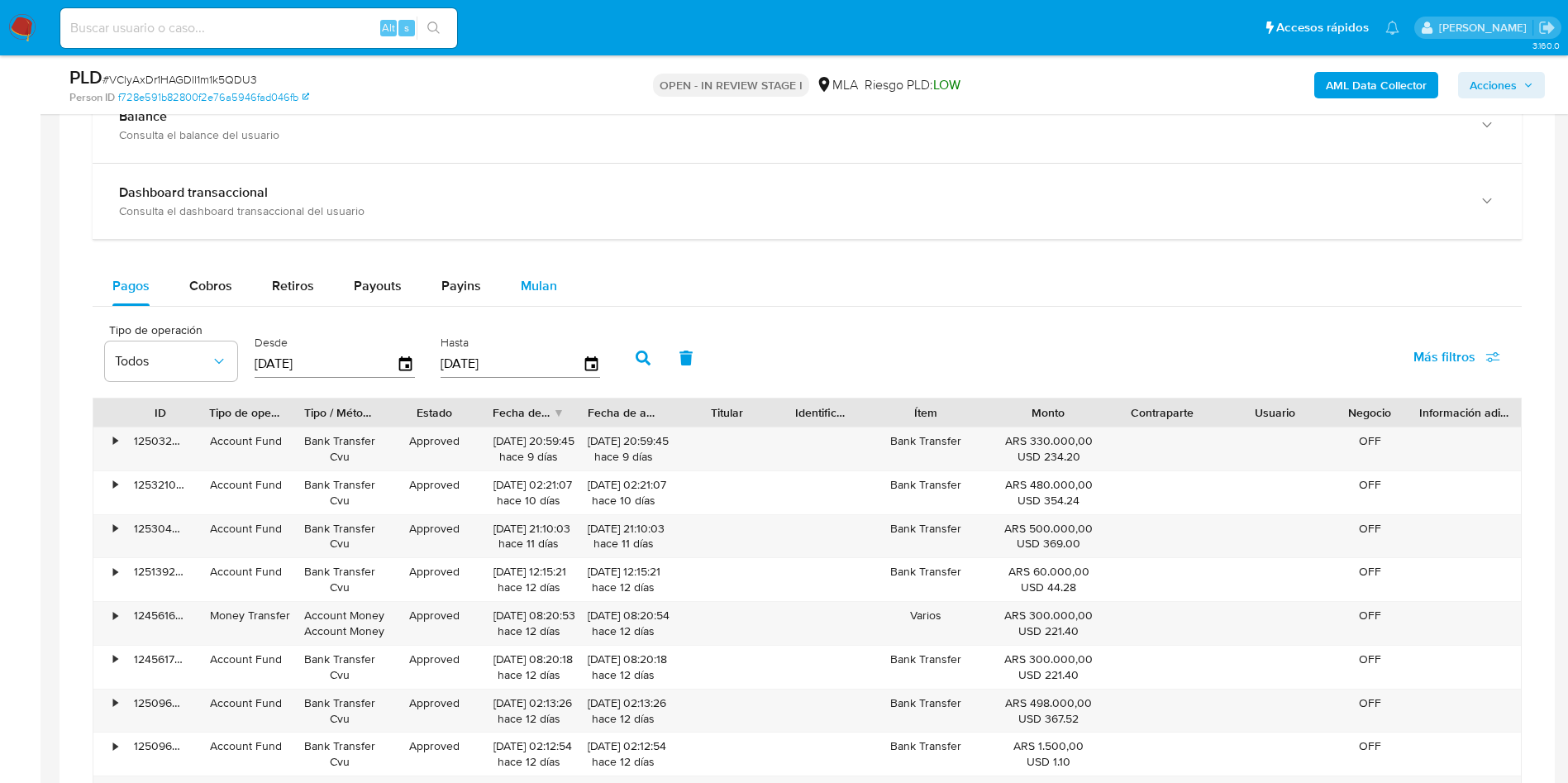
click at [555, 285] on button "Mulan" at bounding box center [539, 286] width 76 height 40
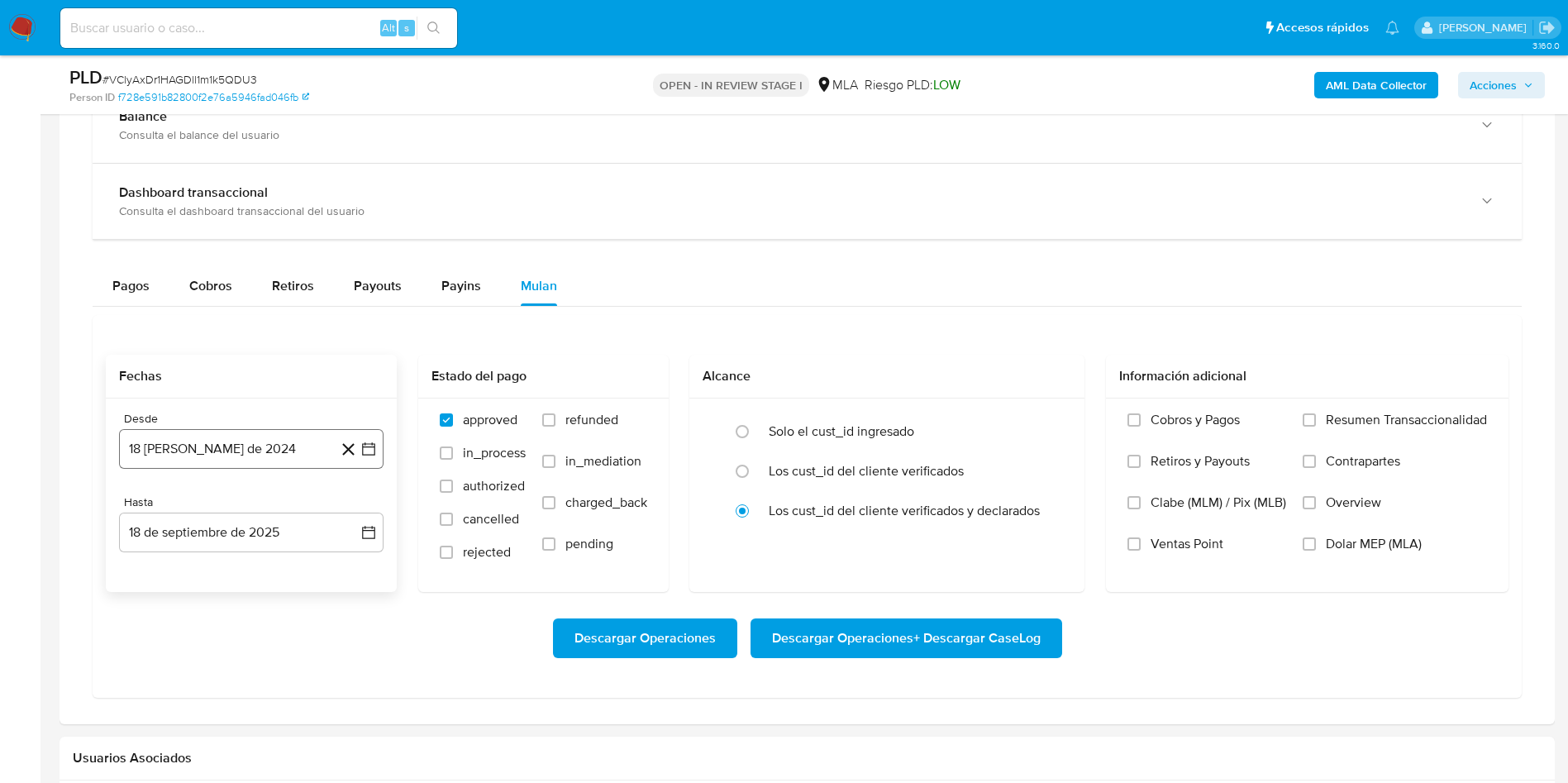
click at [380, 448] on button "18 [PERSON_NAME] de 2024" at bounding box center [251, 449] width 265 height 40
click at [277, 527] on div "agosto 2024 agosto 2024 lun lunes mar martes mié miércoles jue jueves vie viern…" at bounding box center [251, 607] width 225 height 217
click at [292, 511] on icon "Seleccionar mes y año" at bounding box center [291, 508] width 14 height 14
click at [347, 503] on icon "Año siguiente" at bounding box center [351, 509] width 20 height 20
click at [247, 679] on tr "ene feb mar abr may jun [DATE] ago sep oct nov dic" at bounding box center [249, 638] width 189 height 165
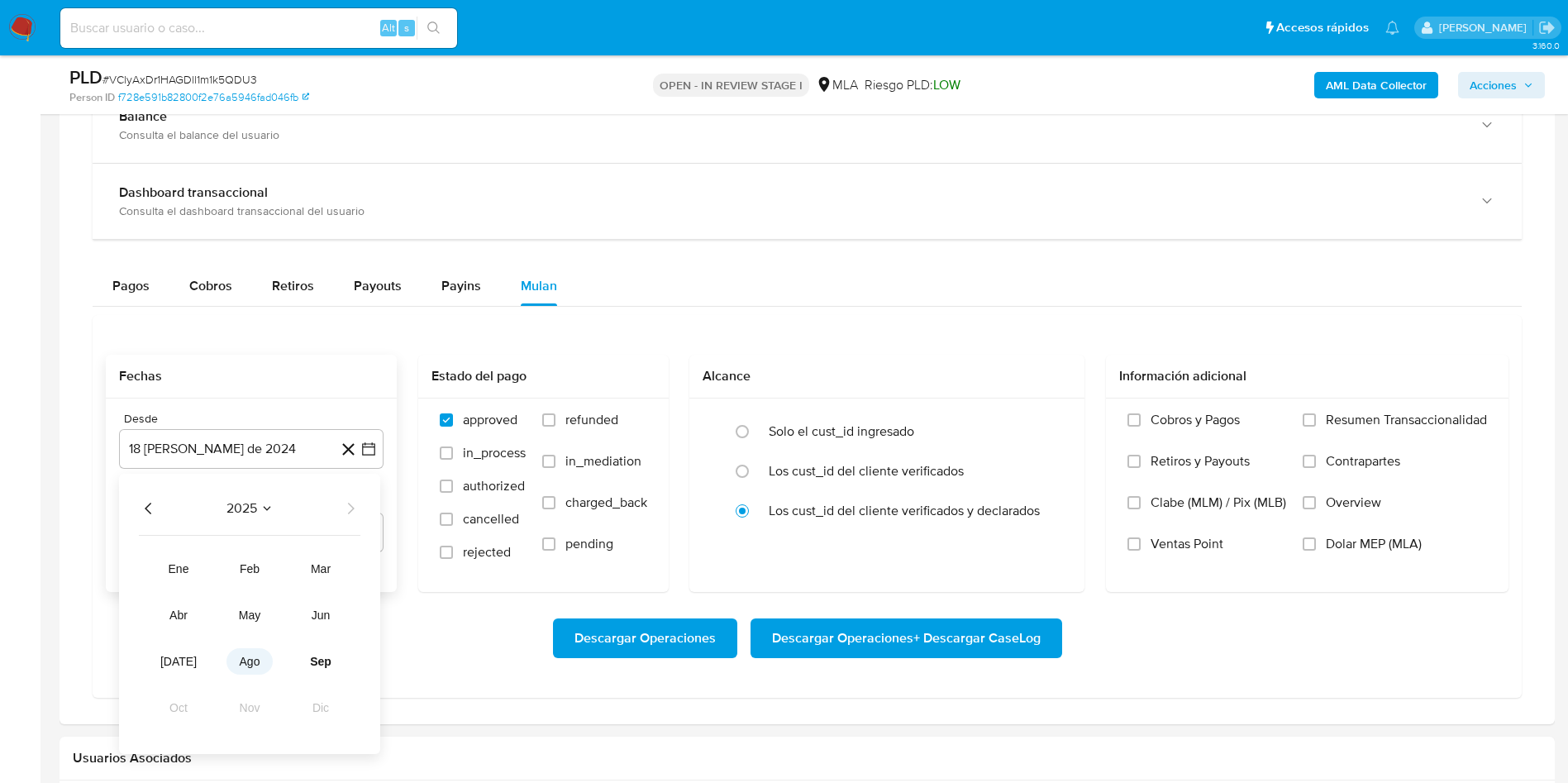
click at [248, 670] on button "ago" at bounding box center [249, 661] width 46 height 26
click at [278, 563] on button "1" at bounding box center [284, 569] width 26 height 26
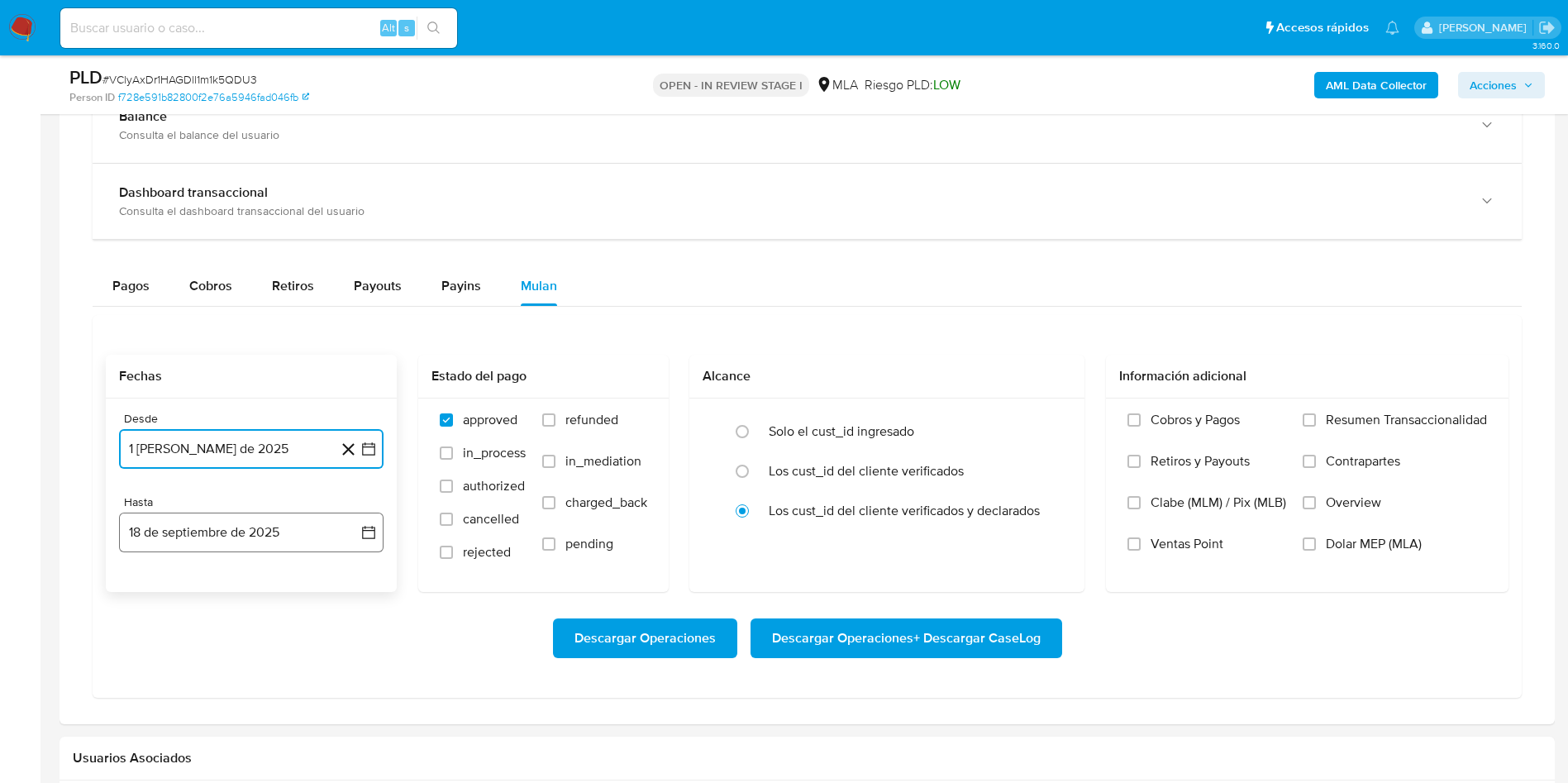
click at [336, 545] on button "18 de septiembre de 2025" at bounding box center [251, 533] width 265 height 40
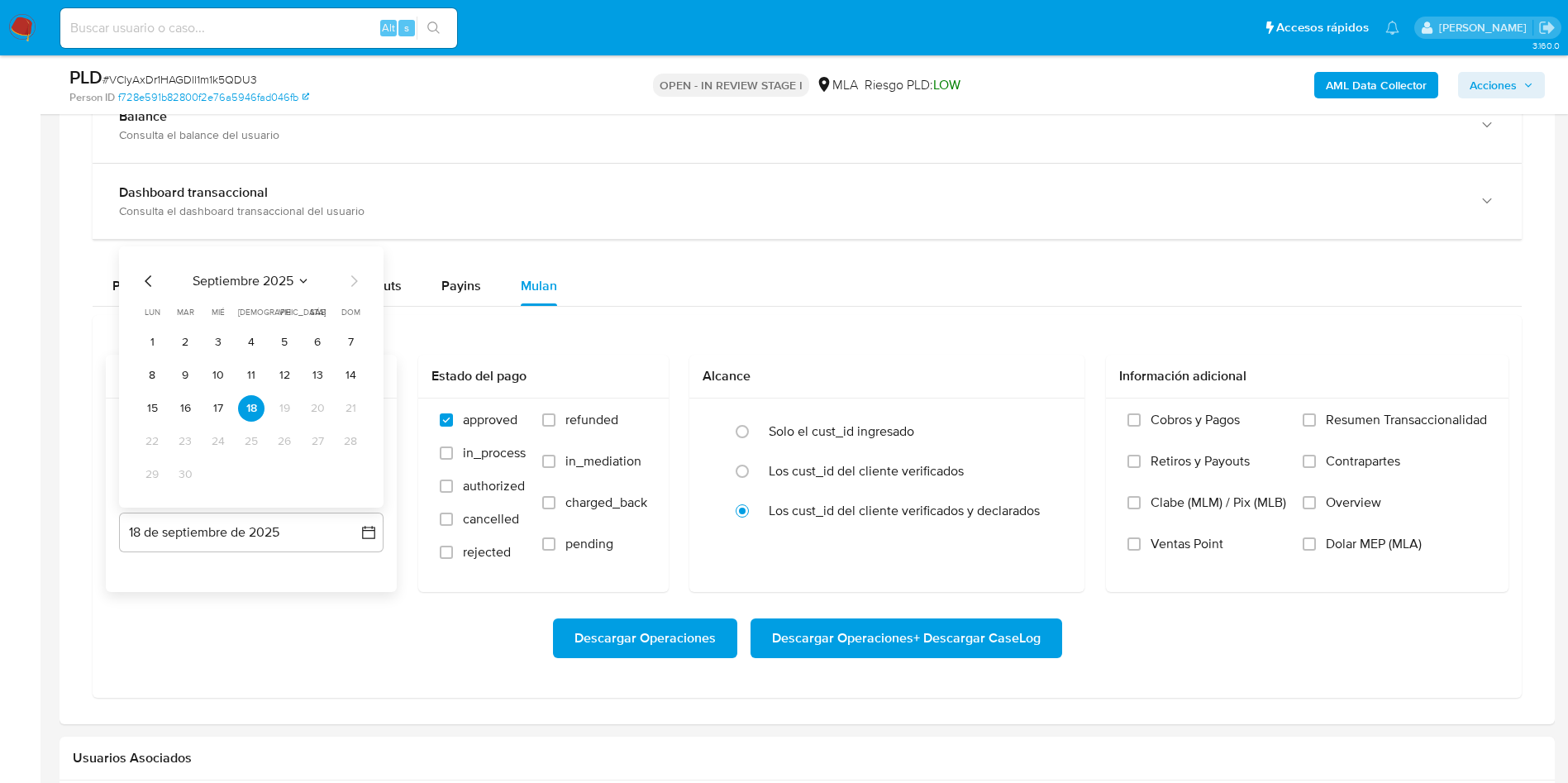
click at [150, 288] on icon "Mes anterior" at bounding box center [149, 281] width 20 height 20
click at [357, 481] on button "31" at bounding box center [350, 475] width 26 height 26
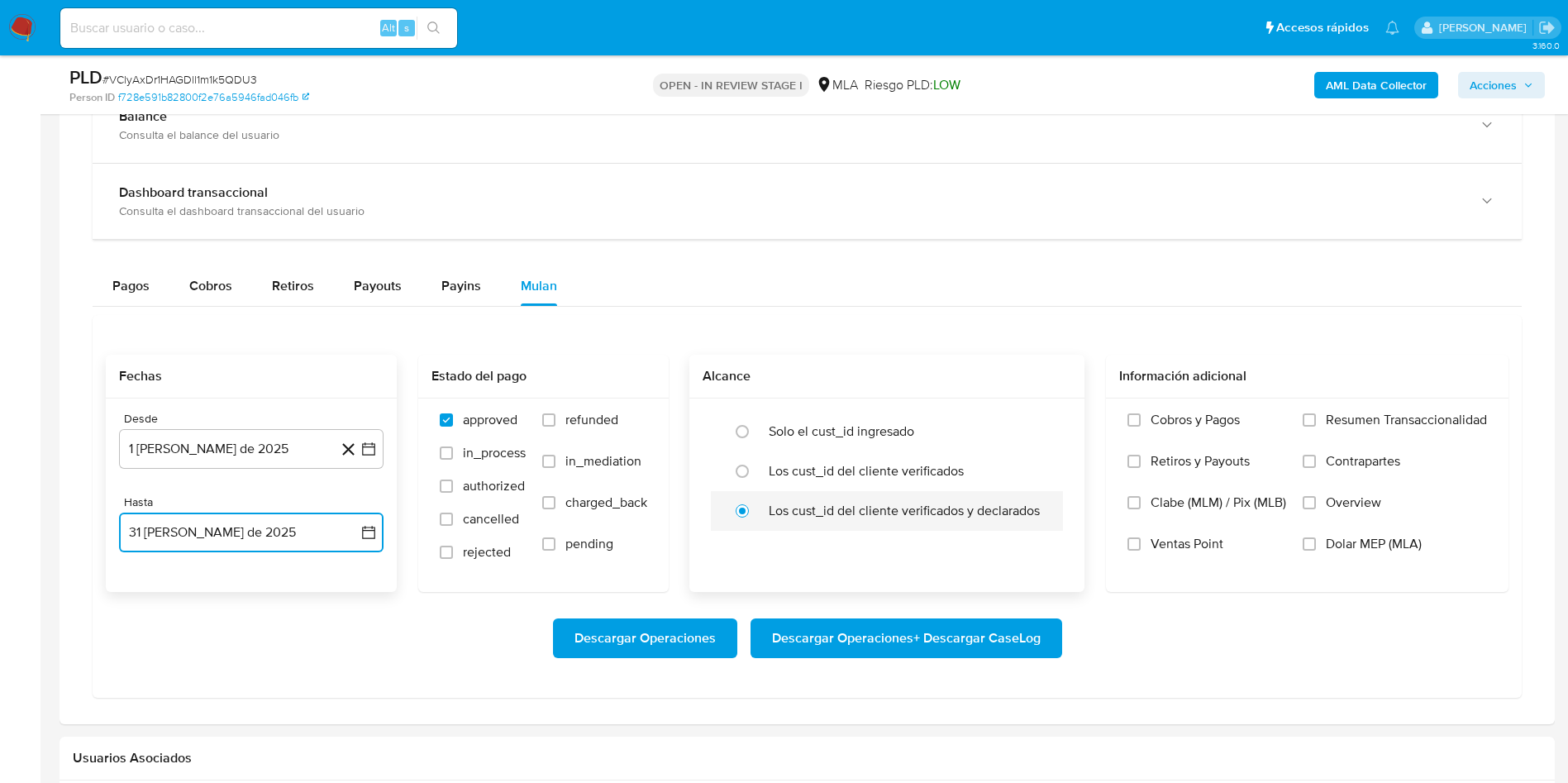
drag, startPoint x: 551, startPoint y: 416, endPoint x: 1051, endPoint y: 497, distance: 506.5
click at [557, 416] on label "refunded" at bounding box center [595, 433] width 105 height 42
click at [555, 416] on input "refunded" at bounding box center [549, 420] width 14 height 14
checkbox input "true"
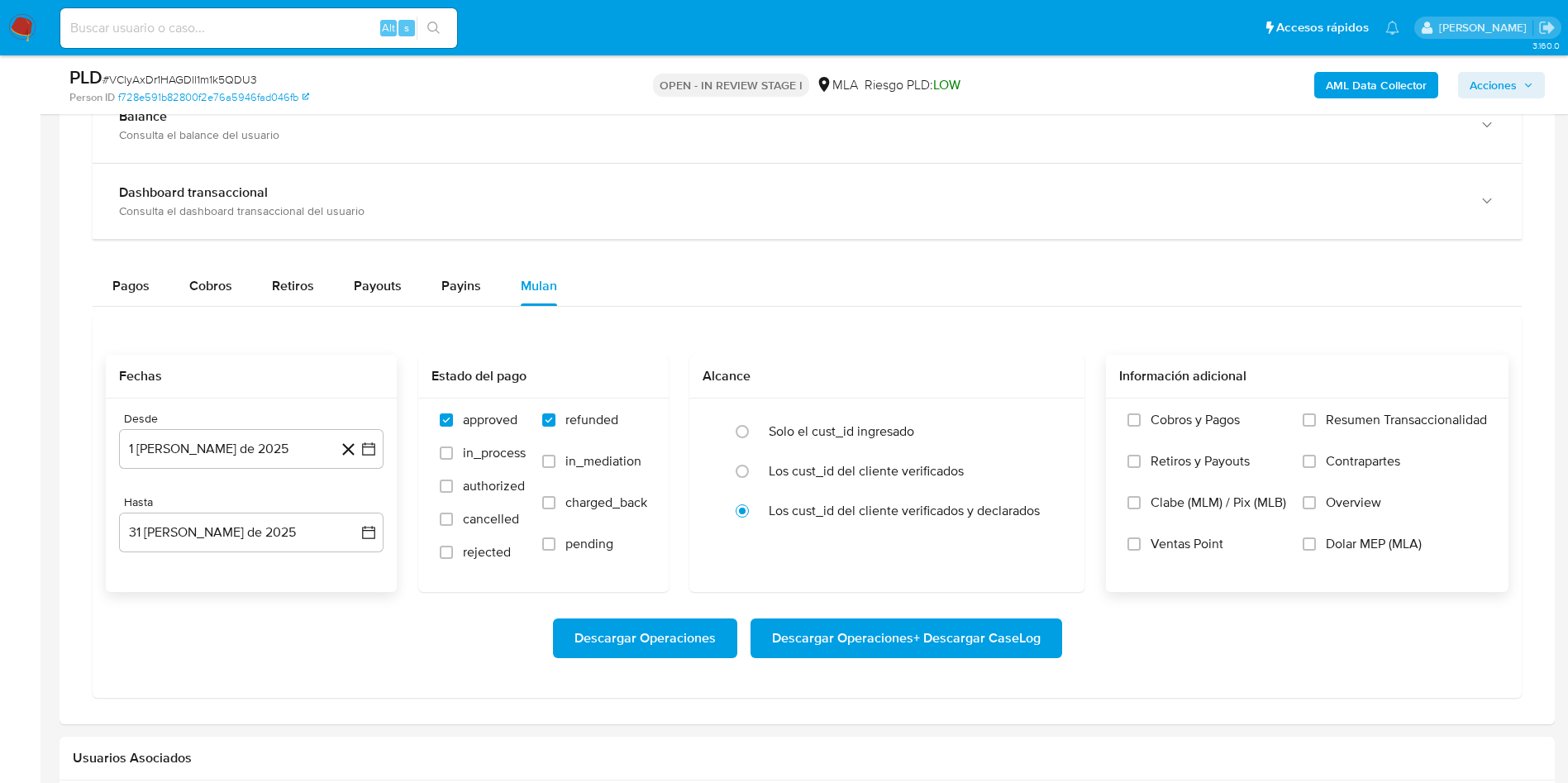
click at [1317, 545] on label "Dolar MEP (MLA)" at bounding box center [1394, 557] width 184 height 42
click at [1316, 545] on input "Dolar MEP (MLA)" at bounding box center [1309, 543] width 14 height 14
click at [976, 643] on span "Descargar Operaciones + Descargar CaseLog" at bounding box center [906, 639] width 268 height 36
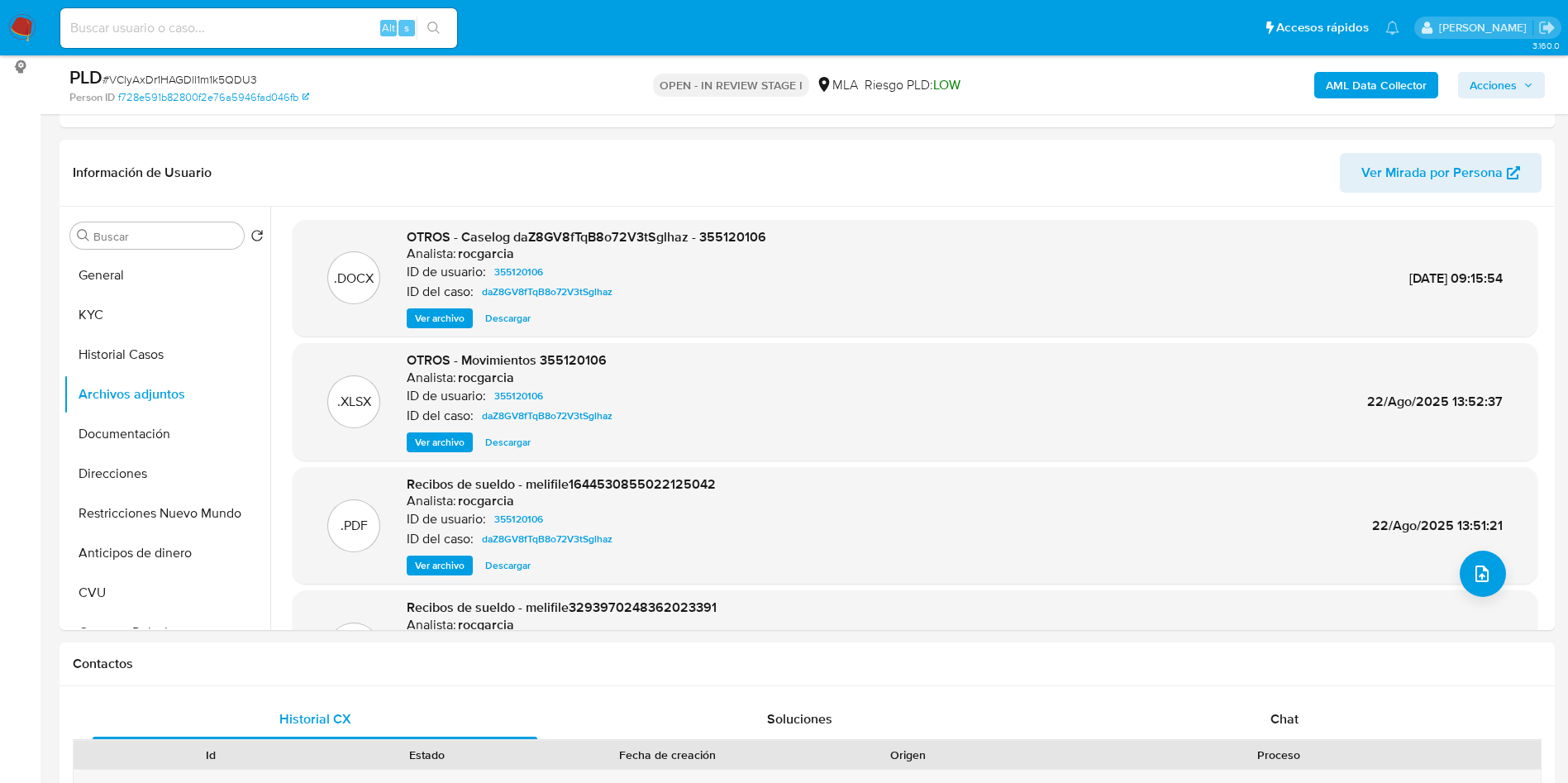
scroll to position [0, 0]
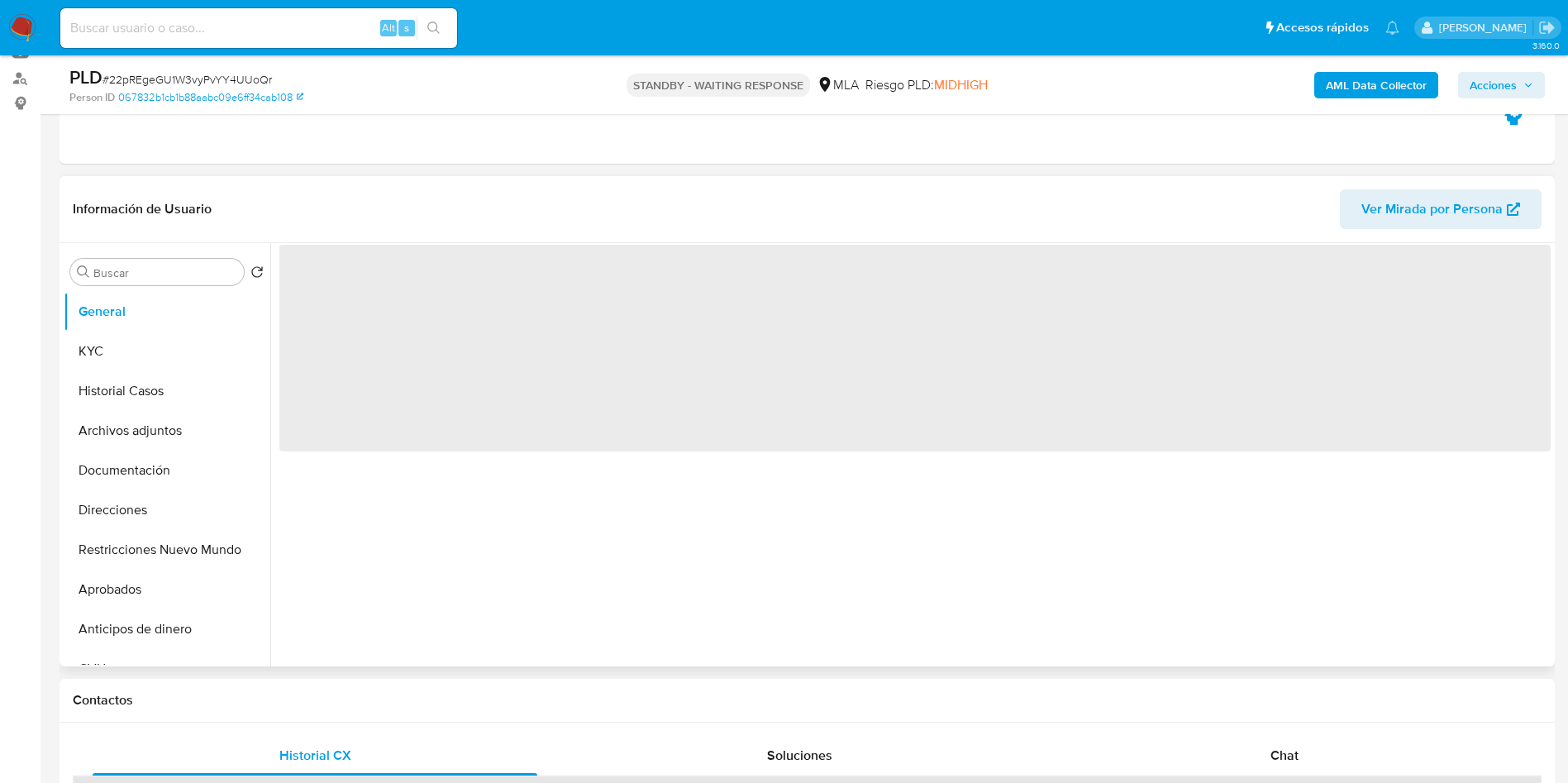
scroll to position [496, 0]
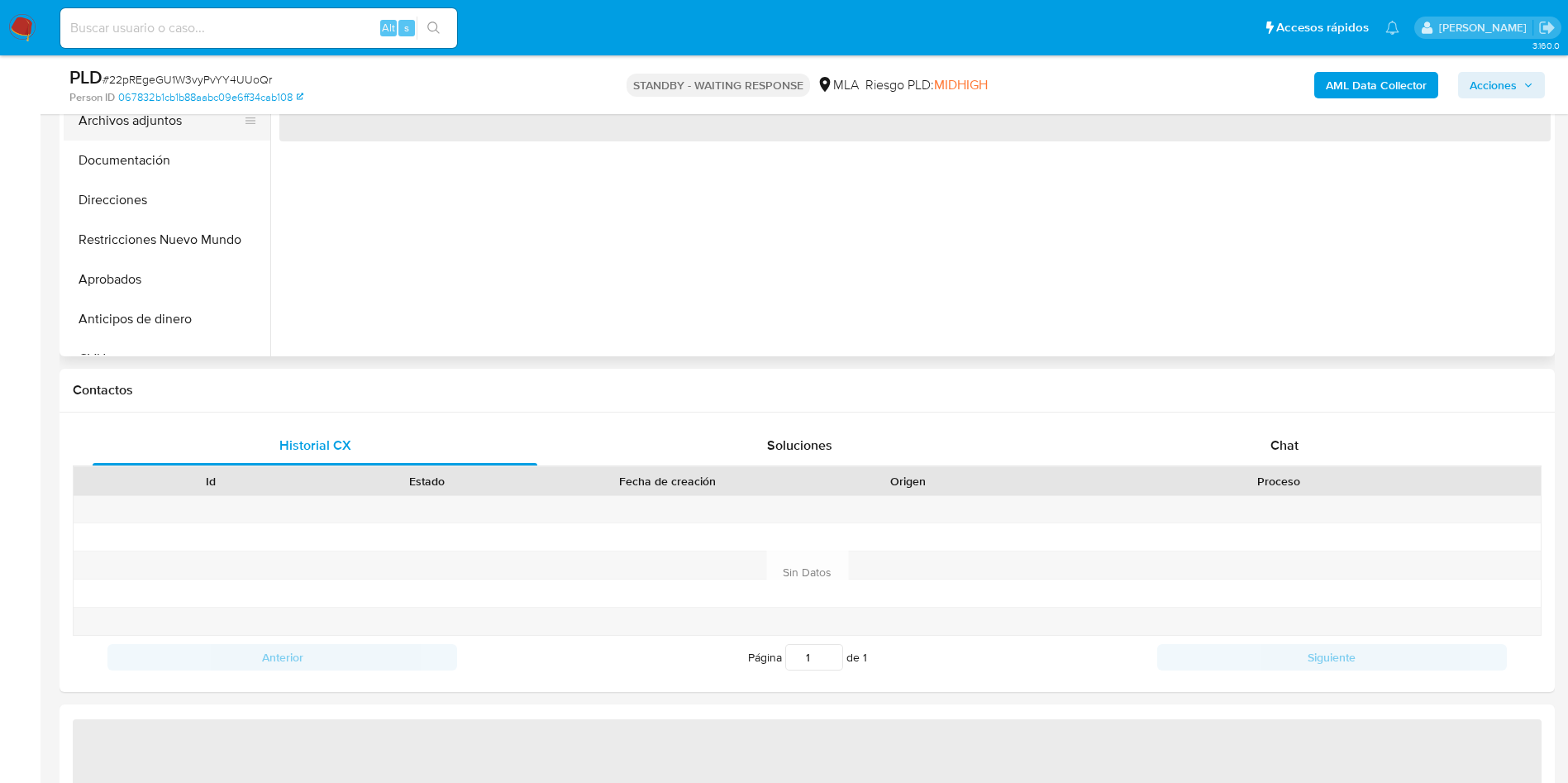
select select "10"
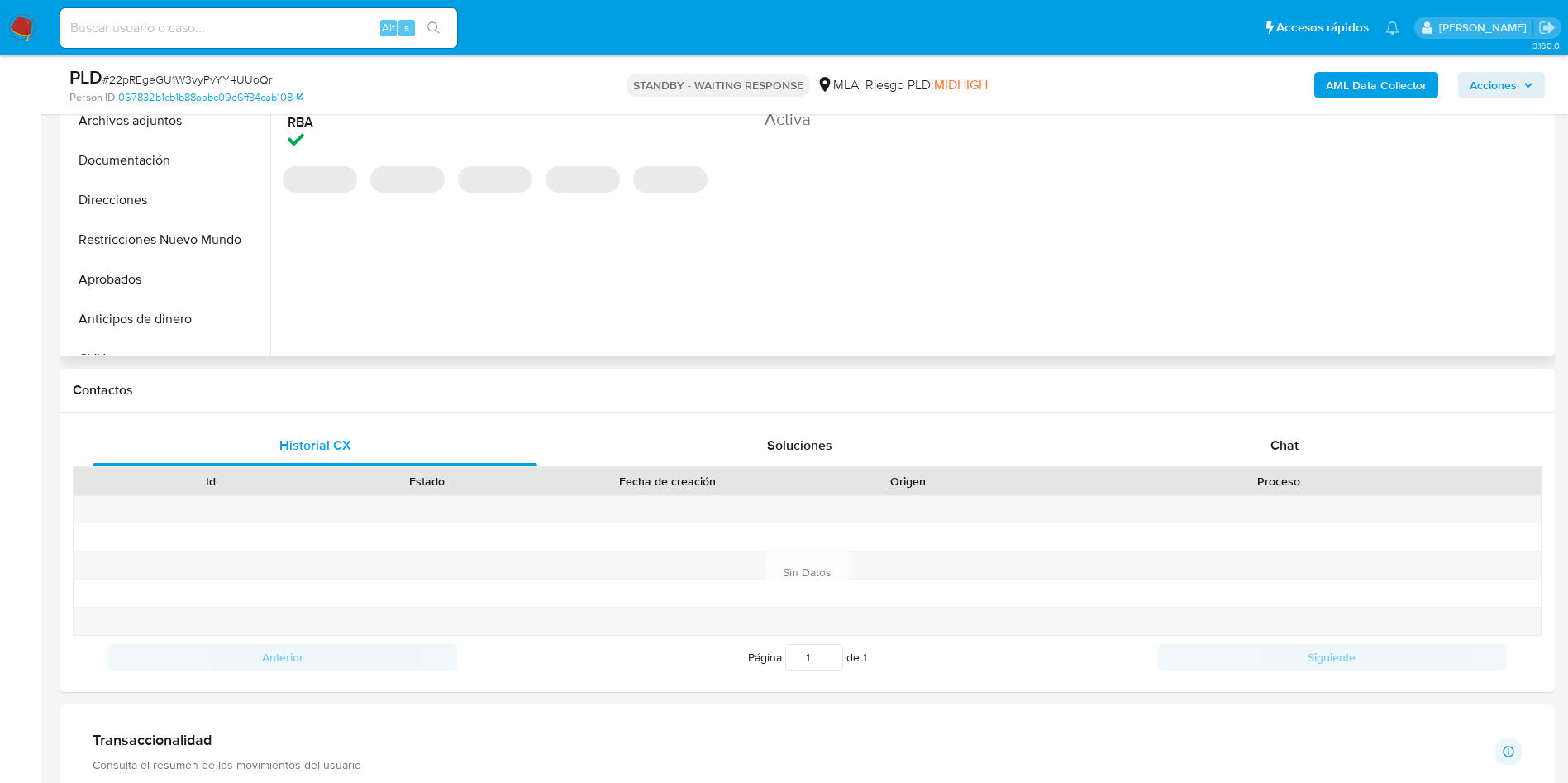
scroll to position [248, 0]
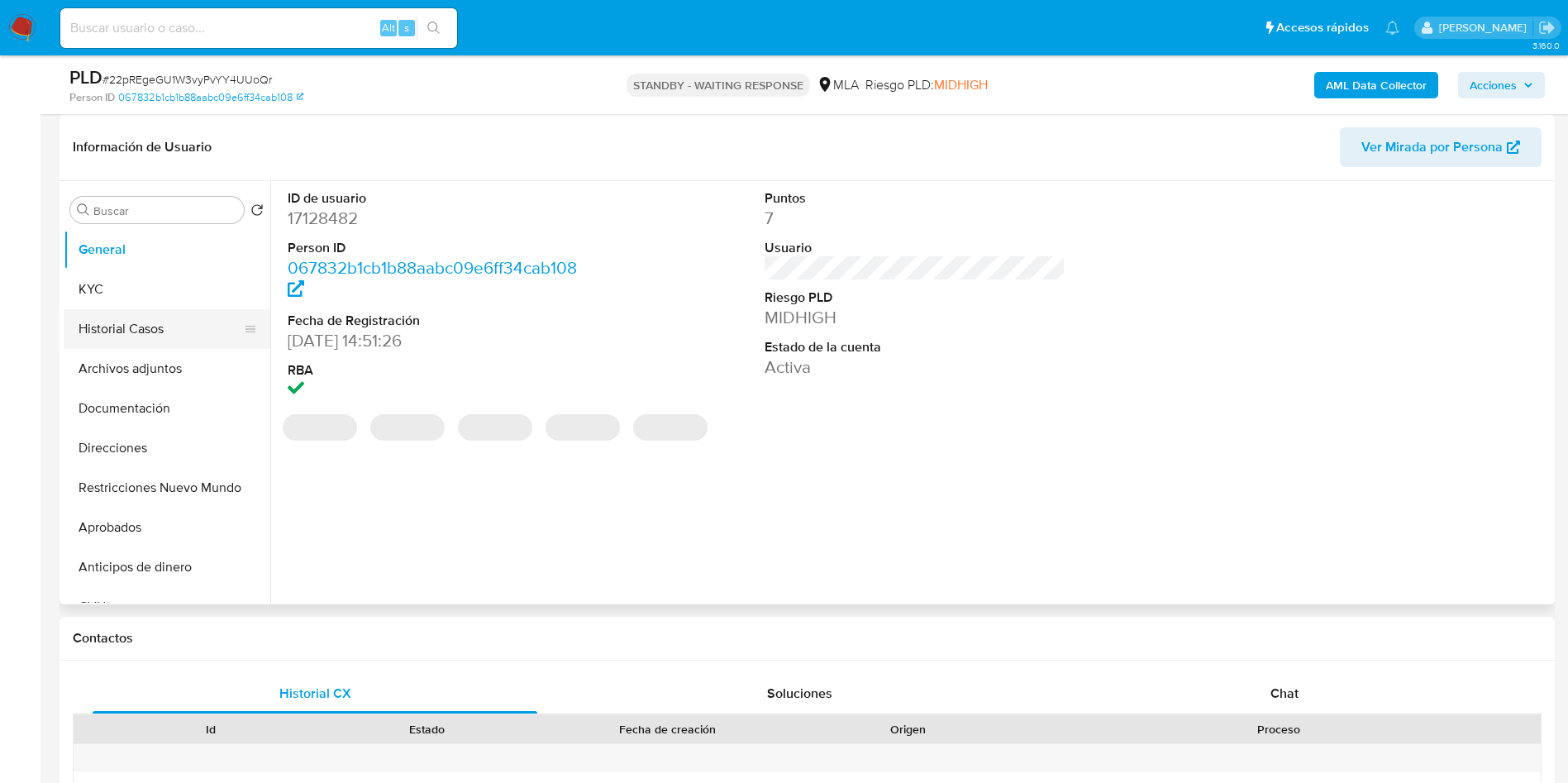
click at [144, 318] on button "Historial Casos" at bounding box center [160, 329] width 193 height 40
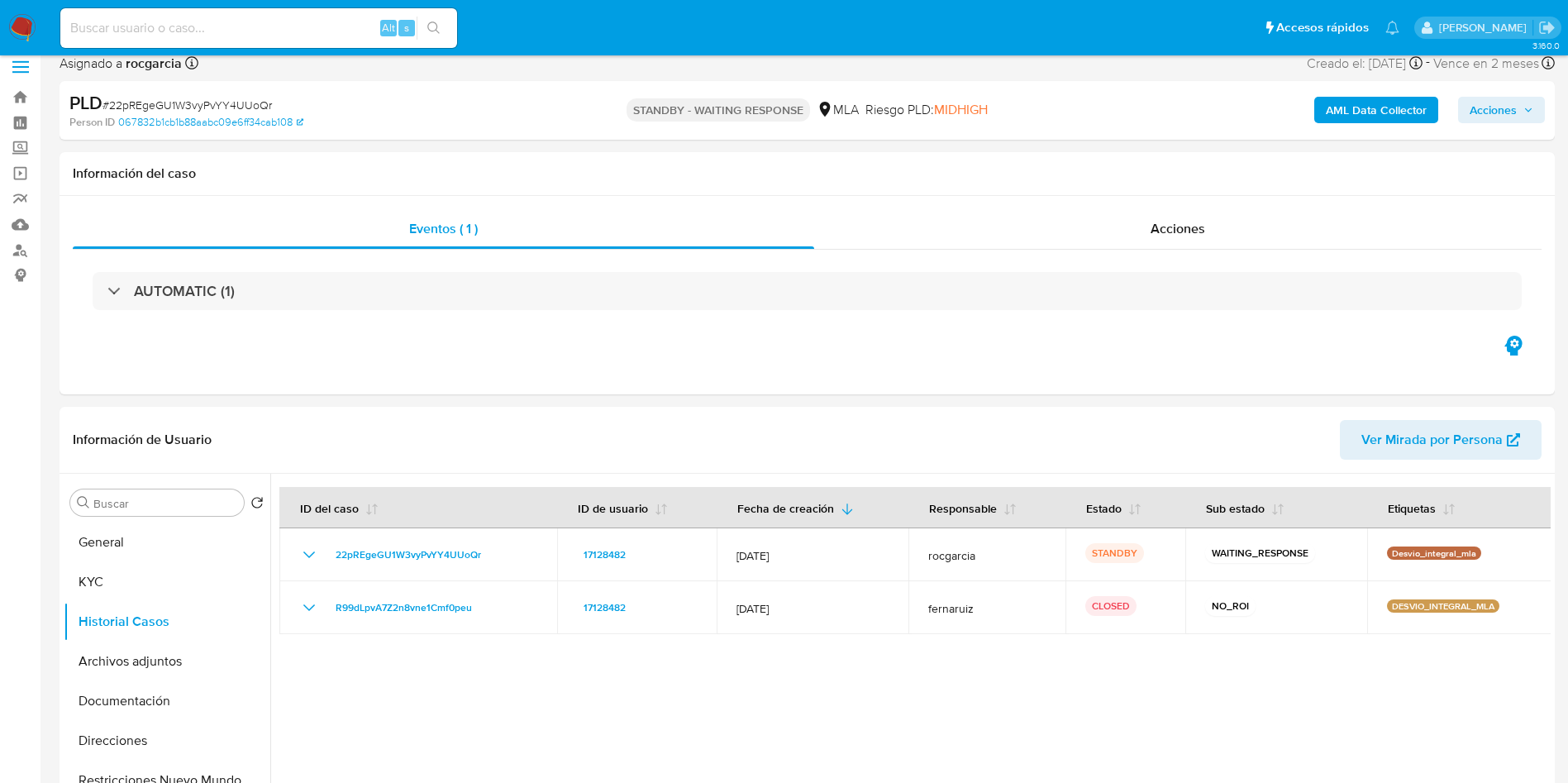
scroll to position [0, 0]
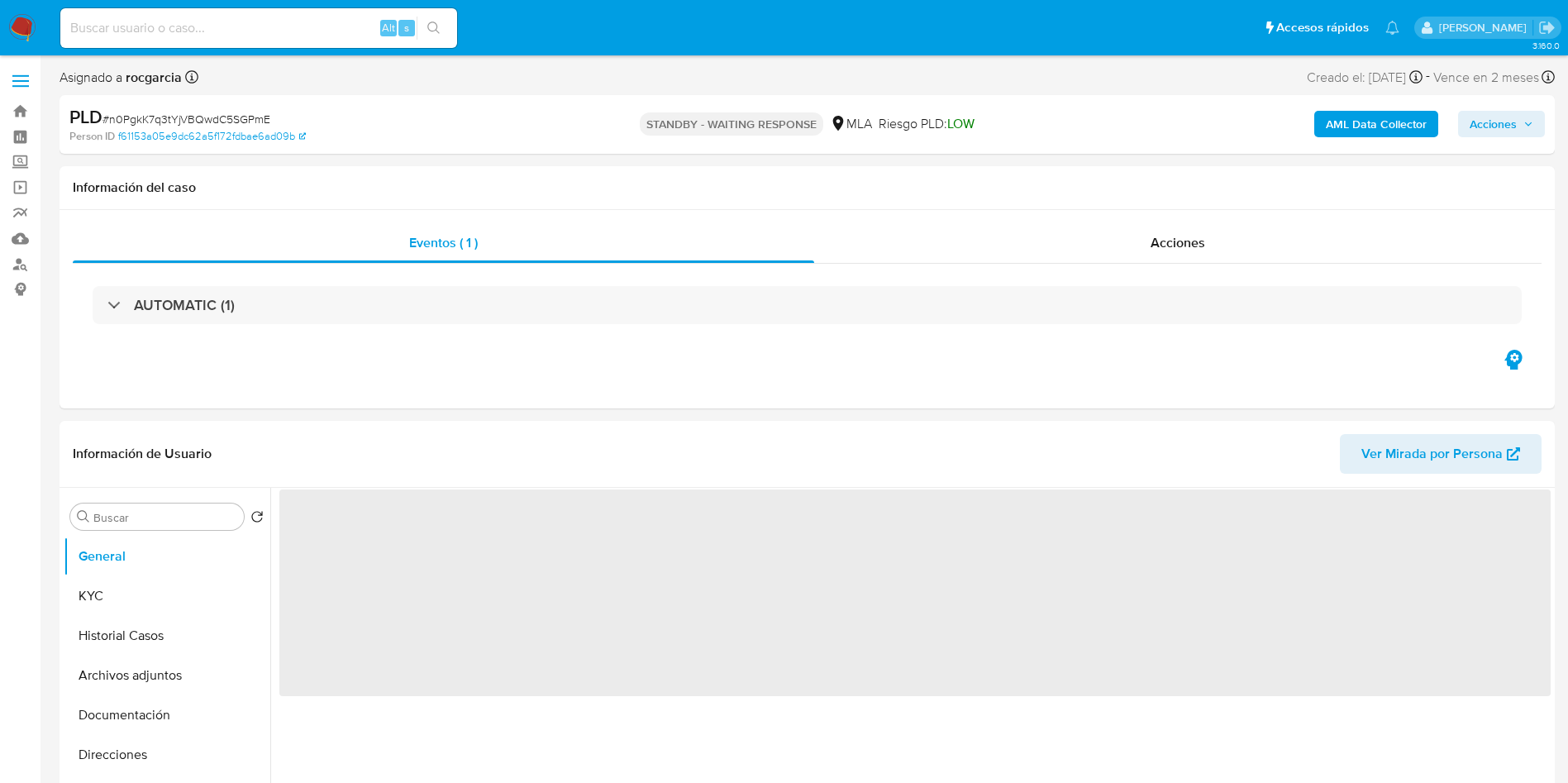
select select "10"
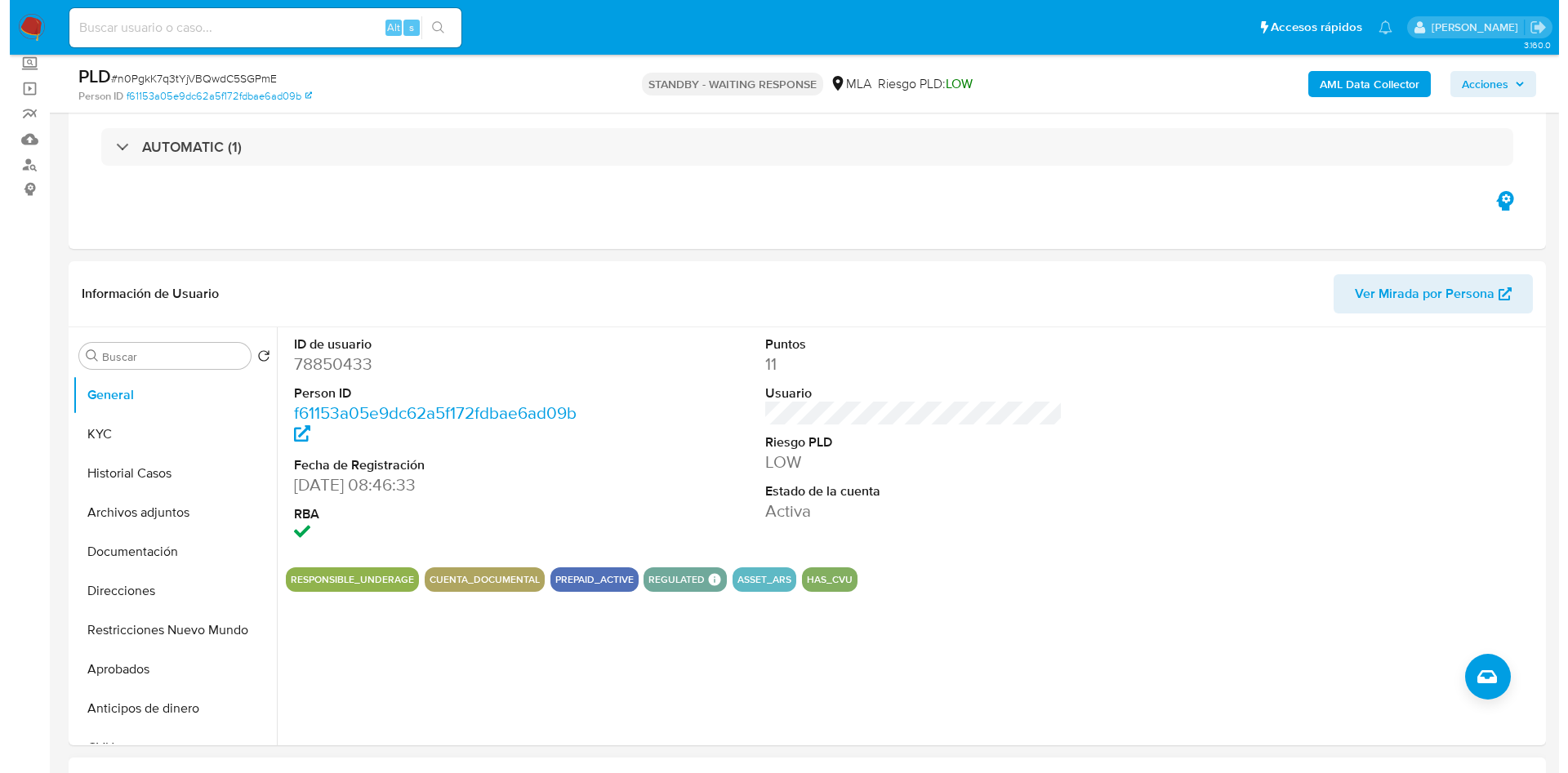
scroll to position [245, 0]
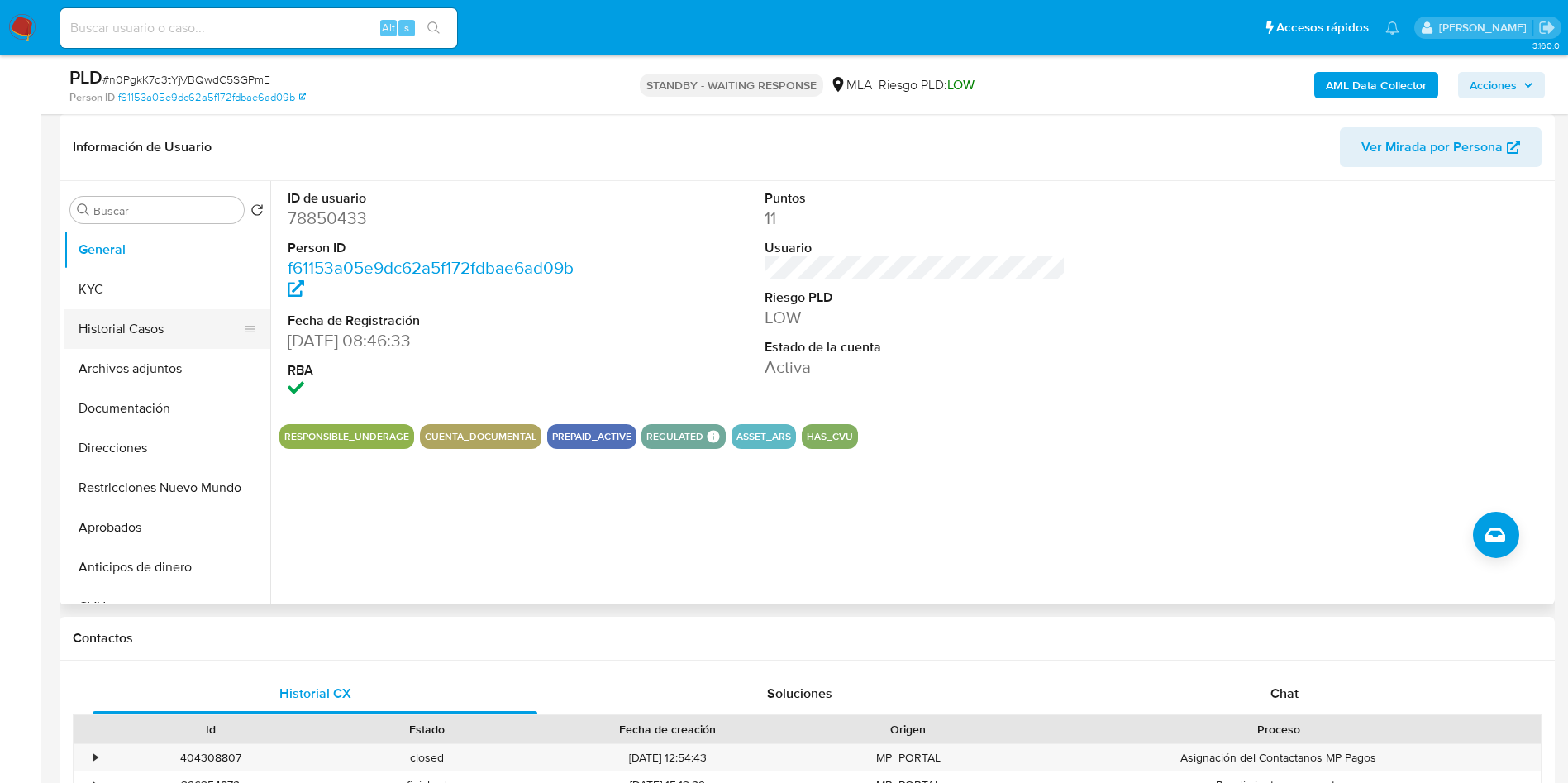
click at [136, 333] on button "Historial Casos" at bounding box center [160, 329] width 193 height 40
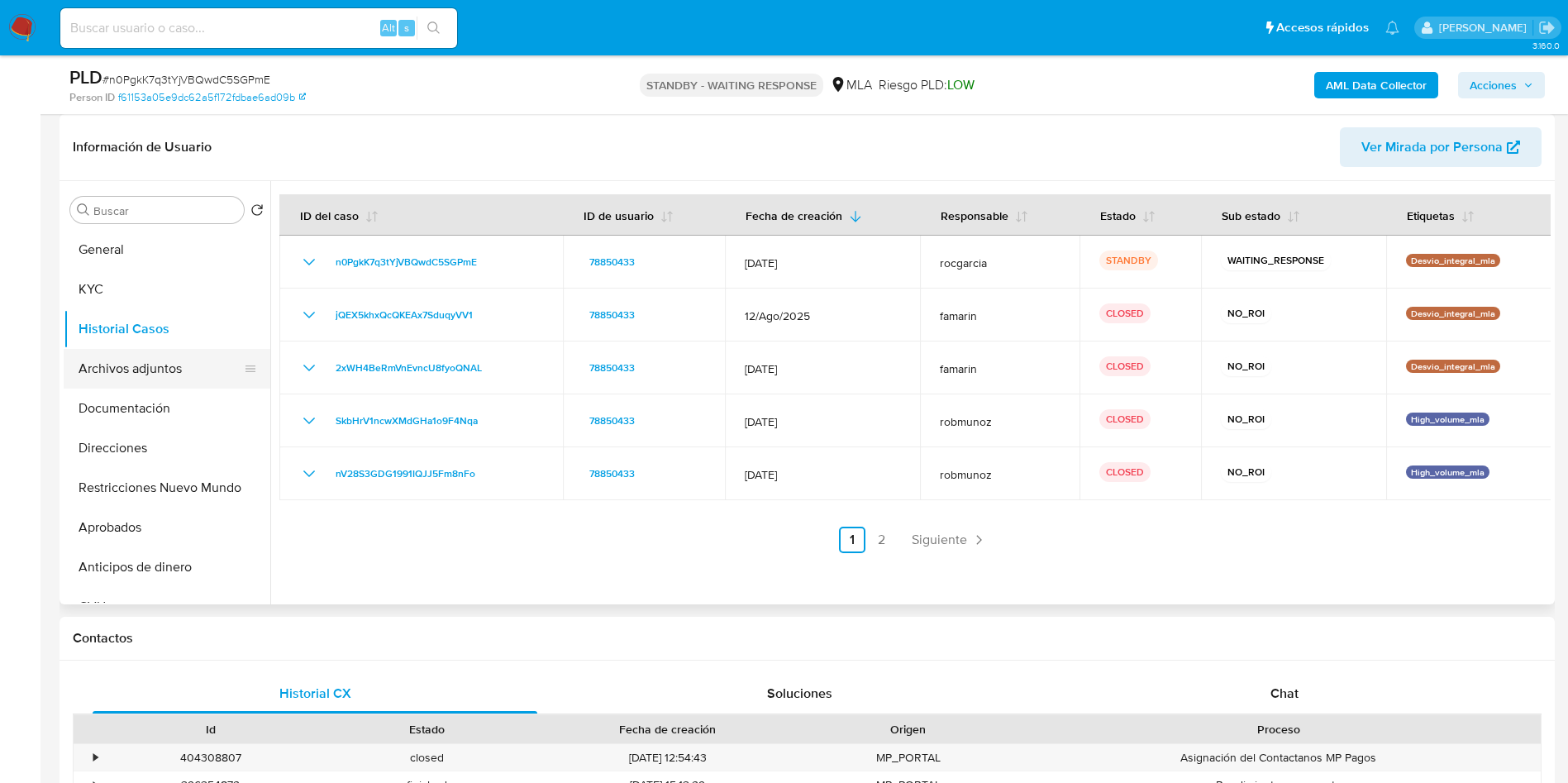
click at [147, 378] on button "Archivos adjuntos" at bounding box center [160, 369] width 193 height 40
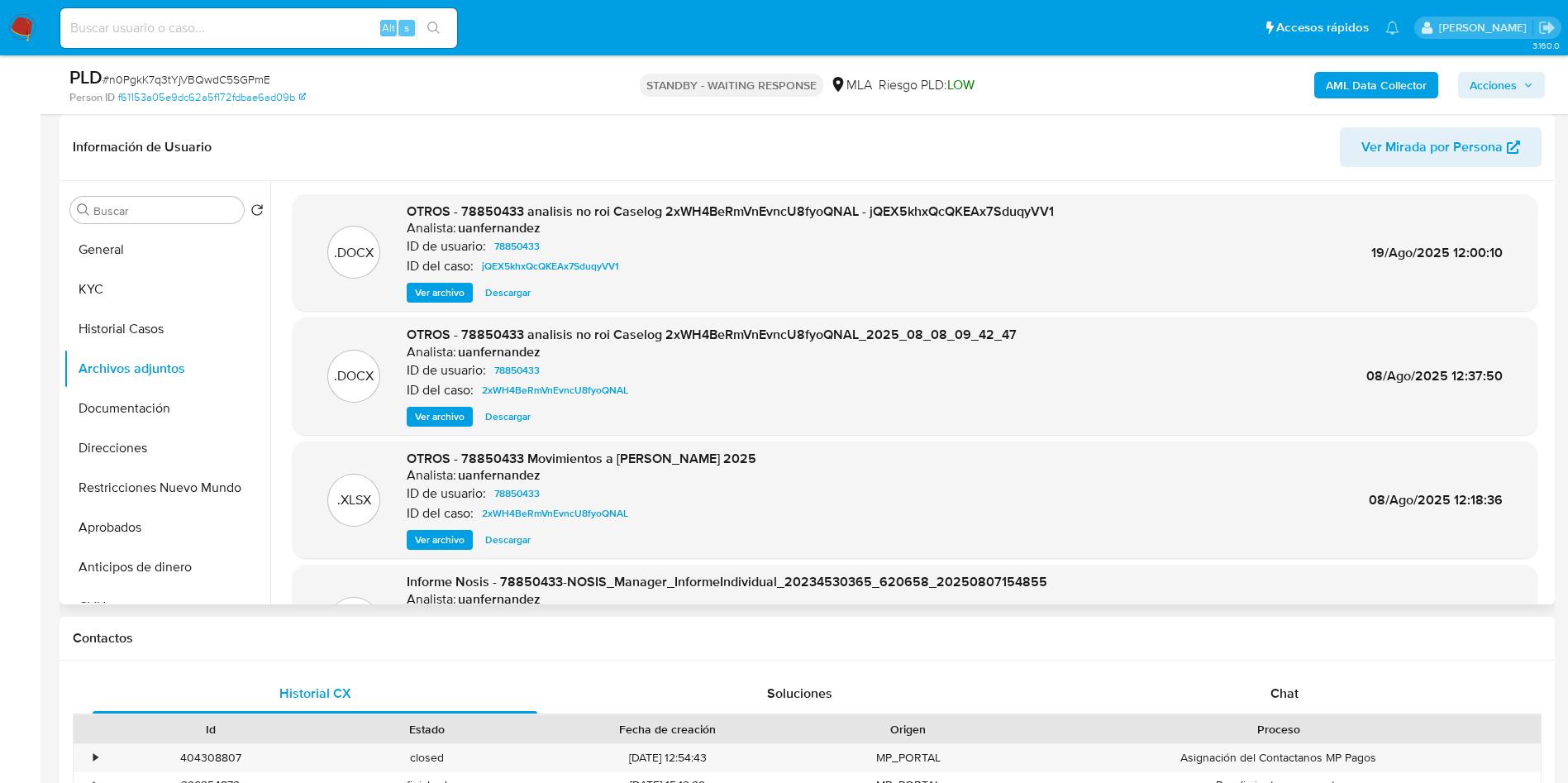
click at [448, 294] on span "Ver archivo" at bounding box center [440, 293] width 50 height 16
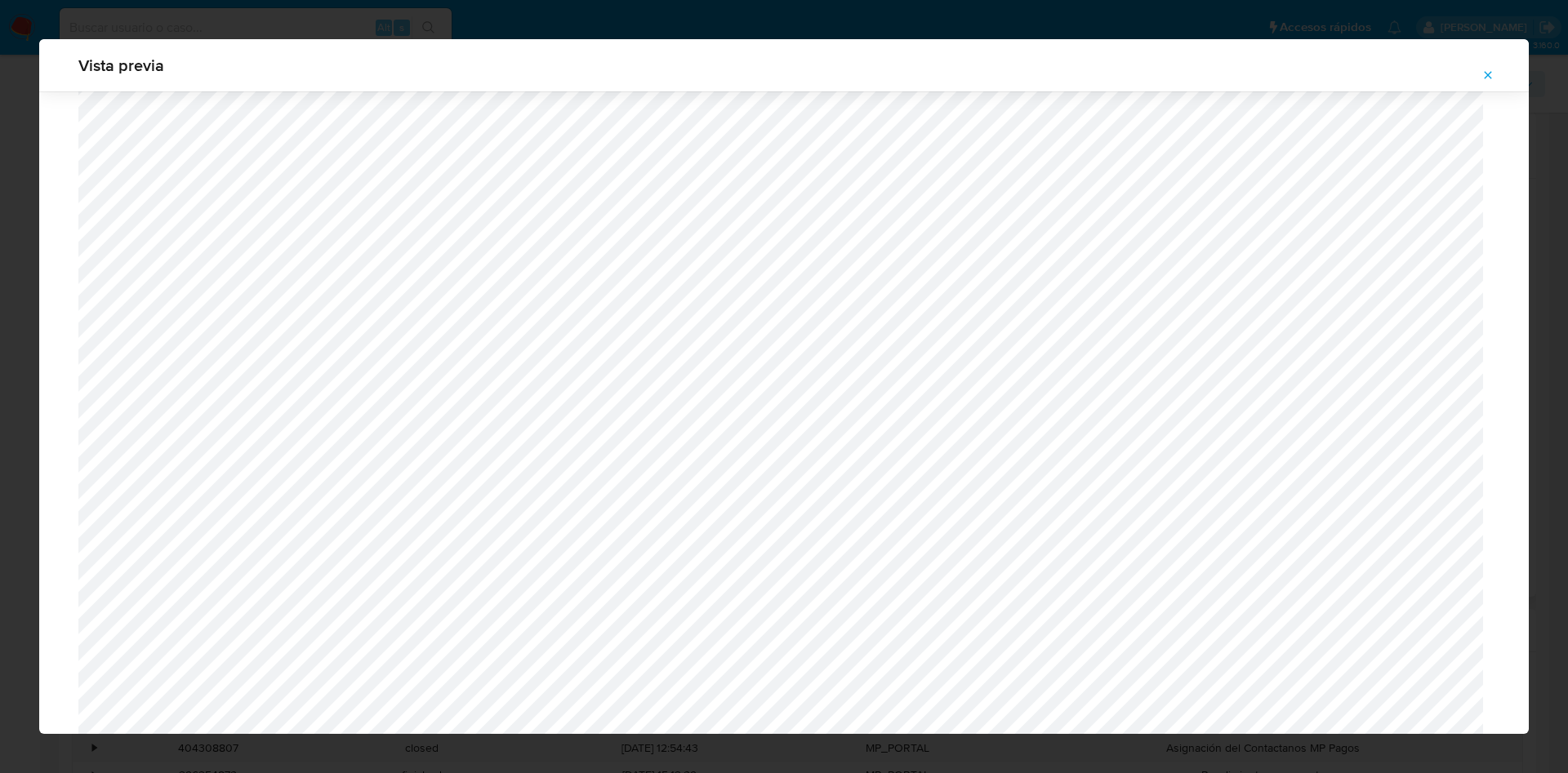
scroll to position [457, 0]
click at [1483, 83] on span "Attachment preview" at bounding box center [1487, 75] width 13 height 23
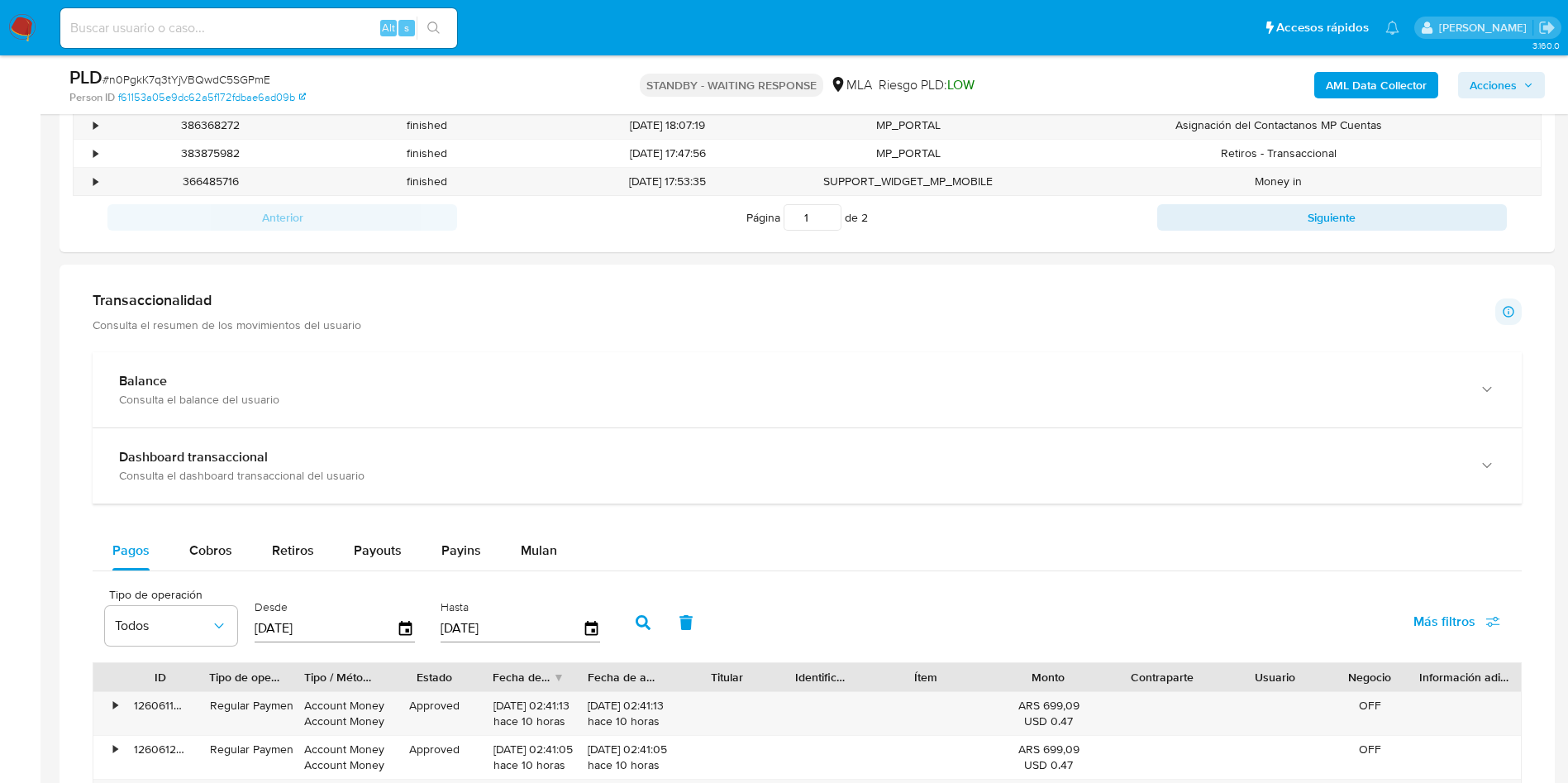
scroll to position [1116, 0]
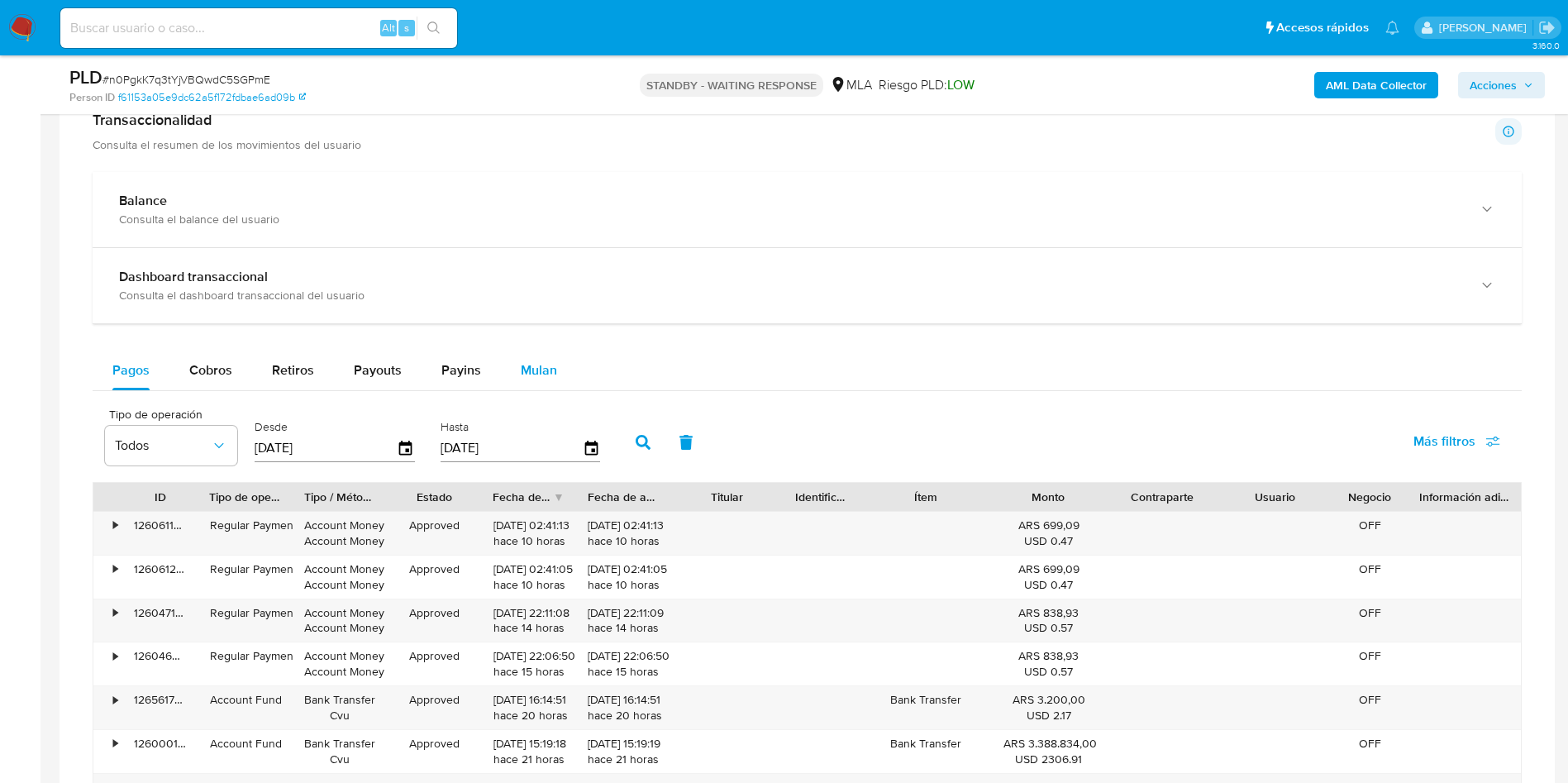
click at [558, 368] on button "Mulan" at bounding box center [539, 370] width 76 height 40
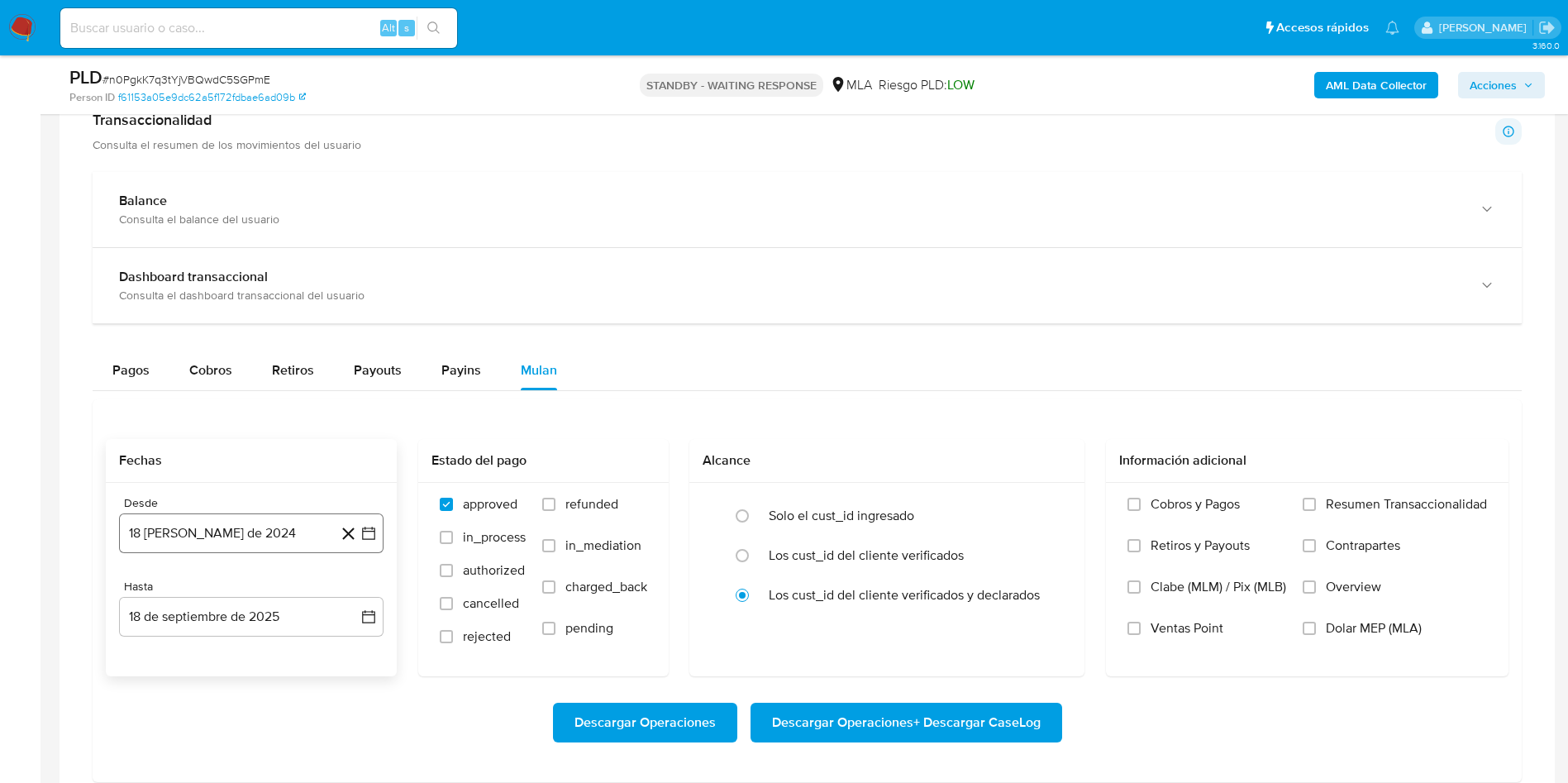
click at [370, 529] on icon "button" at bounding box center [368, 533] width 16 height 16
click at [277, 276] on span "agosto 2024" at bounding box center [243, 282] width 75 height 16
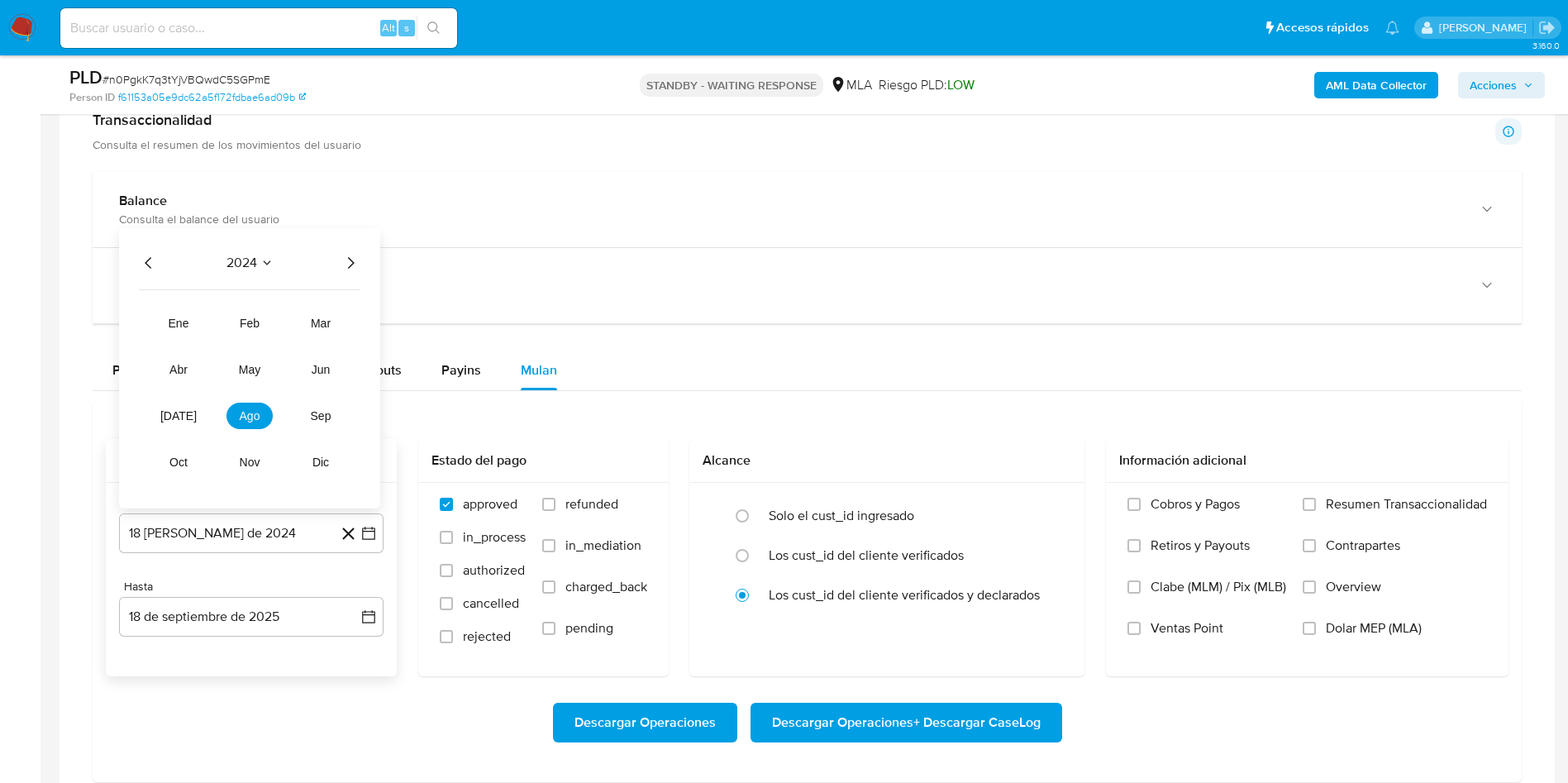
click at [344, 259] on icon "Año siguiente" at bounding box center [351, 263] width 20 height 20
click at [267, 414] on button "ago" at bounding box center [249, 416] width 46 height 26
click at [291, 332] on button "1" at bounding box center [284, 343] width 26 height 26
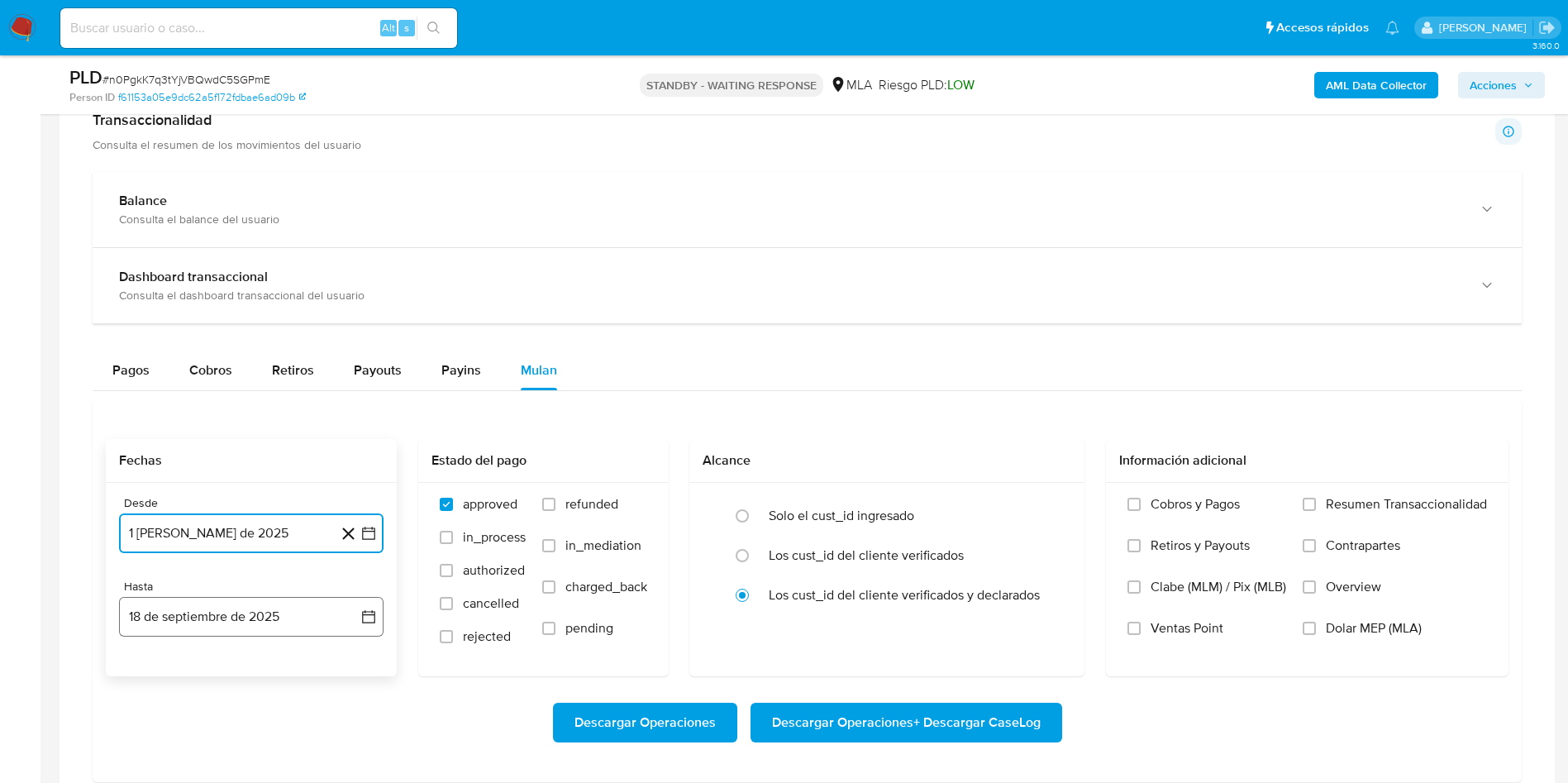
drag, startPoint x: 378, startPoint y: 625, endPoint x: 362, endPoint y: 598, distance: 31.4
click at [378, 625] on button "18 de septiembre de 2025" at bounding box center [251, 617] width 265 height 40
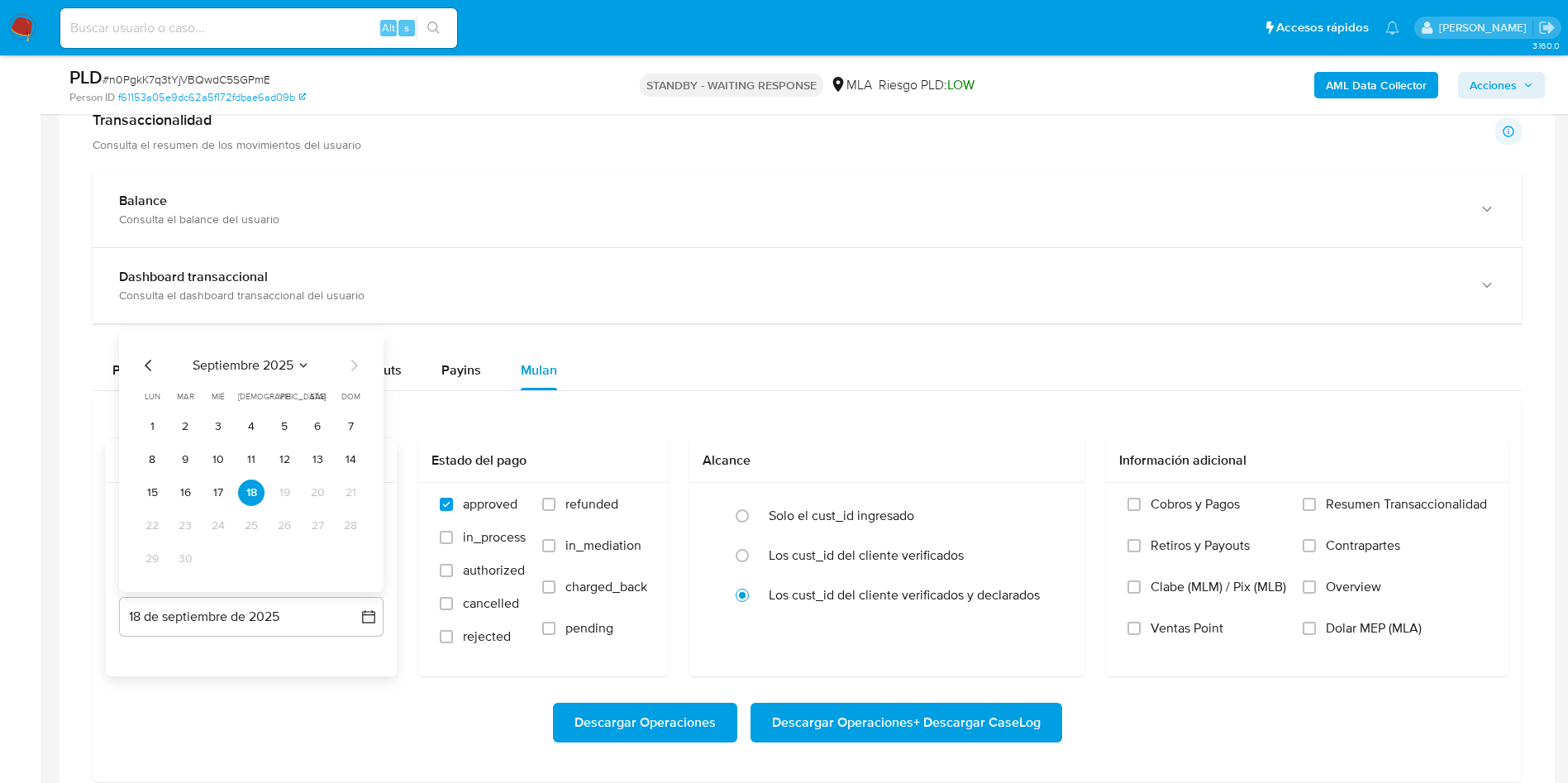
click at [145, 367] on icon "Mes anterior" at bounding box center [149, 366] width 20 height 20
click at [348, 561] on button "31" at bounding box center [350, 559] width 26 height 26
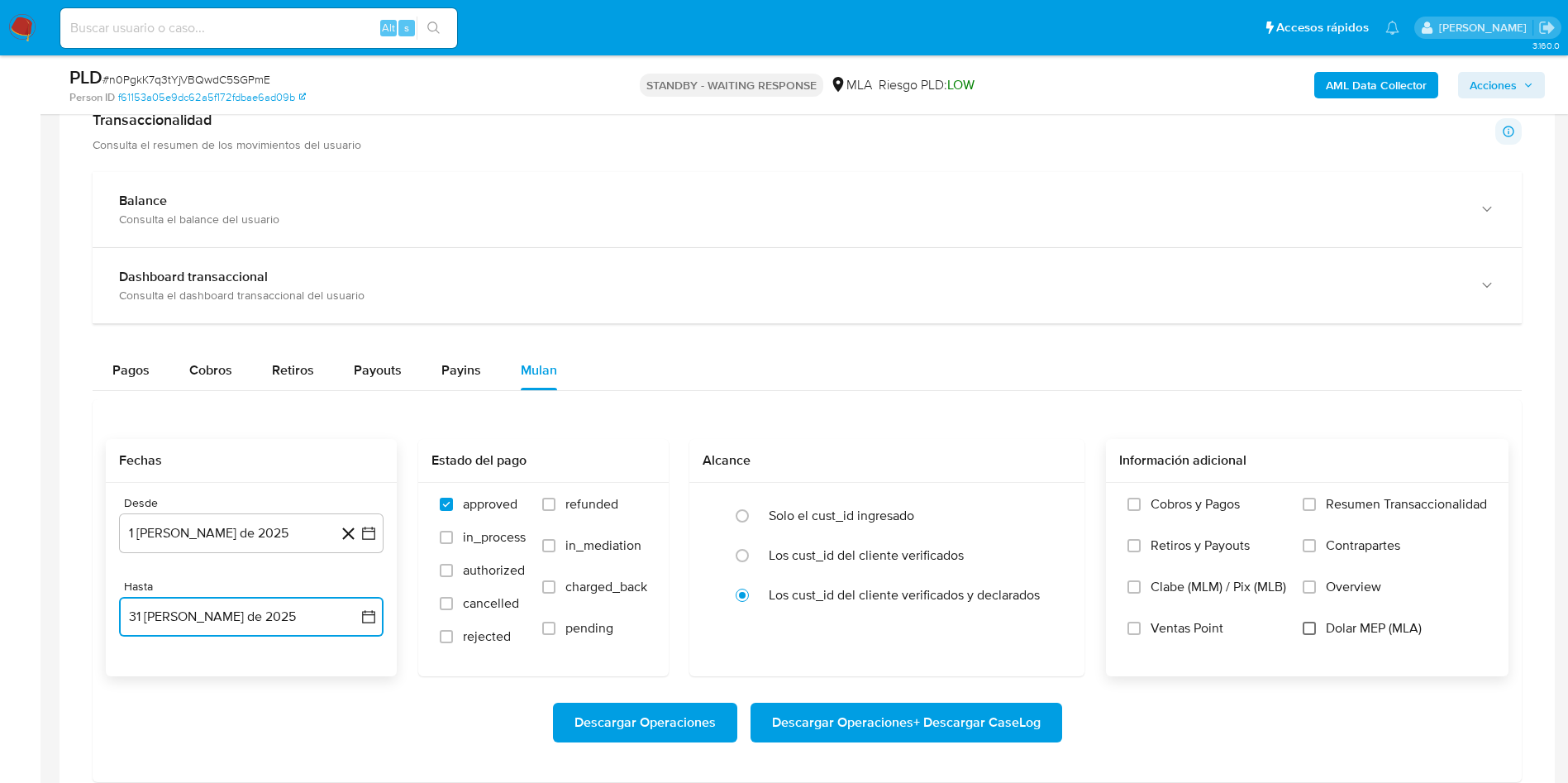
click at [1311, 623] on input "Dolar MEP (MLA)" at bounding box center [1309, 628] width 14 height 14
click at [920, 730] on span "Descargar Operaciones + Descargar CaseLog" at bounding box center [906, 723] width 268 height 36
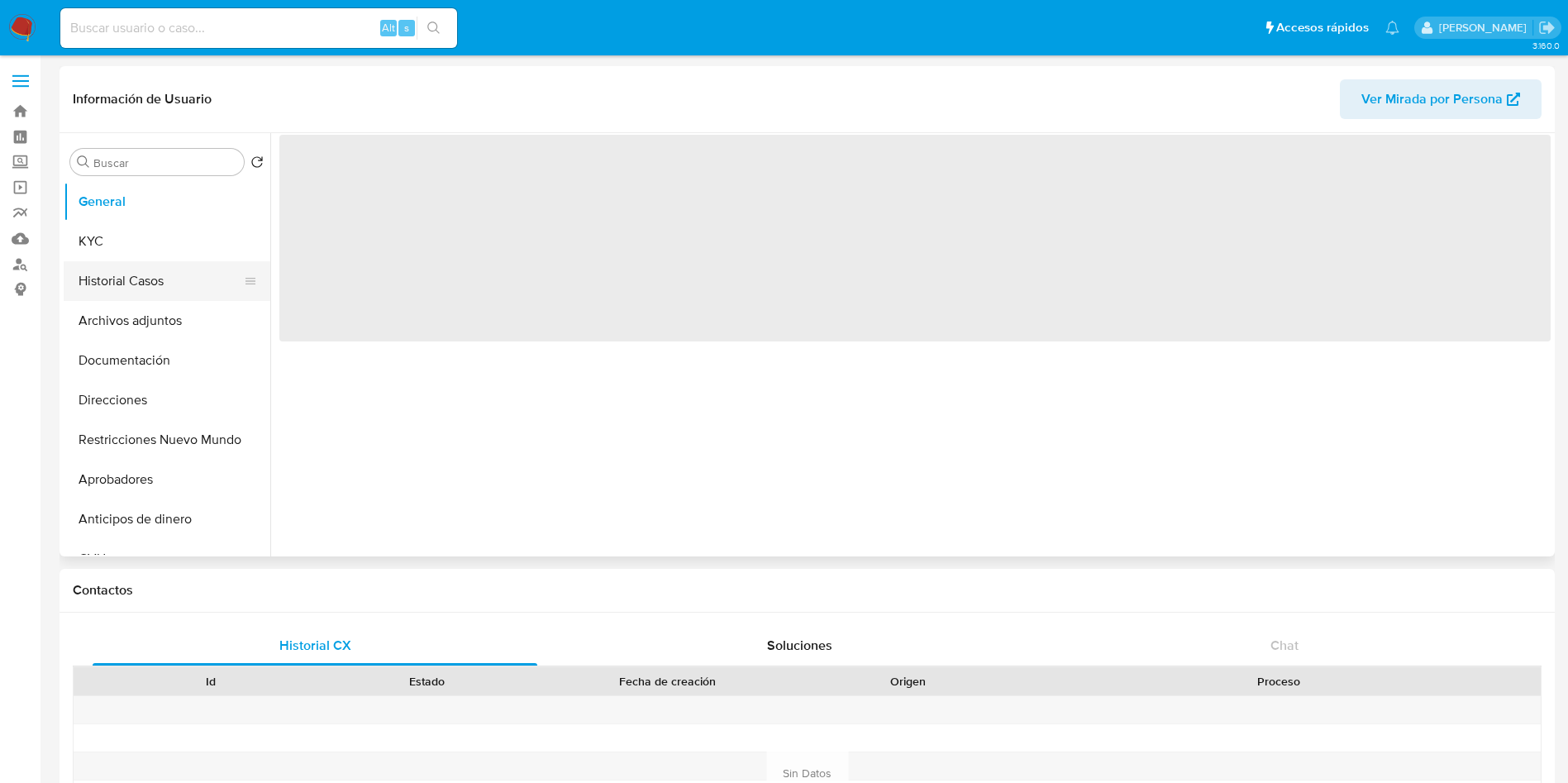
click at [130, 272] on button "Historial Casos" at bounding box center [160, 281] width 193 height 40
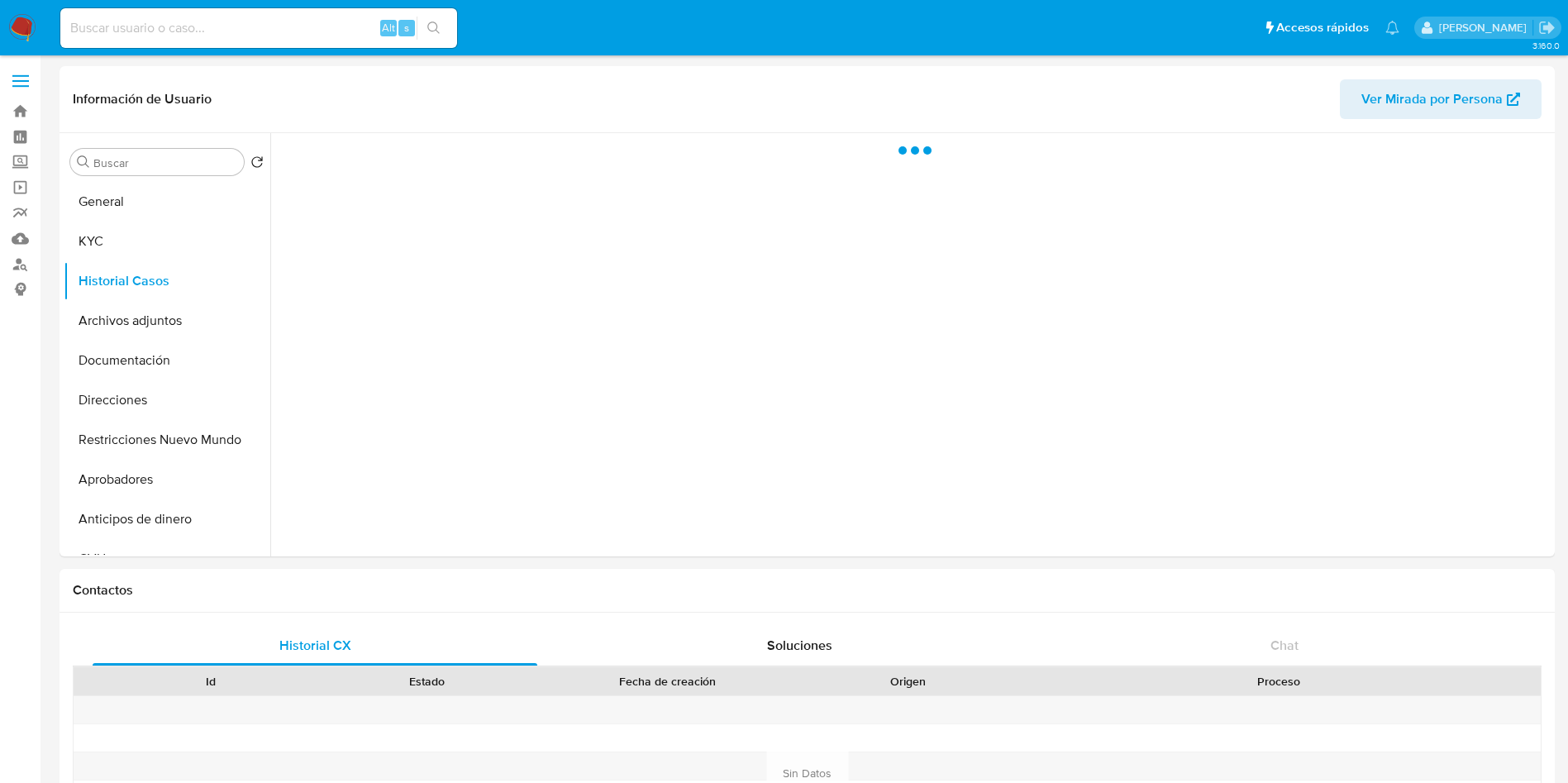
select select "10"
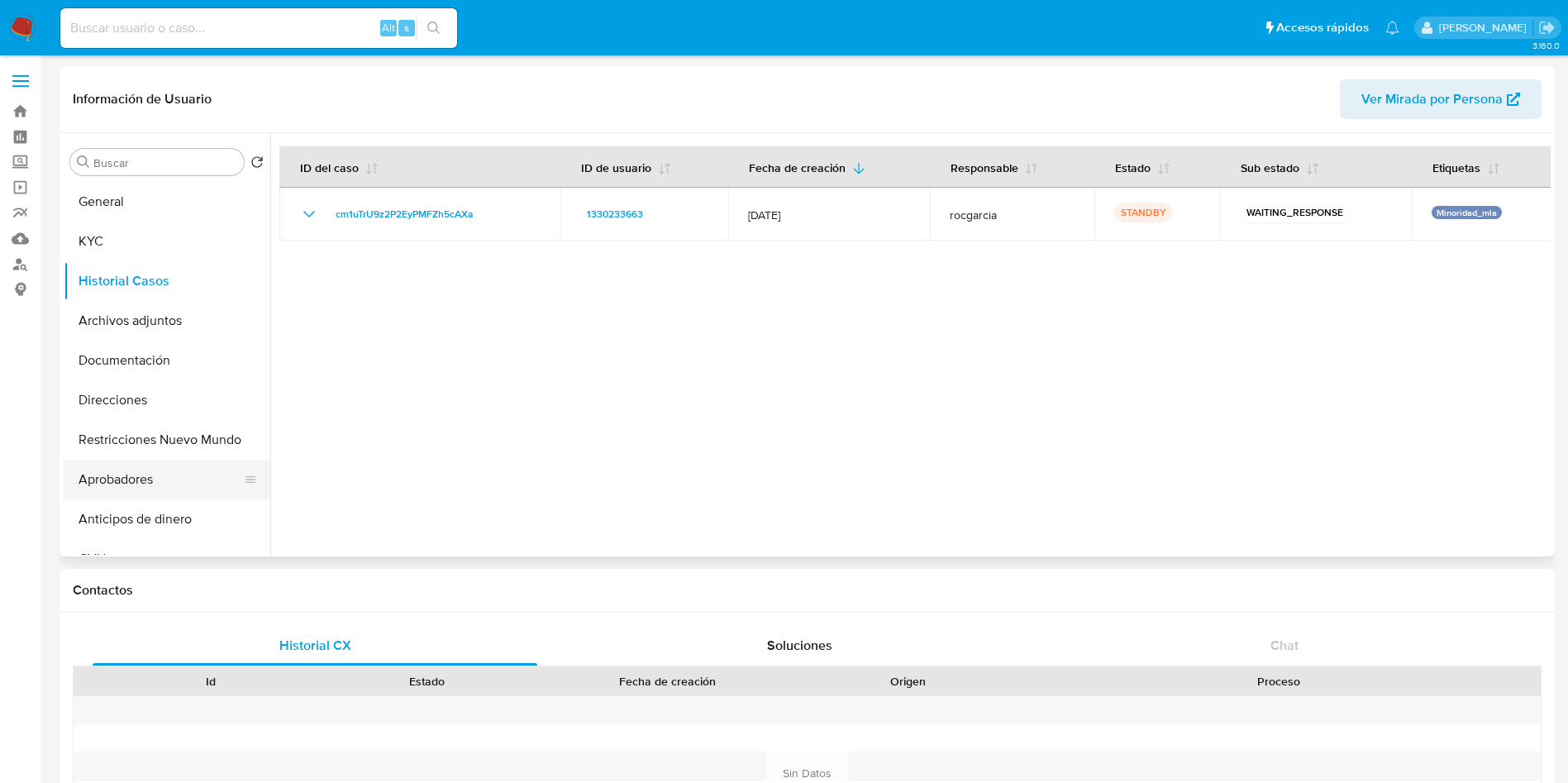
click at [97, 486] on button "Aprobadores" at bounding box center [160, 480] width 193 height 40
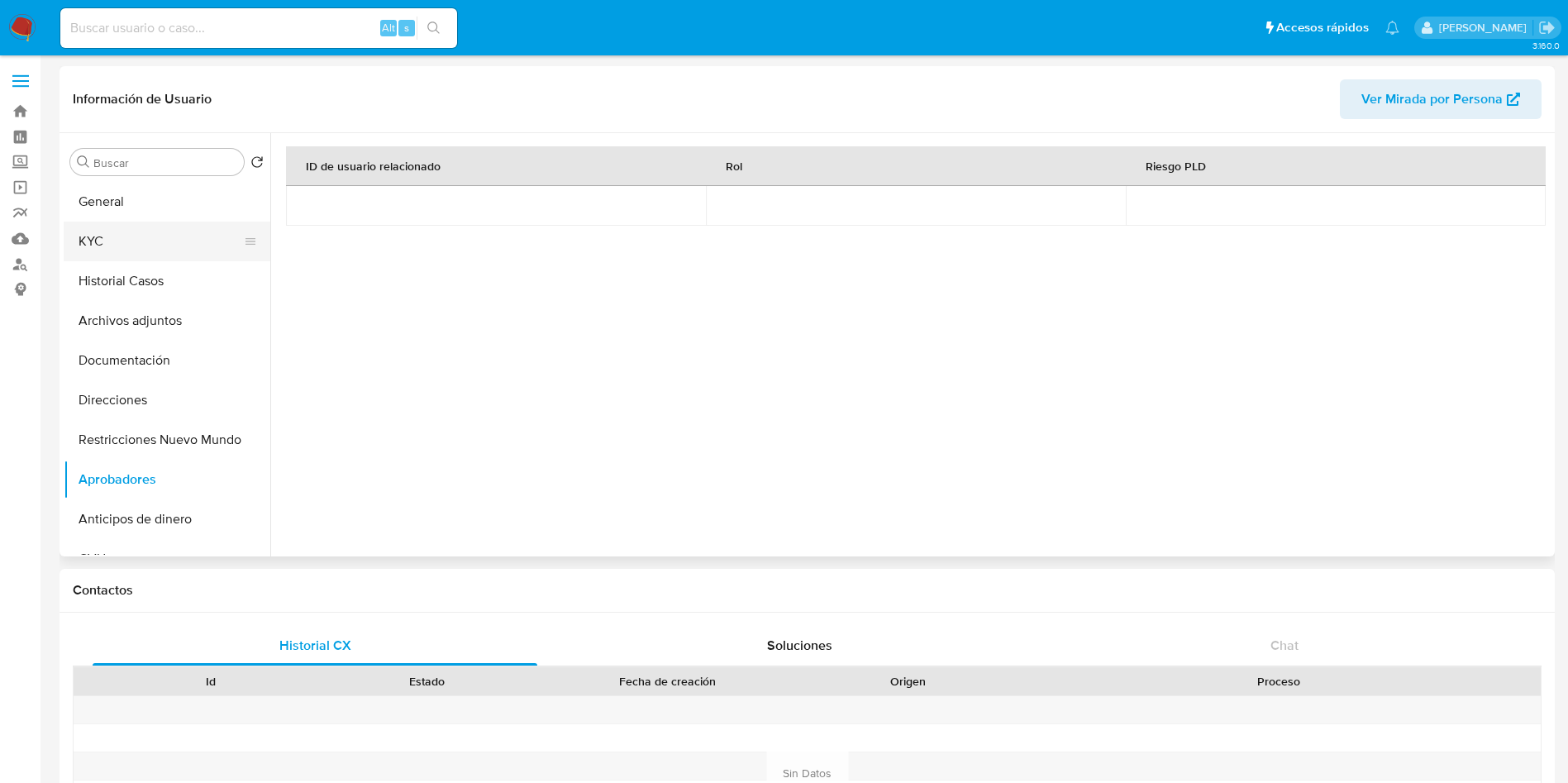
click at [115, 250] on button "KYC" at bounding box center [160, 241] width 193 height 40
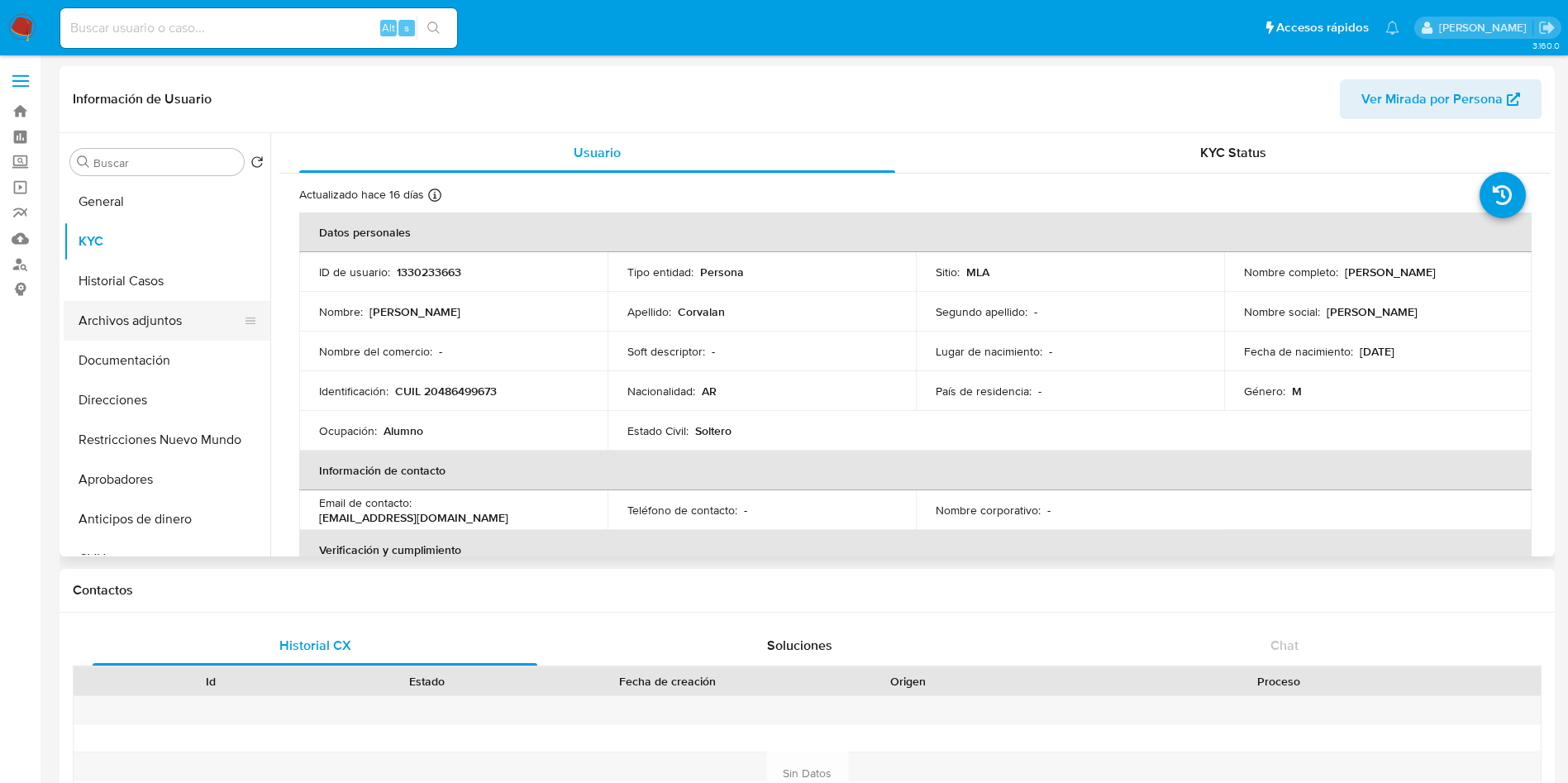
click at [161, 303] on button "Archivos adjuntos" at bounding box center [160, 321] width 193 height 40
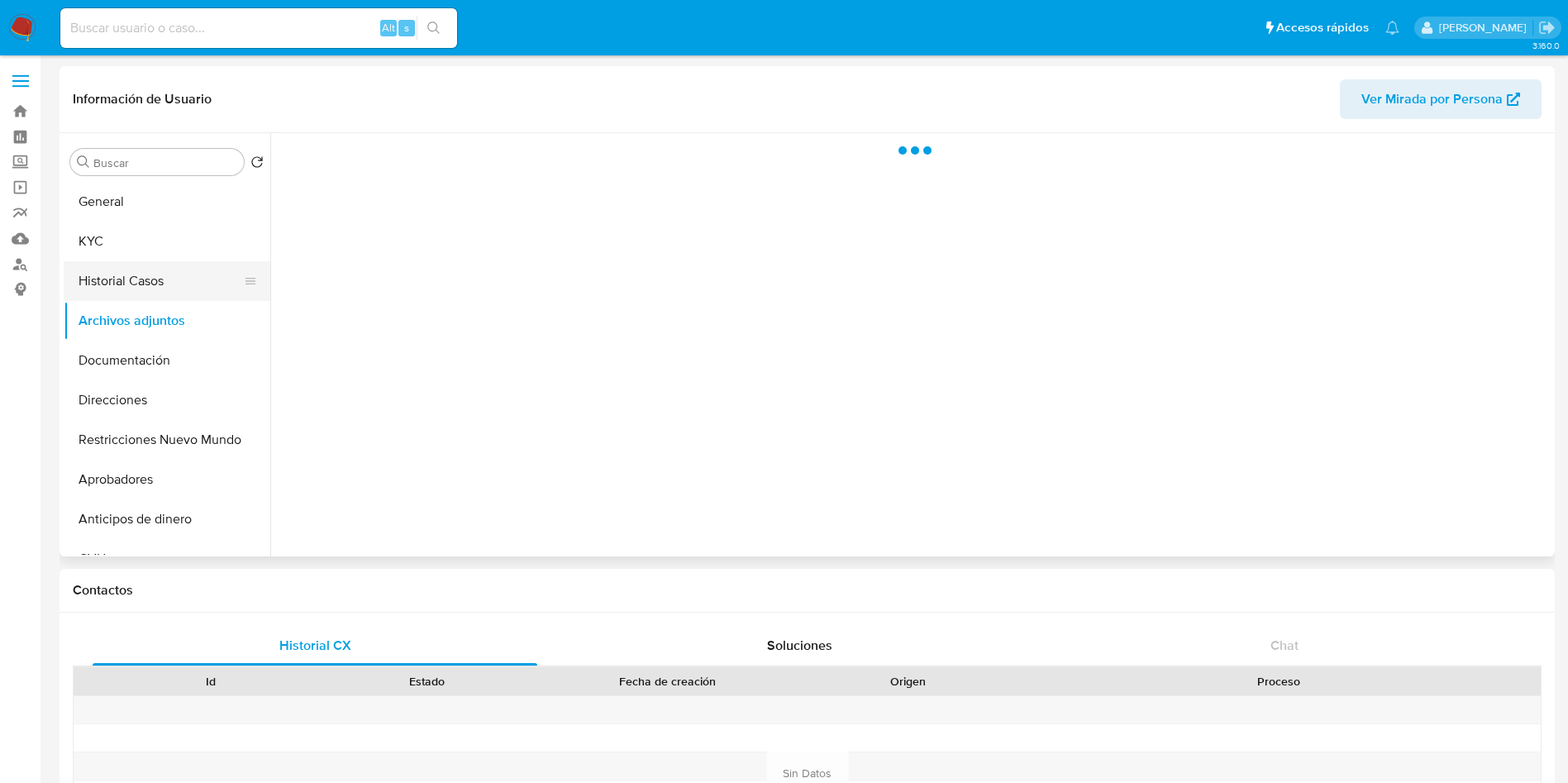
click at [159, 289] on button "Historial Casos" at bounding box center [160, 281] width 193 height 40
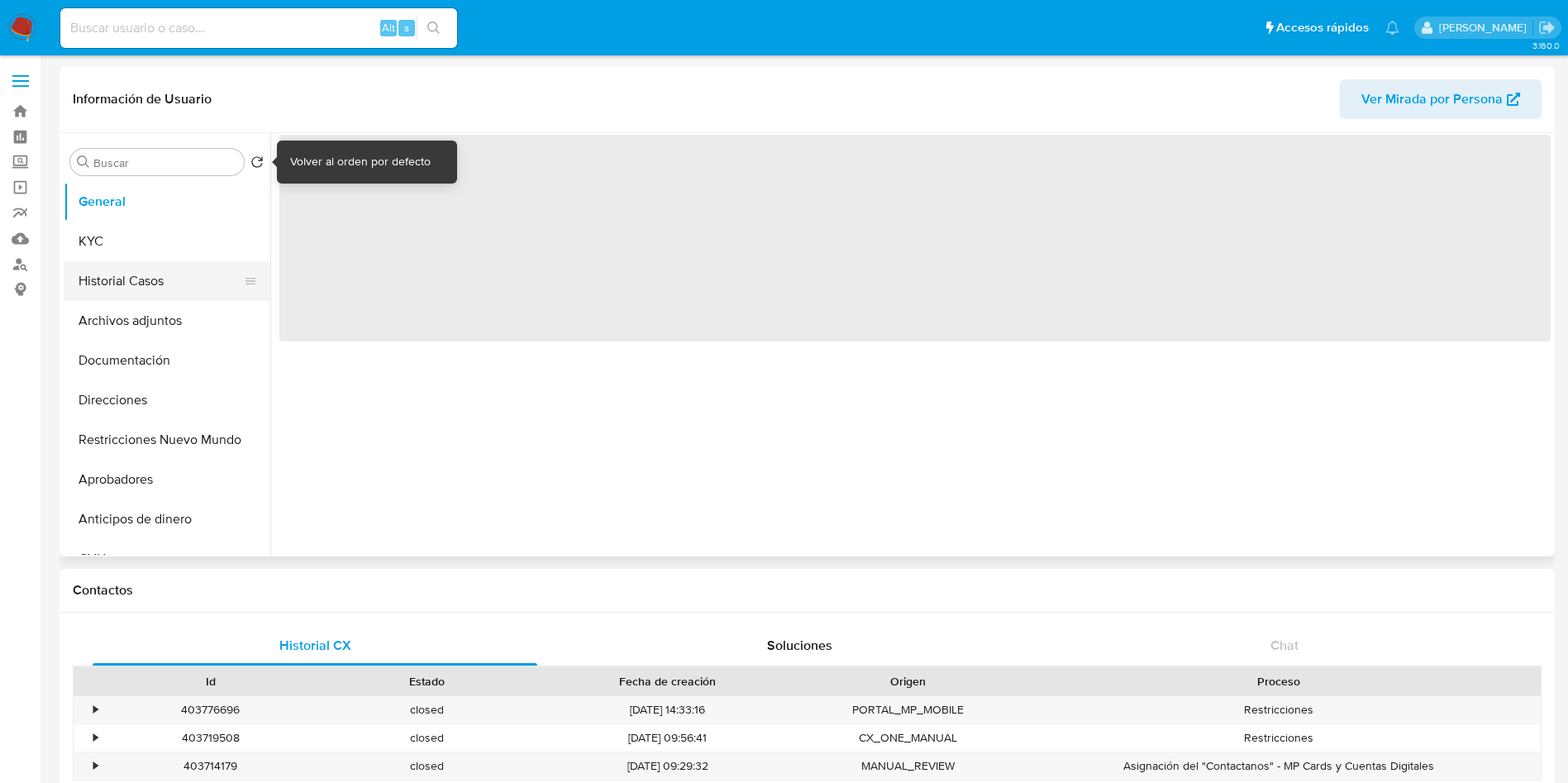
select select "10"
drag, startPoint x: 156, startPoint y: 288, endPoint x: 166, endPoint y: 282, distance: 11.7
click at [157, 288] on button "Historial Casos" at bounding box center [160, 281] width 193 height 40
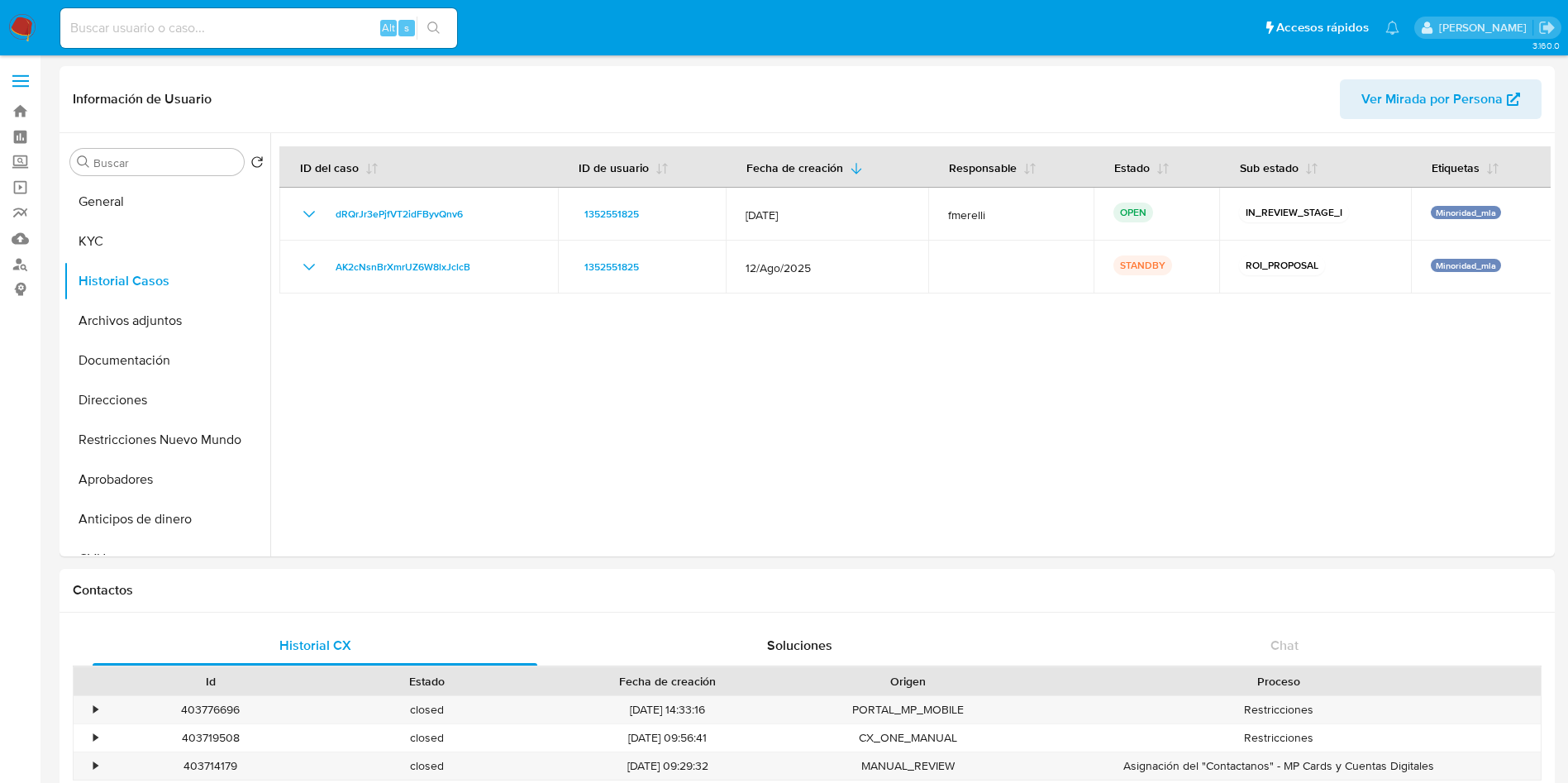
click at [111, 244] on button "KYC" at bounding box center [160, 241] width 193 height 40
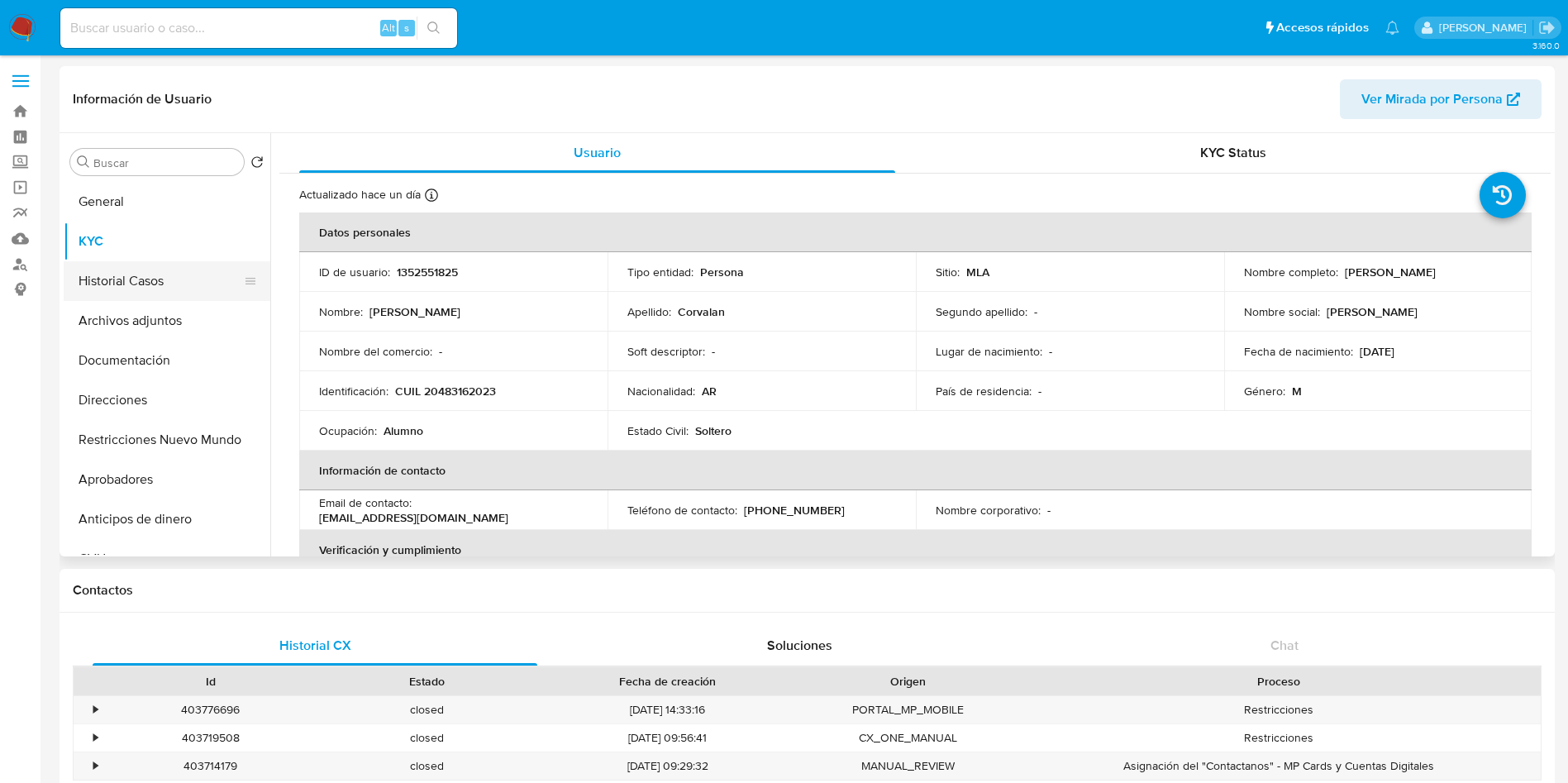
click at [151, 273] on button "Historial Casos" at bounding box center [160, 281] width 193 height 40
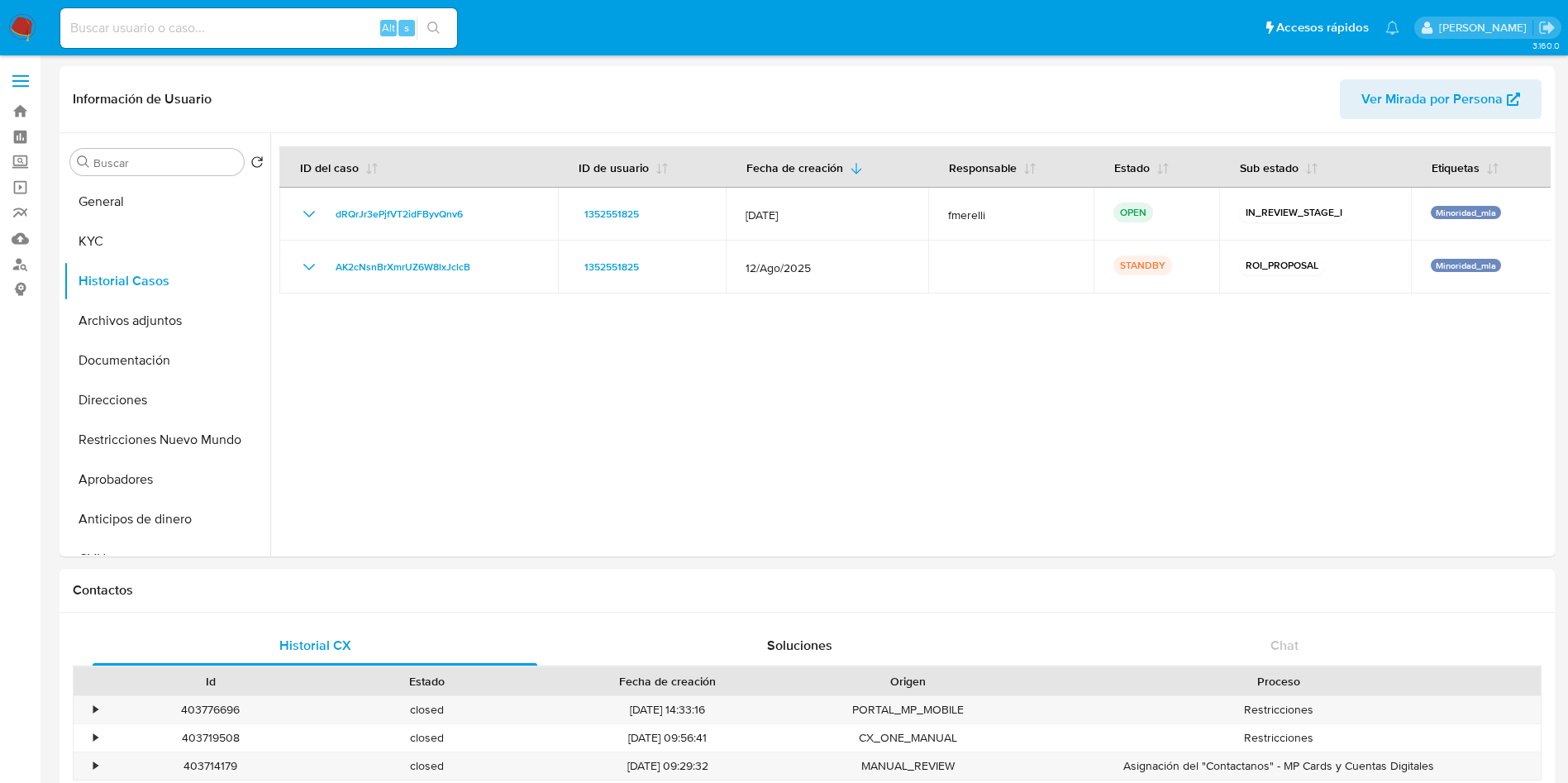
drag, startPoint x: 0, startPoint y: 621, endPoint x: 1, endPoint y: 611, distance: 10.0
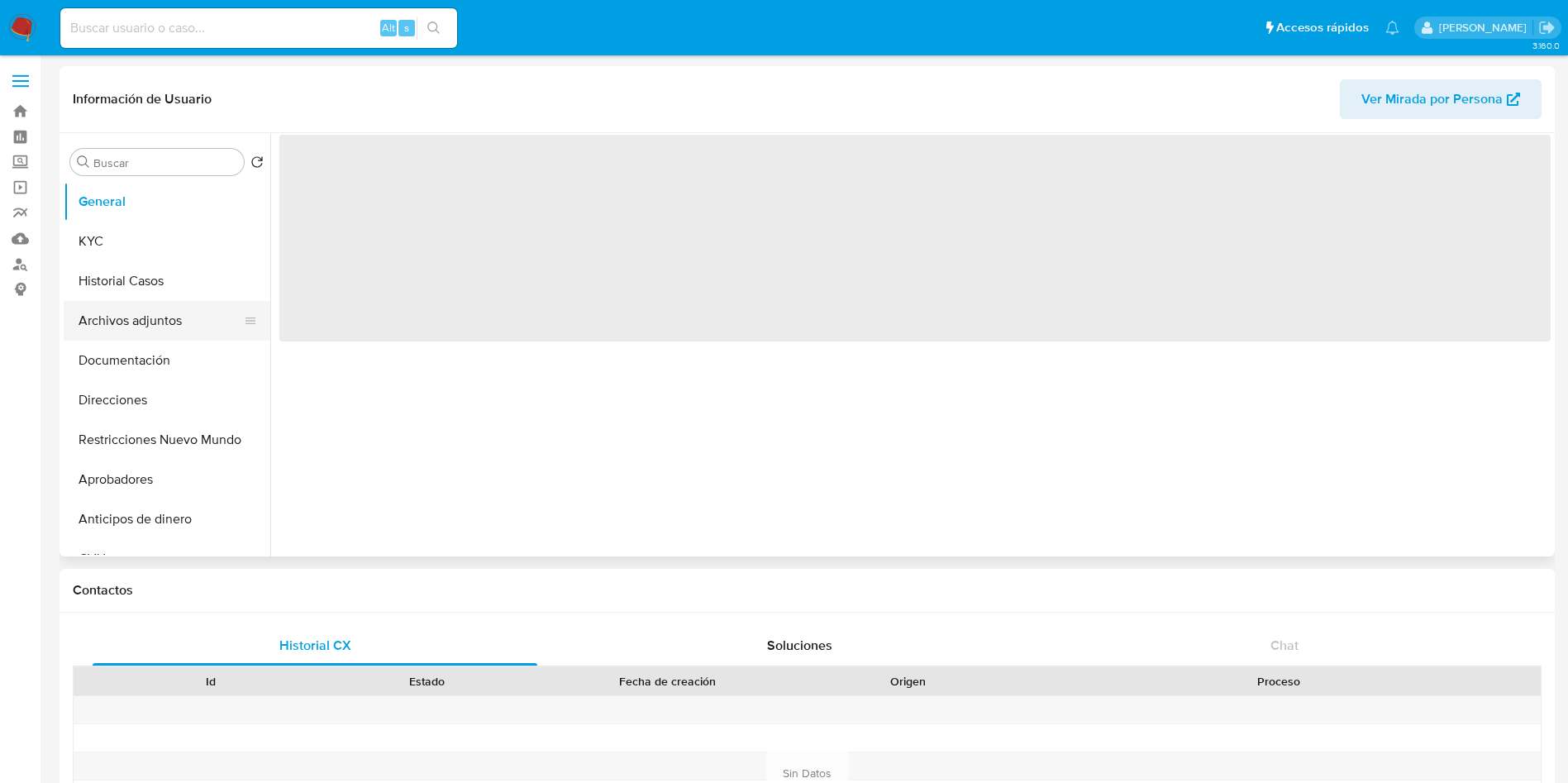
select select "10"
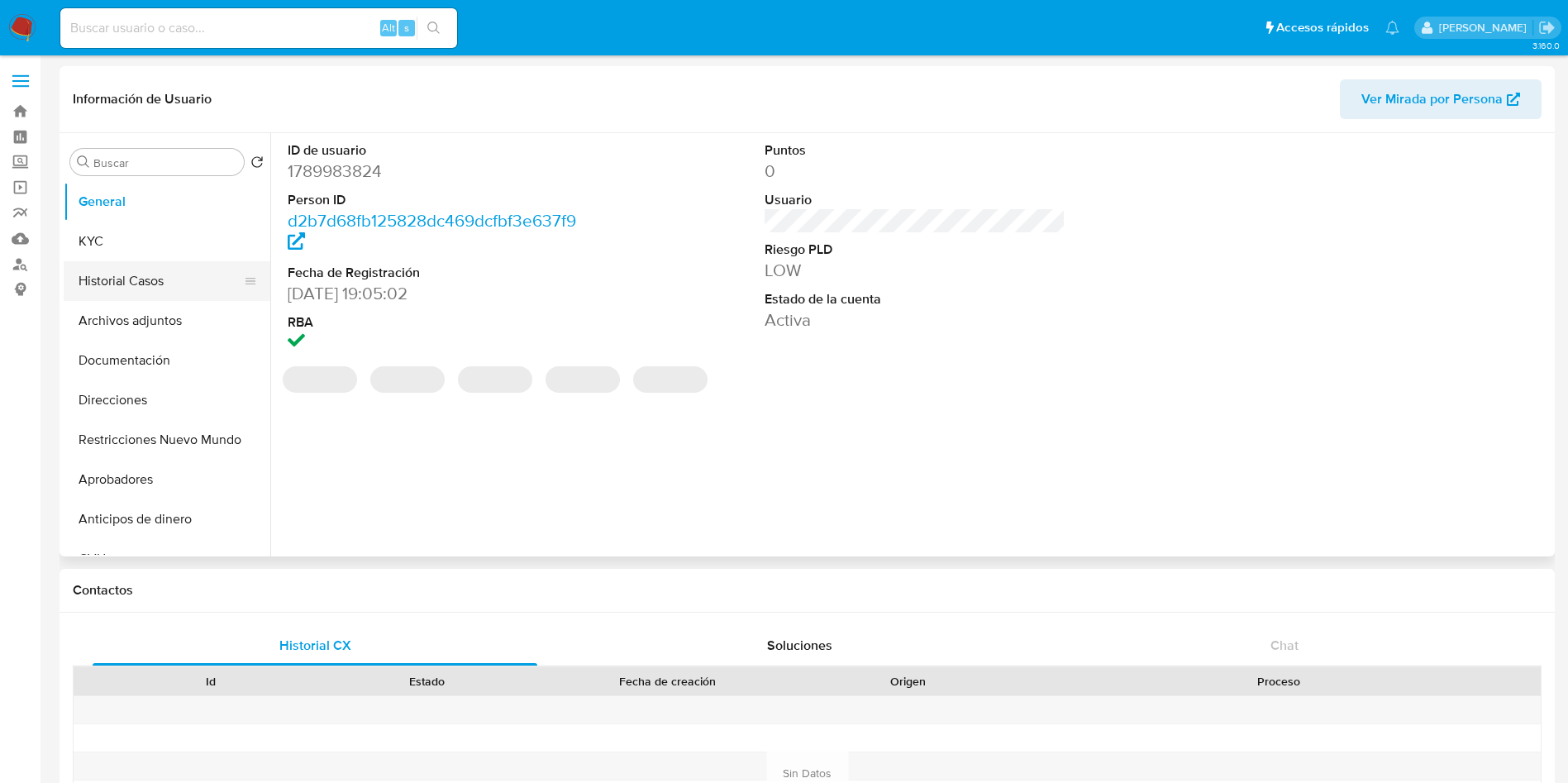
click at [134, 283] on button "Historial Casos" at bounding box center [160, 281] width 193 height 40
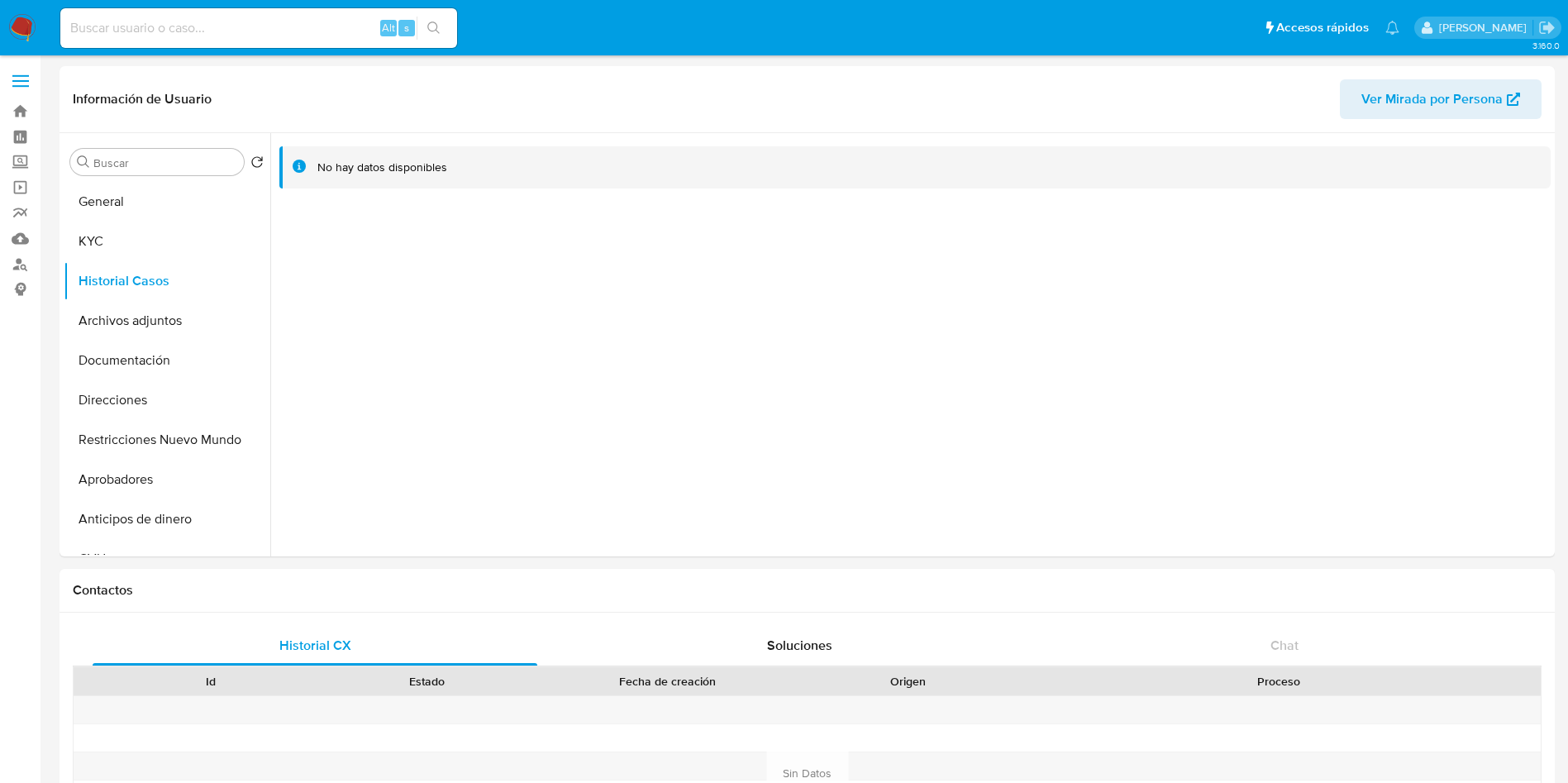
drag, startPoint x: 126, startPoint y: 236, endPoint x: 502, endPoint y: 42, distance: 423.1
click at [131, 232] on button "KYC" at bounding box center [167, 241] width 207 height 40
